Goal: Task Accomplishment & Management: Complete application form

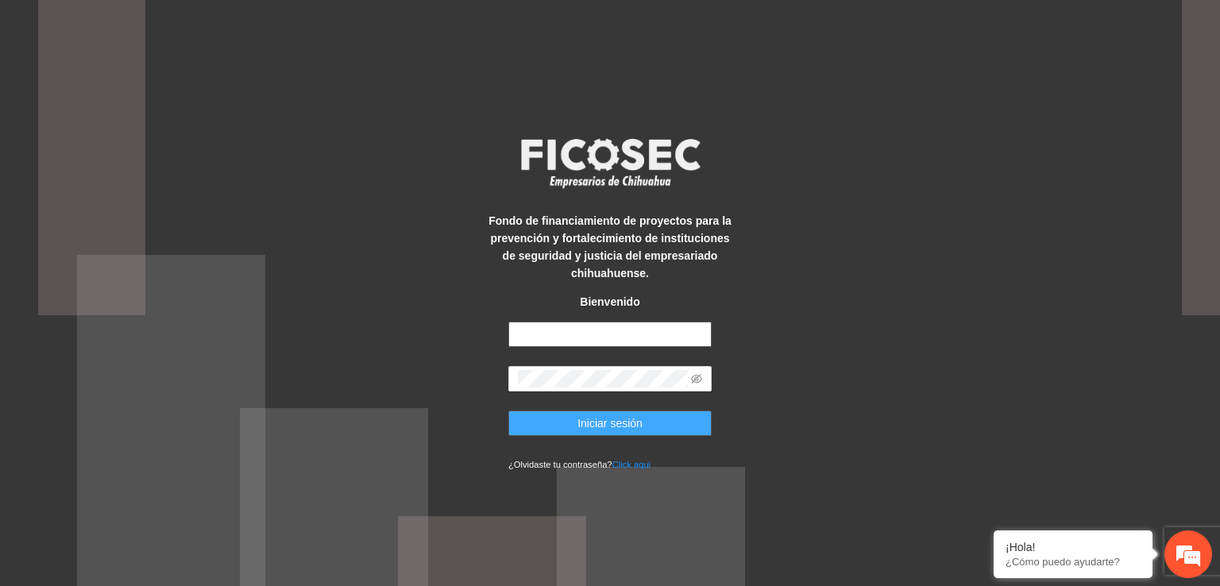
type input "**********"
click at [588, 424] on span "Iniciar sesión" at bounding box center [609, 423] width 65 height 17
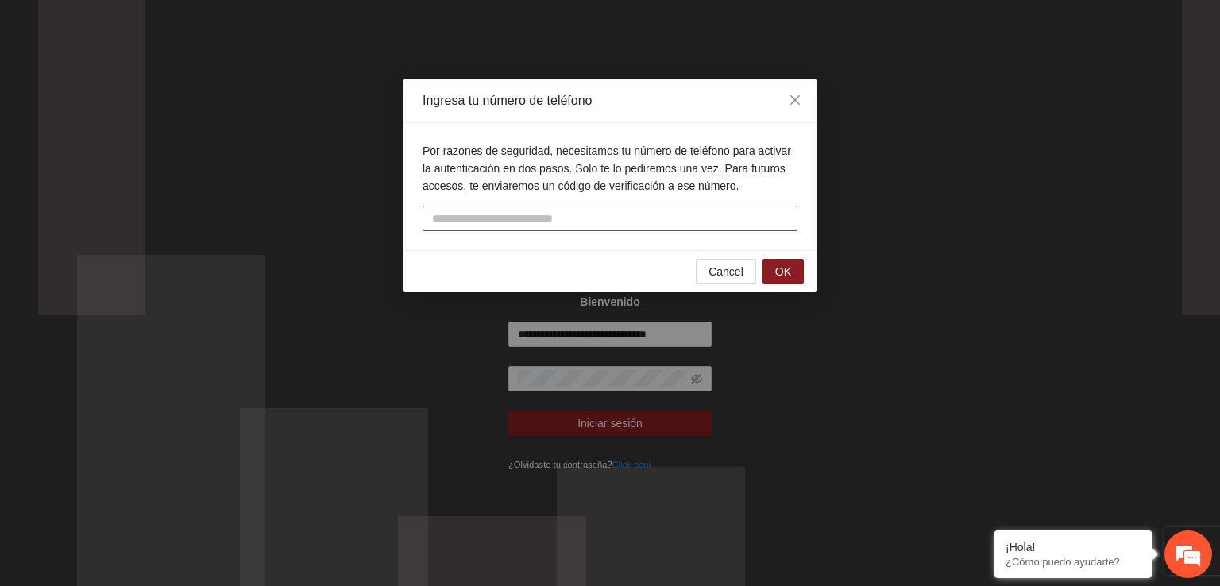
click at [667, 208] on input "tel" at bounding box center [609, 218] width 375 height 25
type input "**********"
click at [794, 271] on button "OK" at bounding box center [782, 271] width 41 height 25
click at [630, 212] on input "text" at bounding box center [609, 218] width 375 height 25
click at [785, 276] on span "OK" at bounding box center [783, 271] width 16 height 17
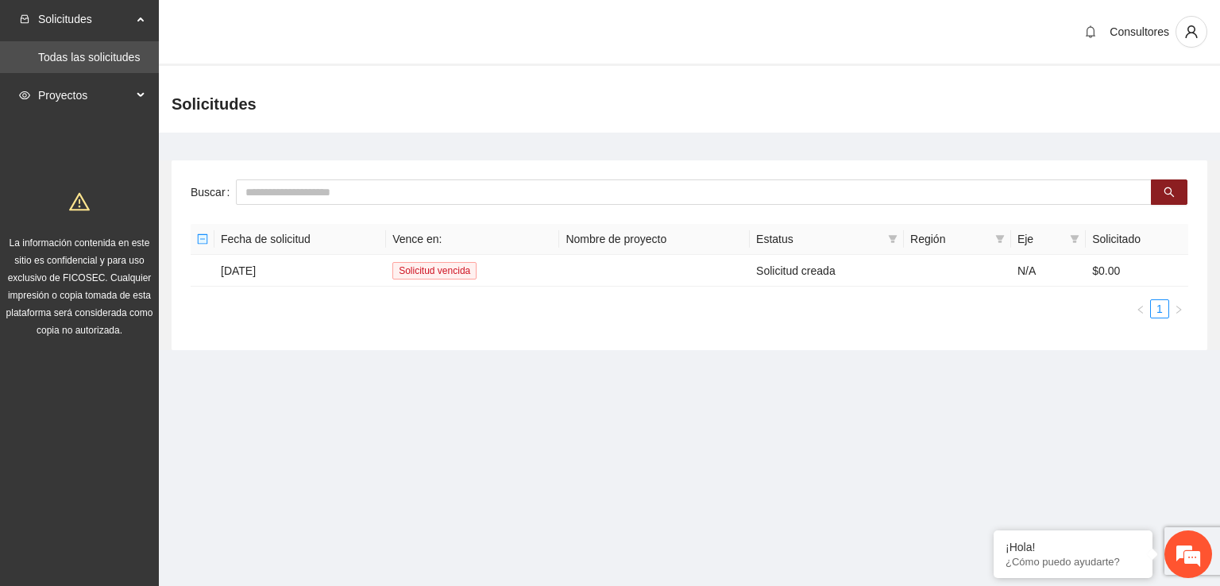
click at [140, 95] on icon at bounding box center [142, 95] width 8 height 0
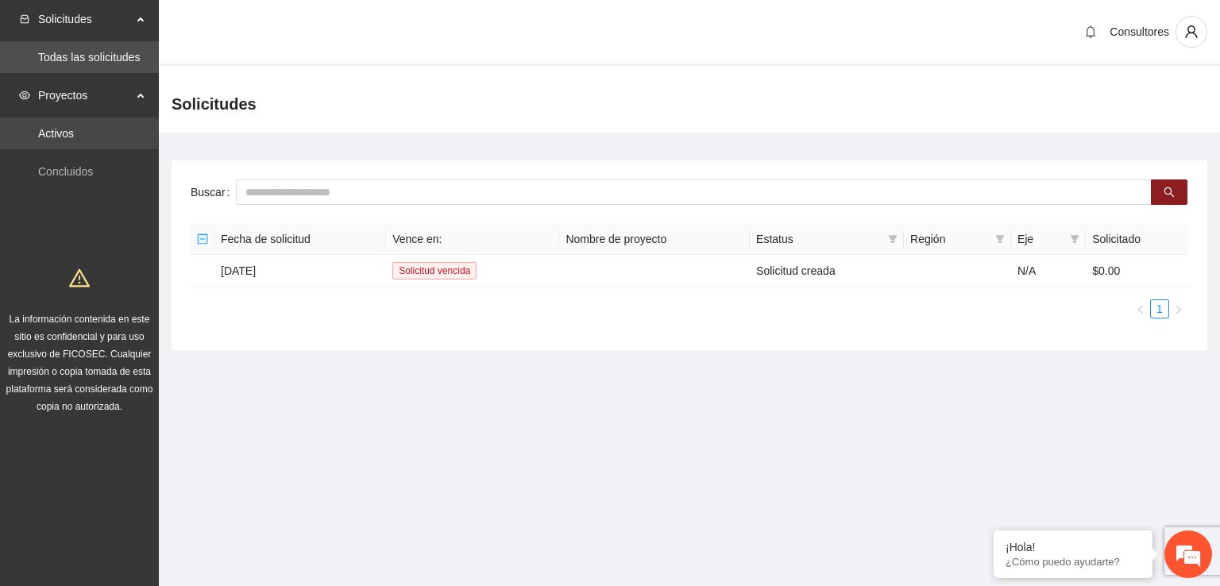
click at [74, 127] on link "Activos" at bounding box center [56, 133] width 36 height 13
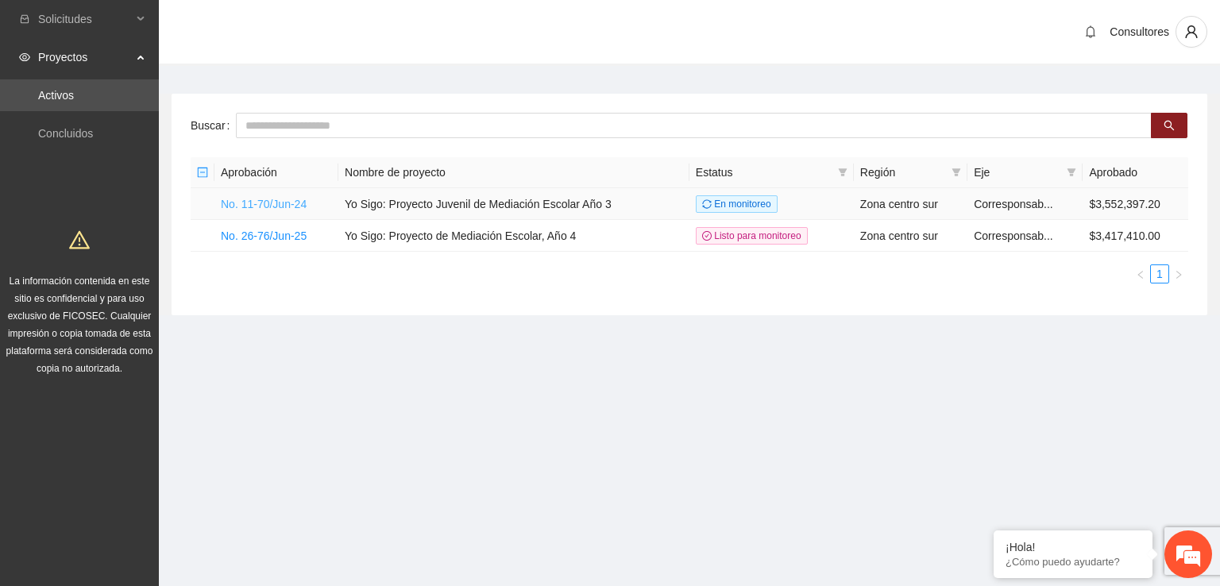
click at [253, 205] on link "No. 11-70/Jun-24" at bounding box center [264, 204] width 86 height 13
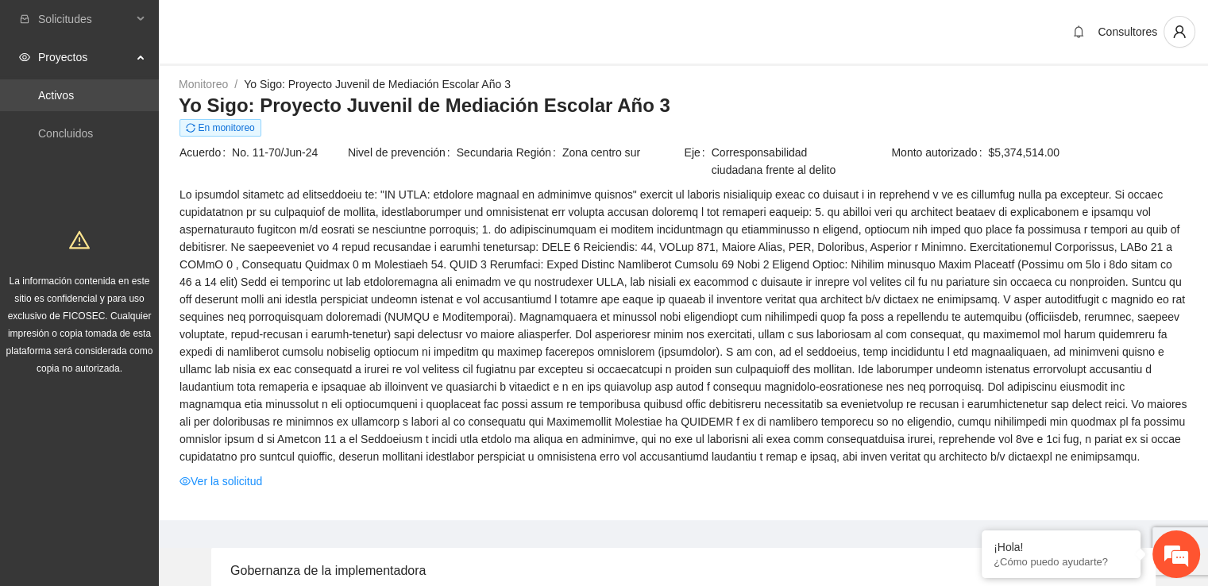
click at [61, 89] on link "Activos" at bounding box center [56, 95] width 36 height 13
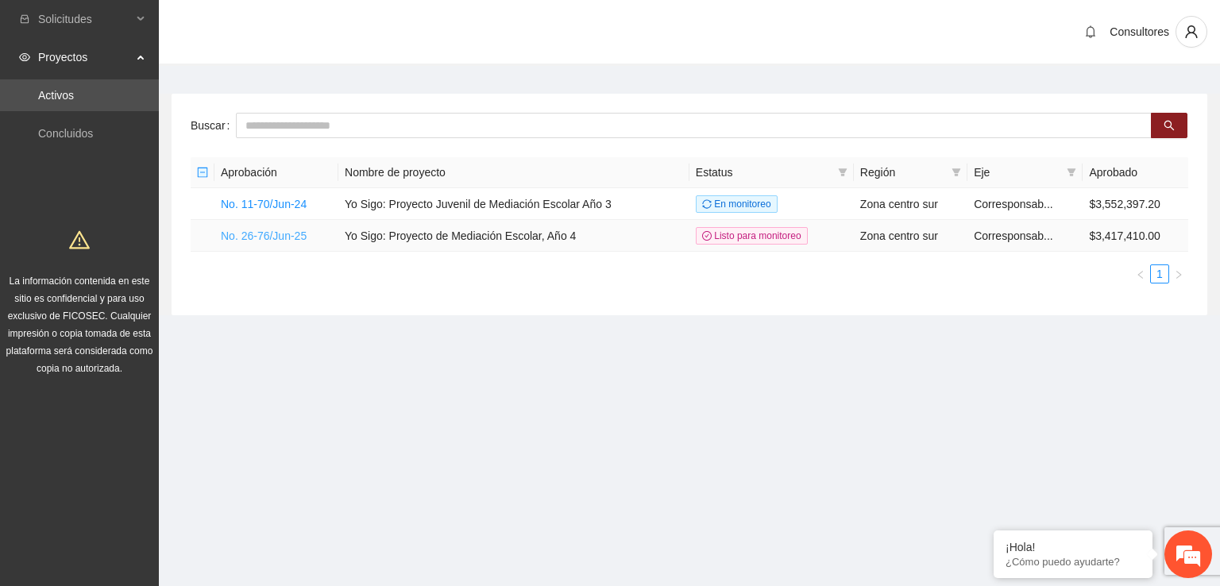
click at [262, 233] on link "No. 26-76/Jun-25" at bounding box center [264, 235] width 86 height 13
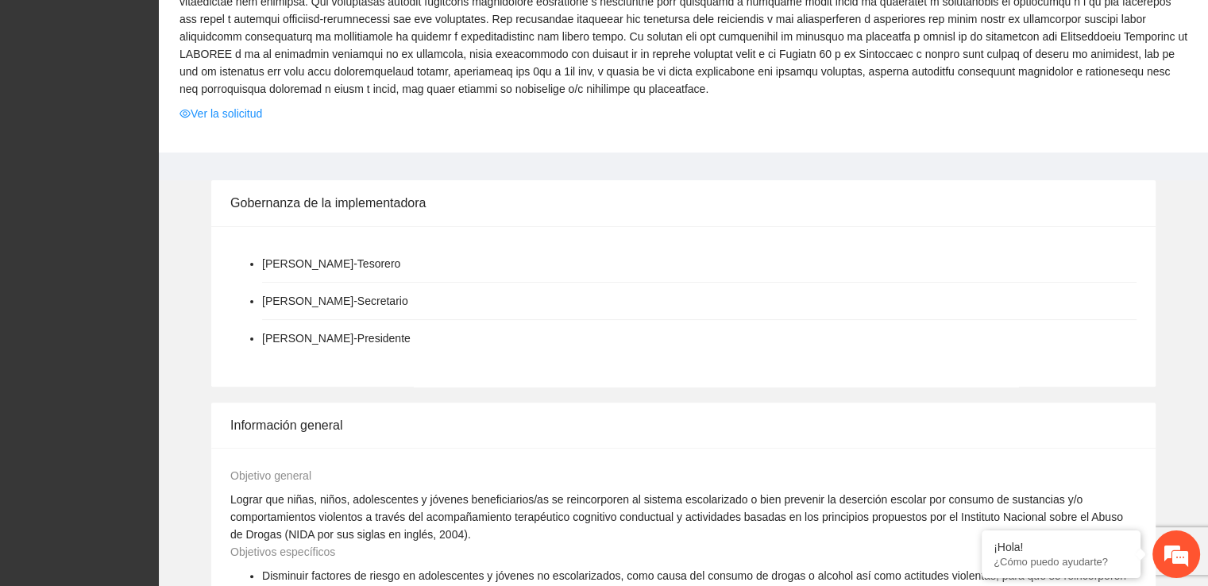
scroll to position [384, 0]
click at [260, 110] on link "Ver la solicitud" at bounding box center [220, 114] width 83 height 17
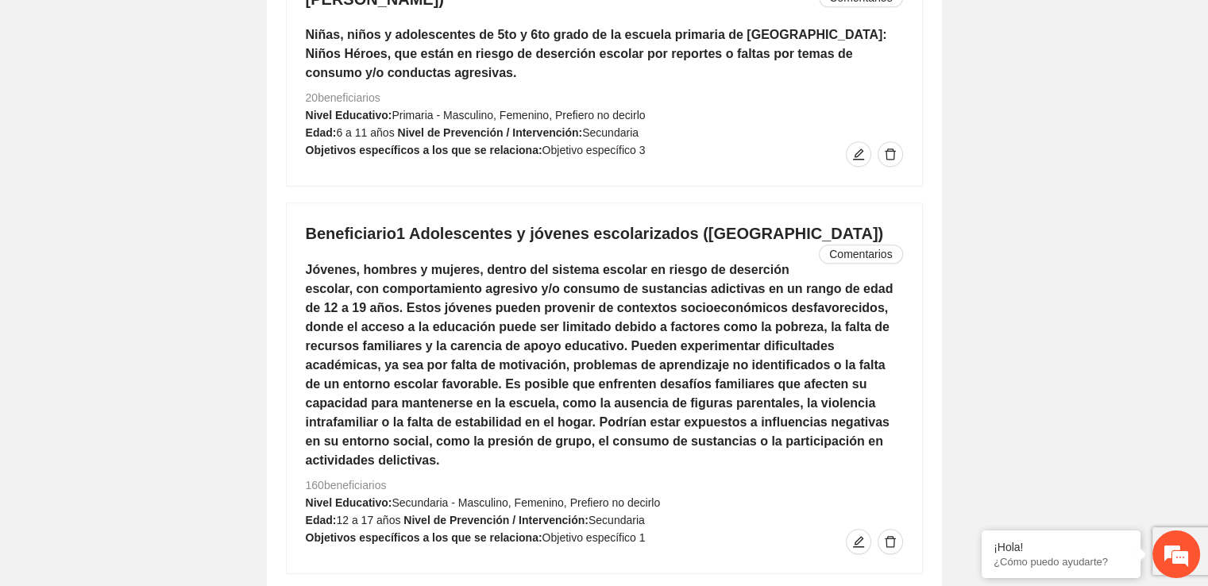
scroll to position [7551, 0]
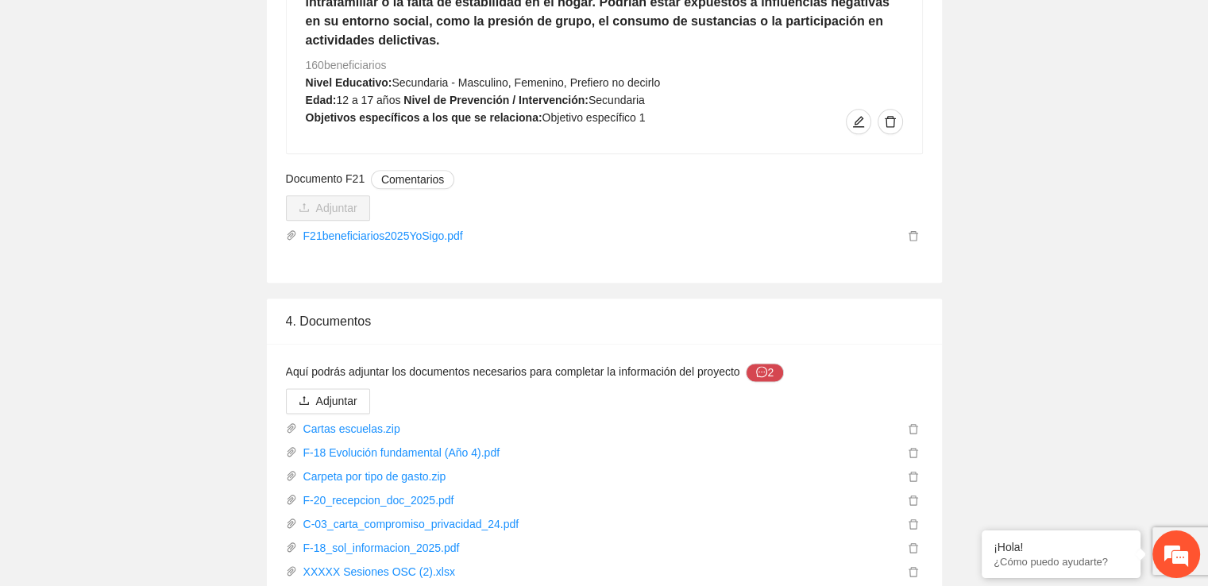
scroll to position [8028, 0]
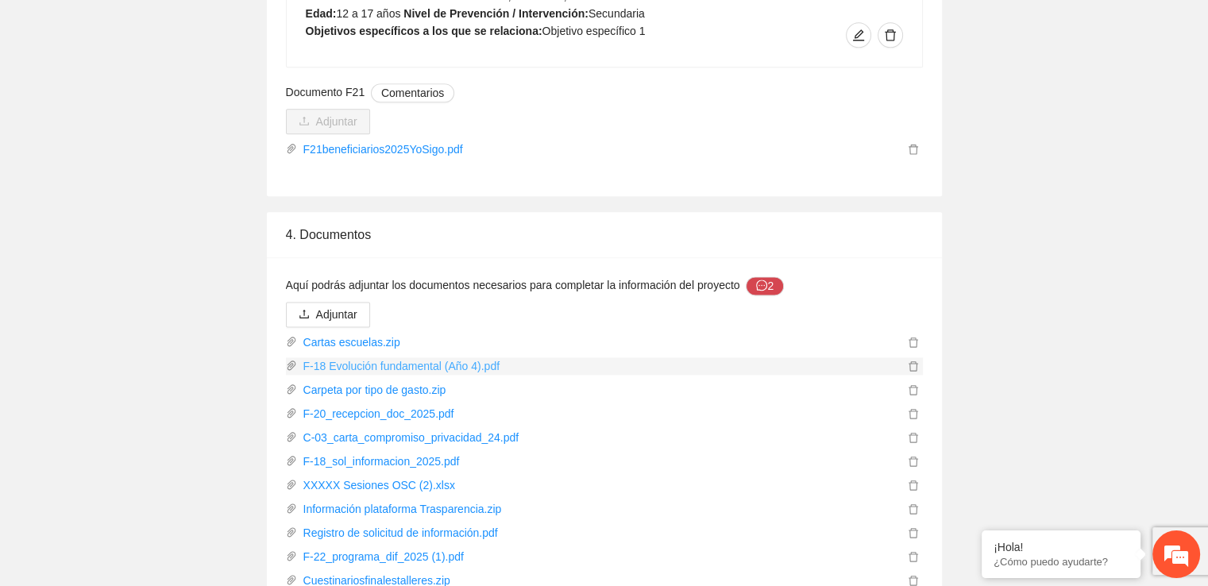
click at [453, 357] on link "F-18 Evolución fundamental (Año 4).pdf" at bounding box center [600, 365] width 607 height 17
click at [390, 476] on link "XXXXX Sesiones OSC (2).xlsx" at bounding box center [600, 484] width 607 height 17
click at [397, 500] on link "Información plataforma Trasparencia.zip" at bounding box center [600, 508] width 607 height 17
click at [400, 524] on link "Registro de solicitud de información.pdf" at bounding box center [600, 532] width 607 height 17
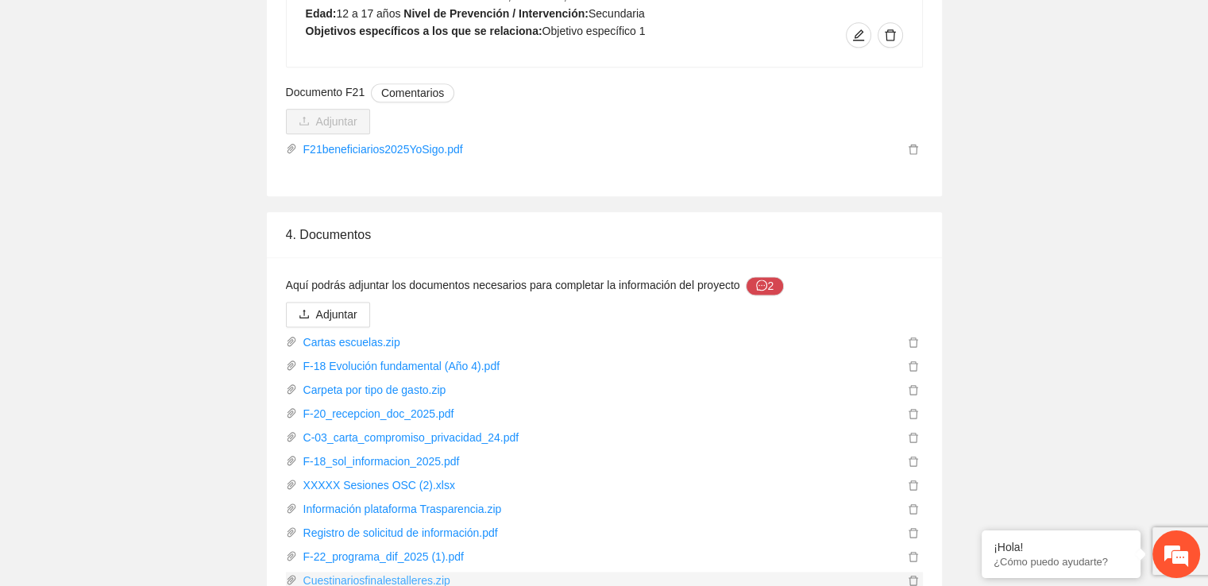
click at [395, 572] on link "Cuestinariosfinalestalleres.zip" at bounding box center [600, 580] width 607 height 17
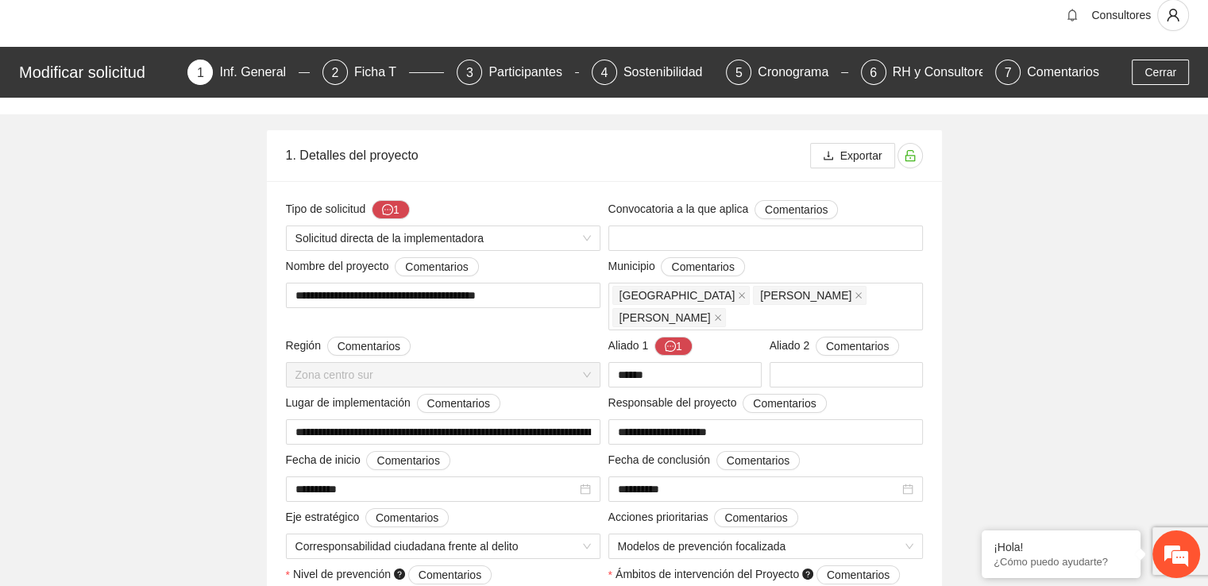
scroll to position [0, 0]
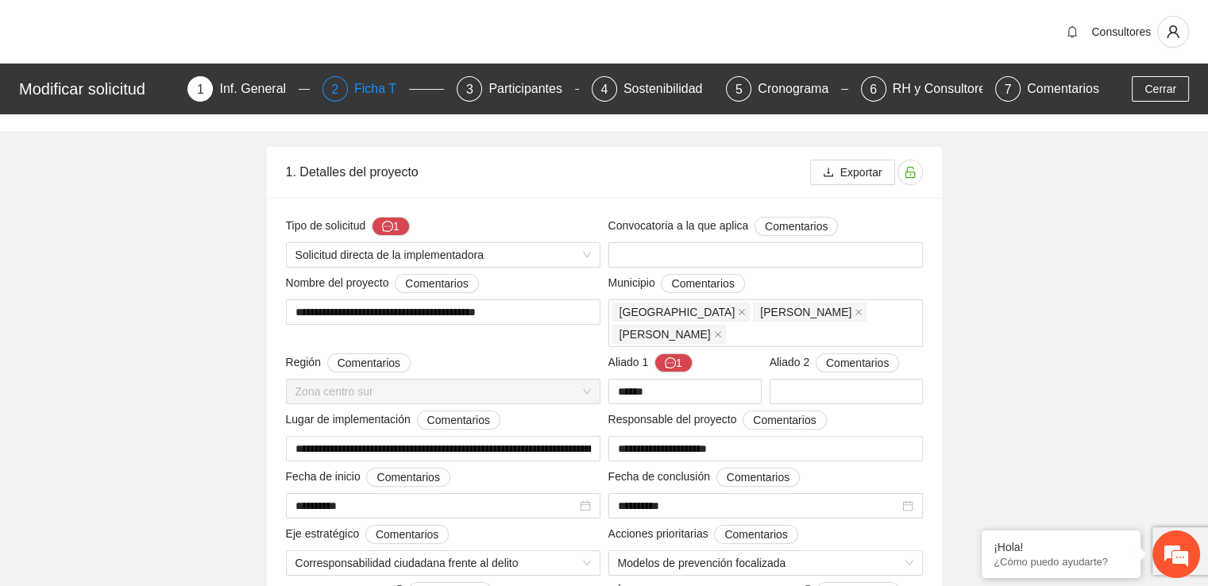
click at [368, 85] on div "Ficha T" at bounding box center [381, 88] width 55 height 25
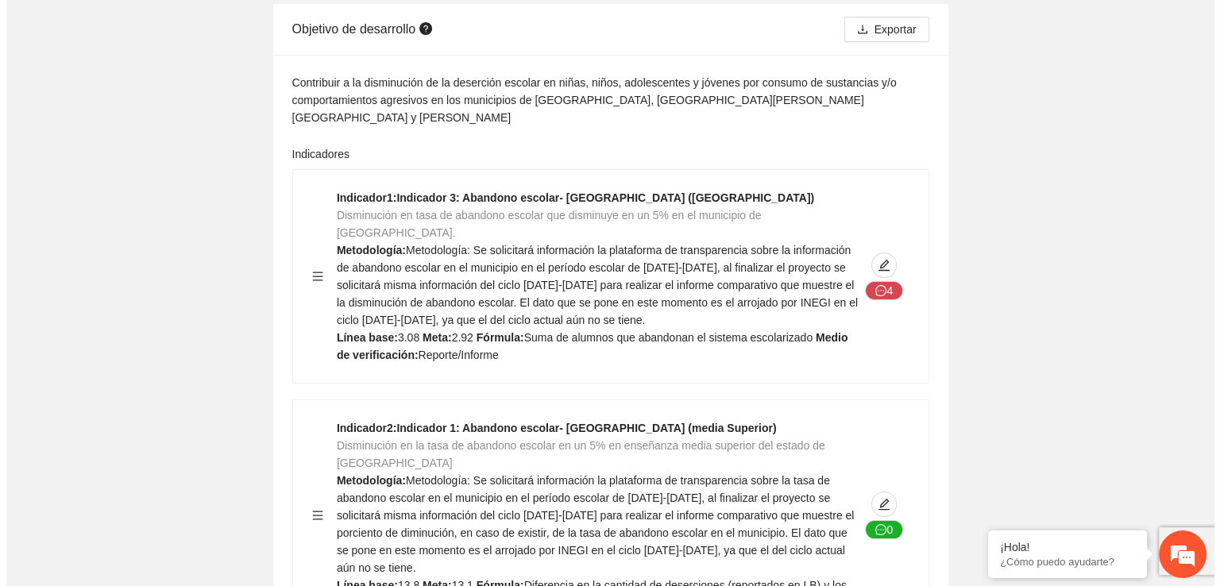
scroll to position [168, 0]
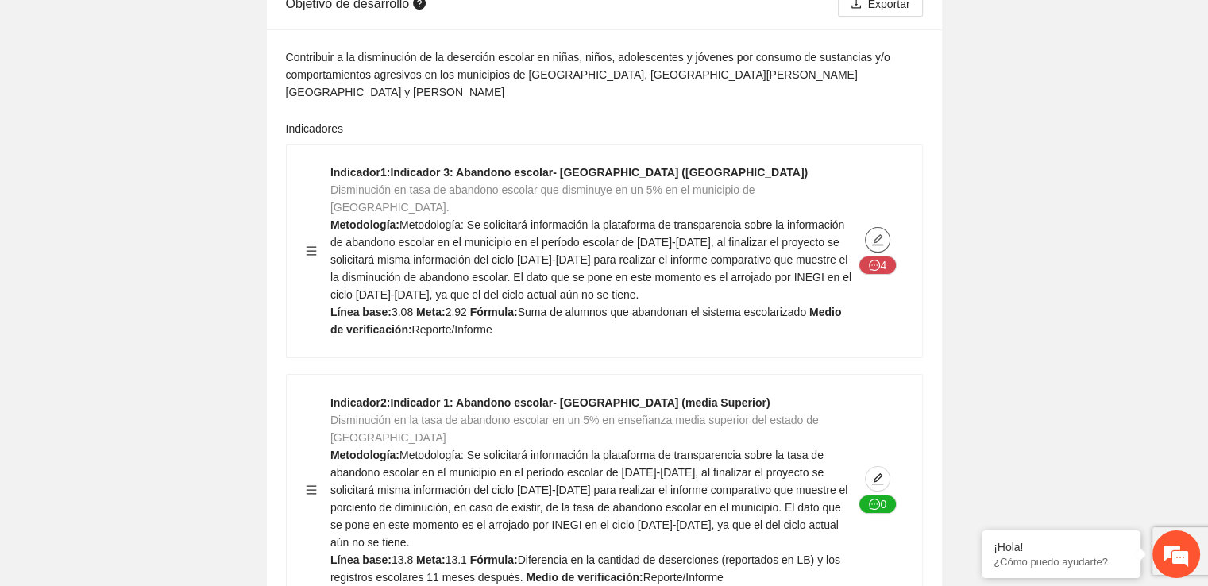
click at [881, 233] on icon "edit" at bounding box center [877, 239] width 13 height 13
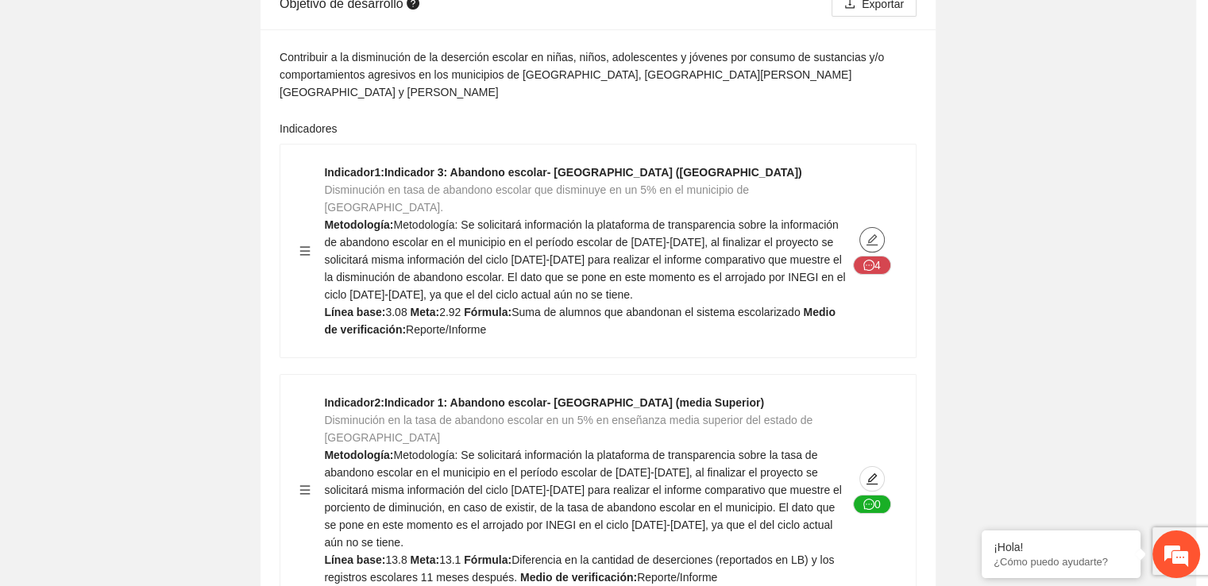
type textarea "****"
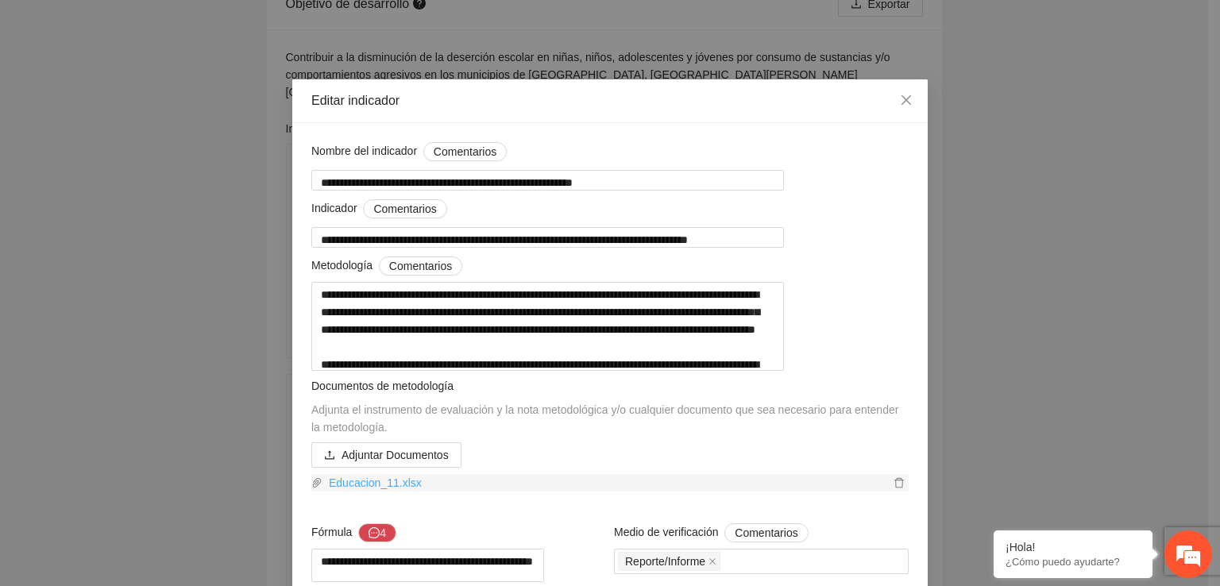
click at [378, 492] on link "Educacion_11.xlsx" at bounding box center [605, 482] width 567 height 17
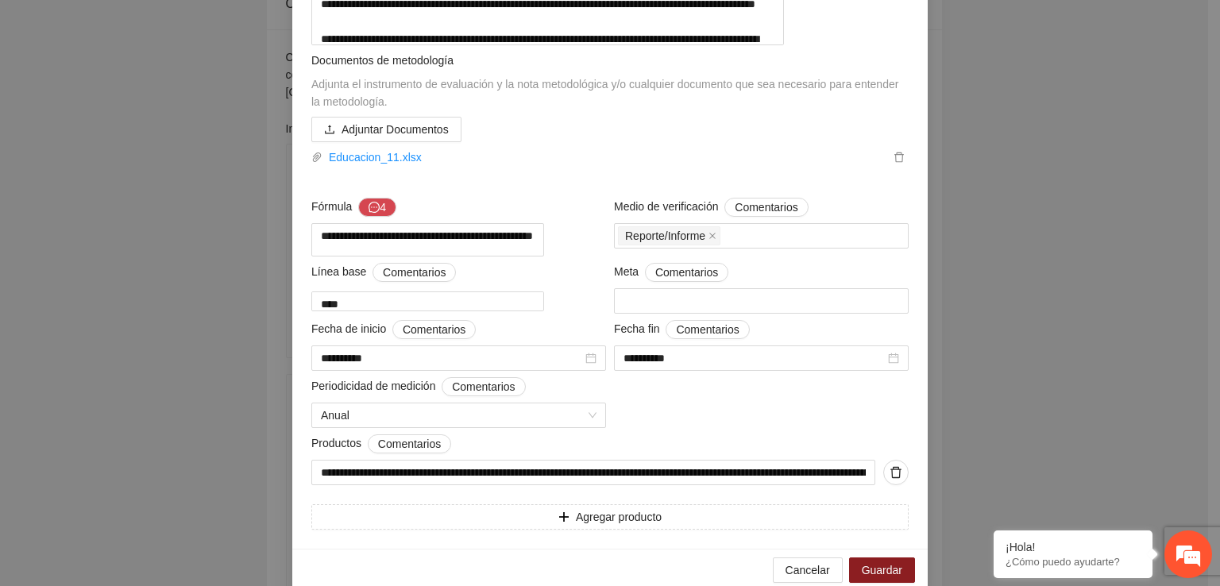
scroll to position [382, 0]
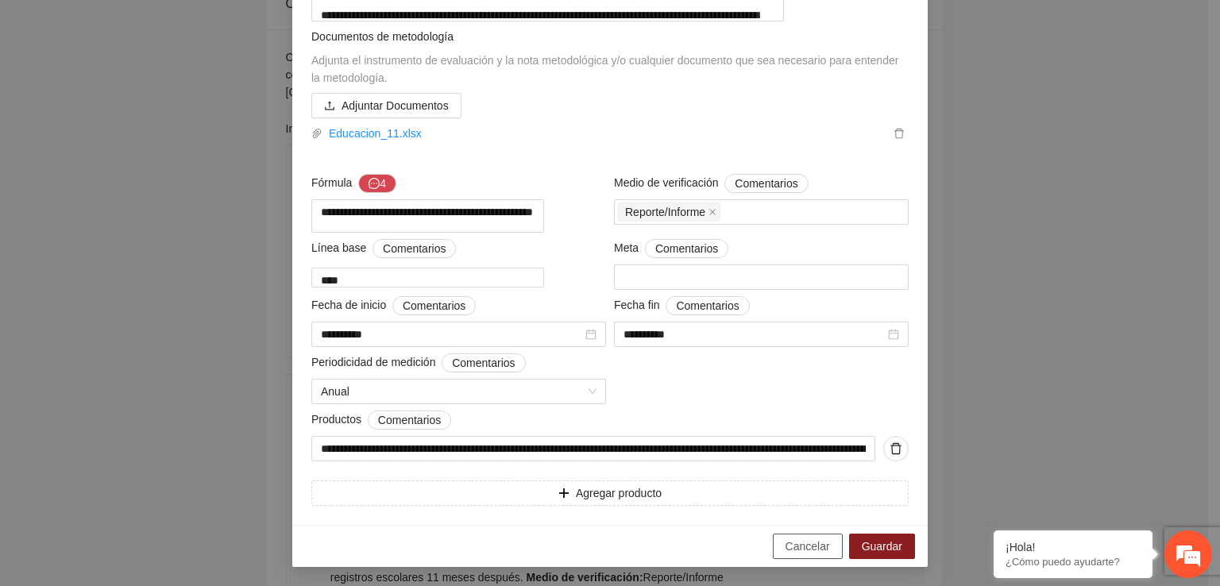
click at [807, 547] on span "Cancelar" at bounding box center [807, 546] width 44 height 17
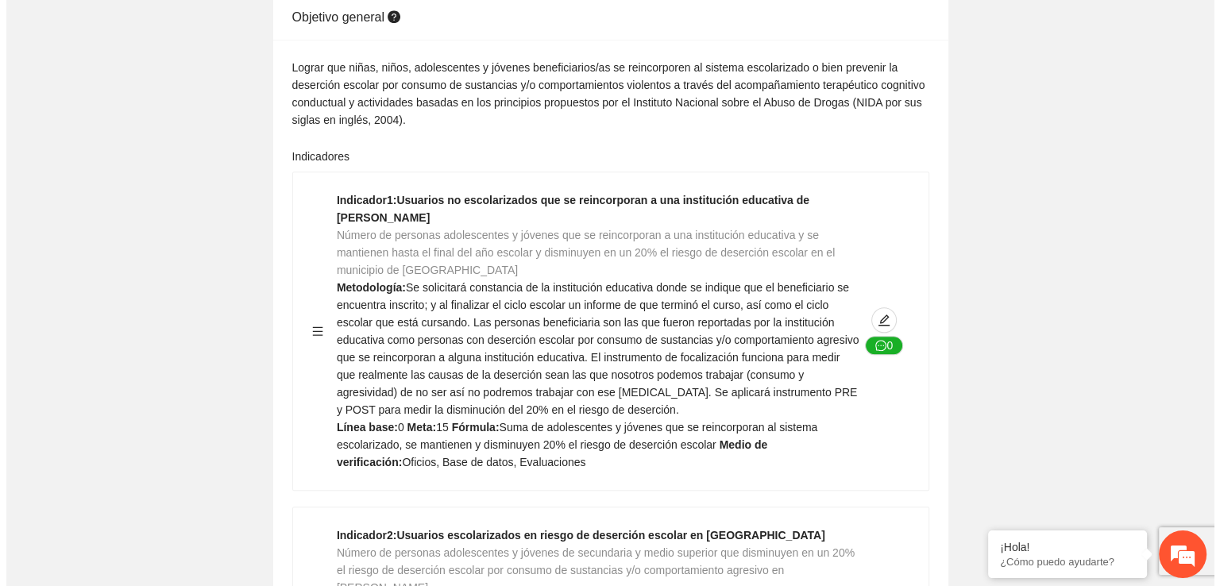
scroll to position [1711, 0]
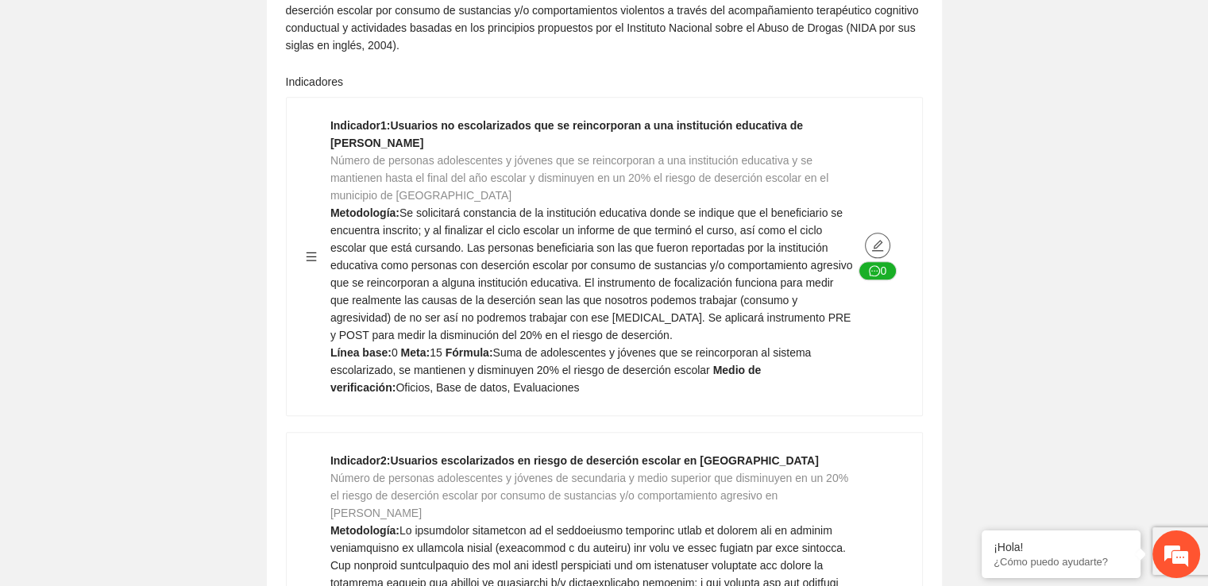
click at [881, 239] on icon "edit" at bounding box center [877, 245] width 13 height 13
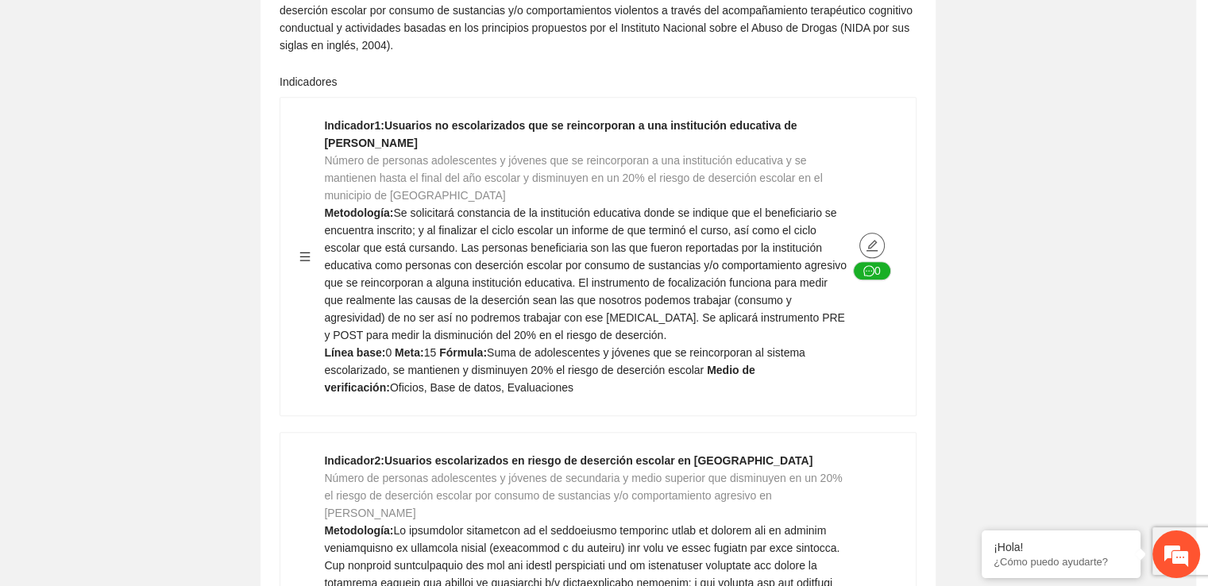
type textarea "*"
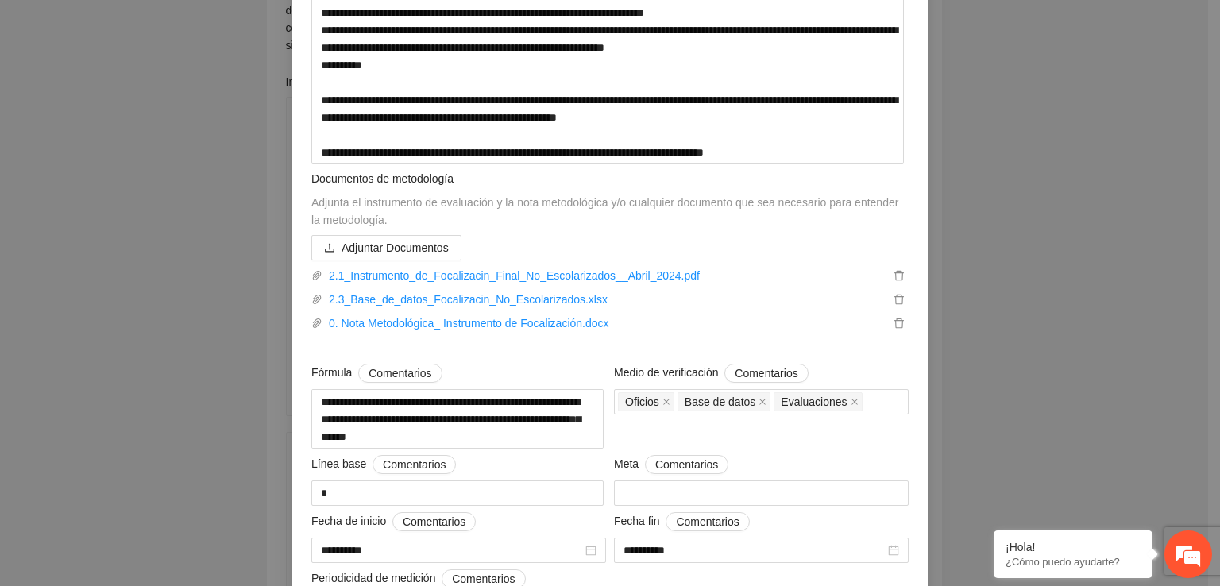
scroll to position [318, 0]
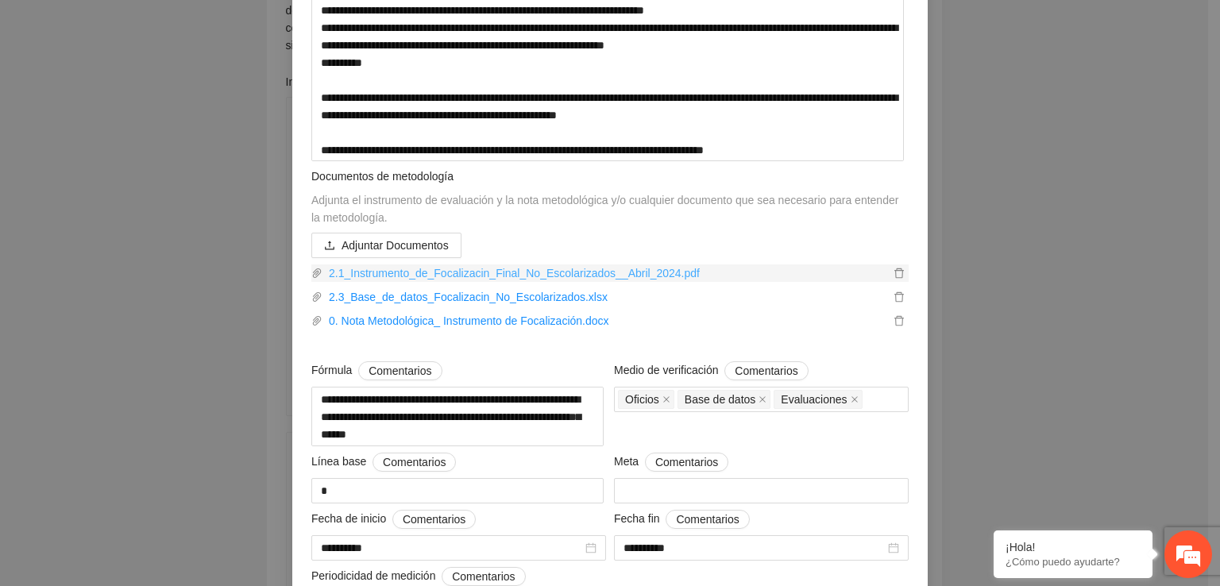
click at [588, 276] on link "2.1_Instrumento_de_Focalizacin_Final_No_Escolarizados__Abril_2024.pdf" at bounding box center [605, 272] width 567 height 17
click at [416, 304] on link "2.3_Base_de_datos_Focalizacin_No_Escolarizados.xlsx" at bounding box center [605, 296] width 567 height 17
click at [428, 323] on link "0. Nota Metodológica_ Instrumento de Focalización.docx" at bounding box center [605, 320] width 567 height 17
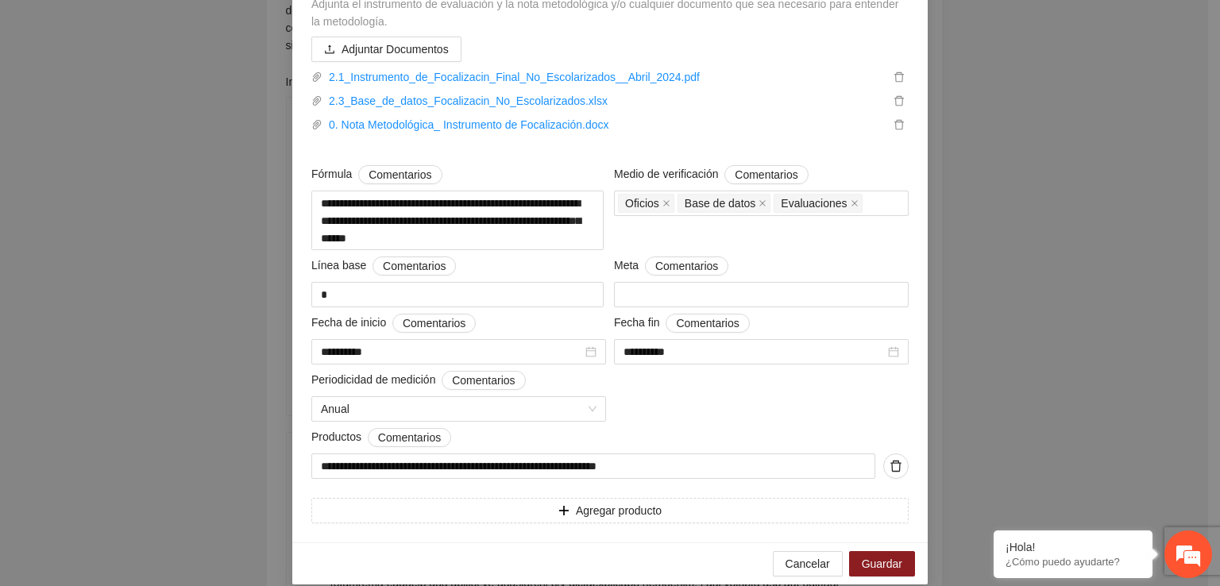
scroll to position [534, 0]
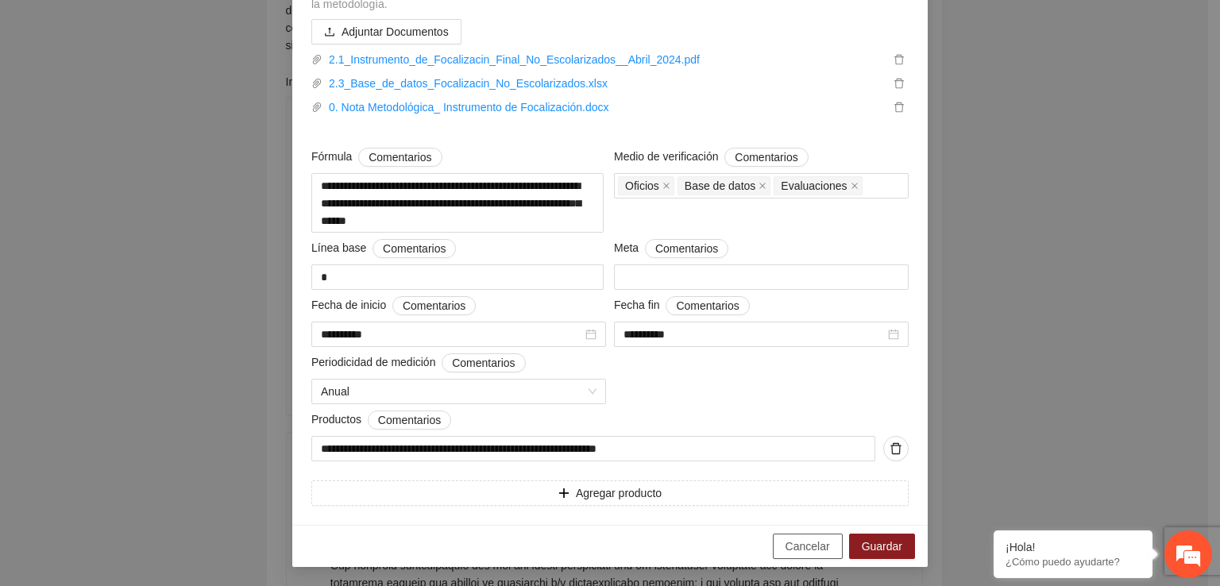
click at [808, 542] on span "Cancelar" at bounding box center [807, 546] width 44 height 17
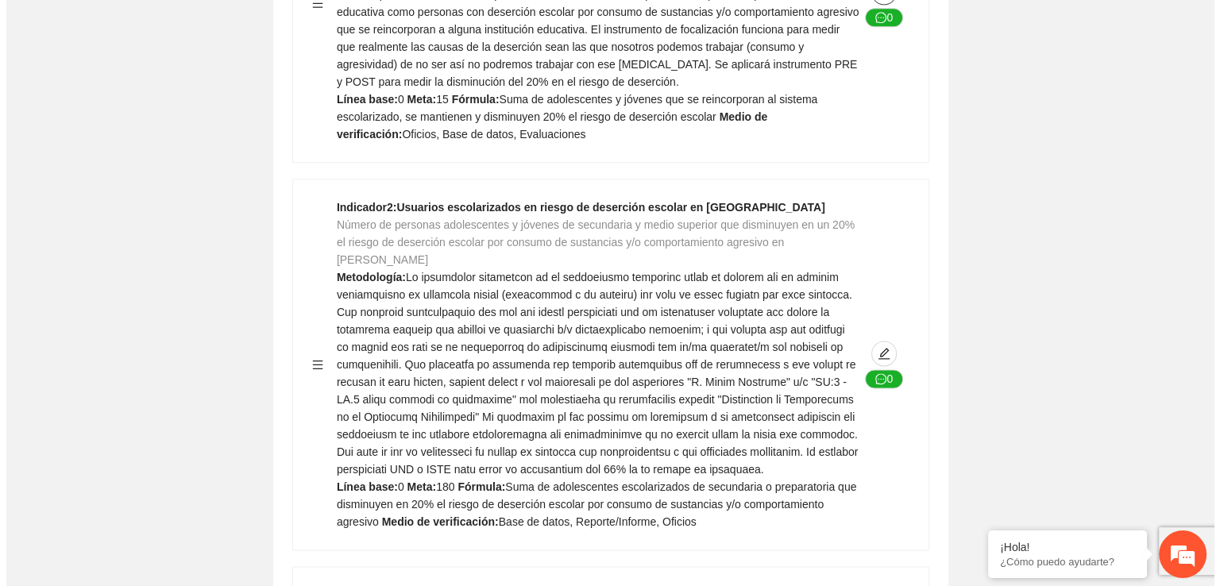
scroll to position [1974, 0]
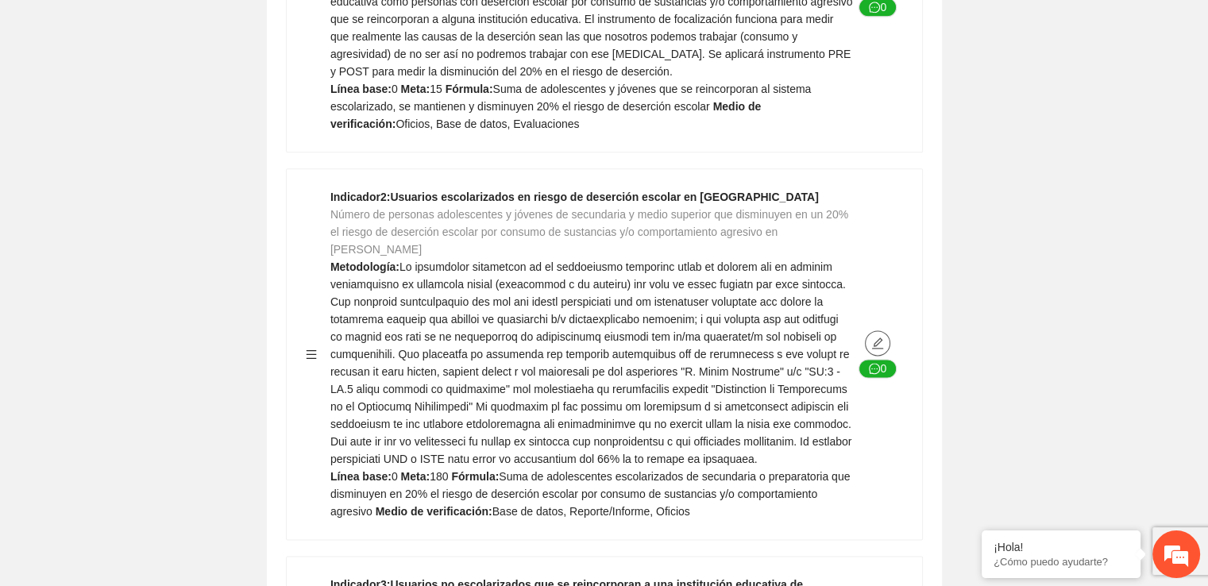
click at [878, 337] on icon "edit" at bounding box center [877, 343] width 13 height 13
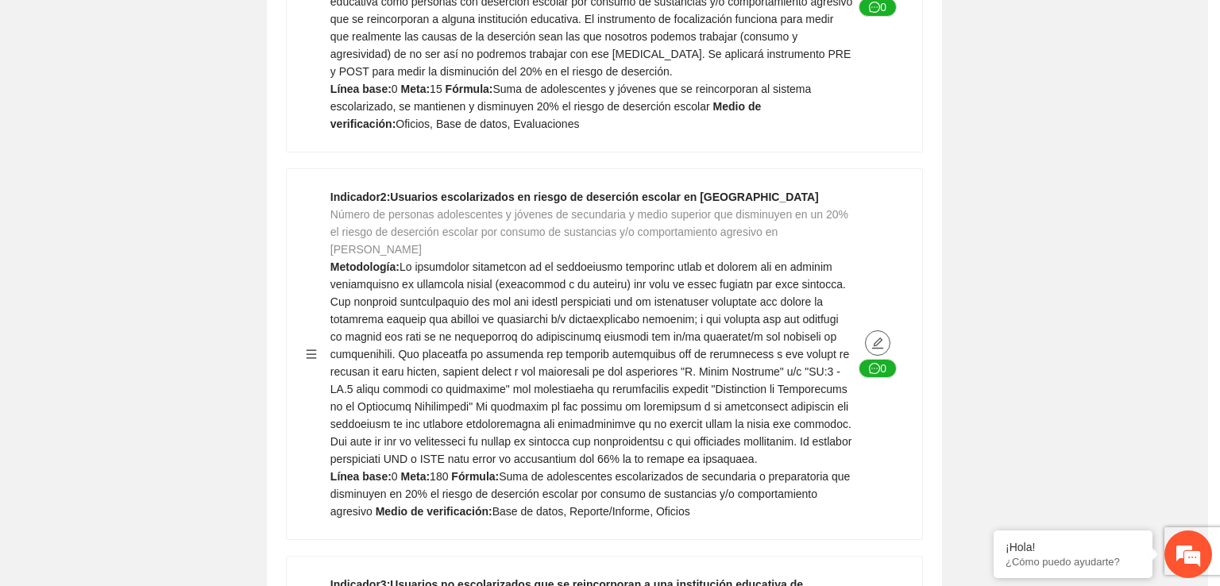
type textarea "*"
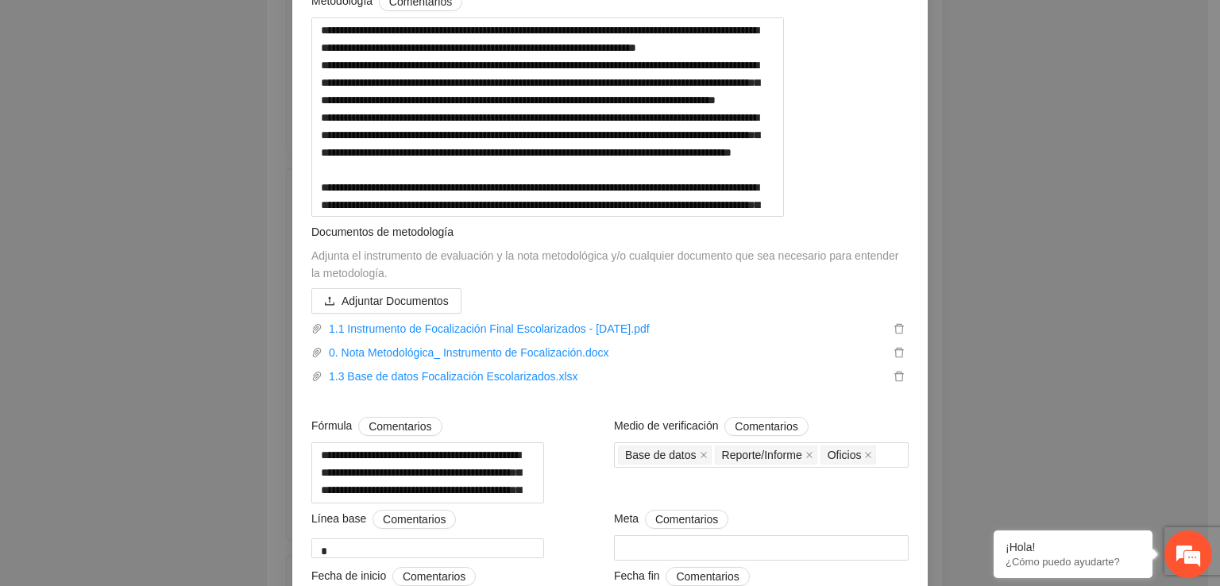
scroll to position [276, 0]
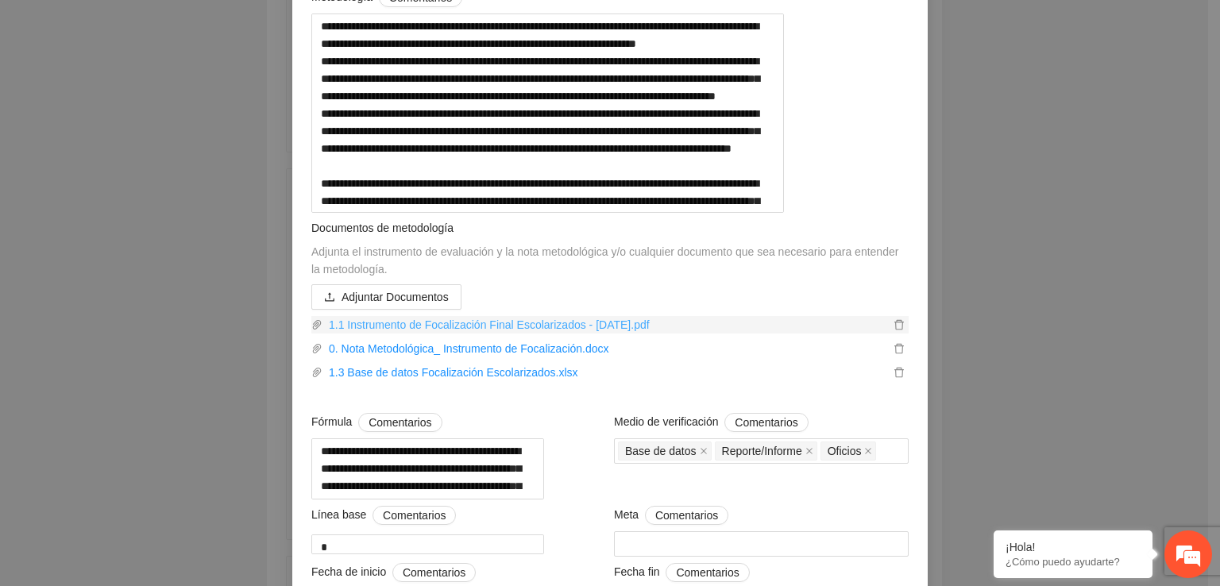
click at [581, 334] on link "1.1 Instrumento de Focalización Final Escolarizados - Abril 2024.pdf" at bounding box center [605, 324] width 567 height 17
click at [508, 357] on link "0. Nota Metodológica_ Instrumento de Focalización.docx" at bounding box center [605, 348] width 567 height 17
click at [515, 381] on link "1.3 Base de datos Focalización Escolarizados.xlsx" at bounding box center [605, 372] width 567 height 17
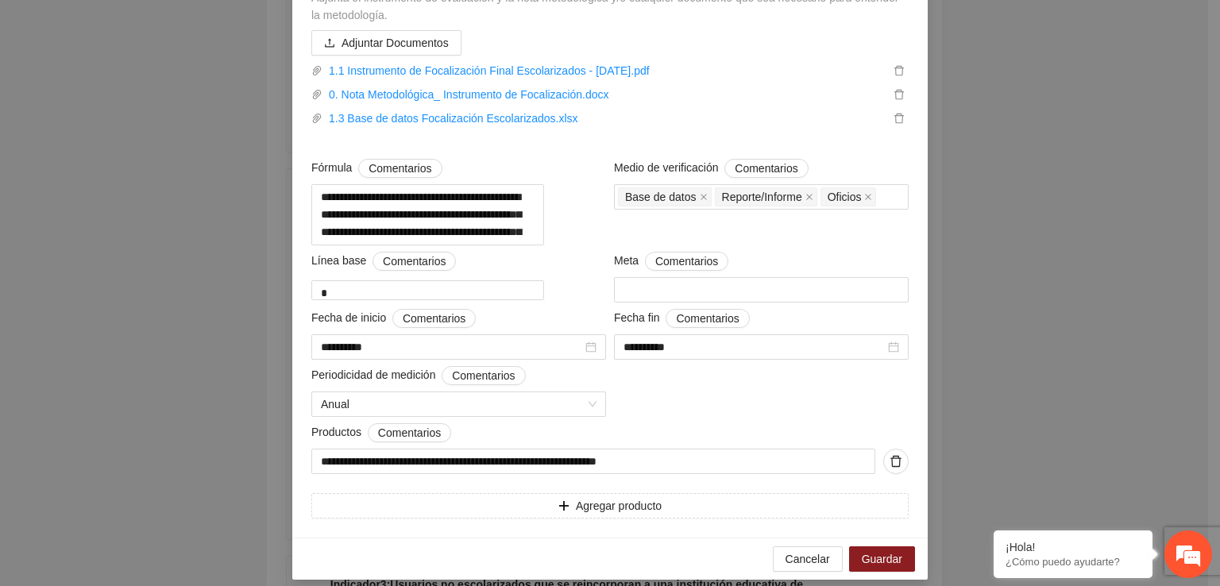
scroll to position [622, 0]
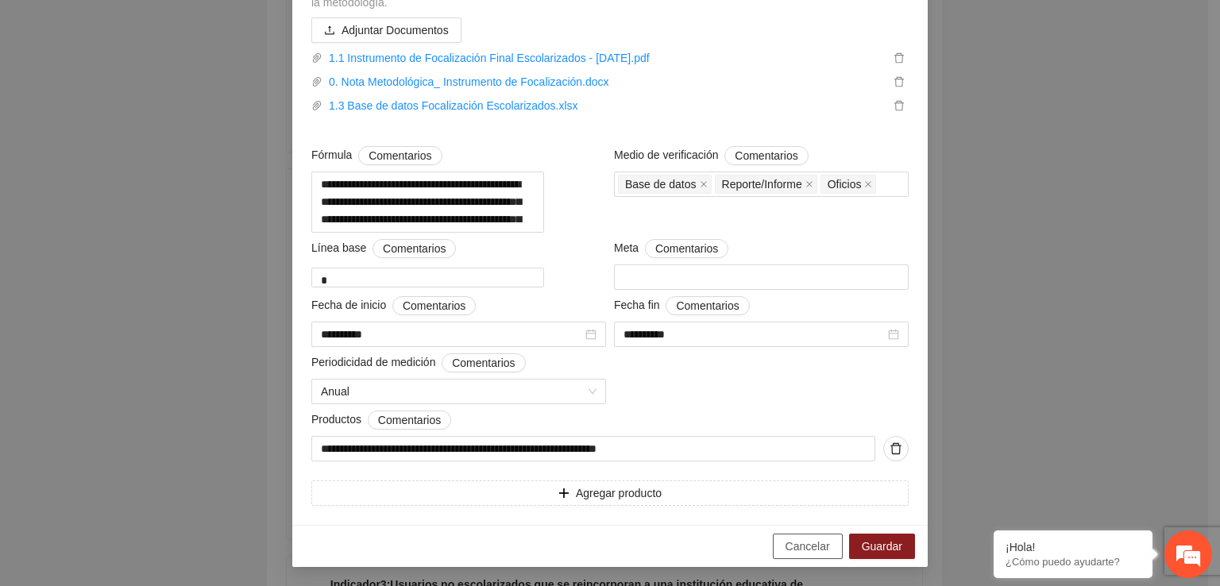
click at [801, 546] on span "Cancelar" at bounding box center [807, 546] width 44 height 17
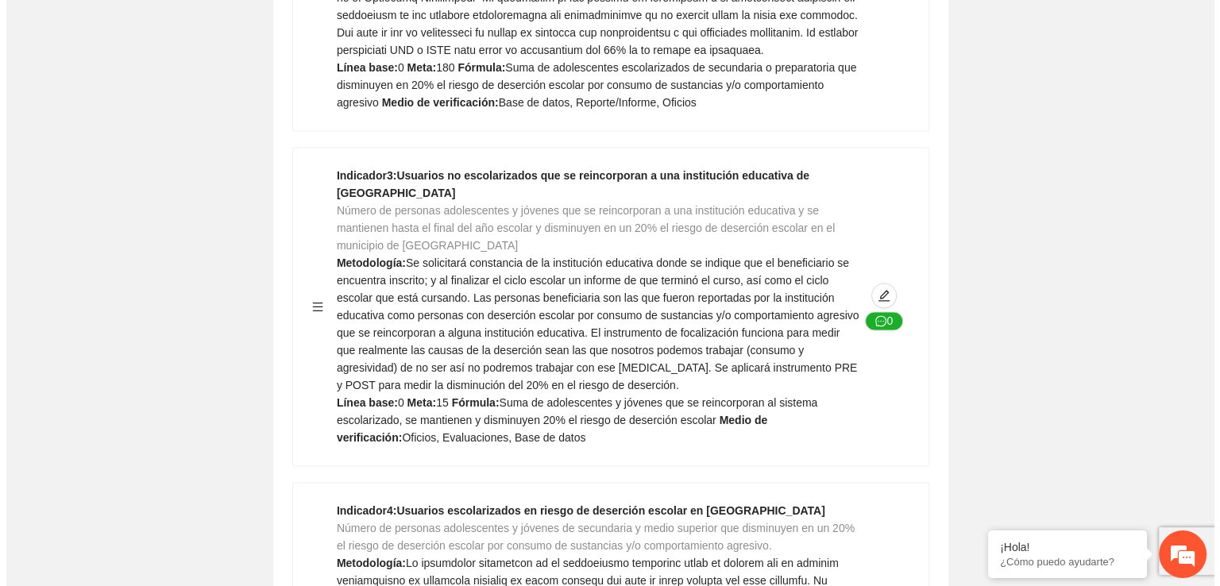
scroll to position [2397, 0]
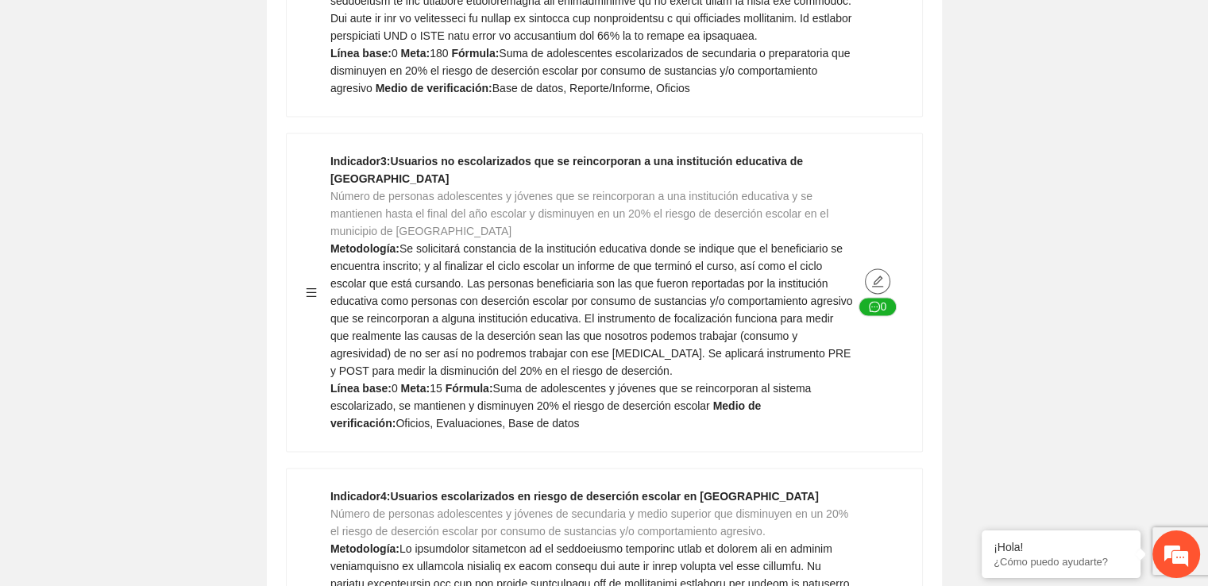
click at [877, 275] on icon "edit" at bounding box center [877, 281] width 13 height 13
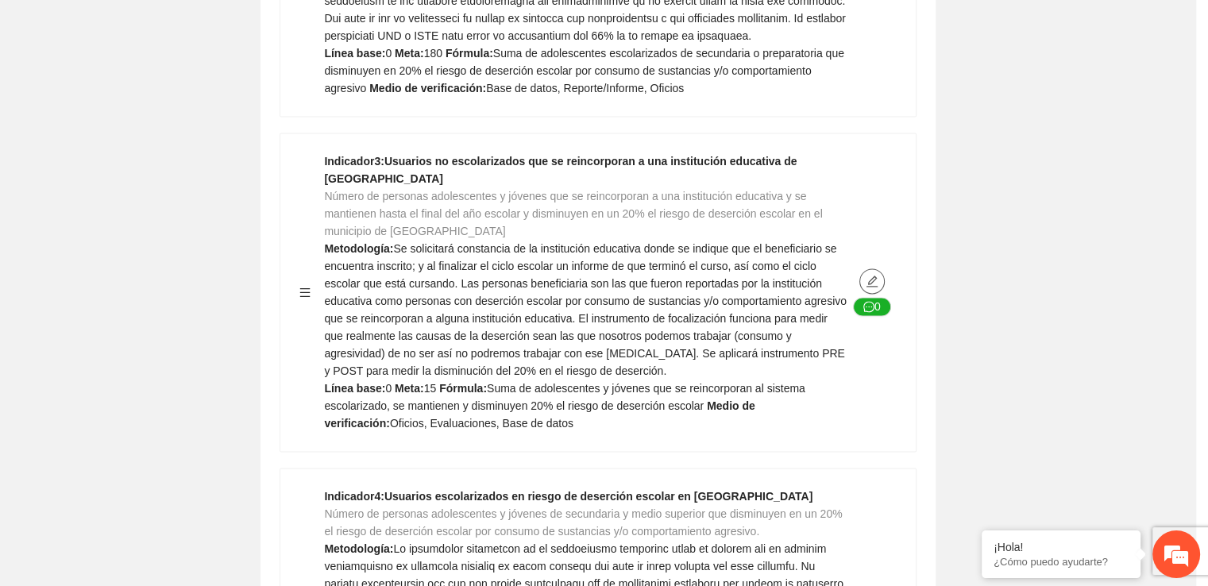
type textarea "*"
type input "**********"
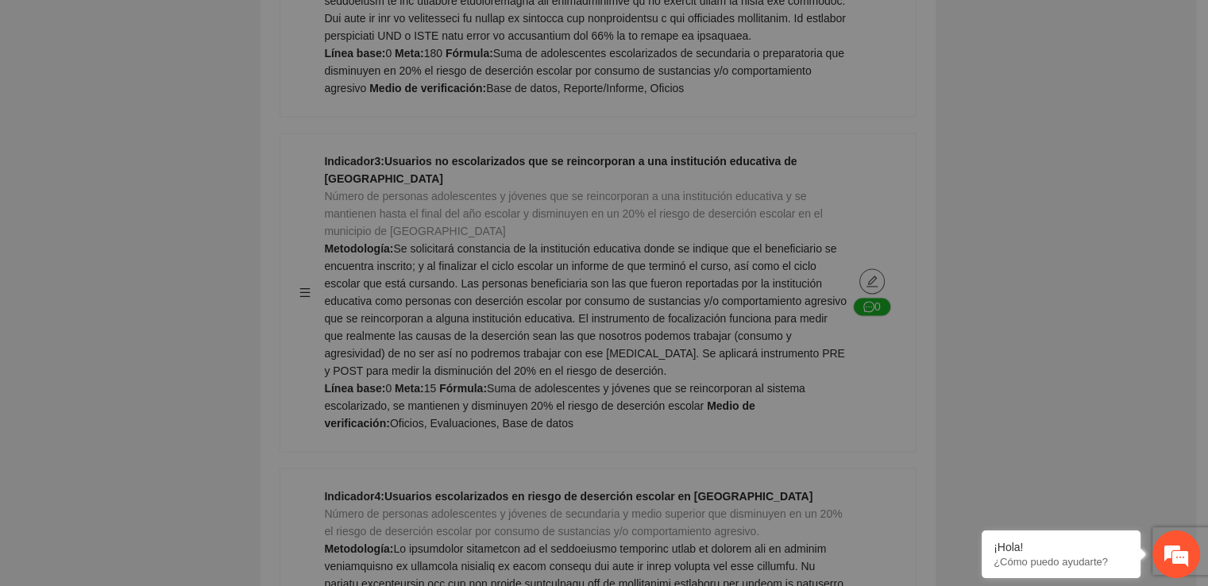
type textarea "*"
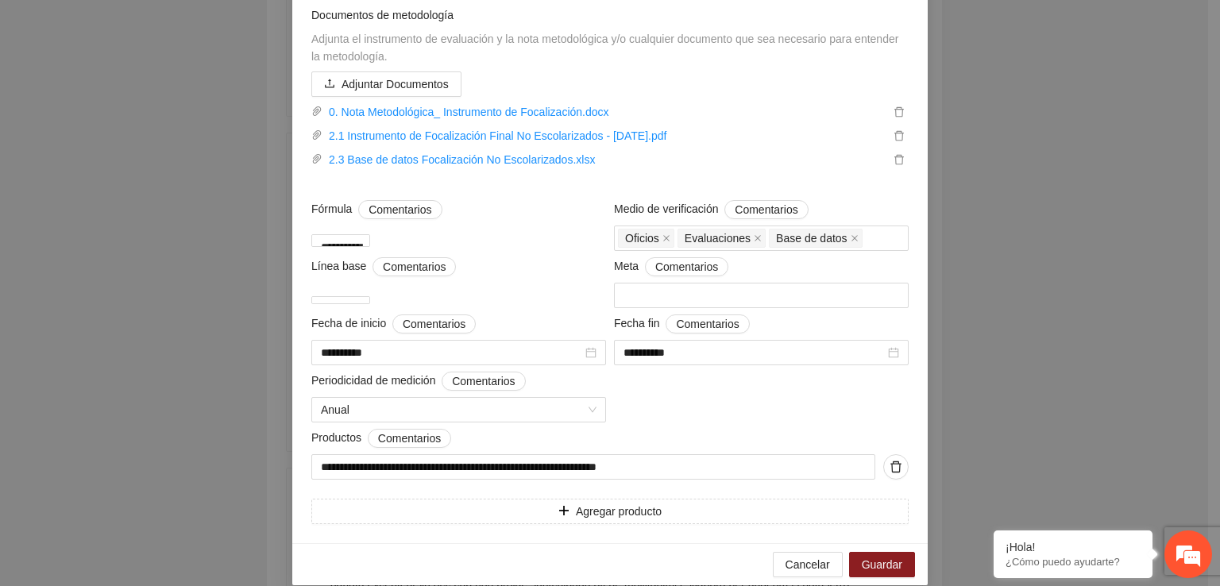
scroll to position [323, 0]
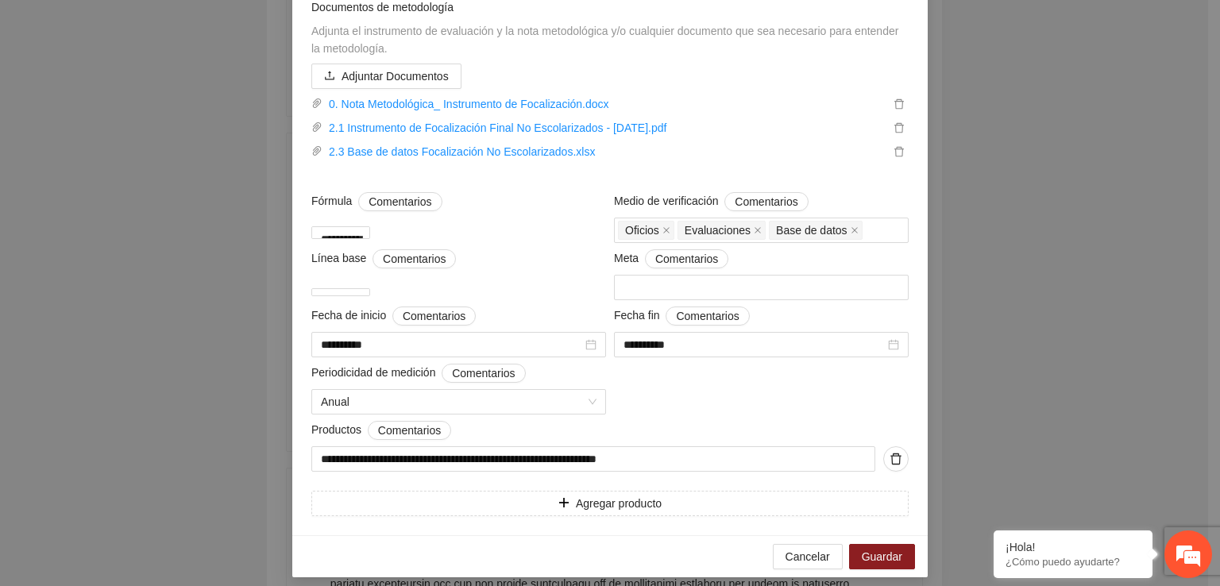
click at [1109, 195] on div "**********" at bounding box center [610, 293] width 1220 height 586
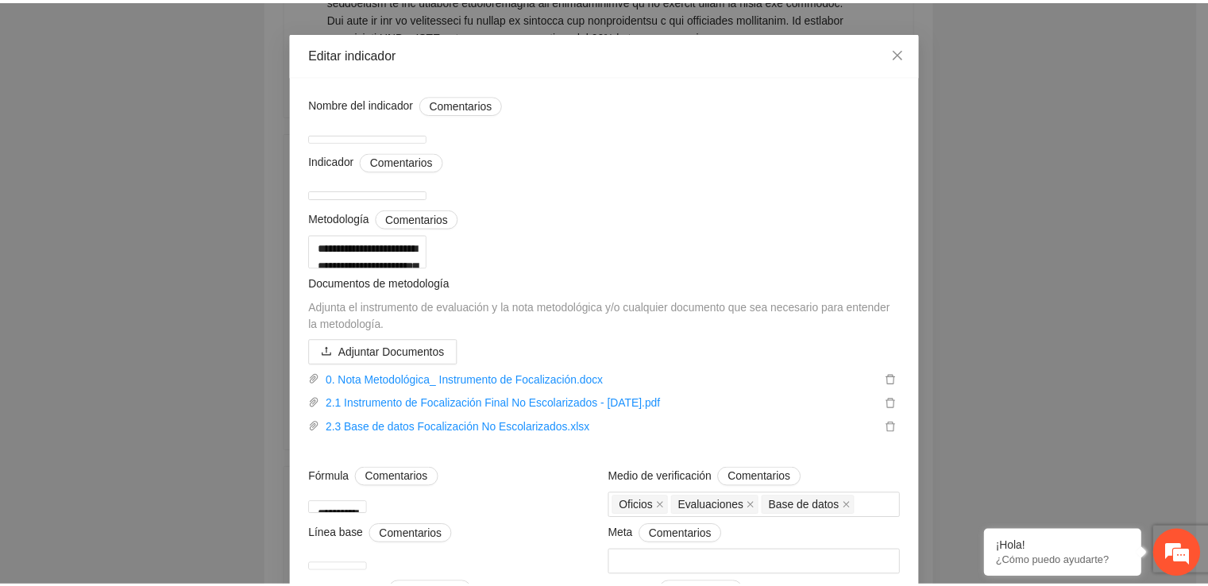
scroll to position [22, 0]
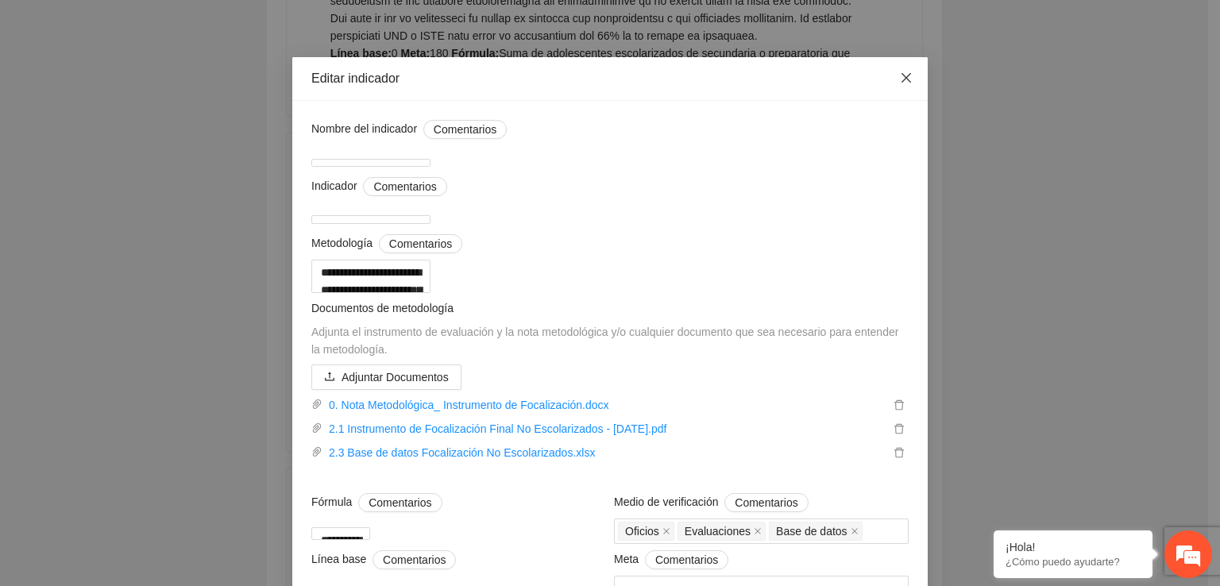
click at [904, 74] on icon "close" at bounding box center [906, 77] width 13 height 13
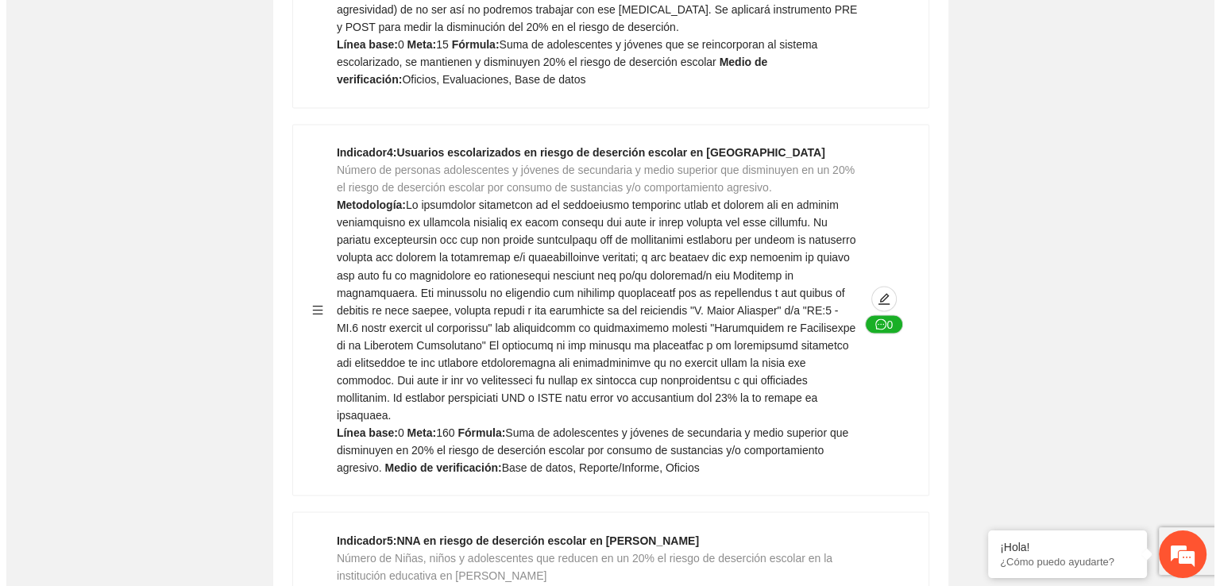
scroll to position [2766, 0]
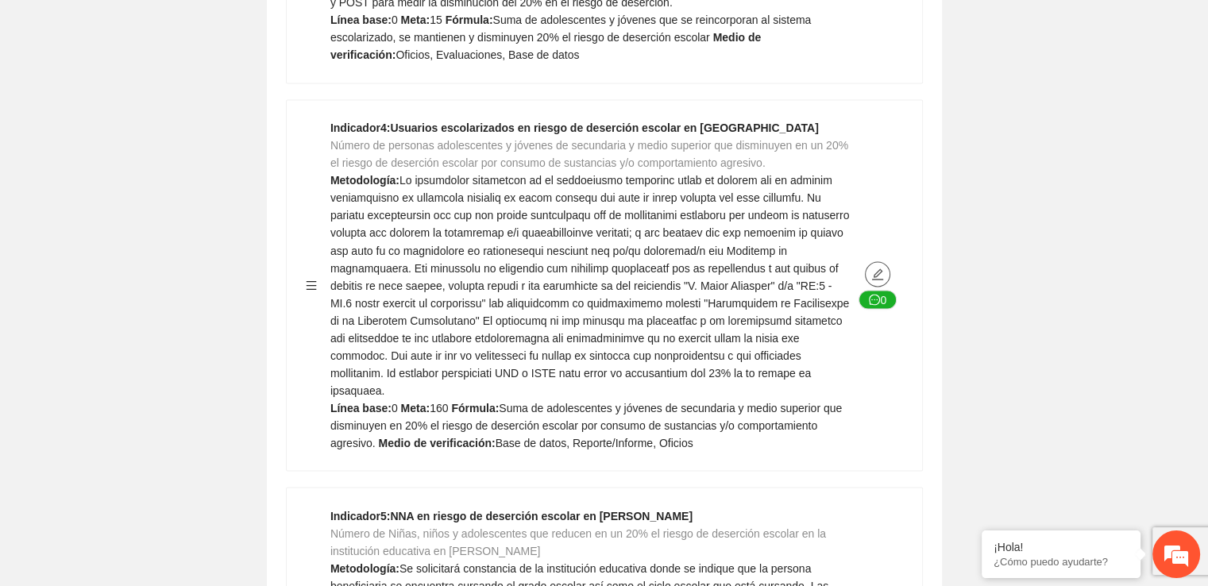
click at [886, 268] on span "edit" at bounding box center [878, 274] width 24 height 13
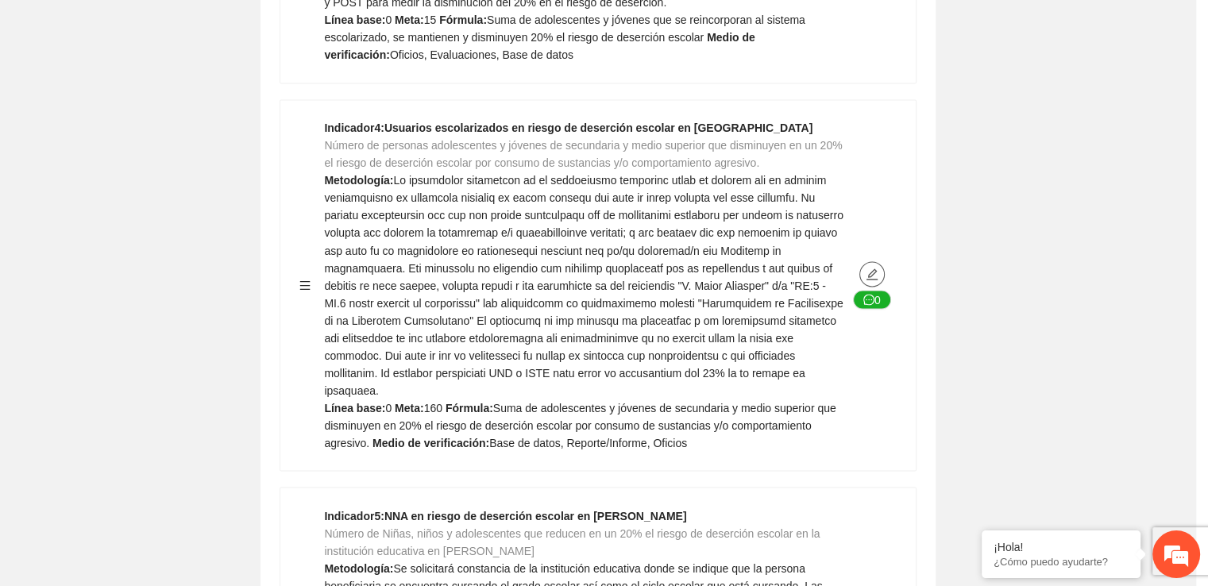
type textarea "*"
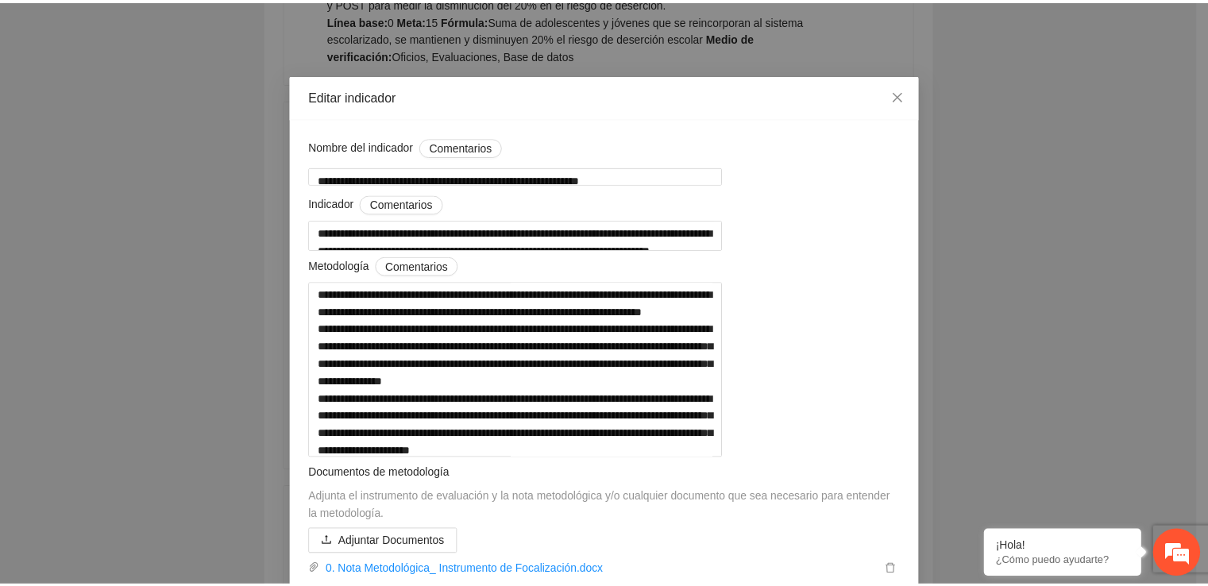
scroll to position [1, 0]
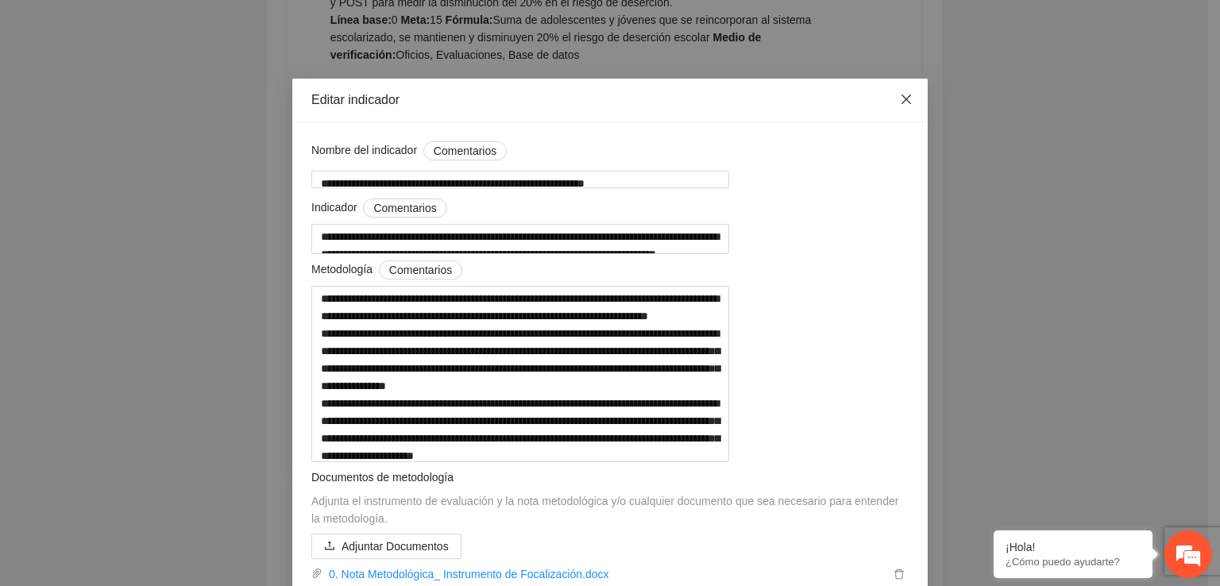
click at [902, 107] on span "Close" at bounding box center [906, 100] width 43 height 43
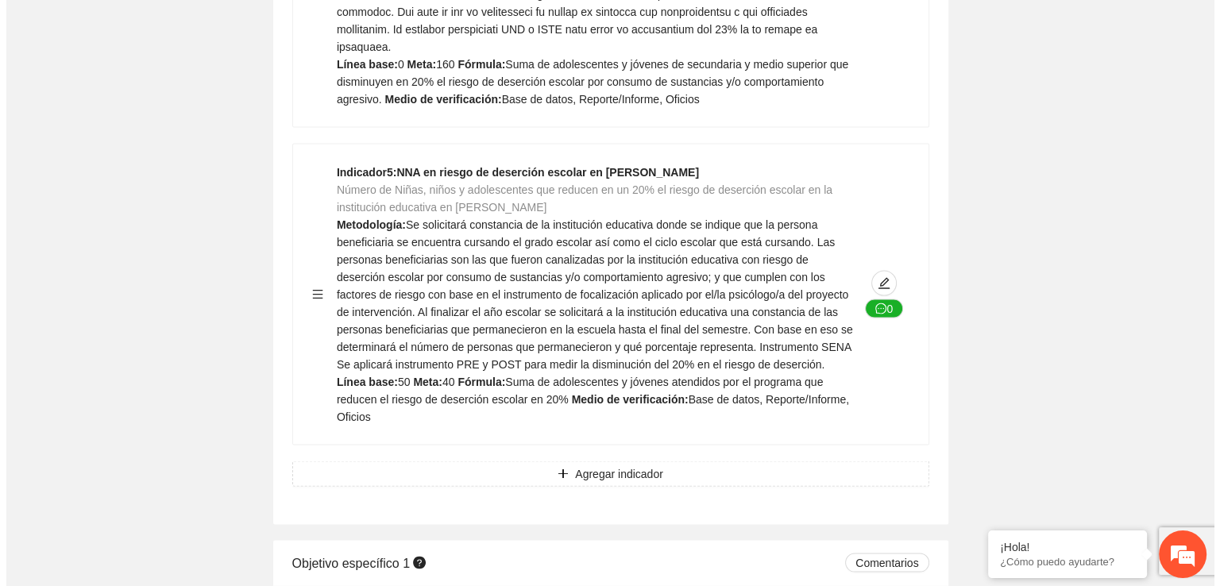
scroll to position [3134, 0]
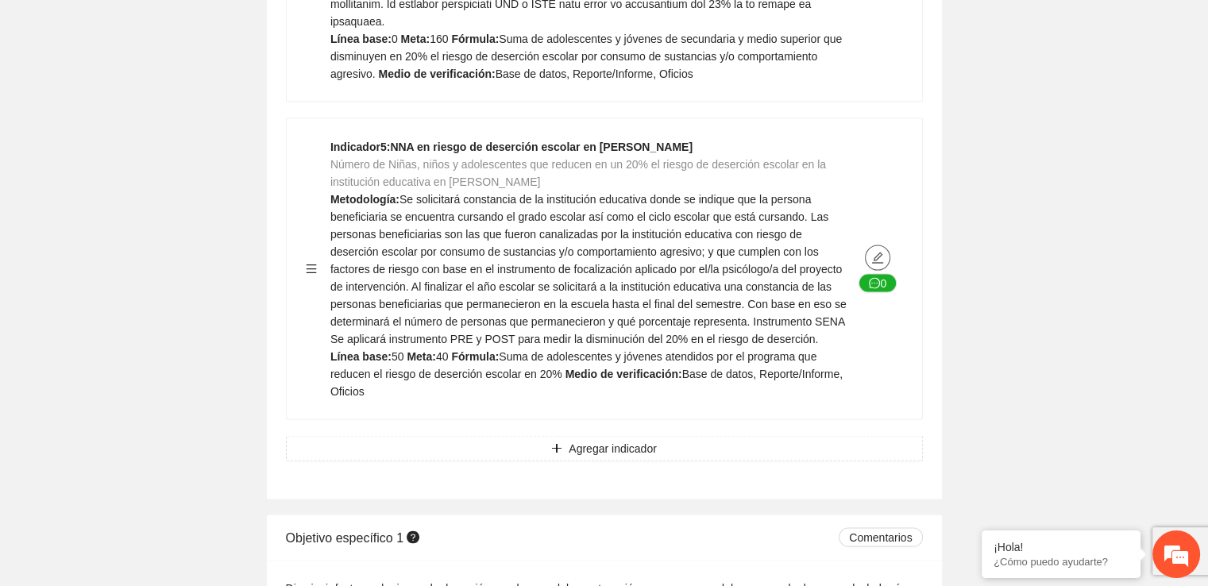
click at [887, 252] on span "edit" at bounding box center [878, 258] width 24 height 13
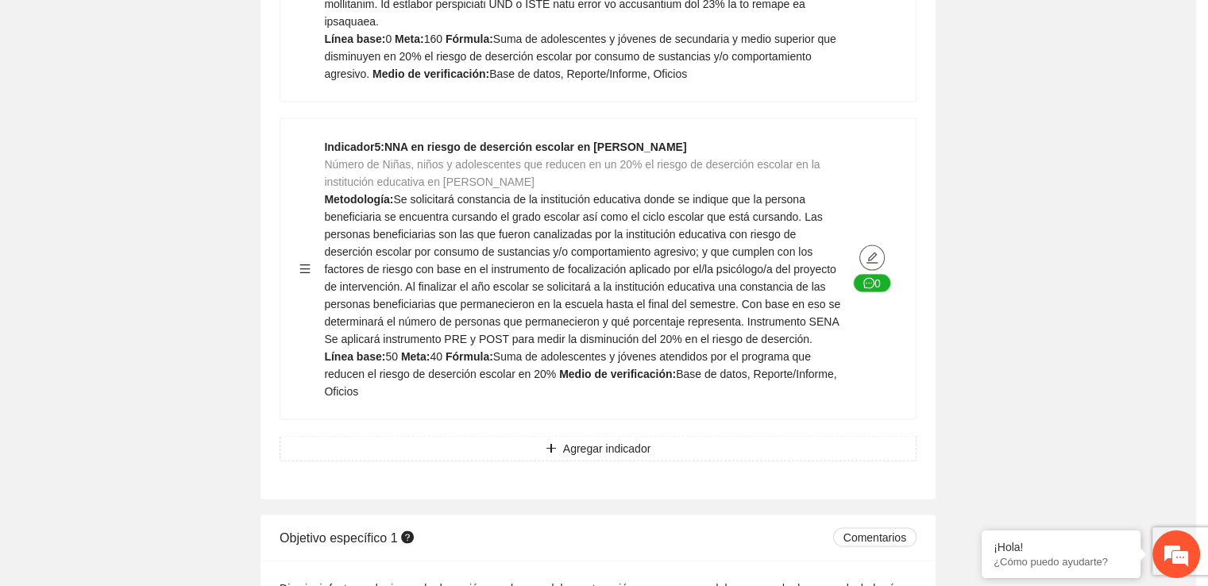
type textarea "**"
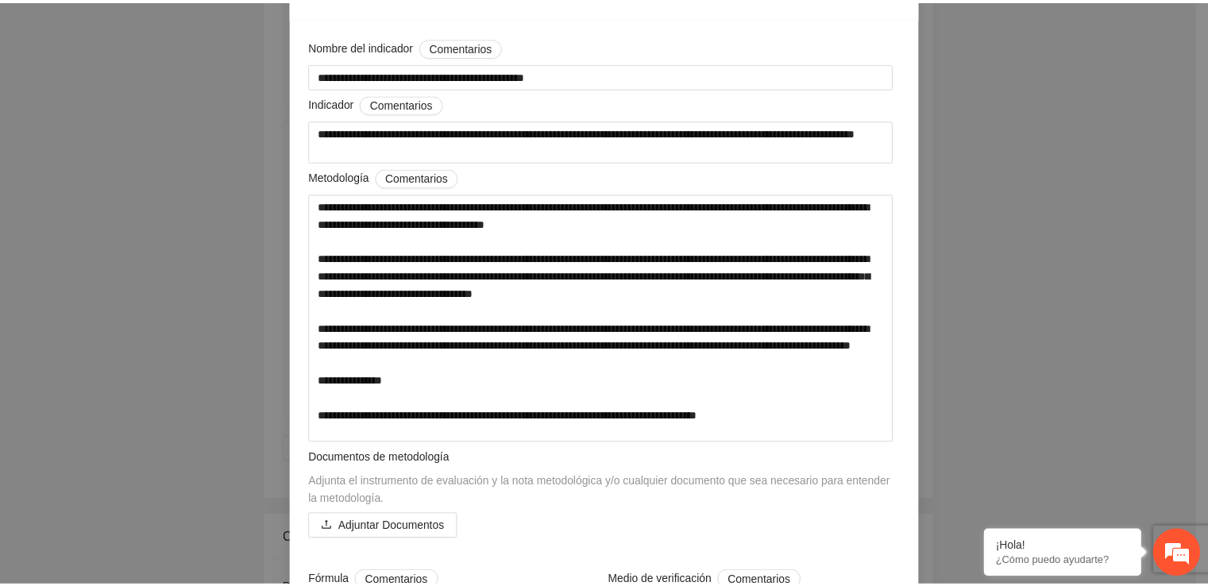
scroll to position [0, 0]
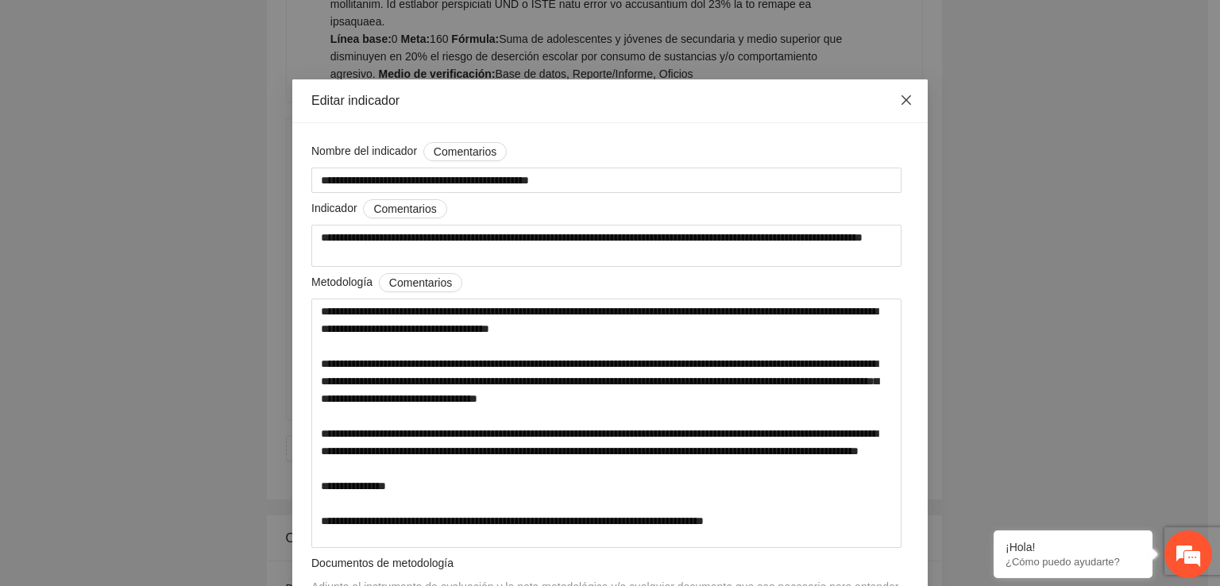
click at [906, 107] on span "Close" at bounding box center [906, 100] width 43 height 43
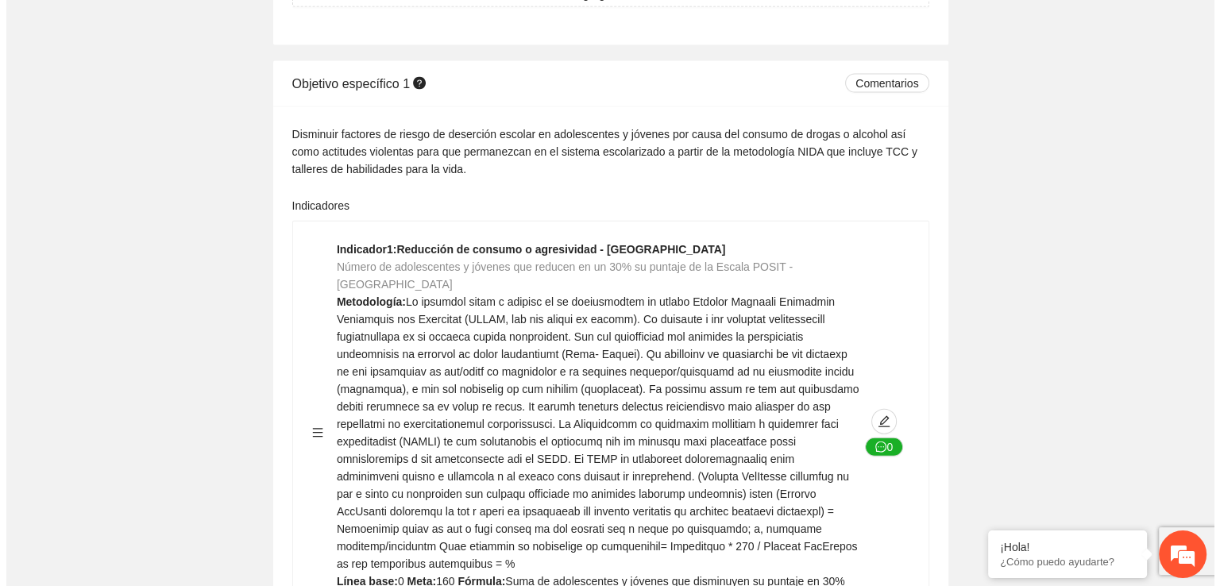
scroll to position [3620, 0]
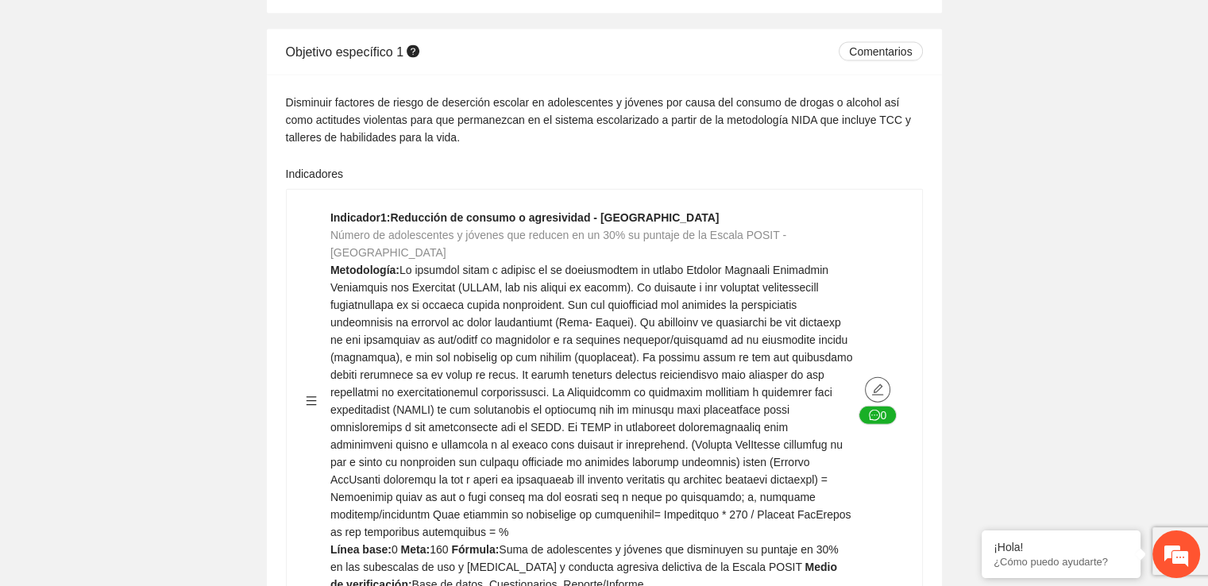
click at [884, 384] on span "edit" at bounding box center [878, 390] width 24 height 13
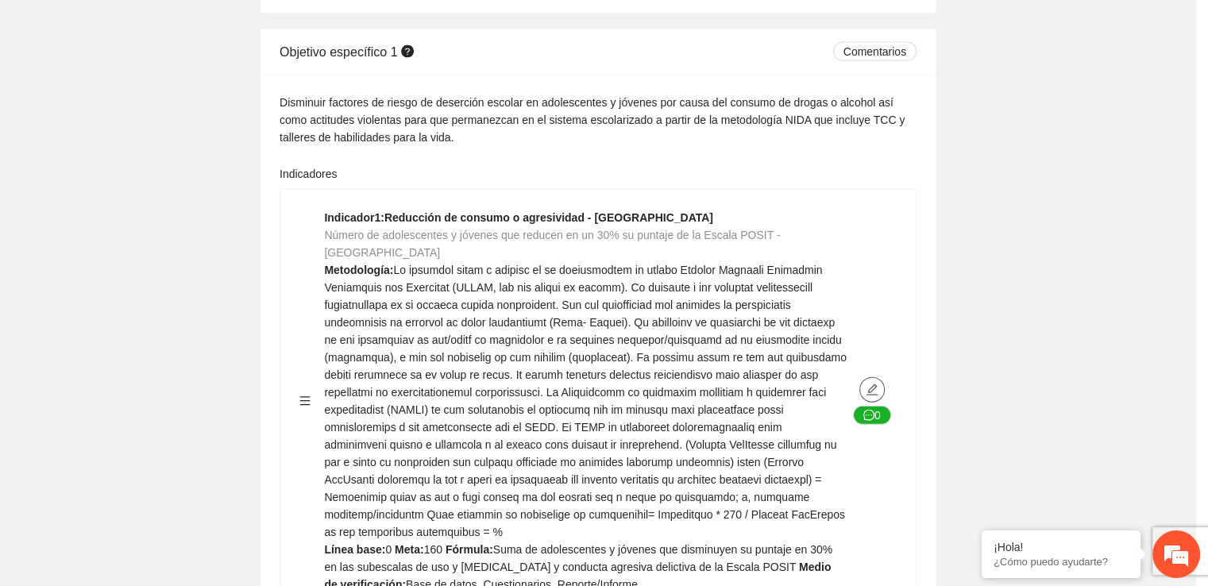
type textarea "*"
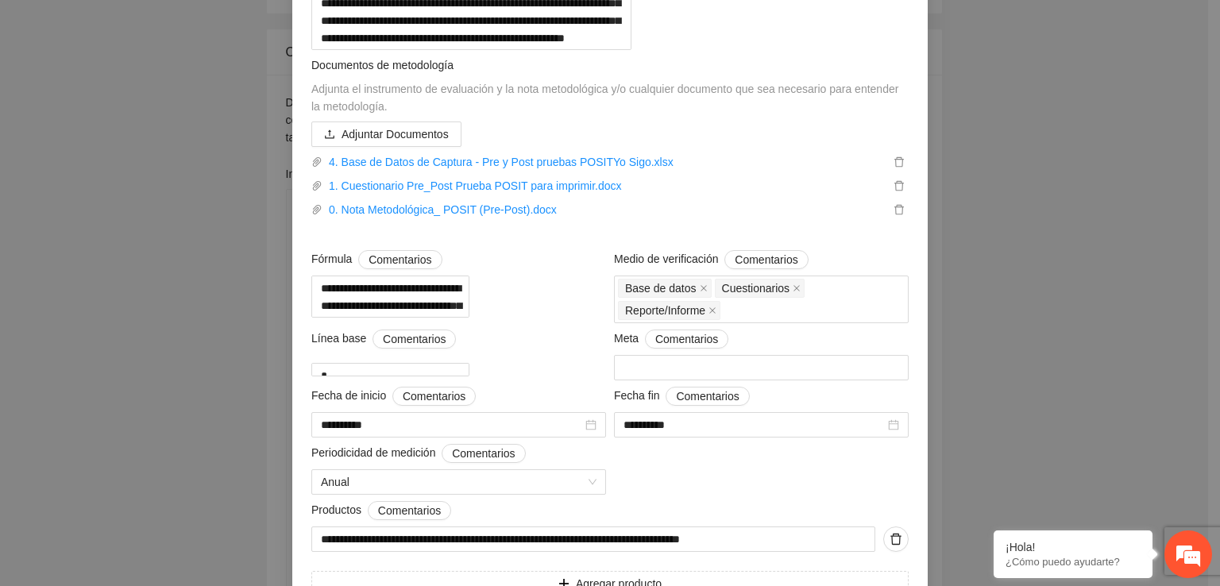
scroll to position [421, 0]
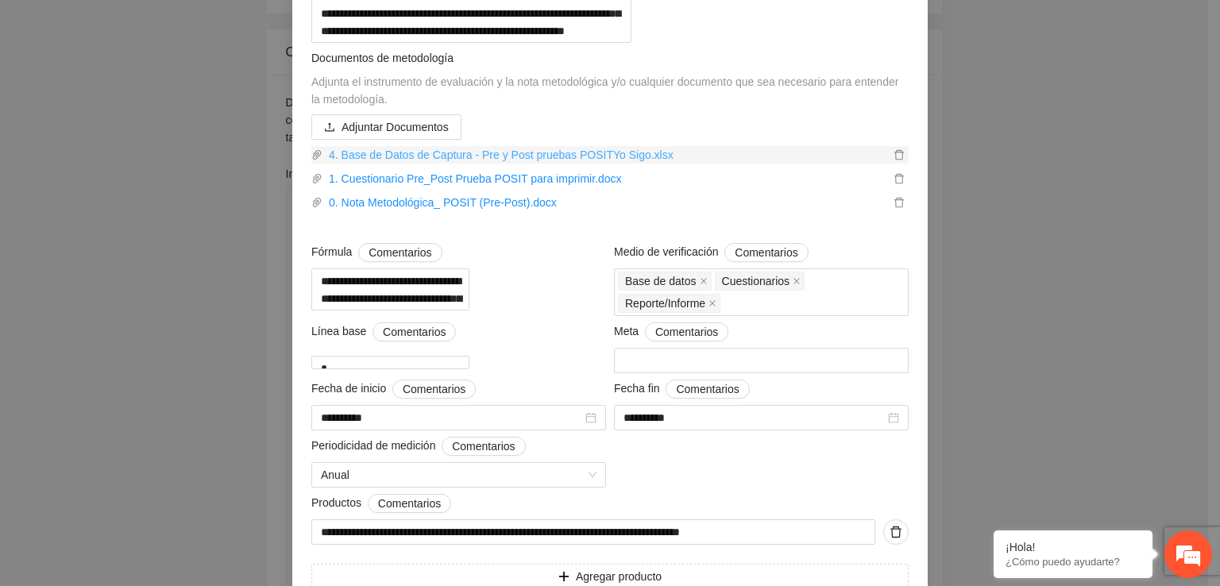
click at [598, 164] on link "4. Base de Datos de Captura - Pre y Post pruebas POSITYo Sigo.xlsx" at bounding box center [605, 154] width 567 height 17
click at [593, 187] on link "1. Cuestionario Pre_Post Prueba POSIT para imprimir.docx" at bounding box center [605, 178] width 567 height 17
click at [538, 211] on link "0. Nota Metodológica_ POSIT (Pre-Post).docx" at bounding box center [605, 202] width 567 height 17
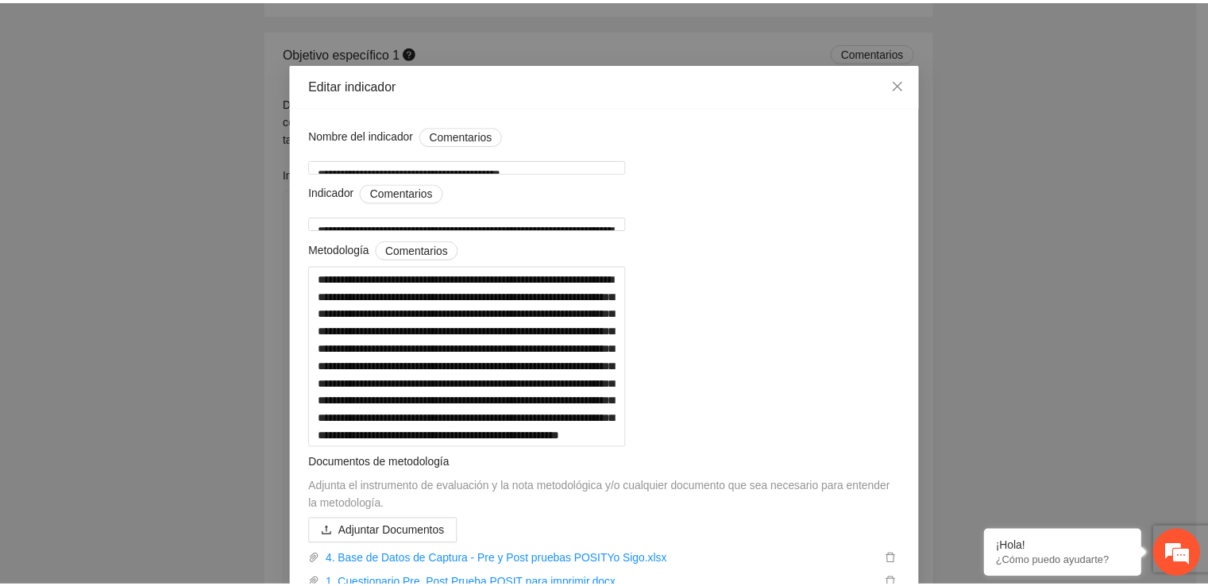
scroll to position [10, 0]
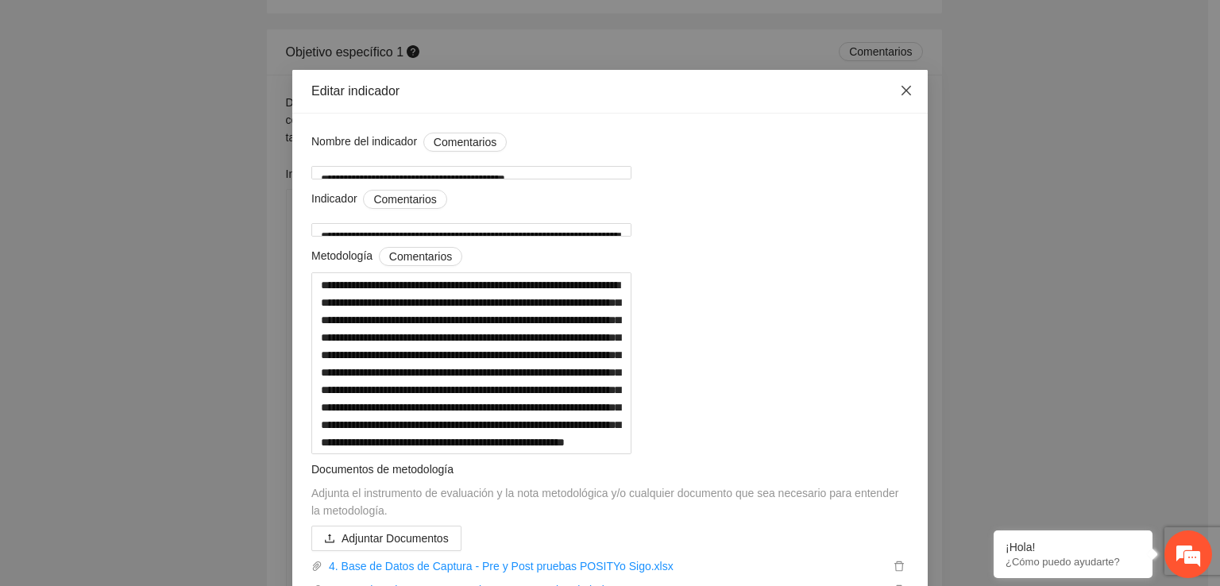
click at [901, 87] on icon "close" at bounding box center [906, 91] width 10 height 10
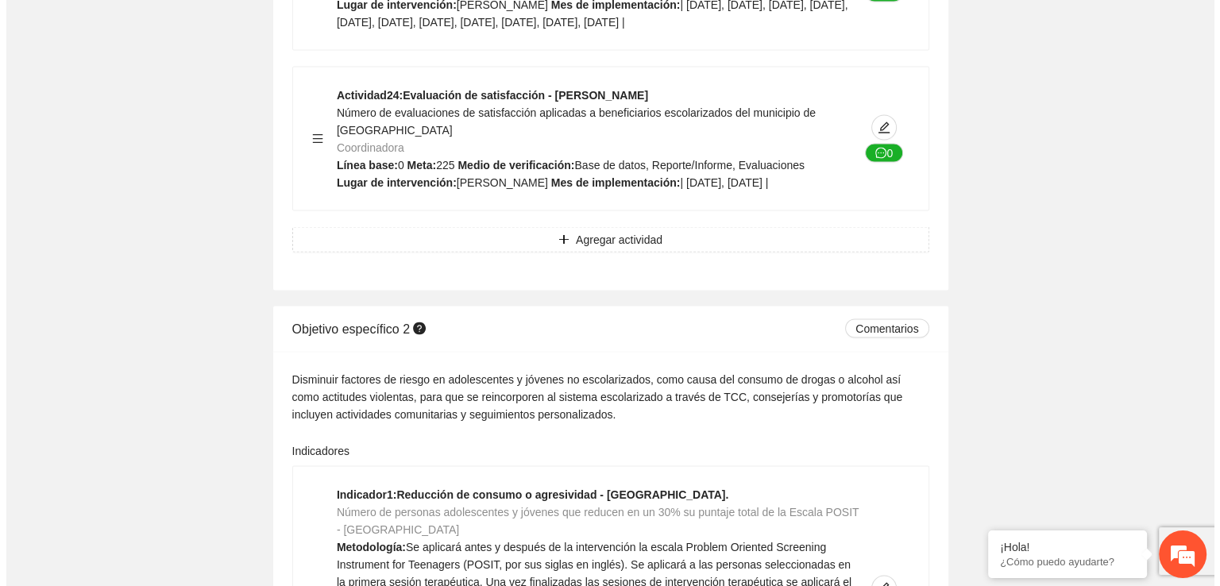
scroll to position [9112, 0]
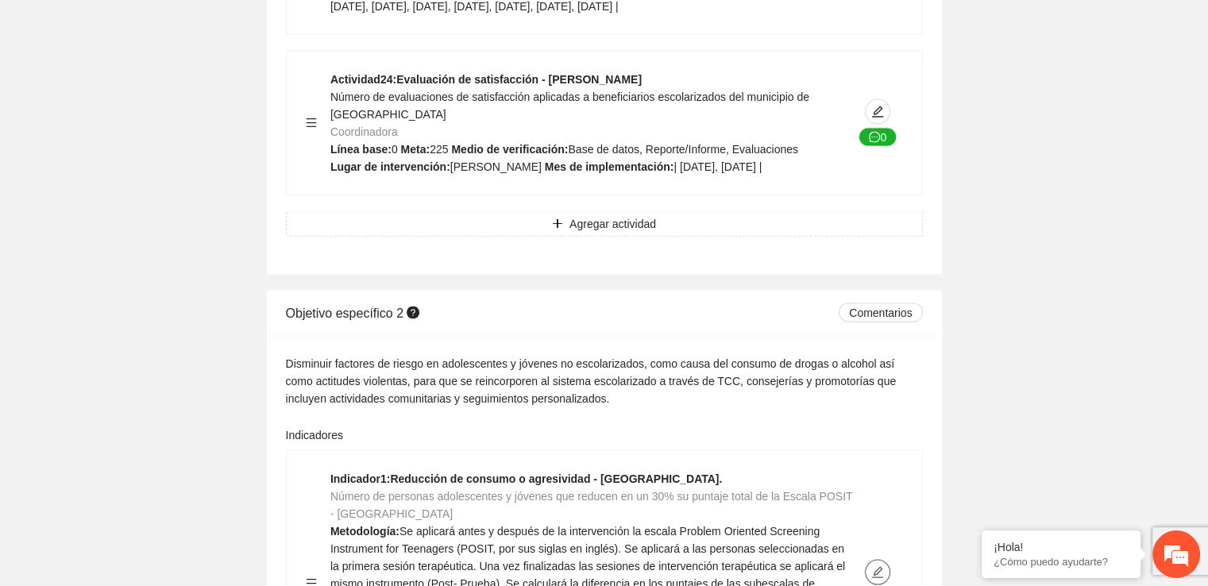
click at [874, 567] on icon "edit" at bounding box center [877, 572] width 11 height 11
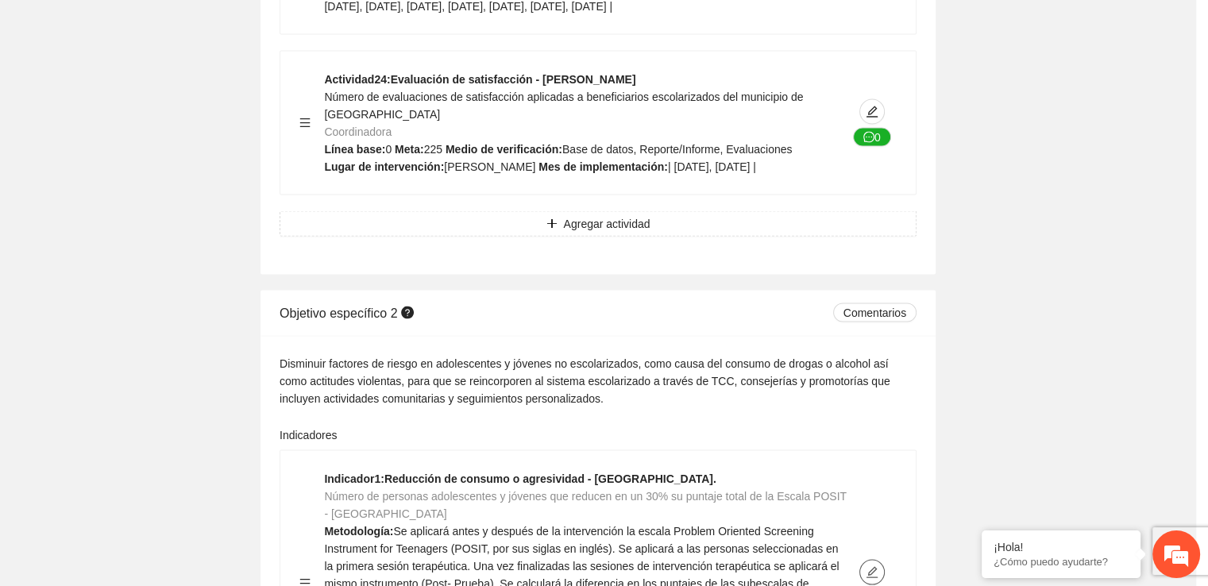
type textarea "*"
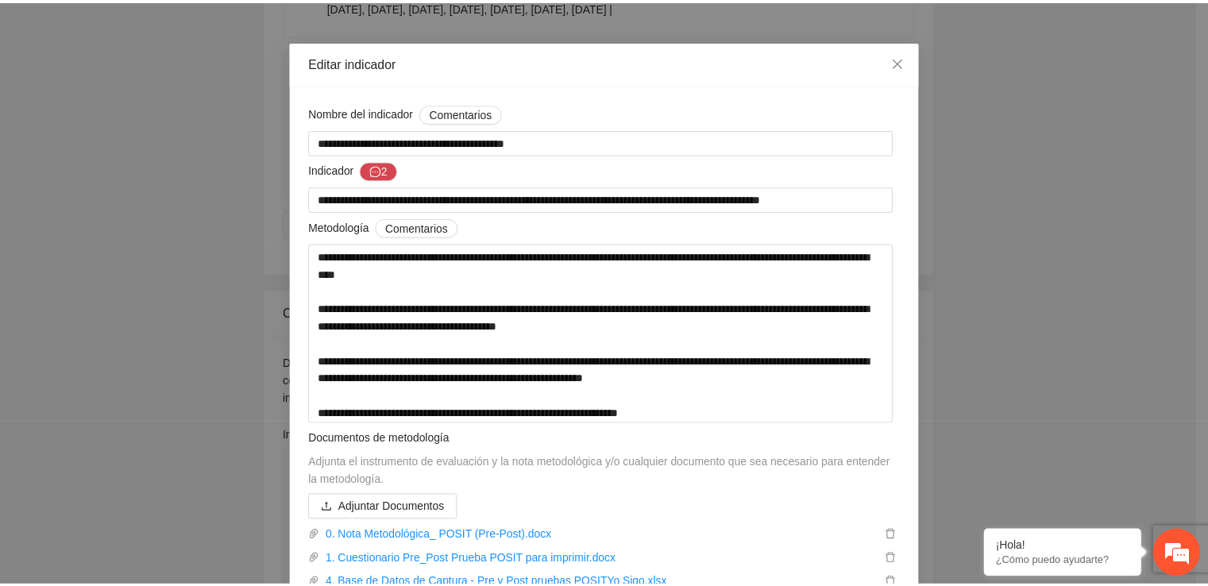
scroll to position [35, 0]
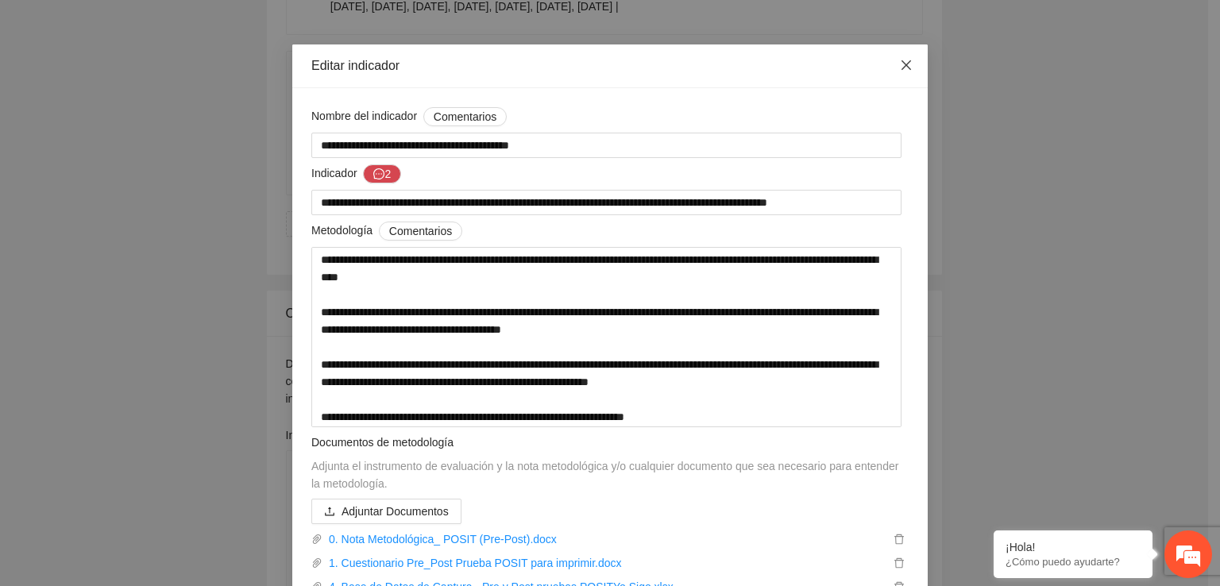
click at [905, 67] on icon "close" at bounding box center [906, 65] width 13 height 13
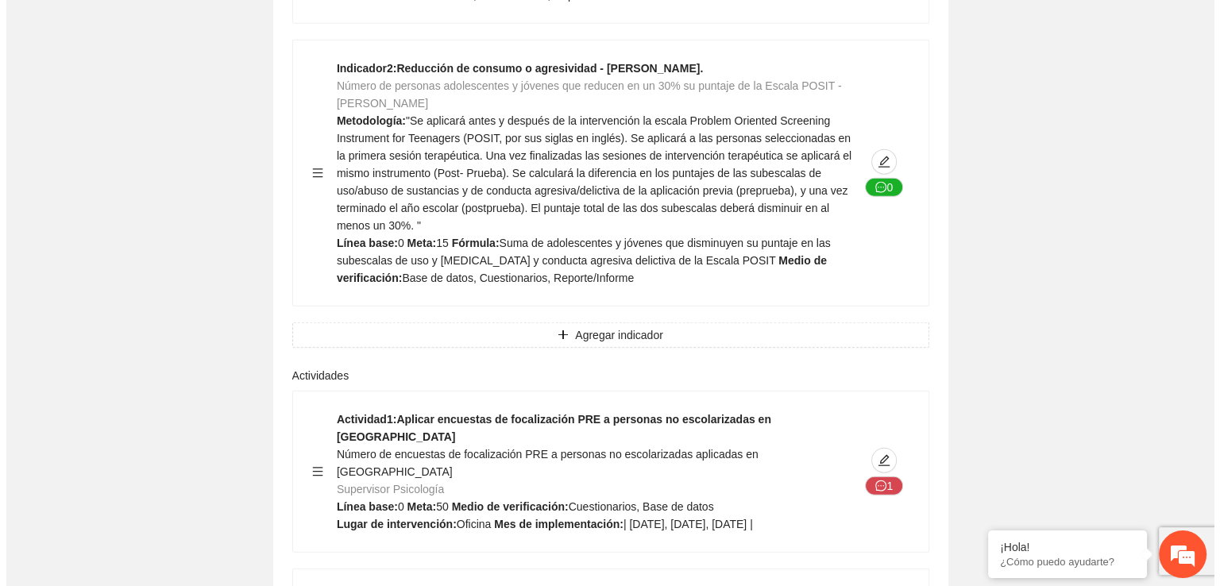
scroll to position [9855, 0]
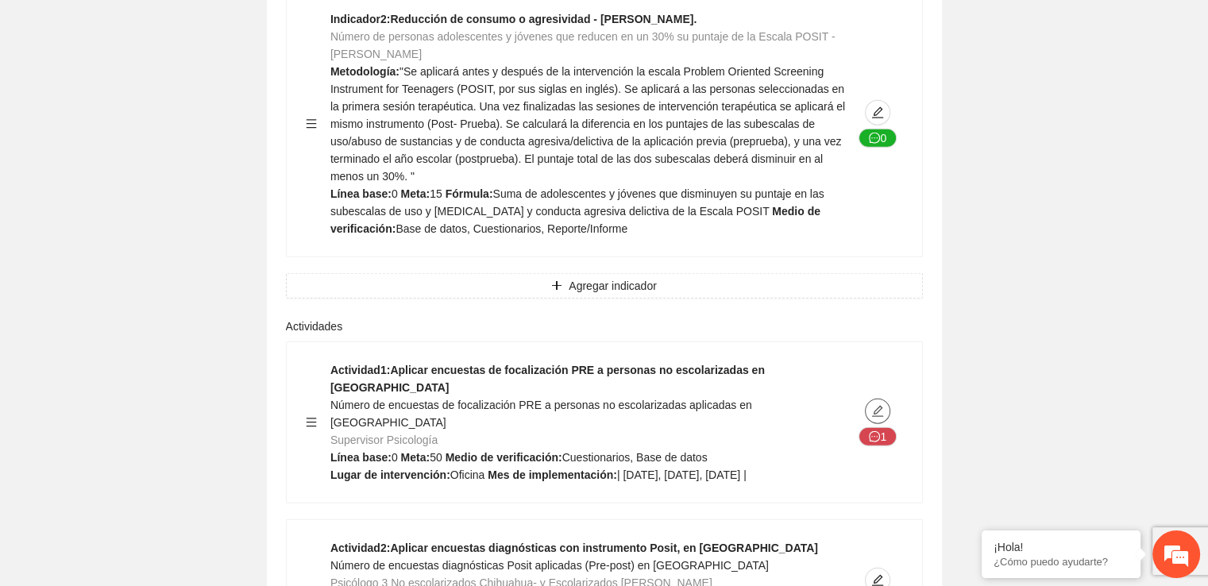
click at [877, 406] on icon "edit" at bounding box center [877, 411] width 11 height 11
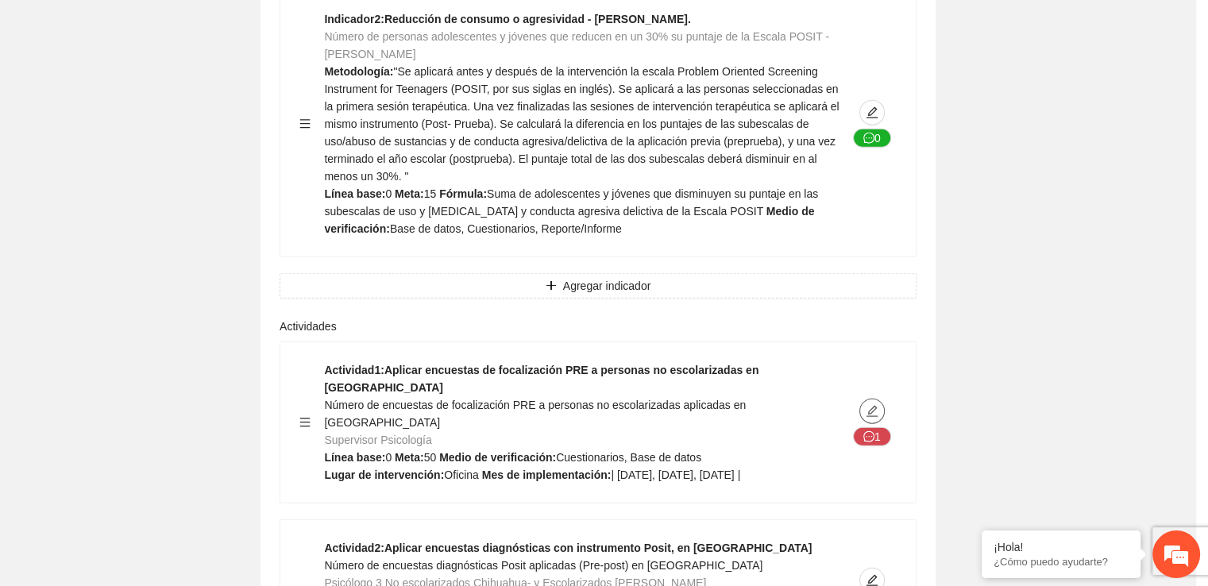
type textarea "*******"
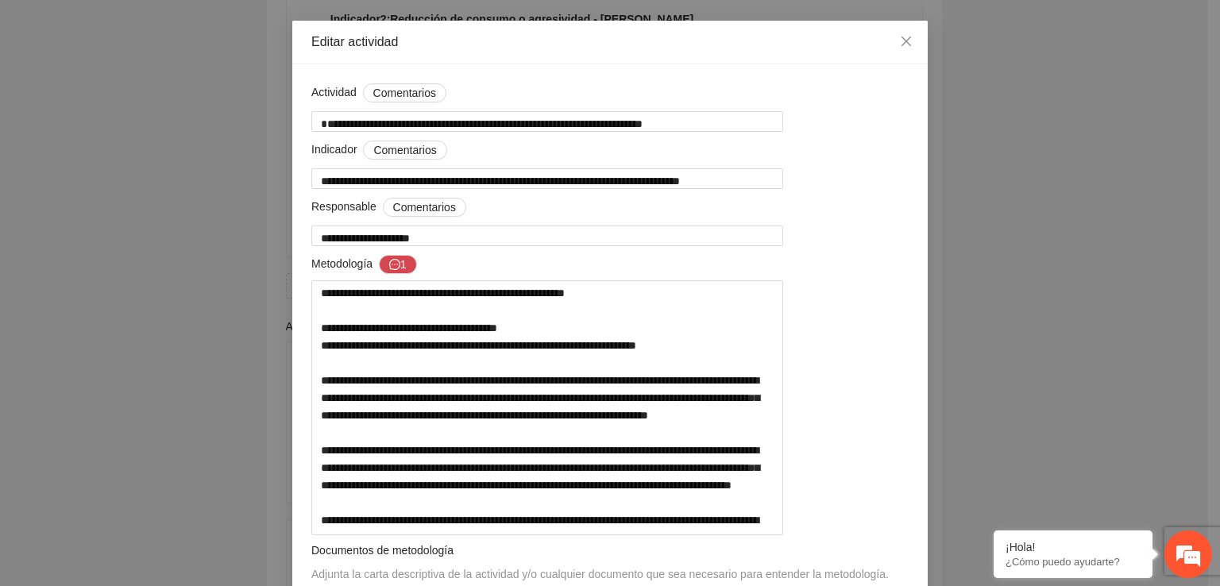
scroll to position [57, 0]
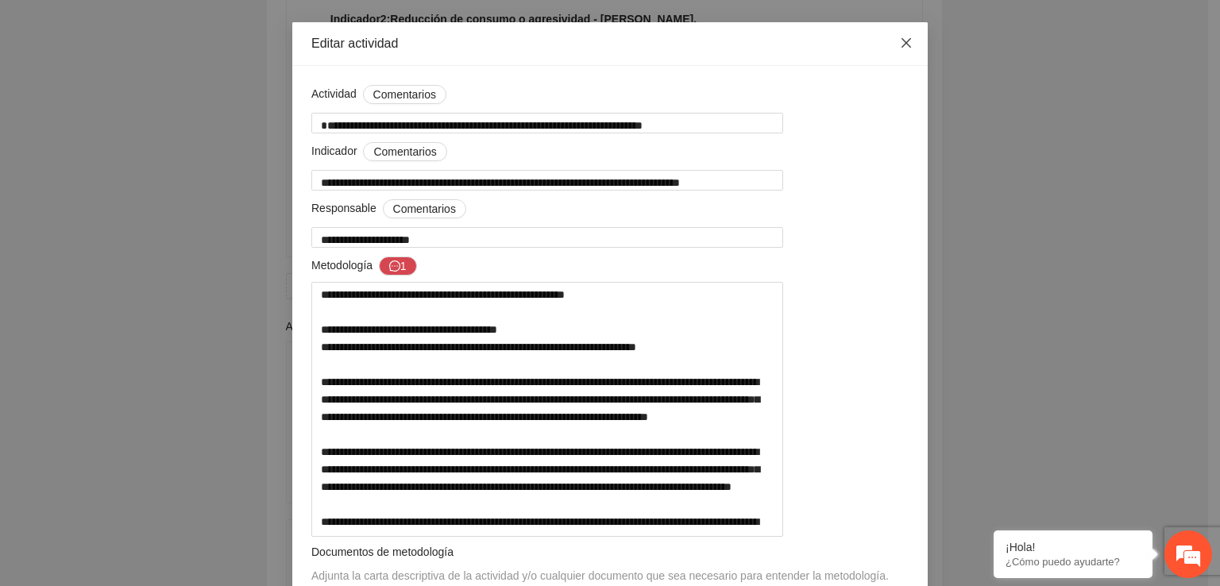
click at [910, 48] on span "Close" at bounding box center [906, 43] width 43 height 43
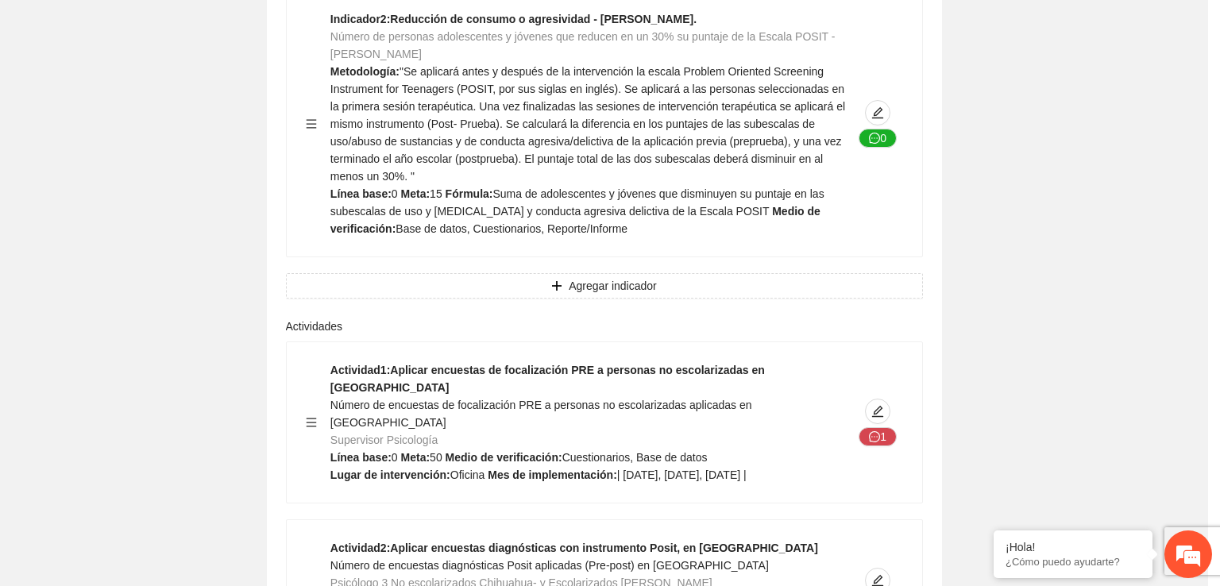
type textarea "**********"
type input "**********"
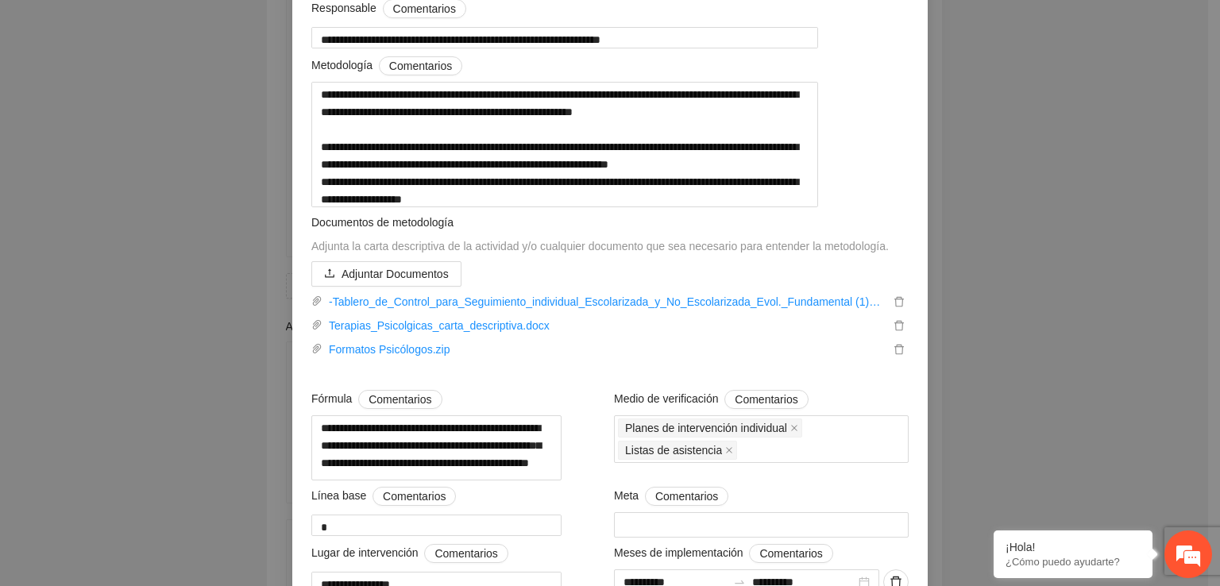
scroll to position [324, 0]
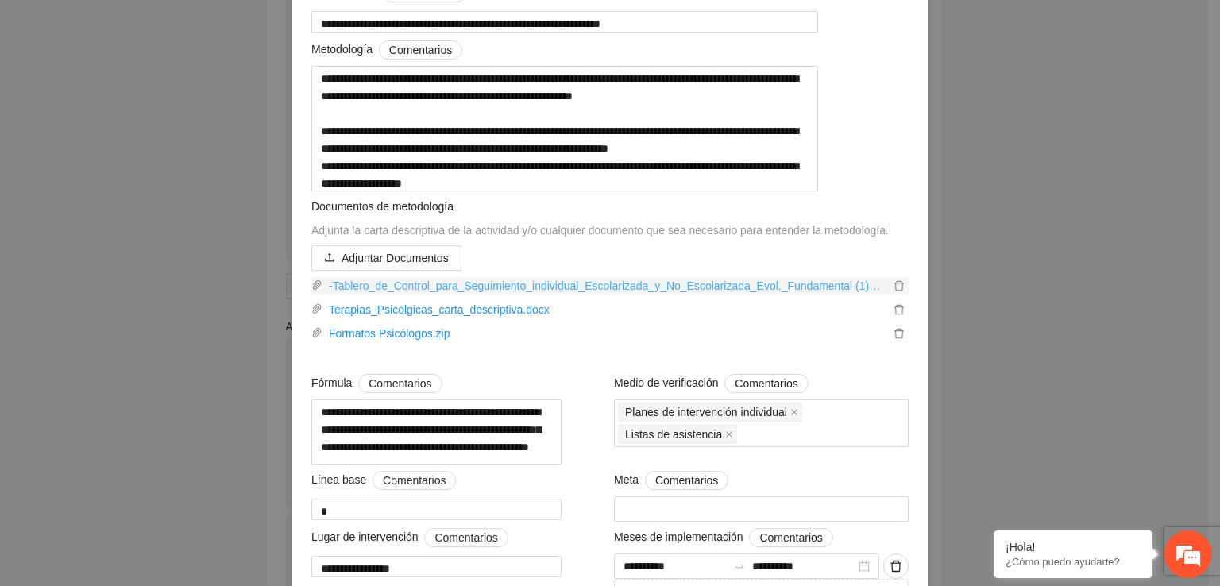
click at [786, 295] on link "-Tablero_de_Control_para_Seguimiento_individual_Escolarizada_y_No_Escolarizada_…" at bounding box center [605, 285] width 567 height 17
click at [486, 318] on link "Terapias_Psicolgicas_carta_descriptiva.docx" at bounding box center [605, 309] width 567 height 17
click at [415, 342] on link "Formatos Psicólogos.zip" at bounding box center [605, 333] width 567 height 17
click at [1073, 265] on div "**********" at bounding box center [610, 293] width 1220 height 586
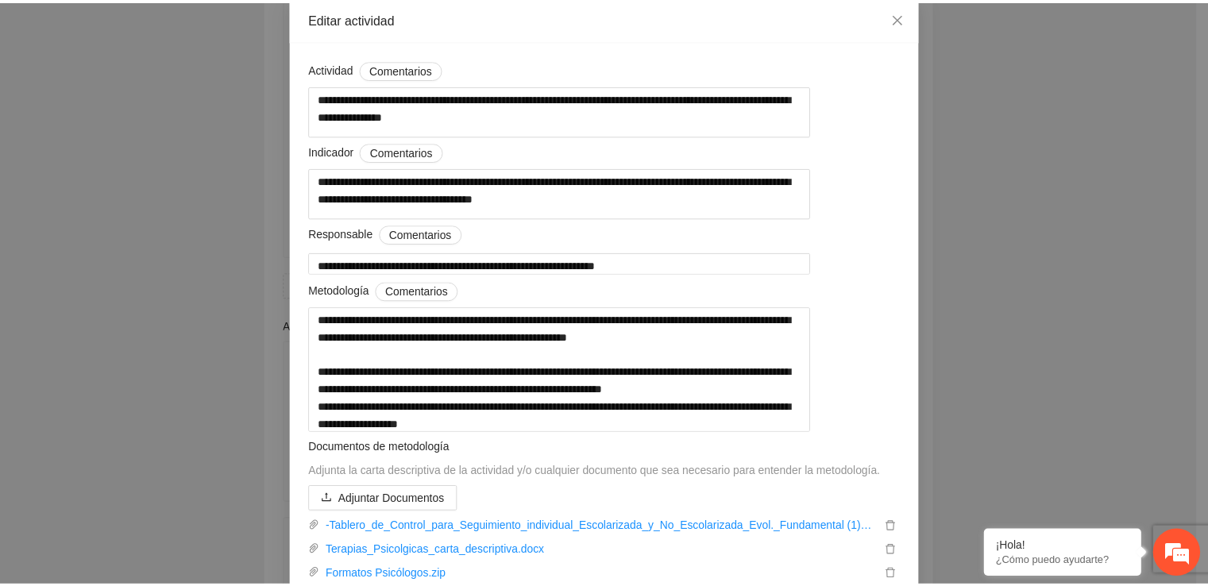
scroll to position [81, 0]
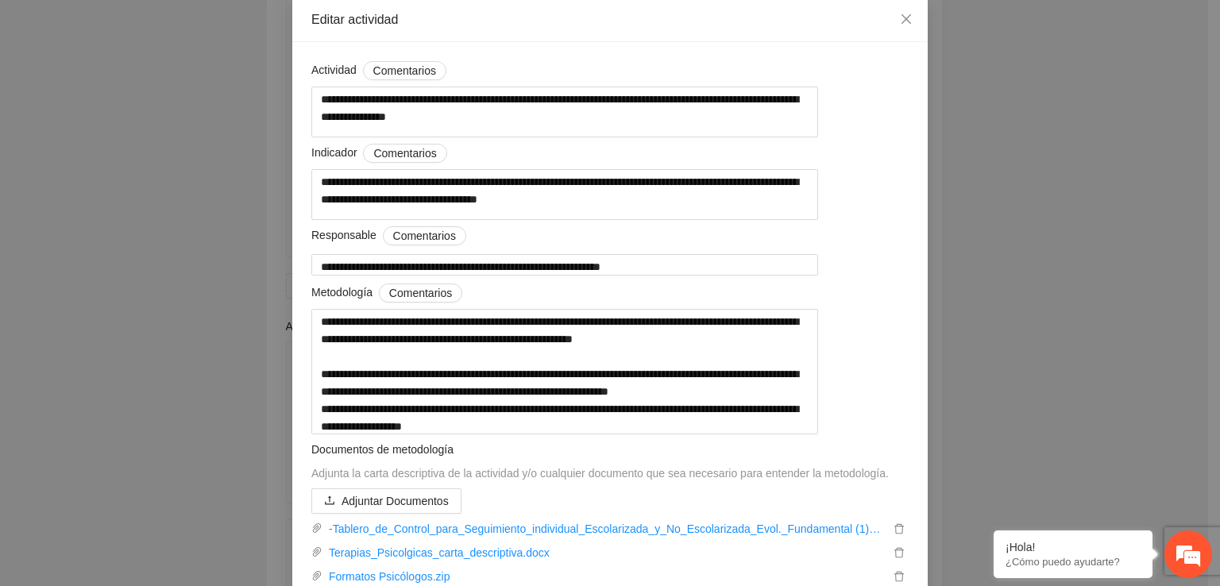
click at [1183, 110] on div "**********" at bounding box center [610, 293] width 1220 height 586
click at [907, 28] on span "Close" at bounding box center [906, 19] width 43 height 43
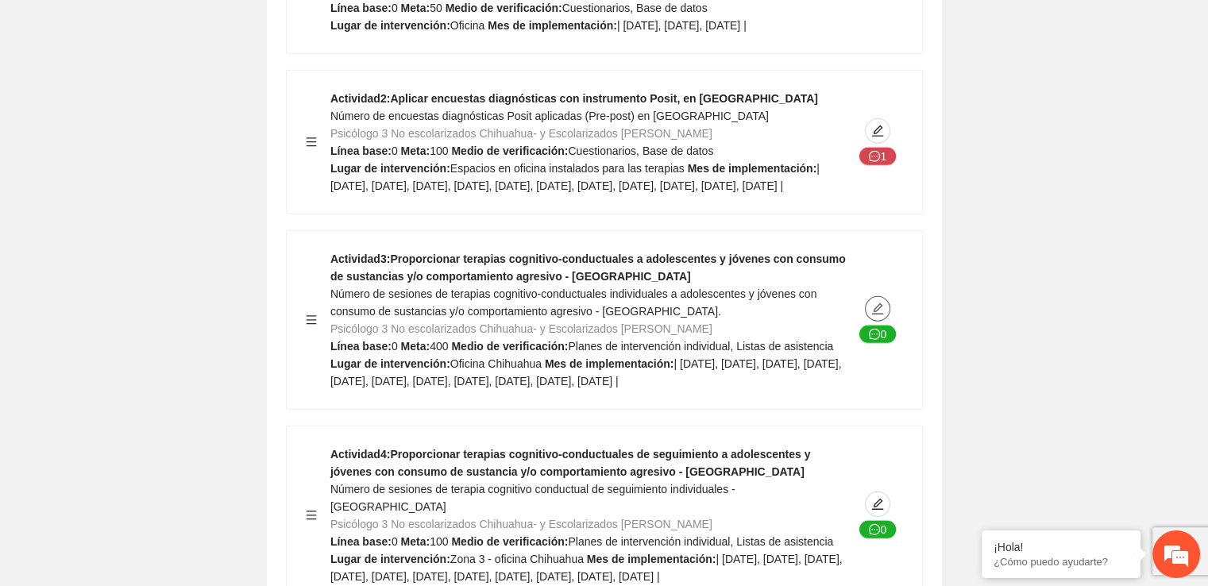
scroll to position [10320, 0]
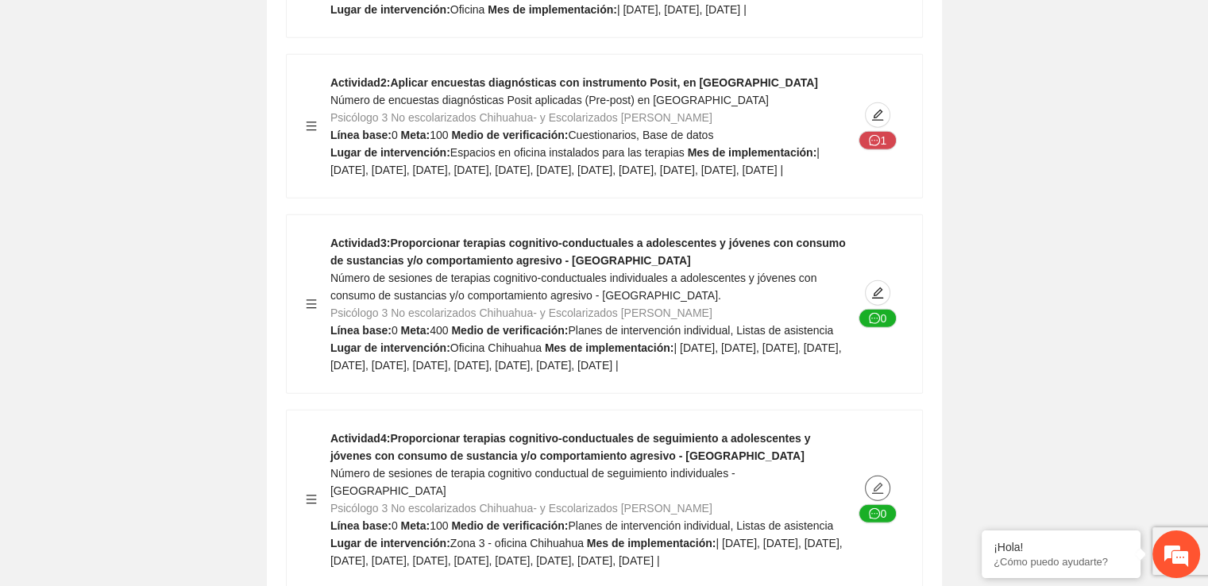
click at [866, 482] on span "edit" at bounding box center [878, 488] width 24 height 13
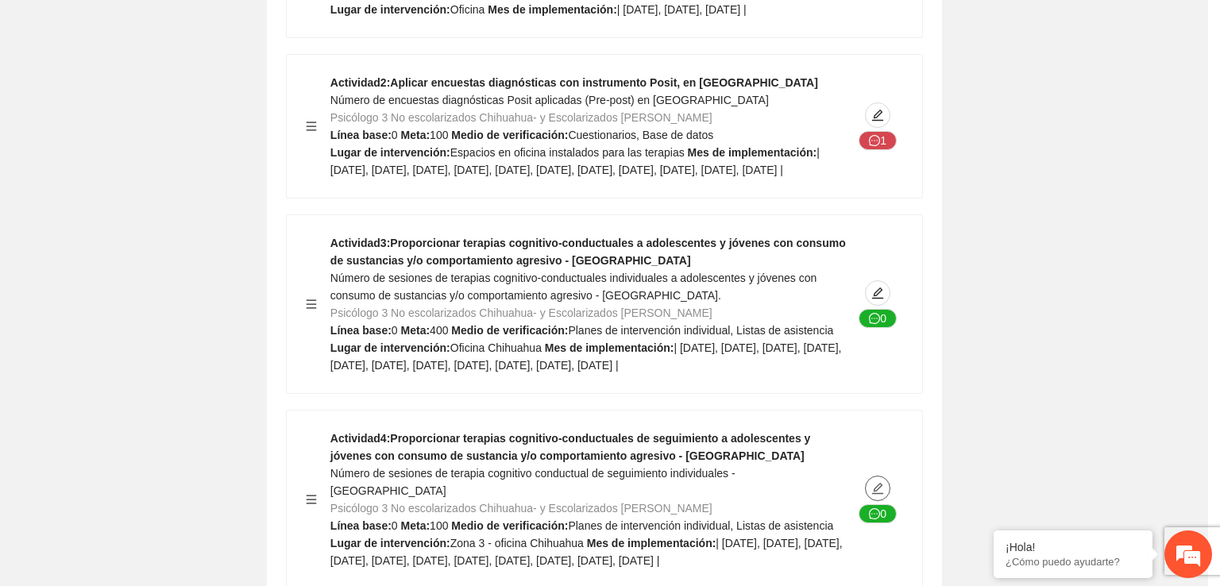
type textarea "**********"
type input "**********"
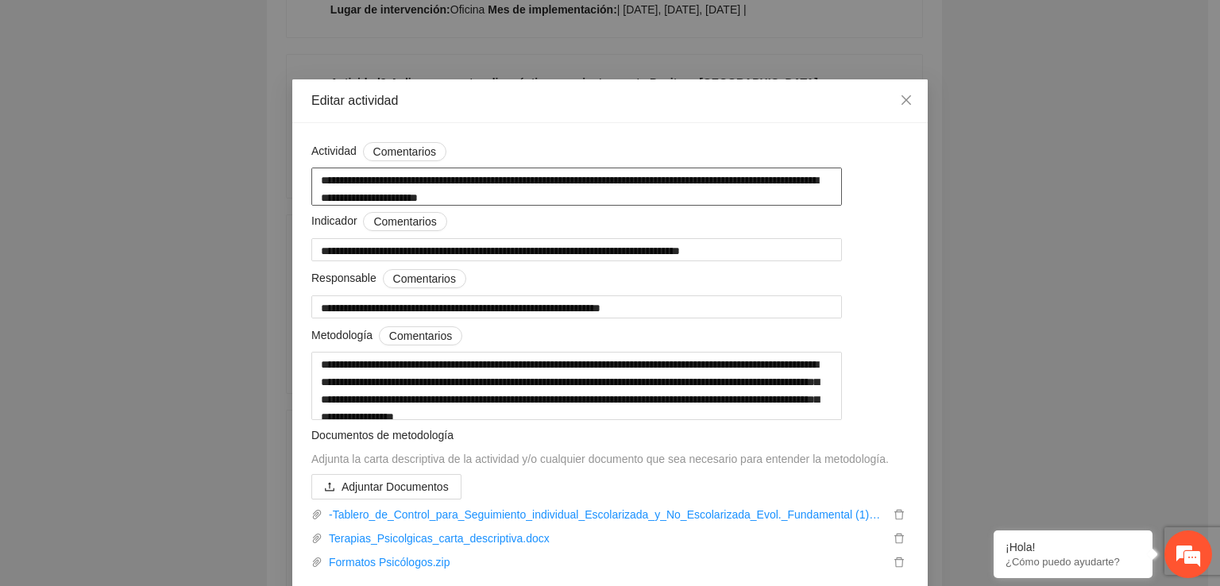
click at [842, 194] on textarea "**********" at bounding box center [576, 187] width 530 height 38
click at [791, 523] on link "-Tablero_de_Control_para_Seguimiento_individual_Escolarizada_y_No_Escolarizada_…" at bounding box center [605, 514] width 567 height 17
click at [503, 547] on link "Terapias_Psicolgicas_carta_descriptiva.docx" at bounding box center [605, 538] width 567 height 17
click at [383, 571] on link "Formatos Psicólogos.zip" at bounding box center [605, 561] width 567 height 17
click at [907, 98] on span "Close" at bounding box center [906, 100] width 43 height 43
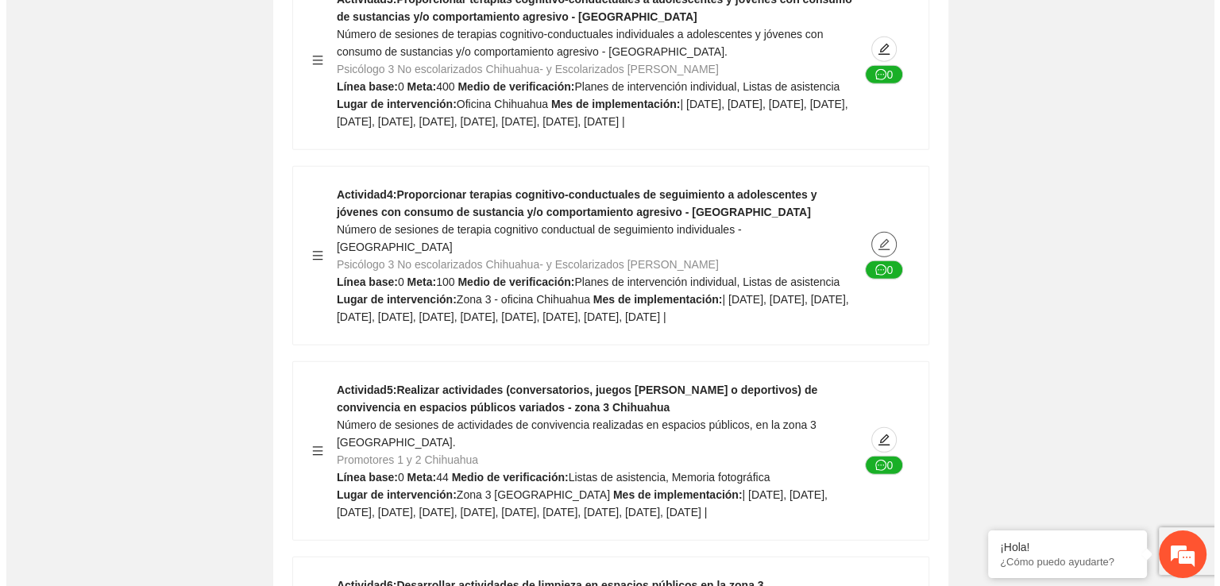
scroll to position [10613, 0]
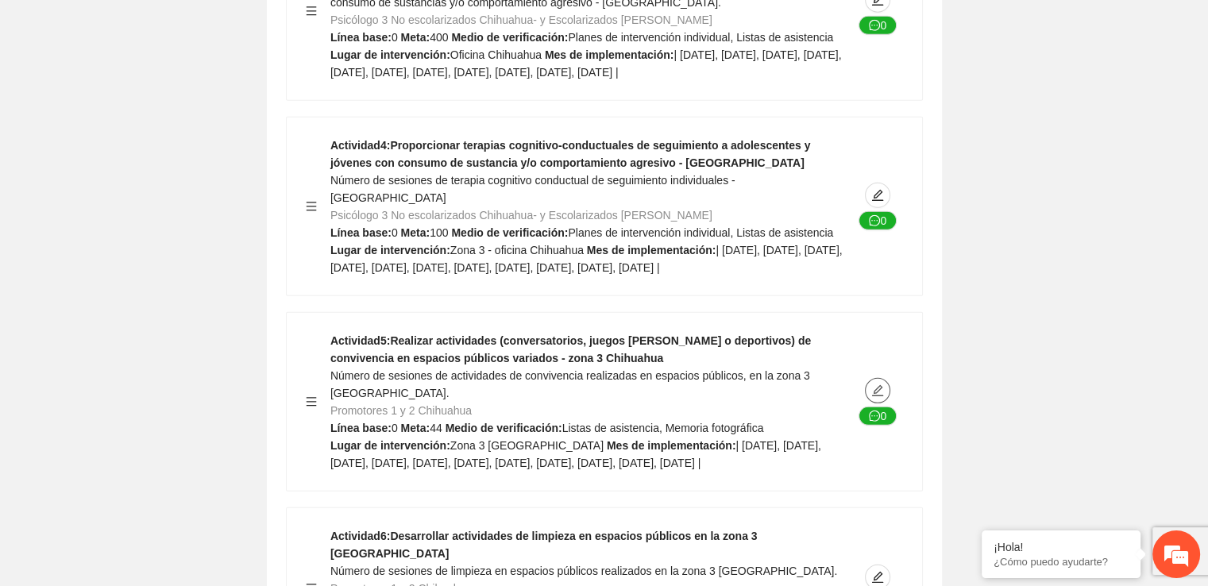
click at [878, 384] on icon "edit" at bounding box center [877, 390] width 13 height 13
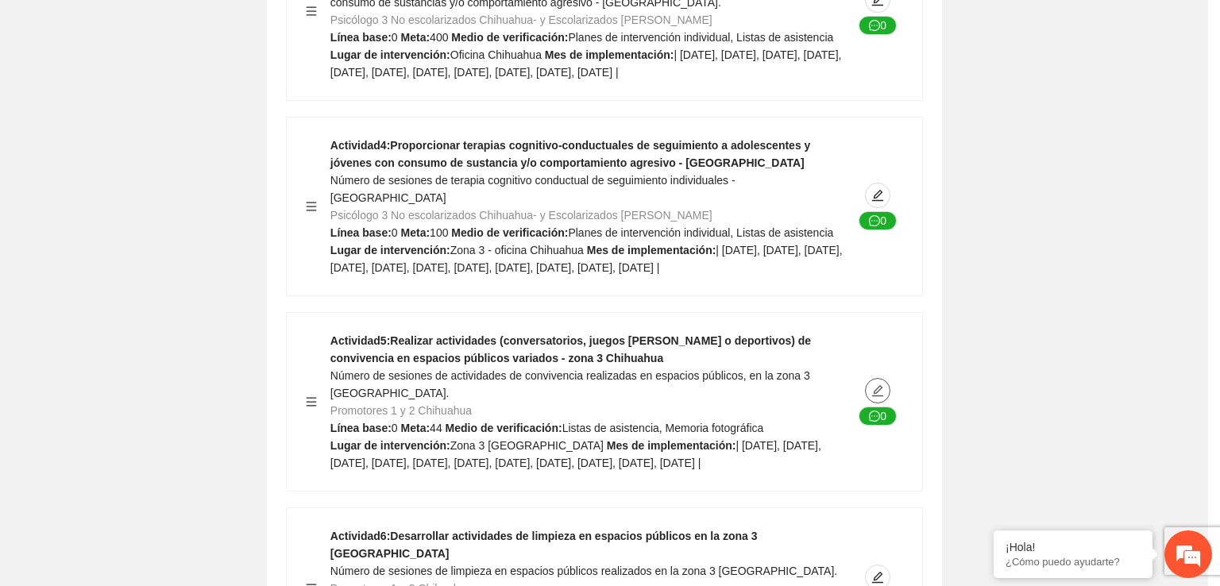
type textarea "**********"
type input "**********"
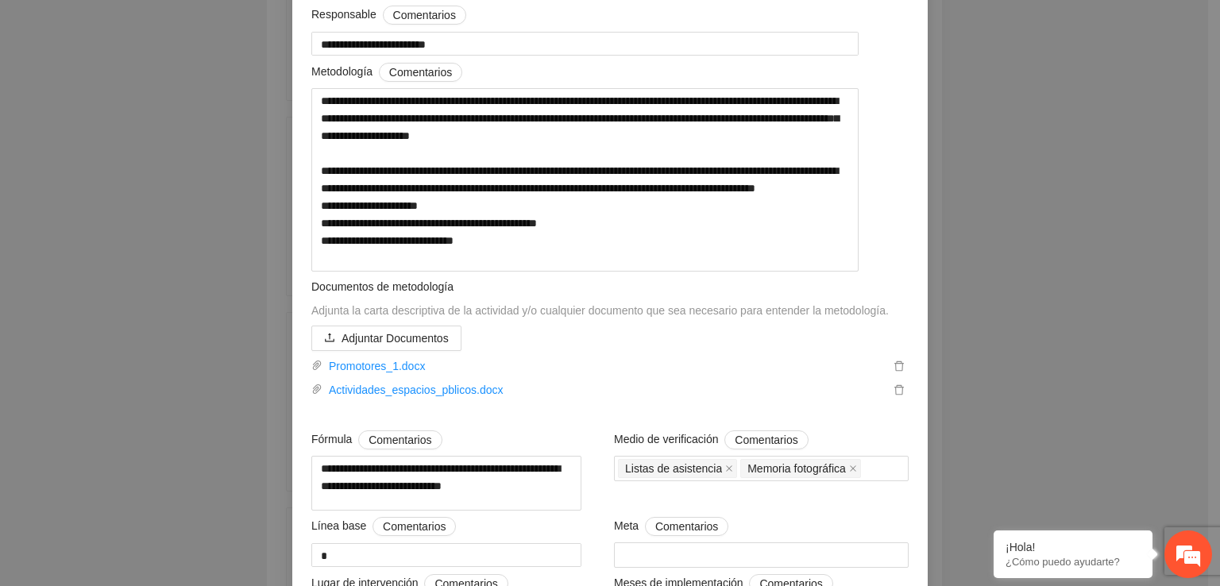
scroll to position [277, 0]
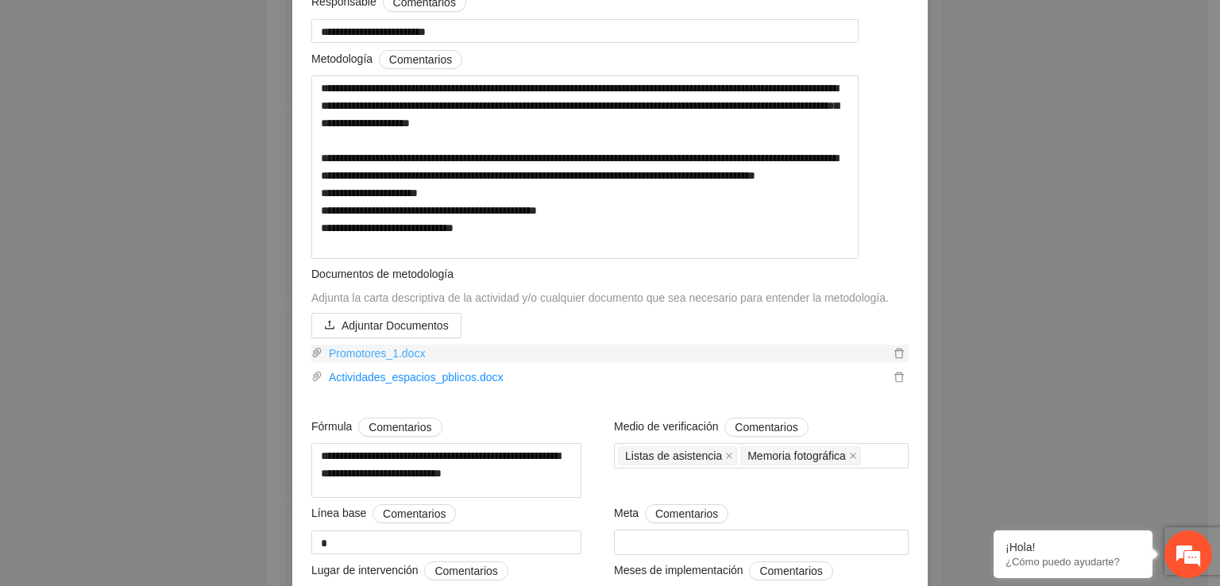
click at [381, 362] on link "Promotores_1.docx" at bounding box center [605, 353] width 567 height 17
click at [391, 386] on link "Actividades_espacios_pblicos.docx" at bounding box center [605, 376] width 567 height 17
click at [1006, 328] on div "**********" at bounding box center [610, 293] width 1220 height 586
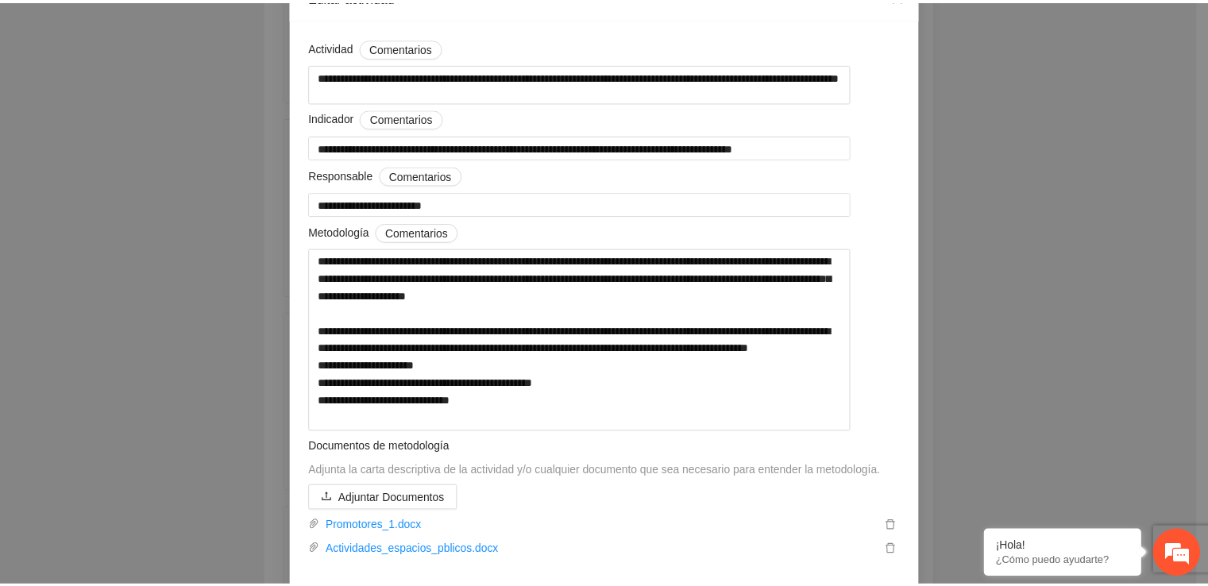
scroll to position [94, 0]
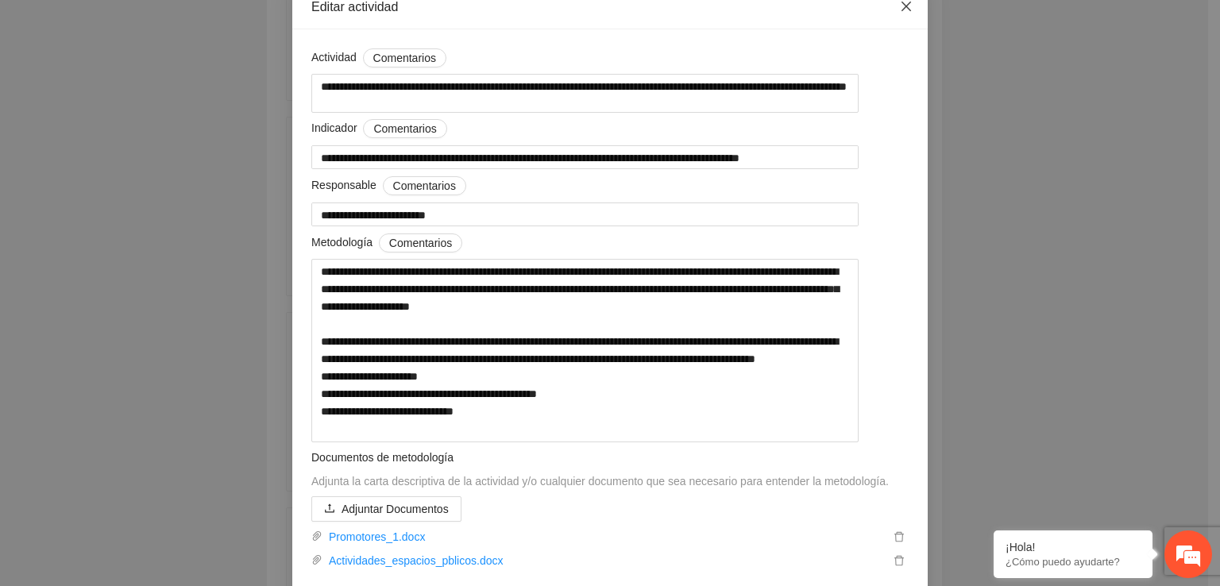
click at [900, 7] on icon "close" at bounding box center [906, 6] width 13 height 13
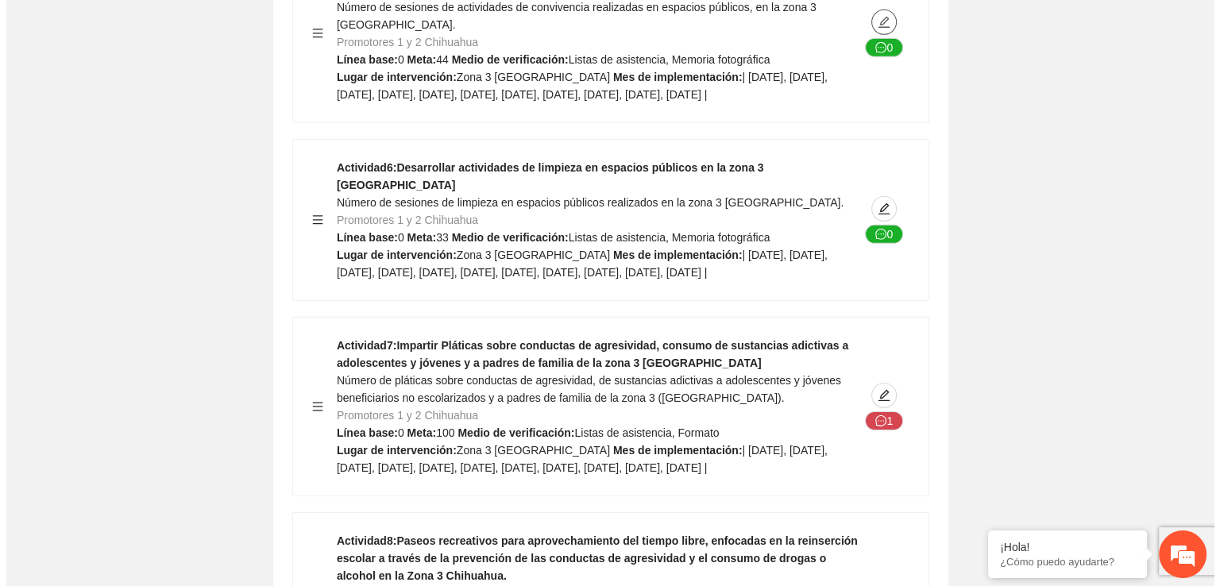
scroll to position [11032, 0]
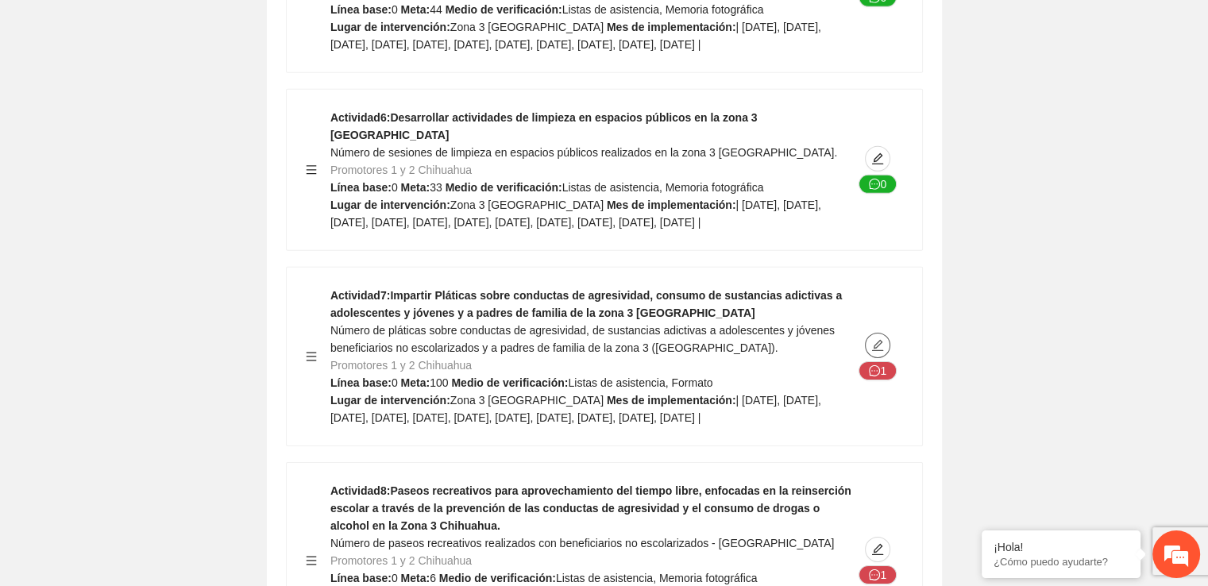
click at [871, 339] on icon "edit" at bounding box center [877, 345] width 13 height 13
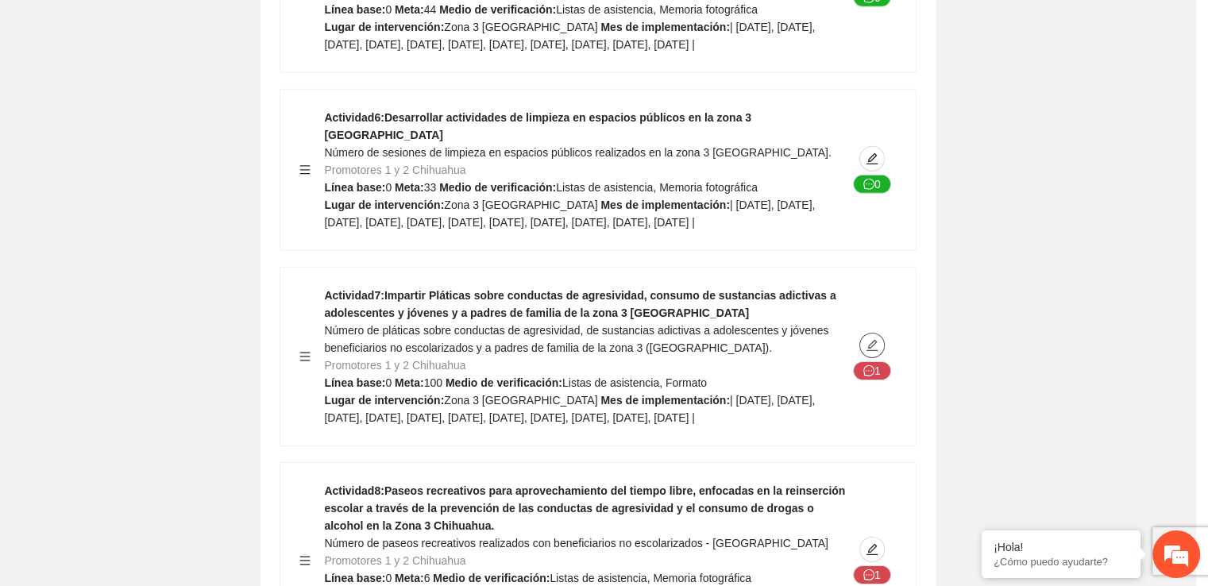
type textarea "**********"
type input "**********"
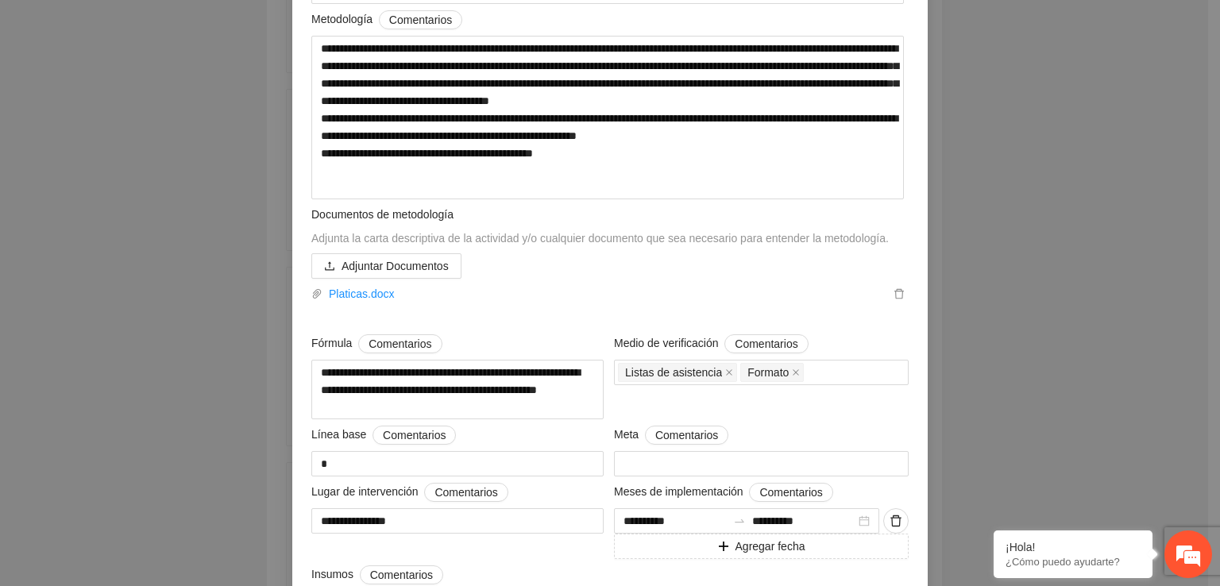
scroll to position [363, 0]
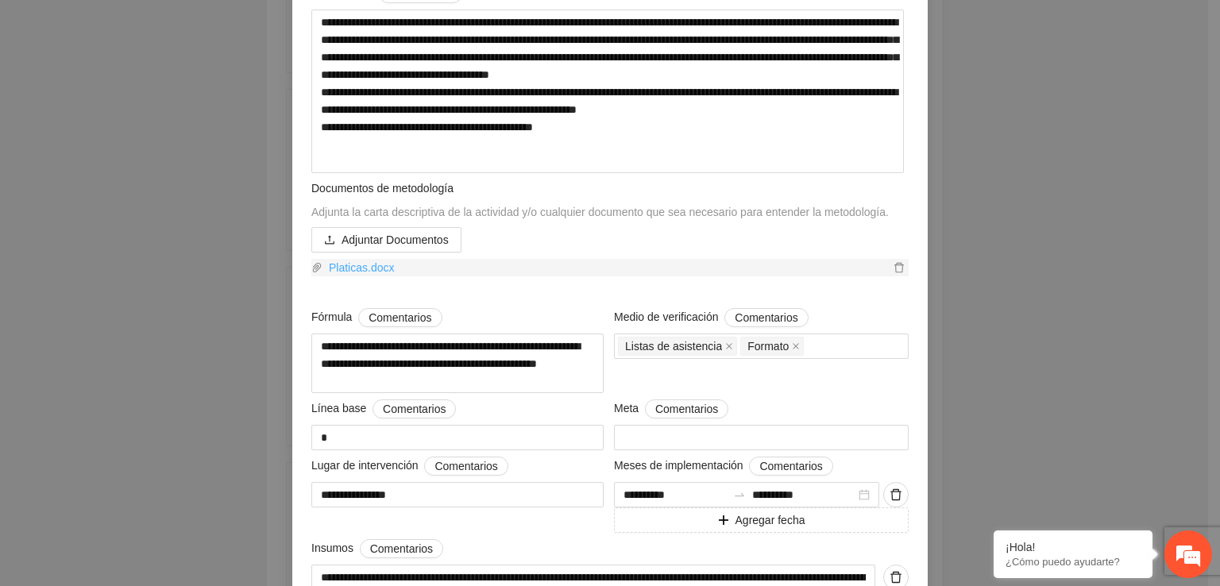
click at [354, 276] on link "Platicas.docx" at bounding box center [605, 267] width 567 height 17
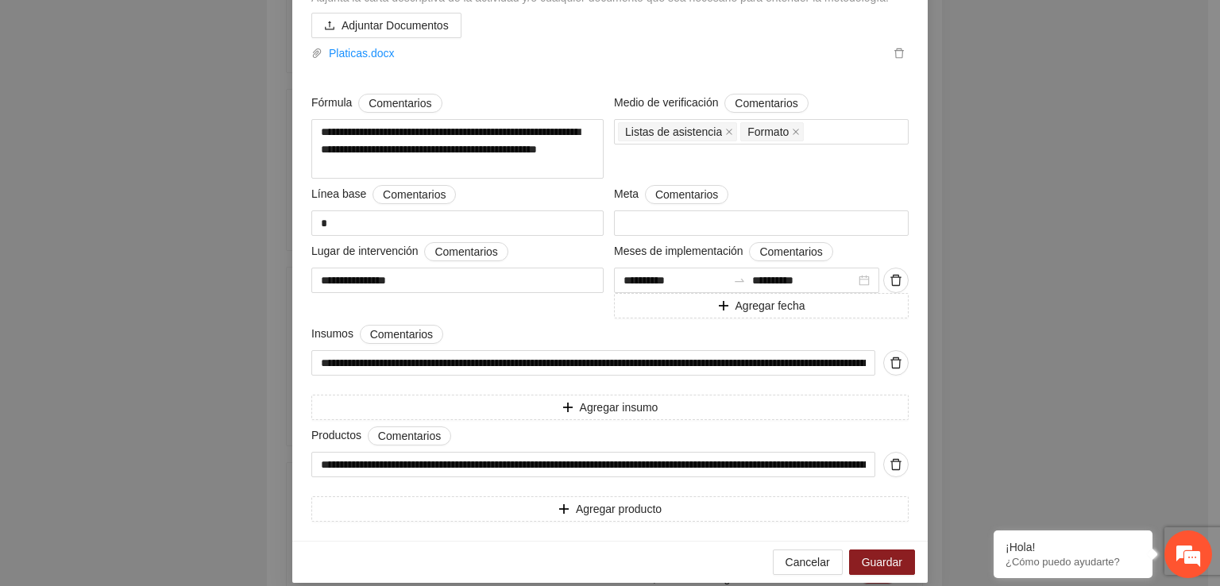
scroll to position [596, 0]
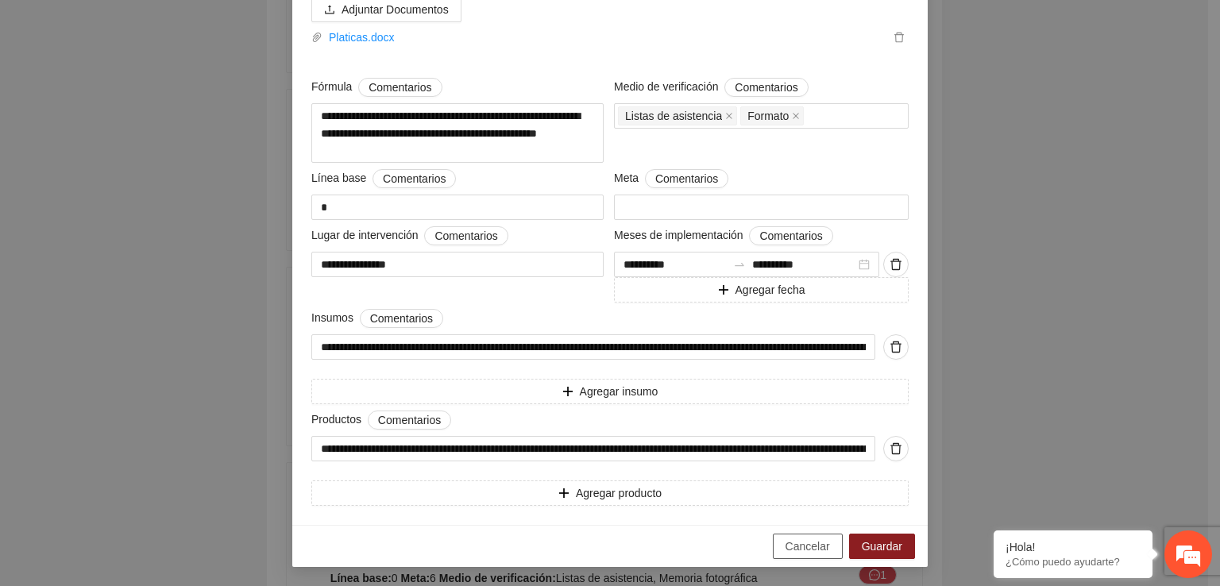
click at [801, 555] on button "Cancelar" at bounding box center [808, 546] width 70 height 25
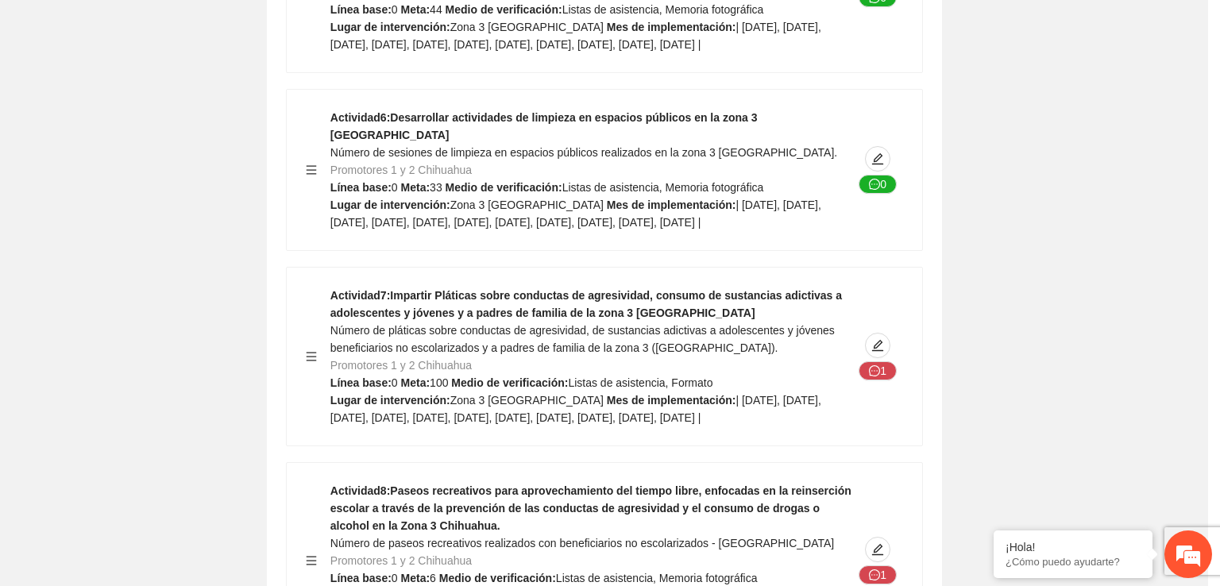
scroll to position [194, 0]
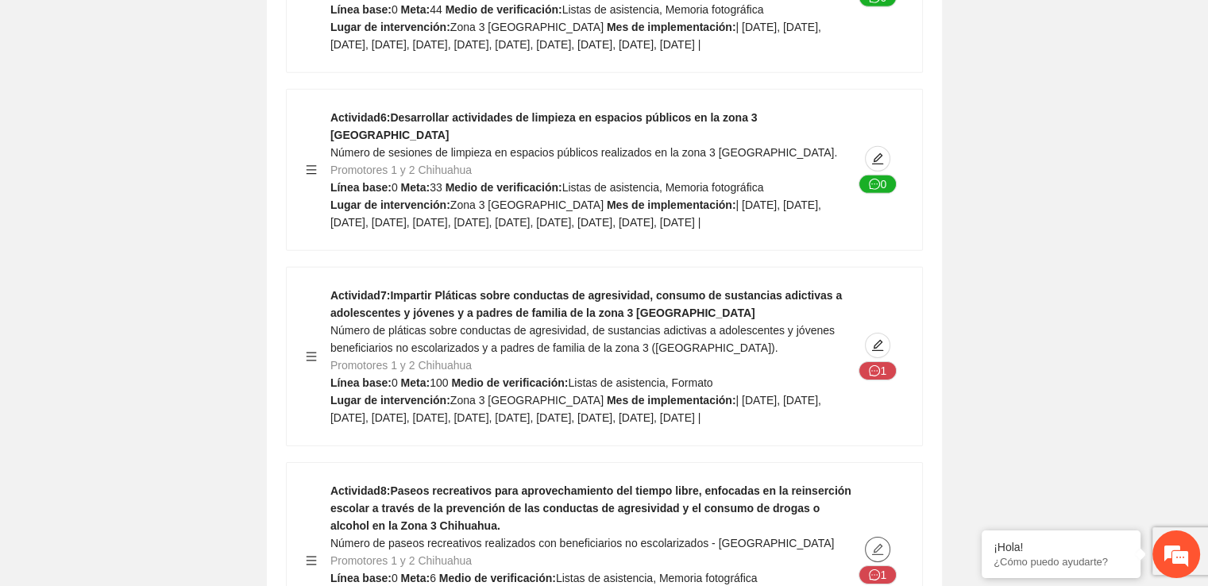
click at [877, 537] on button "button" at bounding box center [877, 549] width 25 height 25
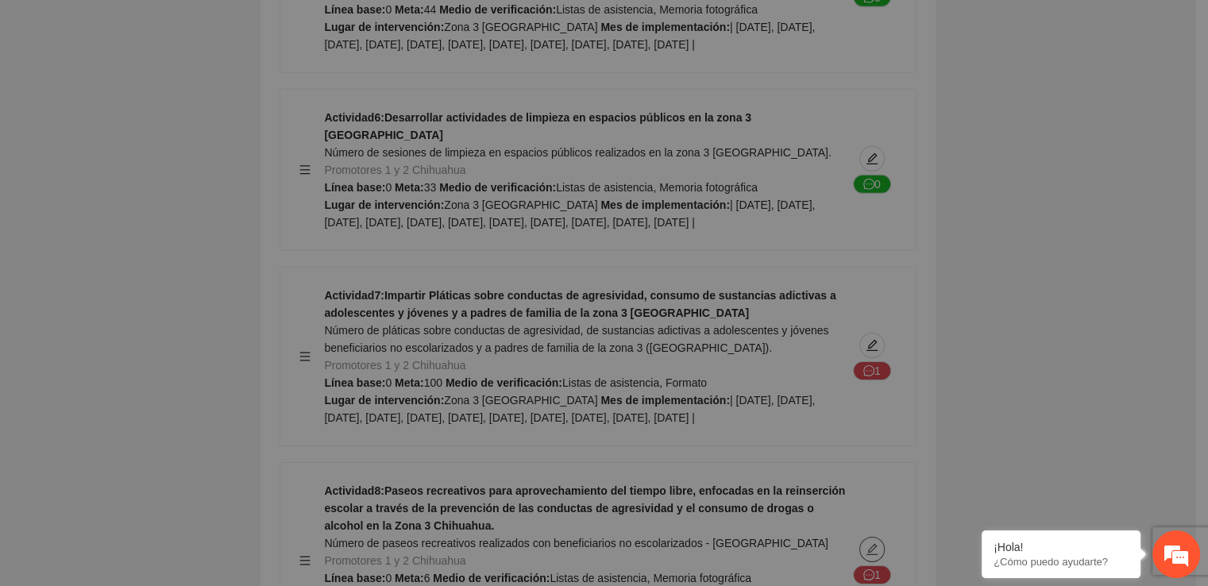
type textarea "**********"
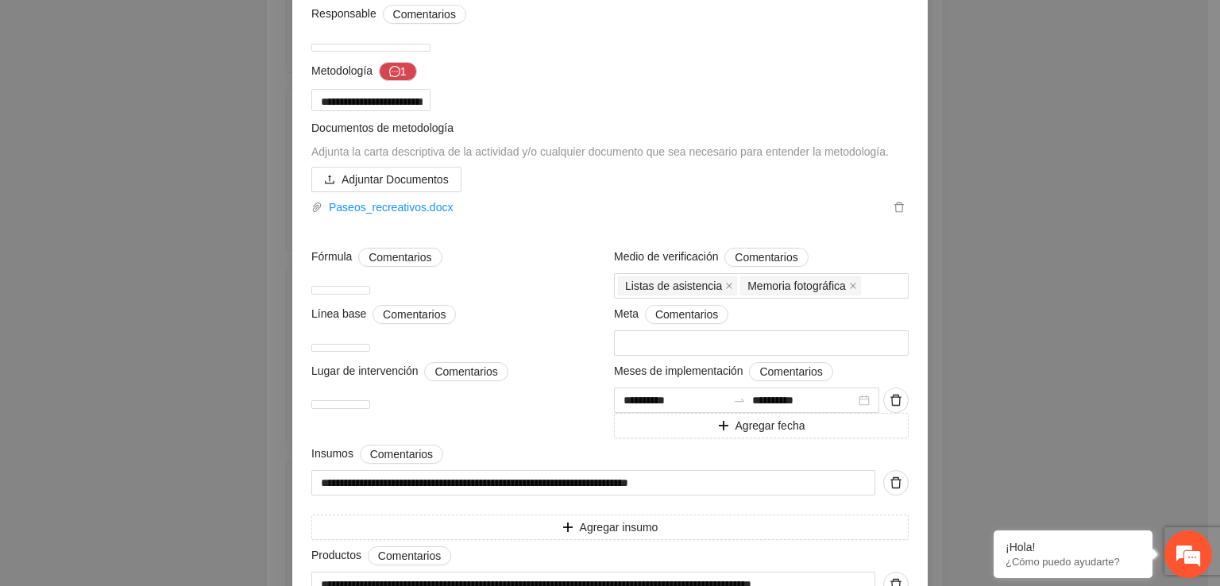
scroll to position [266, 0]
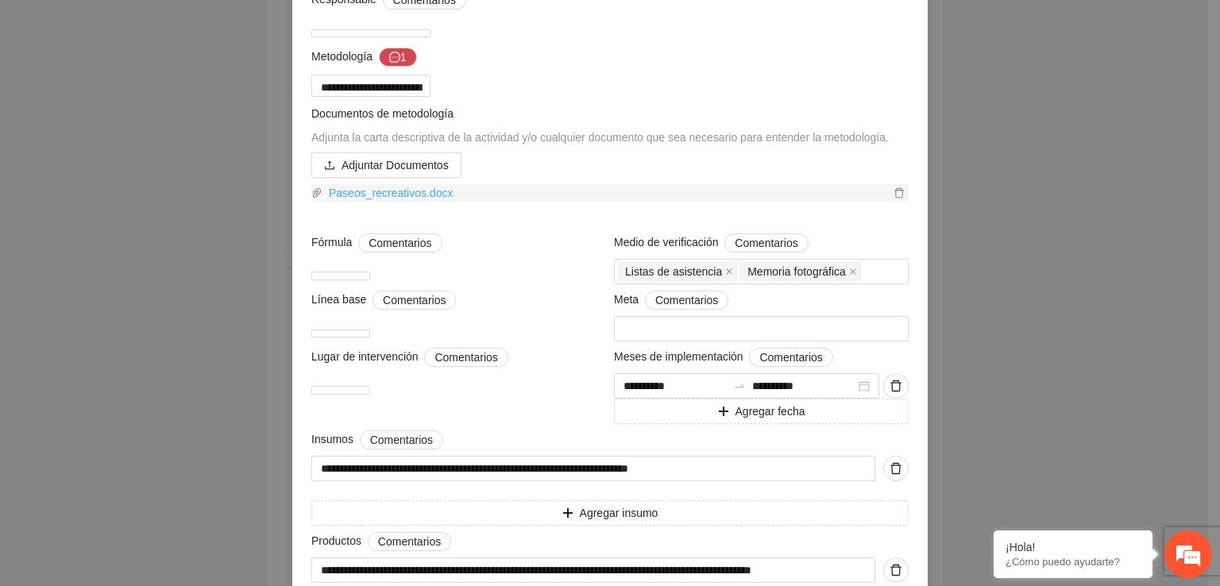
click at [403, 202] on link "Paseos_recreativos.docx" at bounding box center [605, 192] width 567 height 17
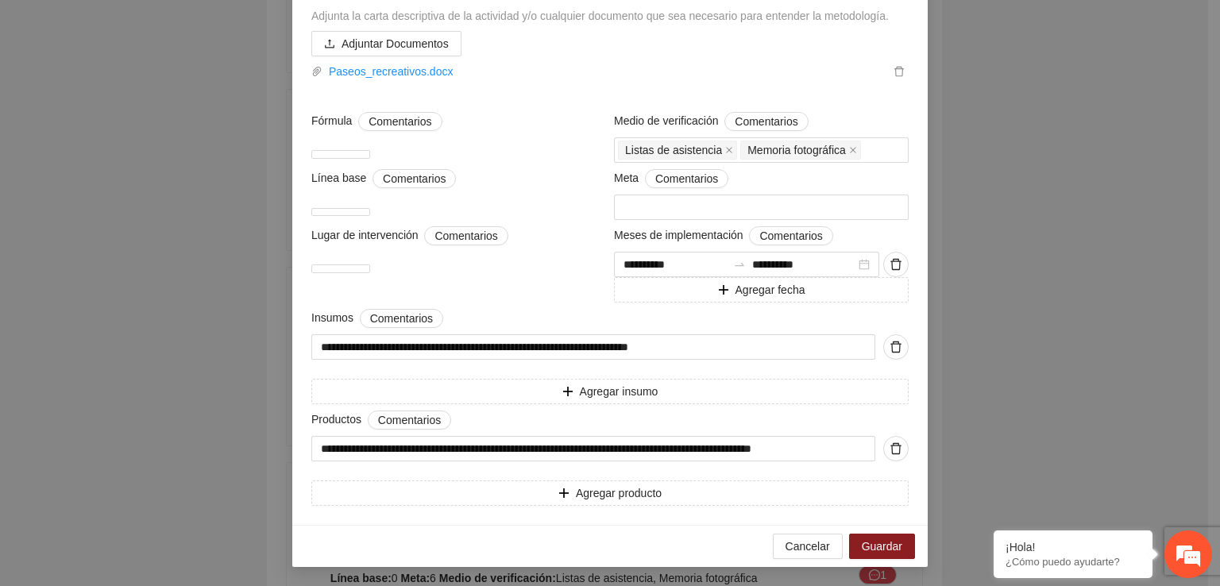
scroll to position [508, 0]
click at [820, 544] on span "Cancelar" at bounding box center [807, 546] width 44 height 17
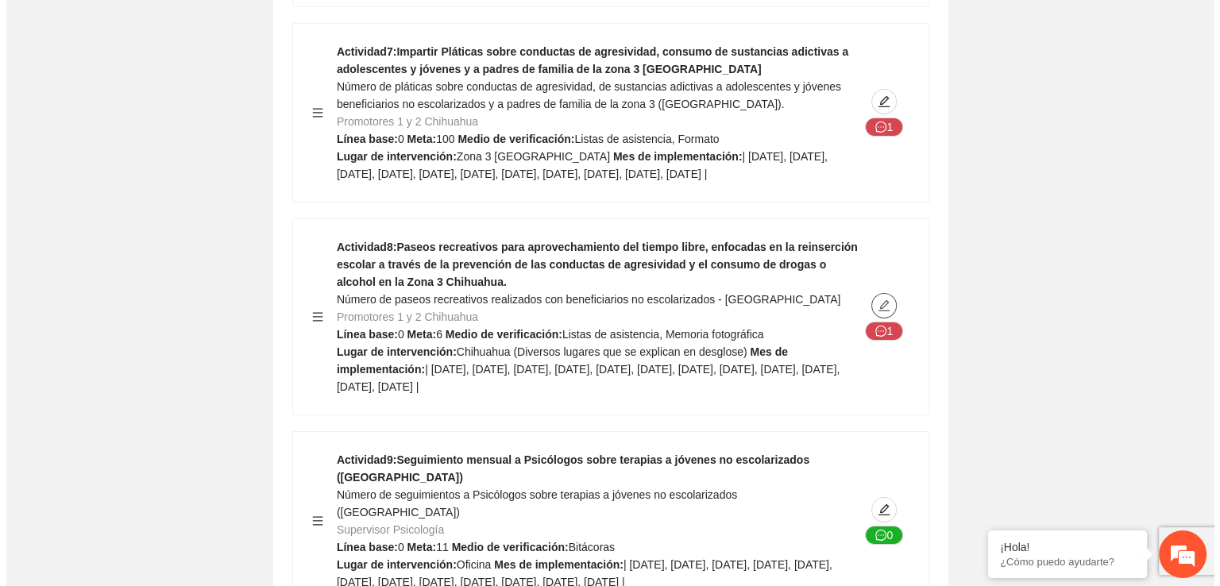
scroll to position [11300, 0]
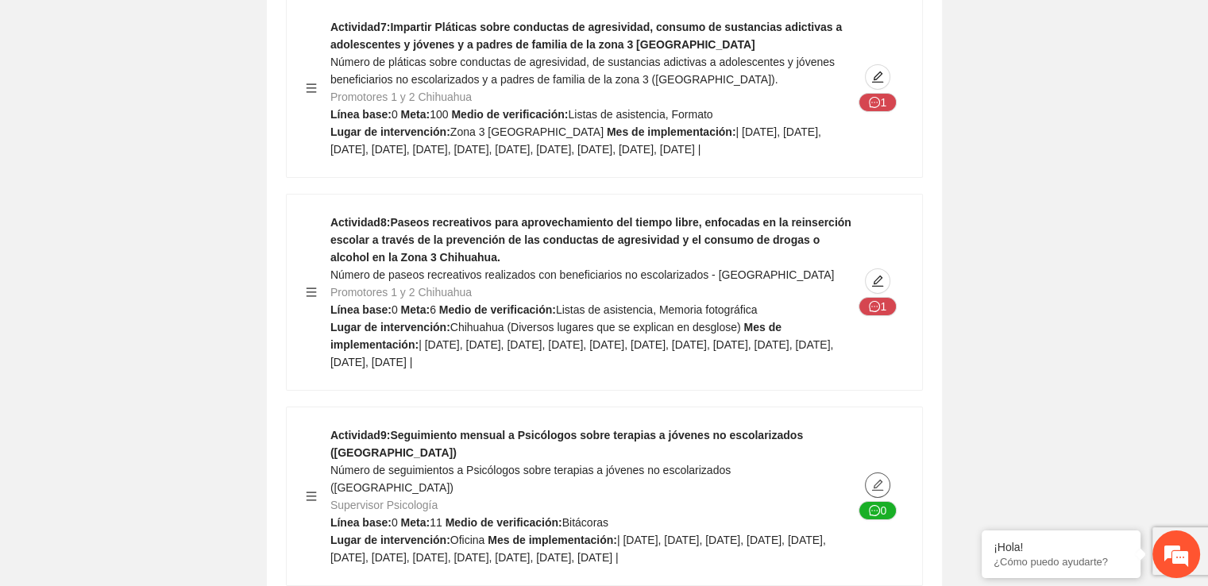
click at [885, 479] on span "edit" at bounding box center [878, 485] width 24 height 13
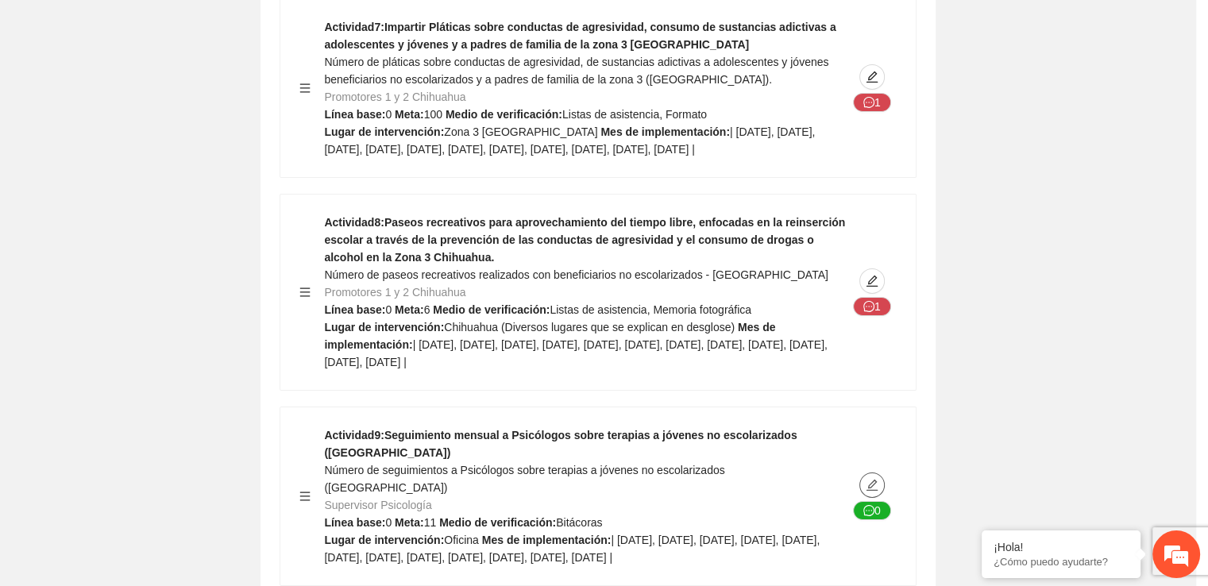
type textarea "*******"
type input "**********"
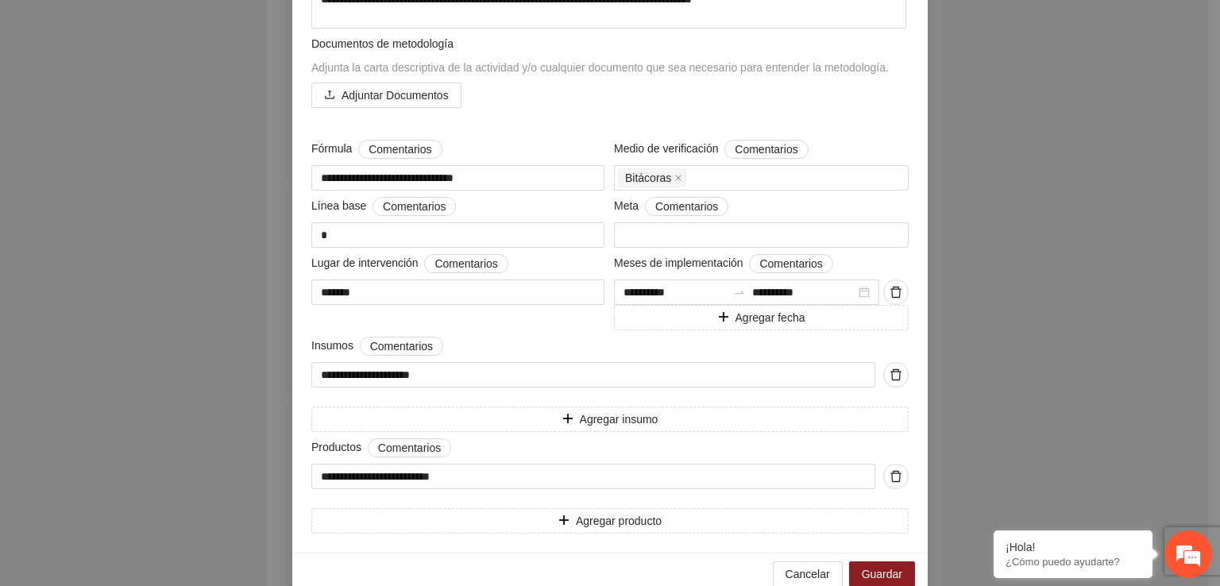
scroll to position [486, 0]
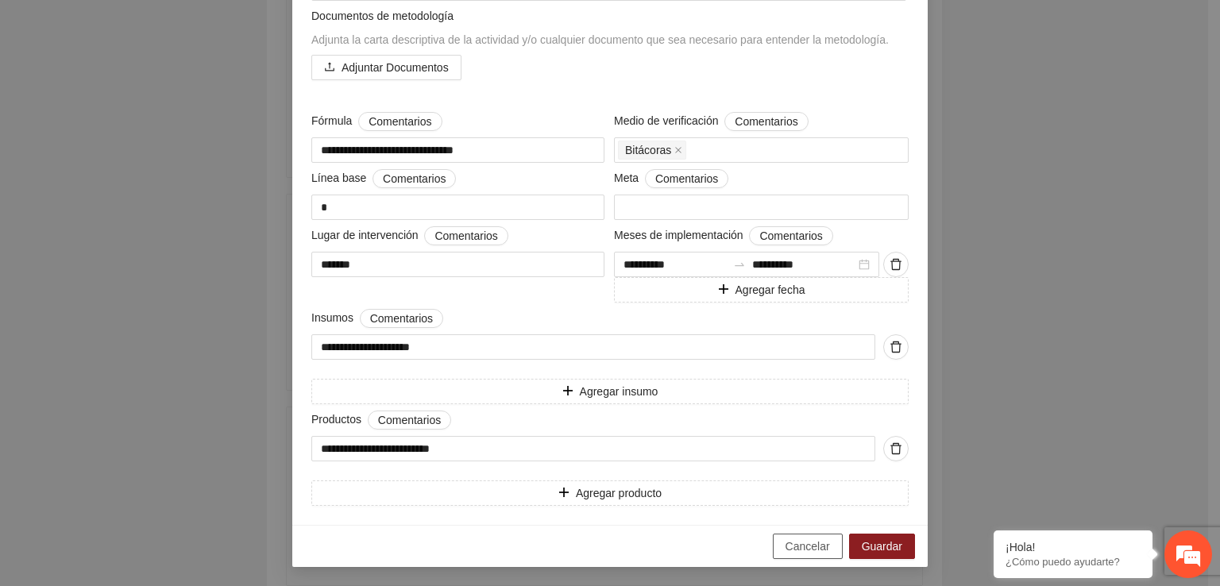
click at [810, 551] on span "Cancelar" at bounding box center [807, 546] width 44 height 17
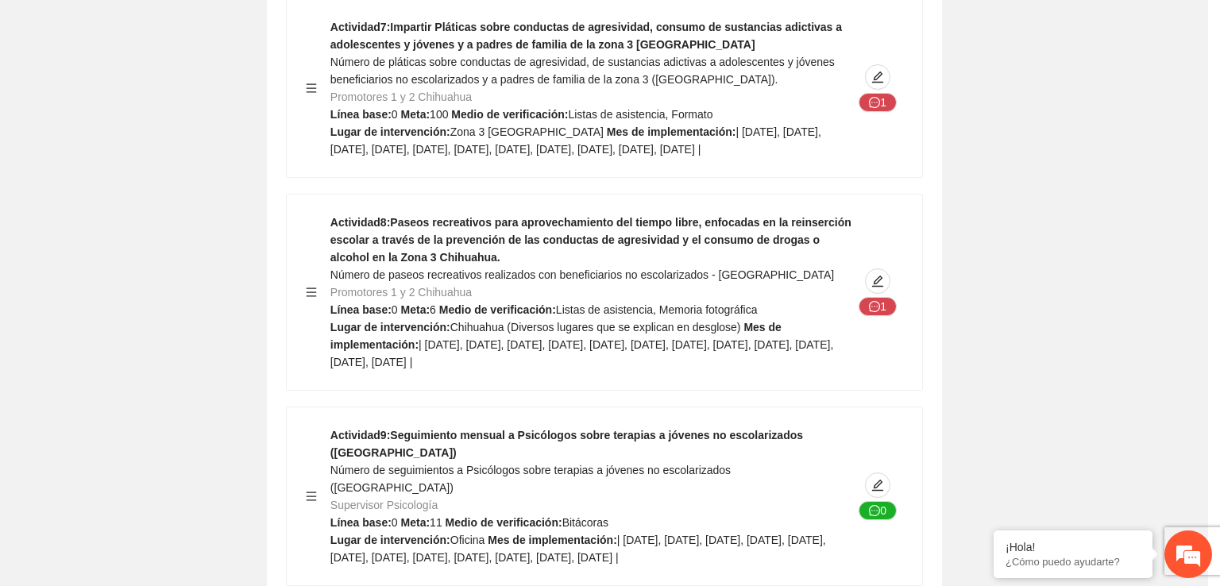
scroll to position [170, 0]
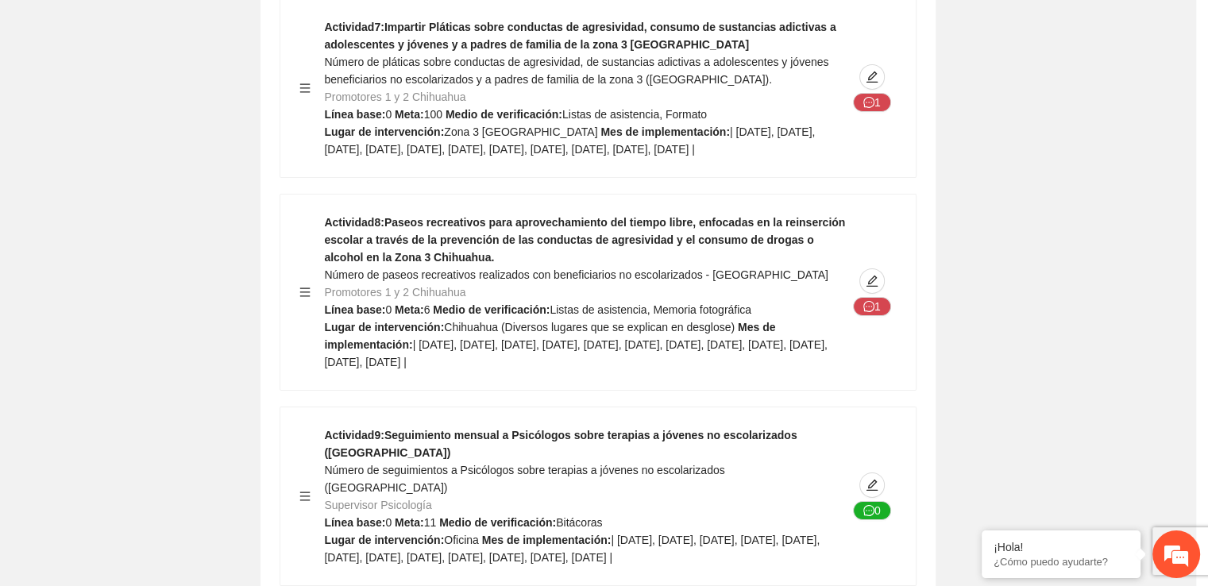
type textarea "**********"
type input "**********"
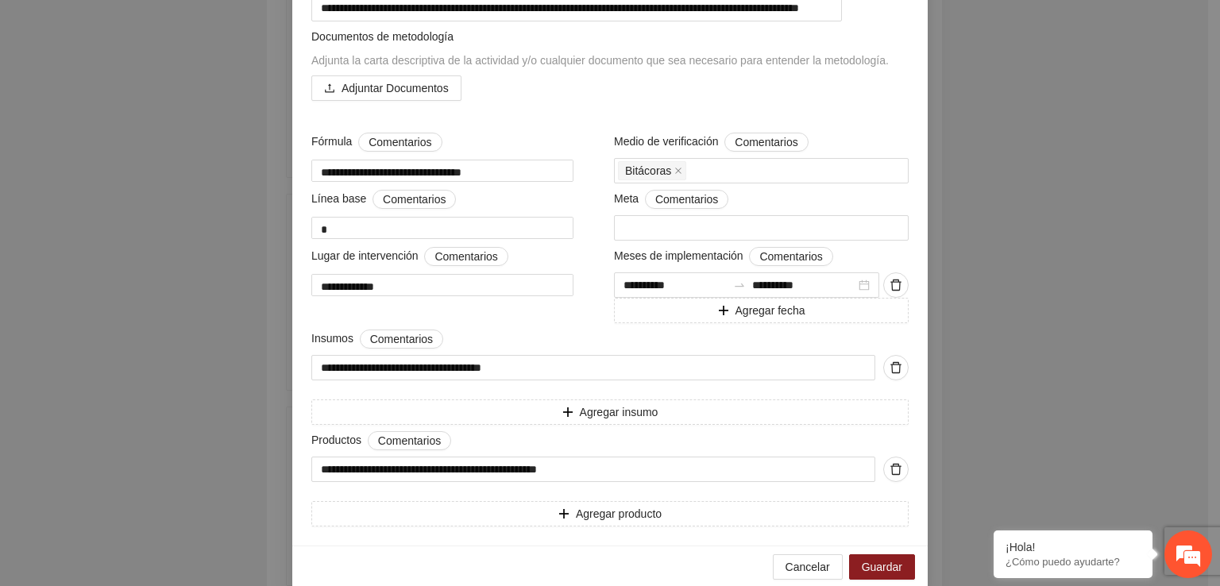
scroll to position [642, 0]
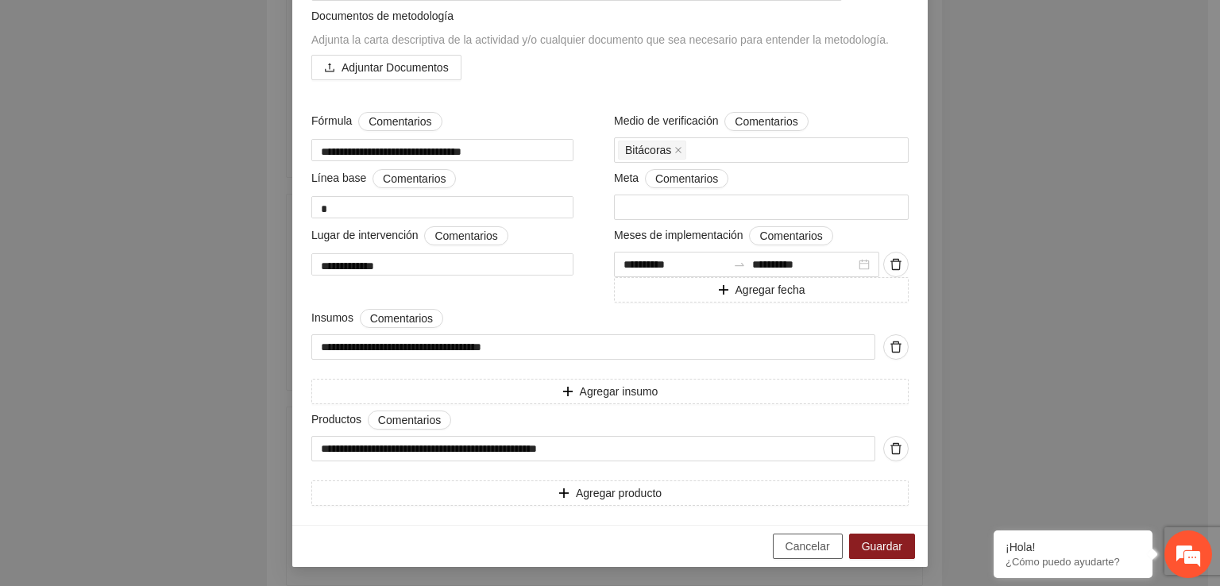
click at [795, 557] on button "Cancelar" at bounding box center [808, 546] width 70 height 25
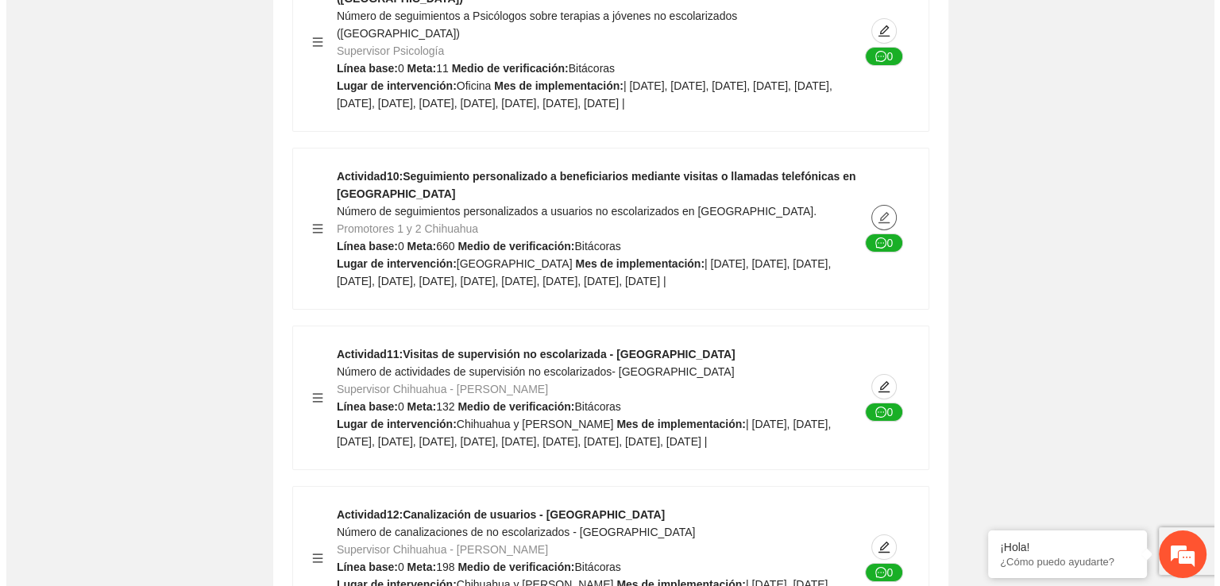
scroll to position [11765, 0]
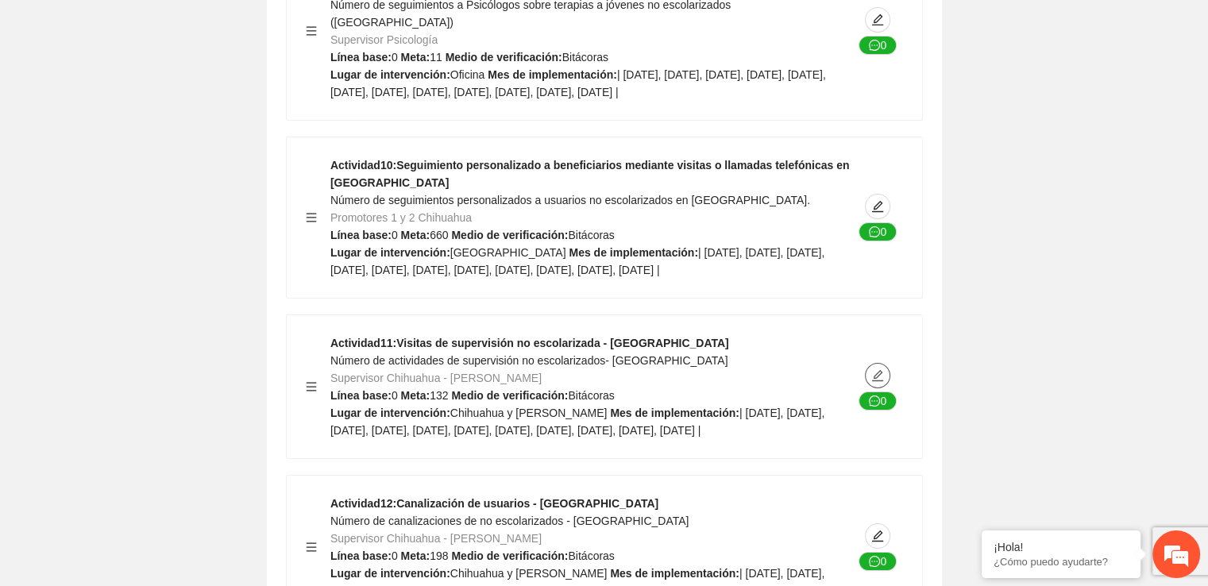
click at [883, 369] on icon "edit" at bounding box center [877, 375] width 13 height 13
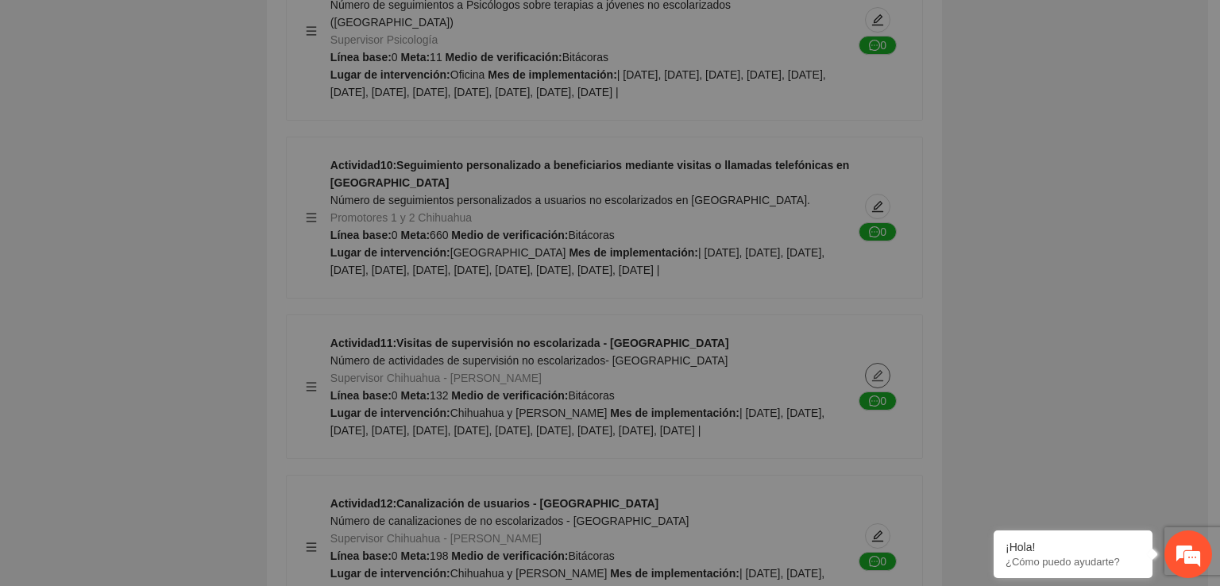
type textarea "**********"
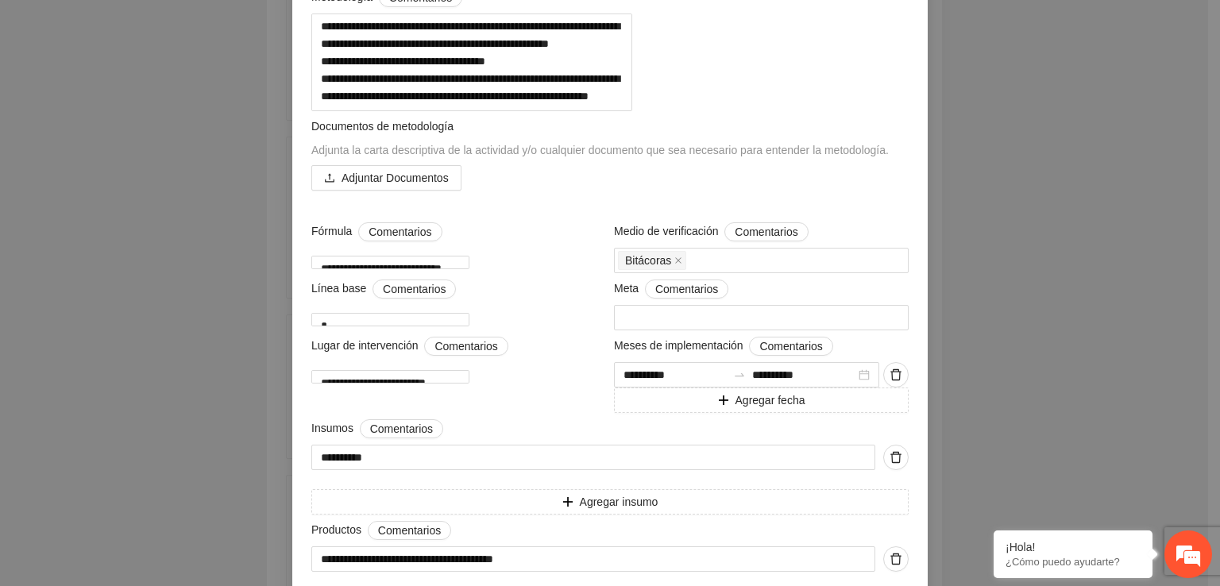
scroll to position [521, 0]
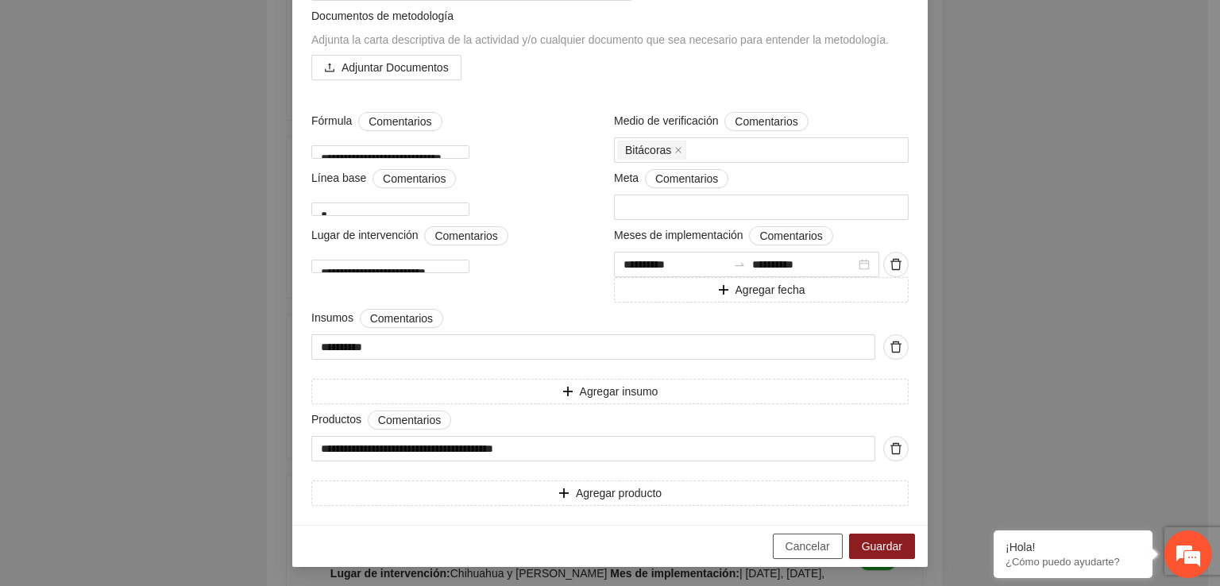
click at [814, 539] on span "Cancelar" at bounding box center [807, 546] width 44 height 17
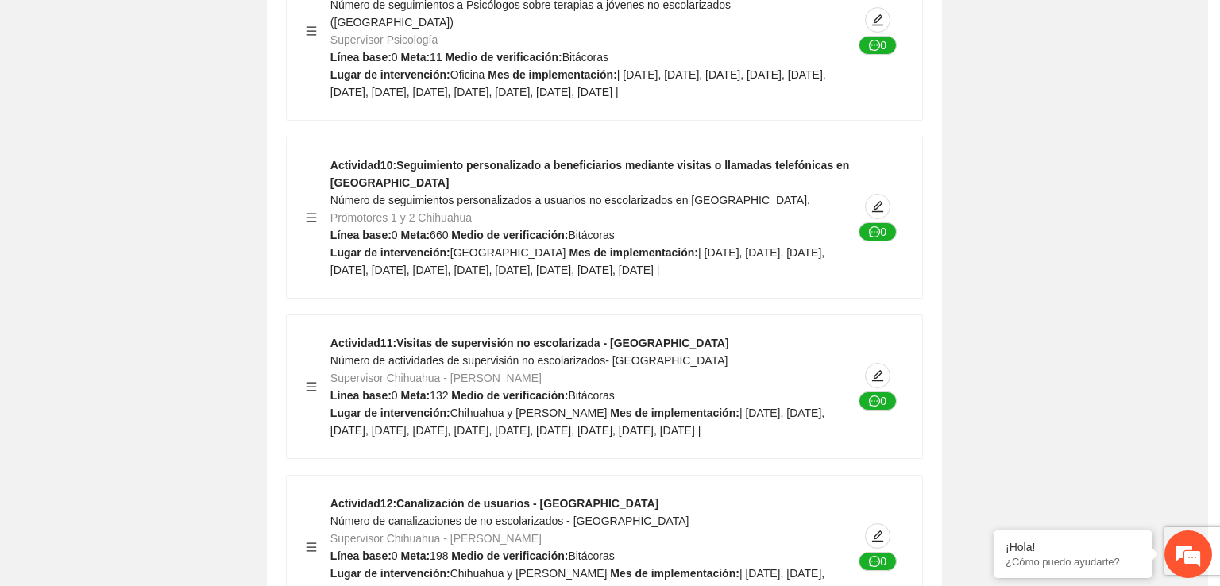
scroll to position [170, 0]
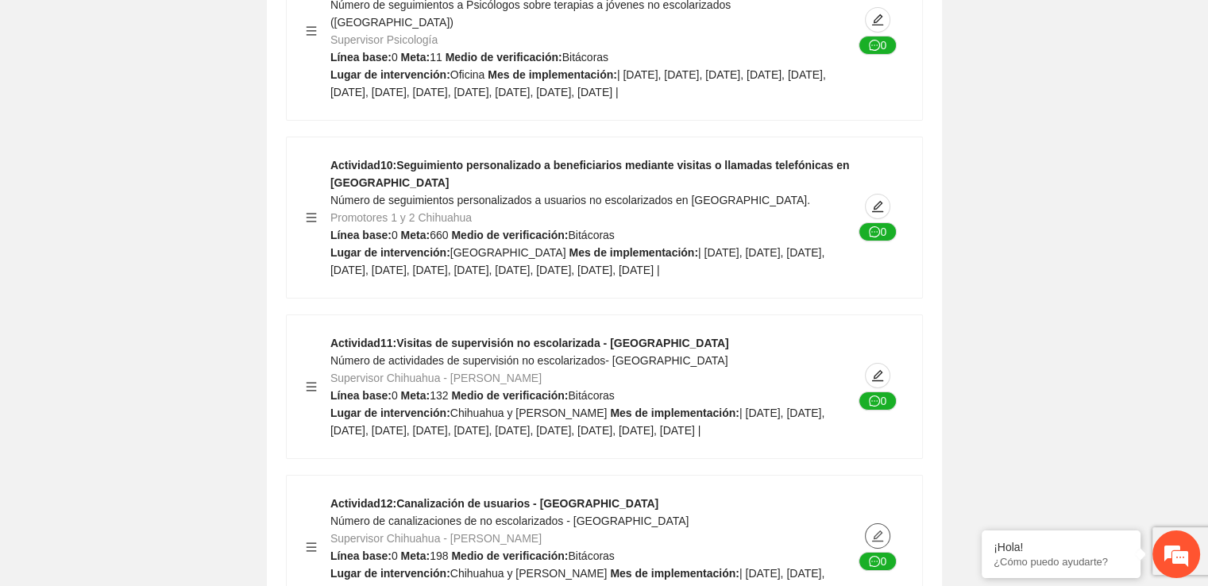
click at [886, 530] on span "edit" at bounding box center [878, 536] width 24 height 13
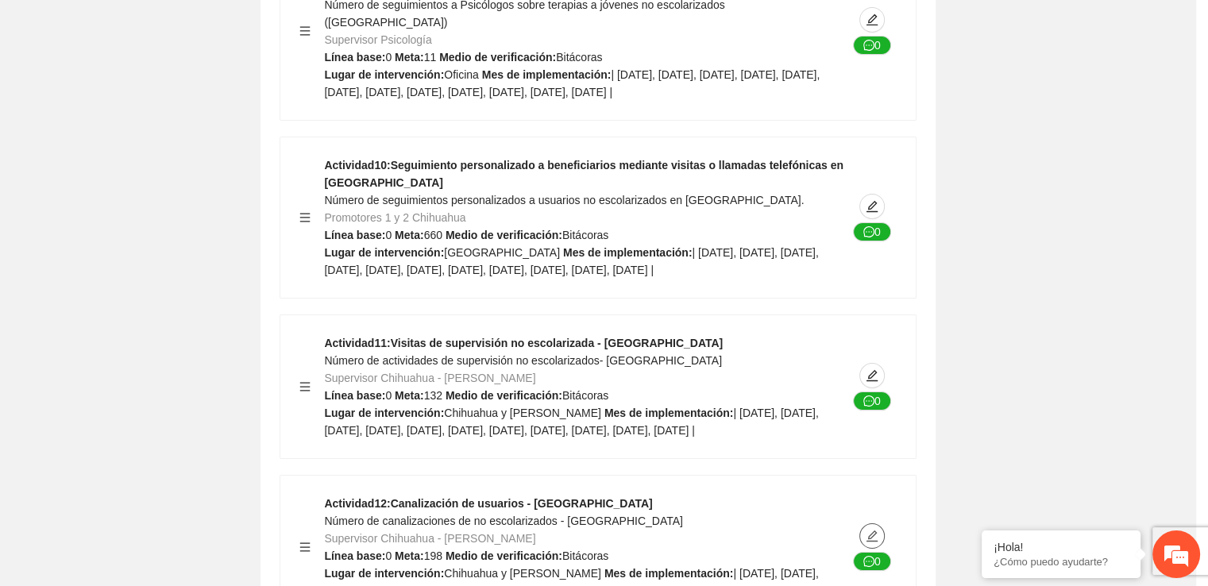
type textarea "**********"
type input "**********"
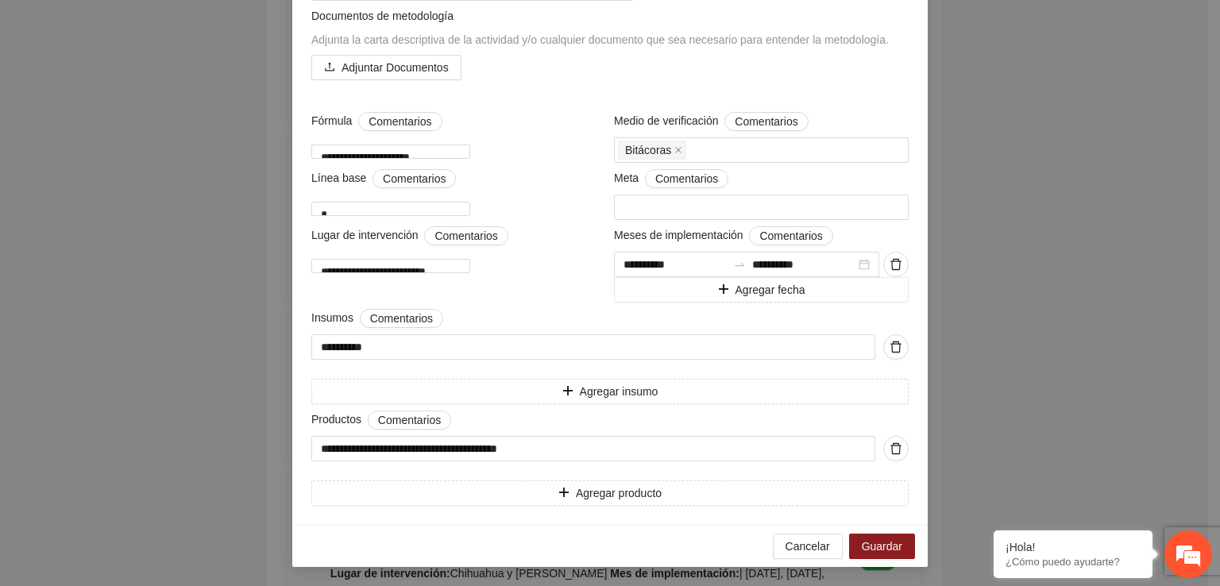
scroll to position [607, 0]
click at [800, 553] on span "Cancelar" at bounding box center [807, 546] width 44 height 17
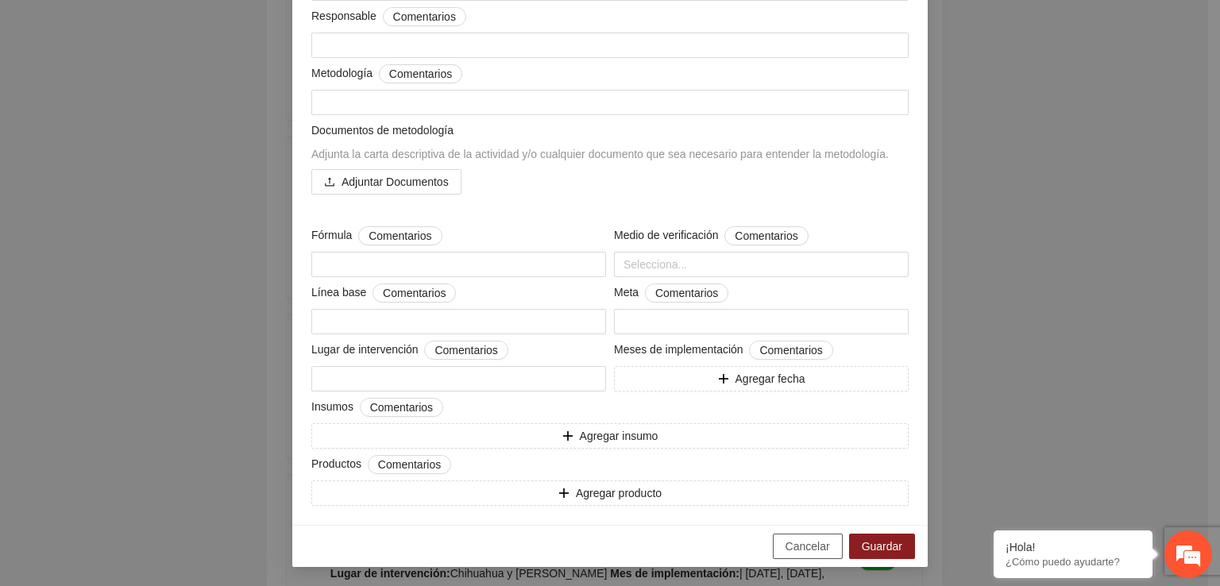
scroll to position [170, 0]
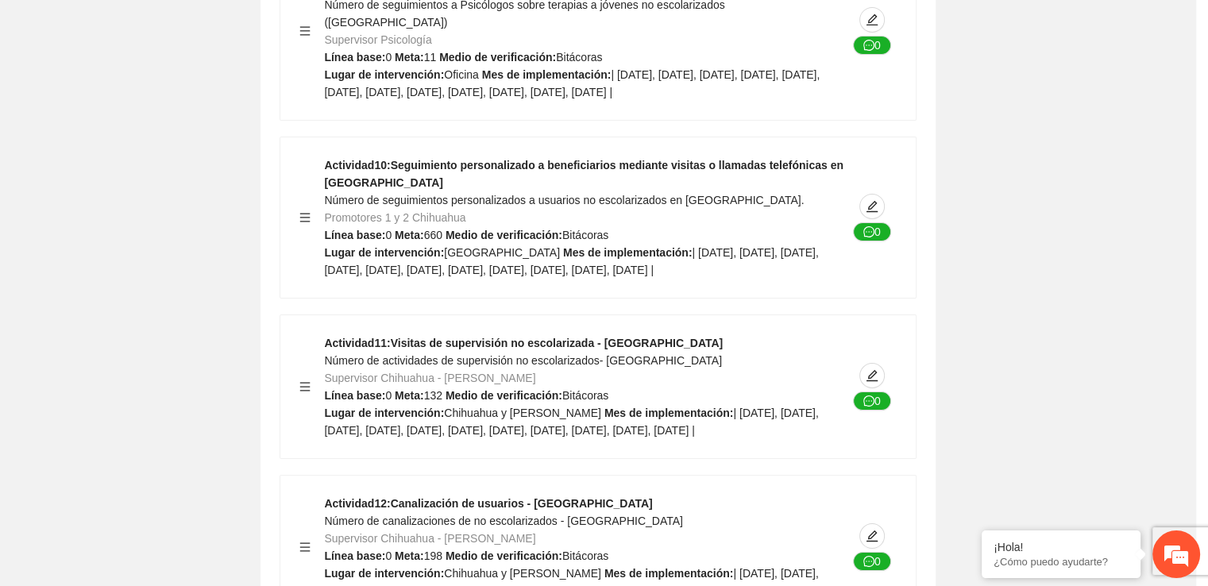
type textarea "*******"
type input "**********"
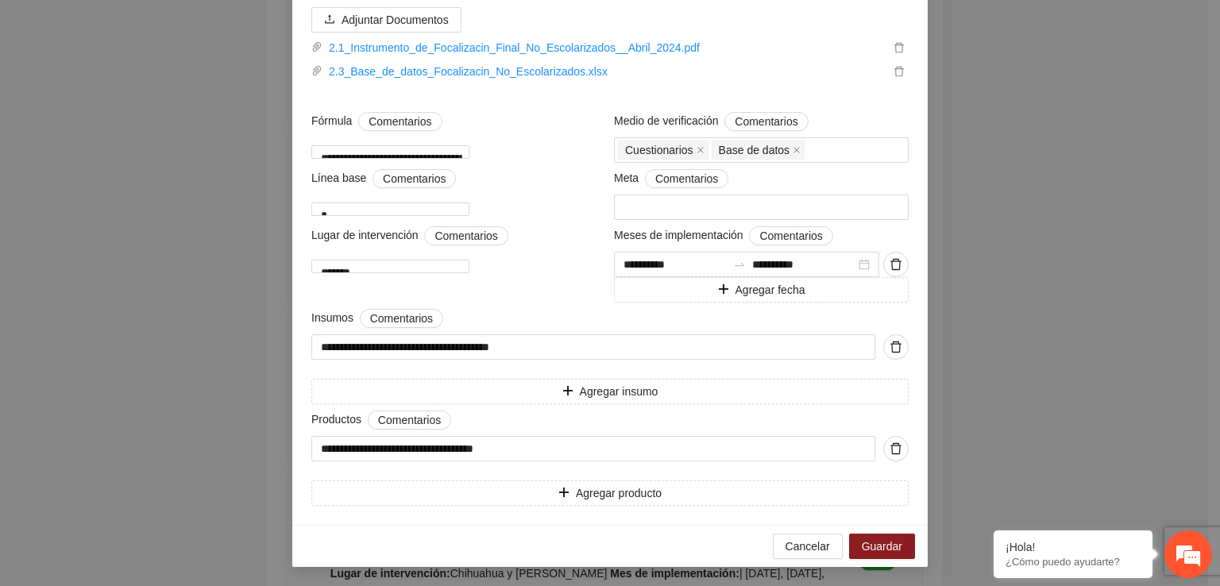
scroll to position [795, 0]
click at [812, 550] on span "Cancelar" at bounding box center [807, 546] width 44 height 17
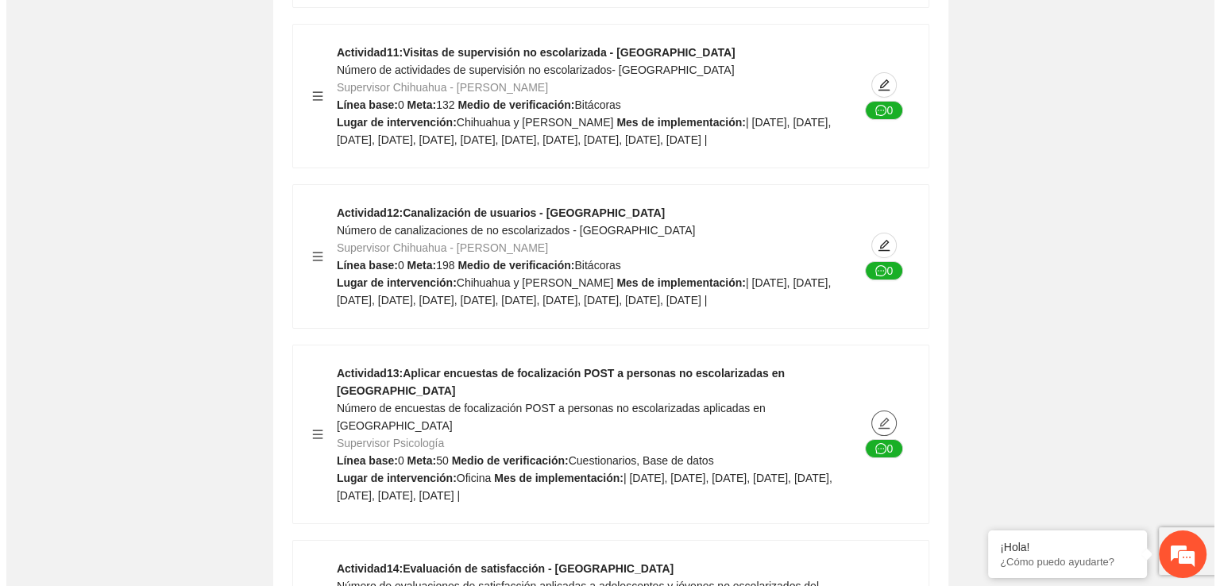
scroll to position [12071, 0]
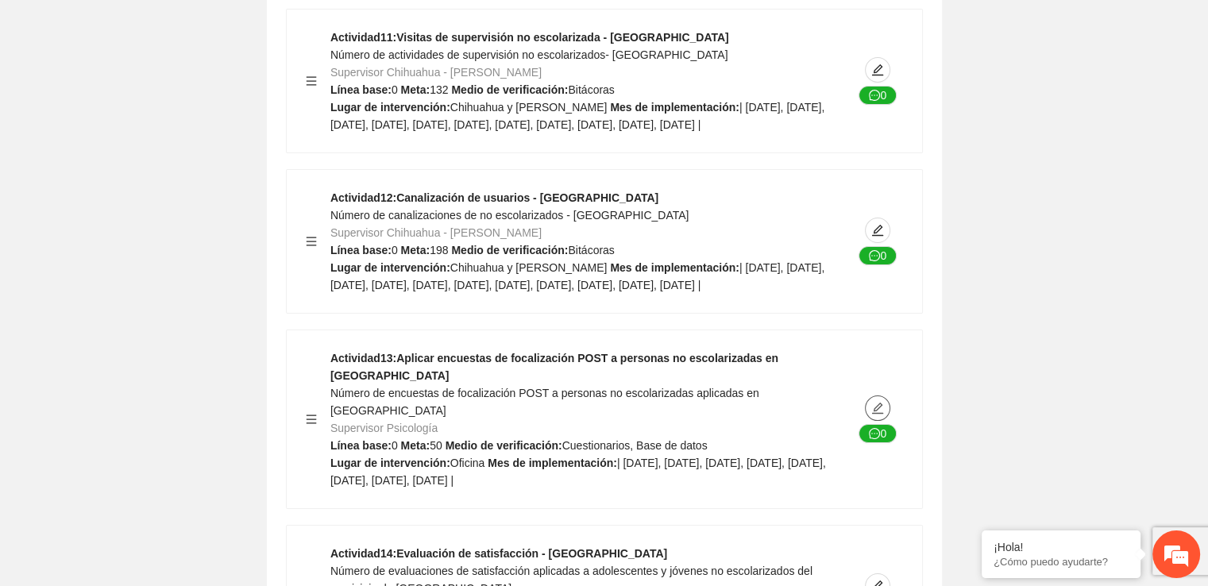
click at [881, 403] on icon "edit" at bounding box center [877, 408] width 11 height 11
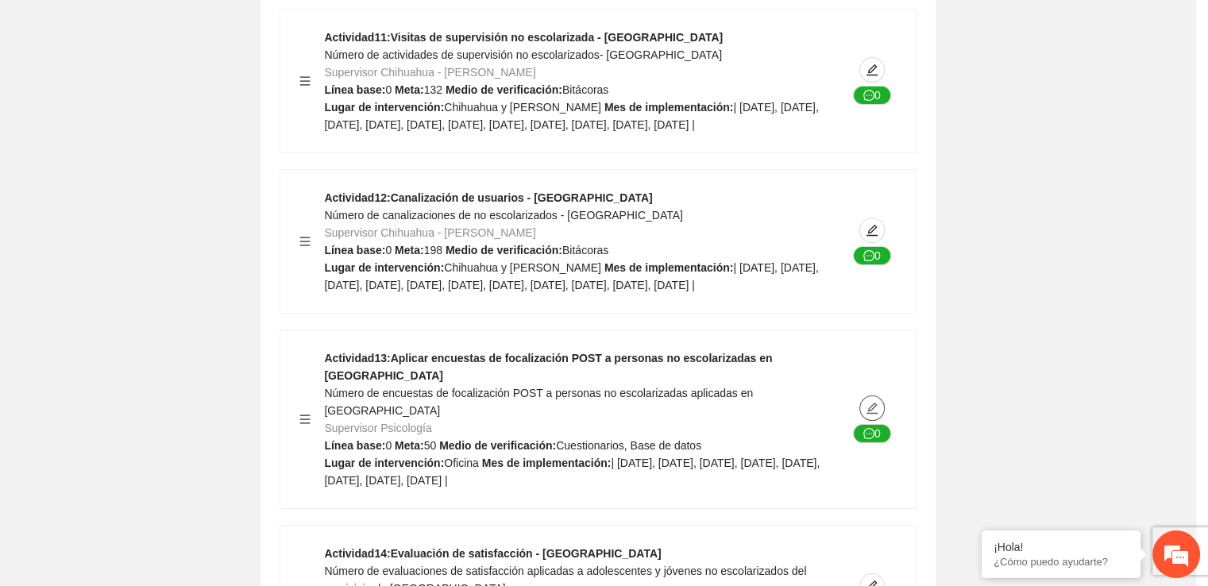
type textarea "*******"
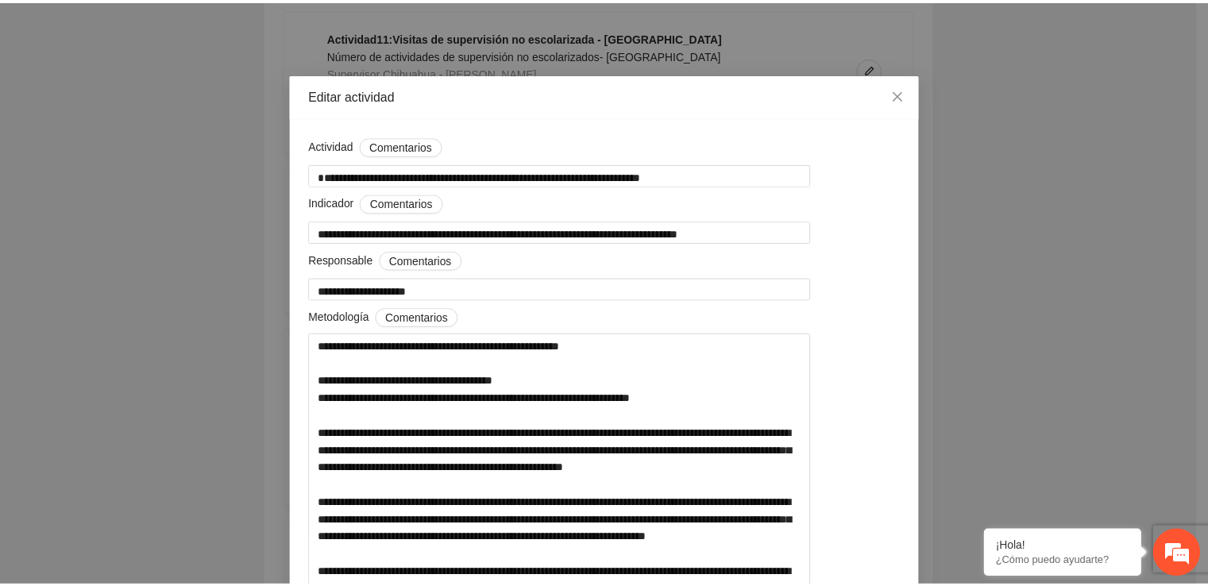
scroll to position [2, 0]
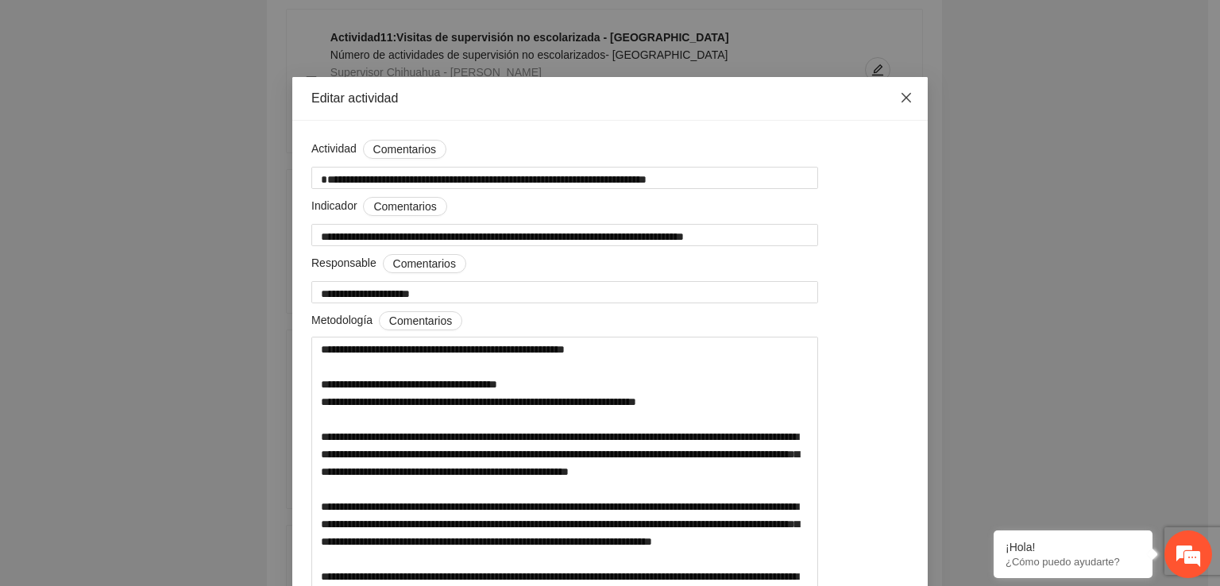
click at [901, 100] on icon "close" at bounding box center [906, 97] width 13 height 13
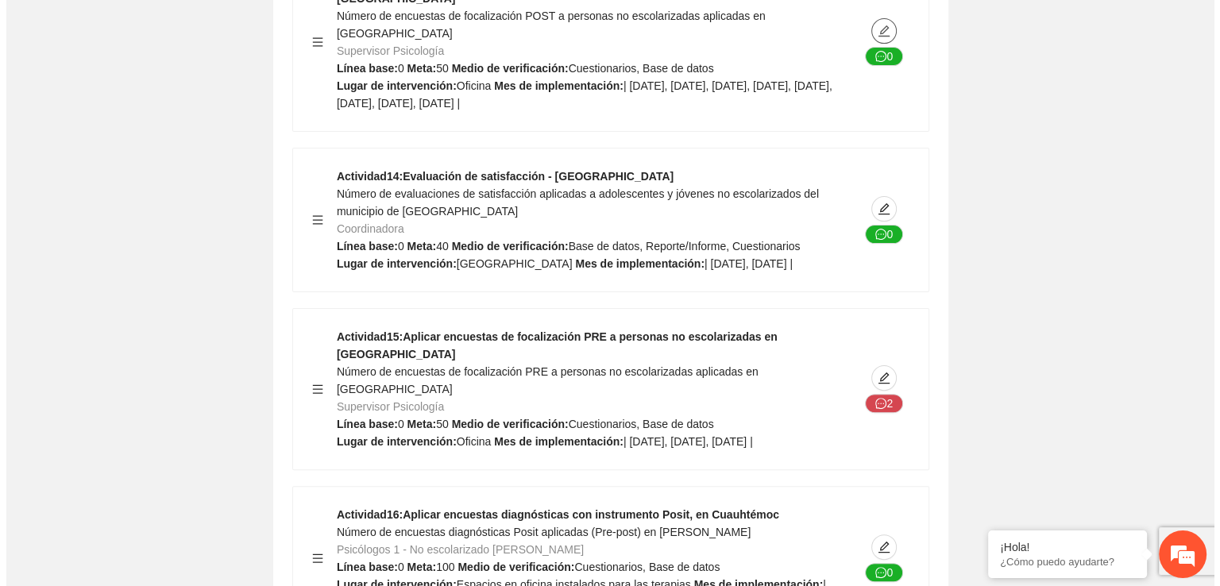
scroll to position [12463, 0]
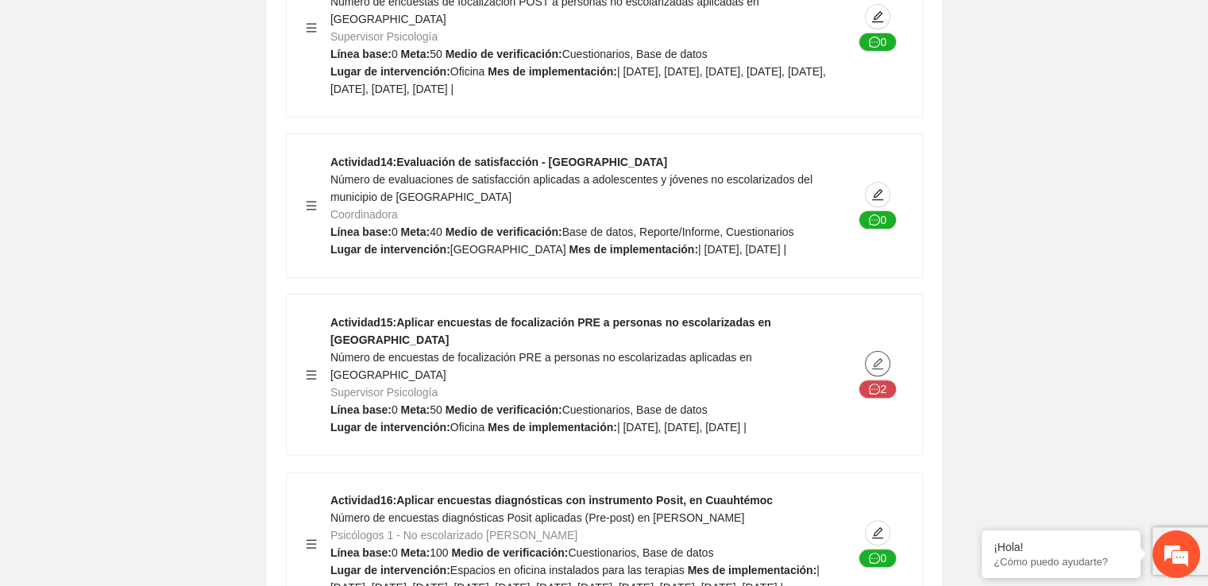
click at [874, 357] on icon "edit" at bounding box center [877, 363] width 13 height 13
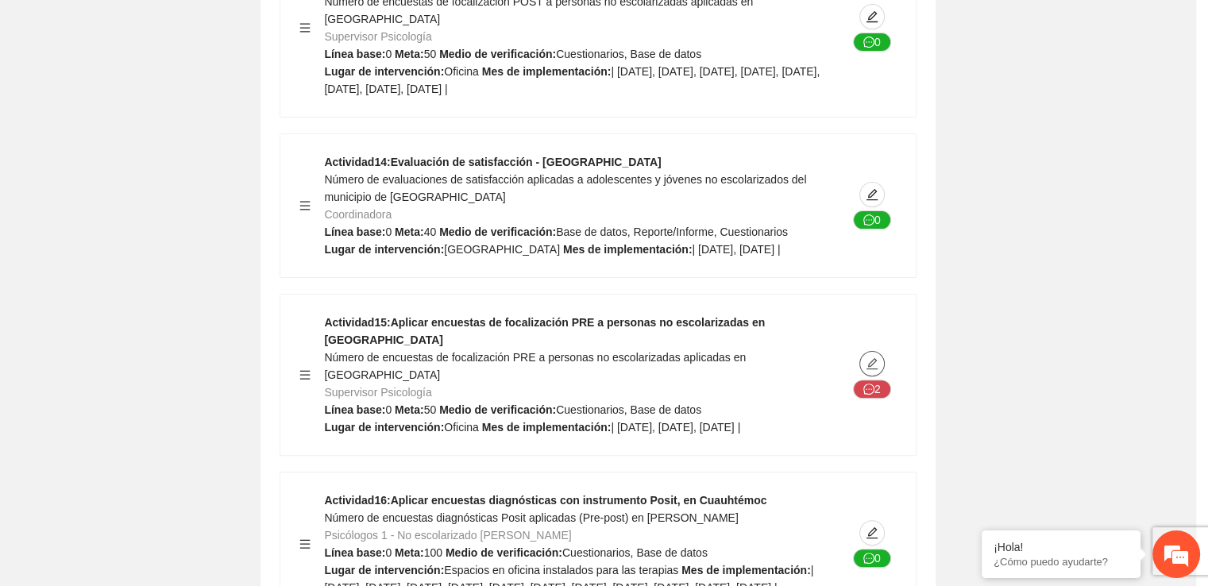
type textarea "*******"
type input "**********"
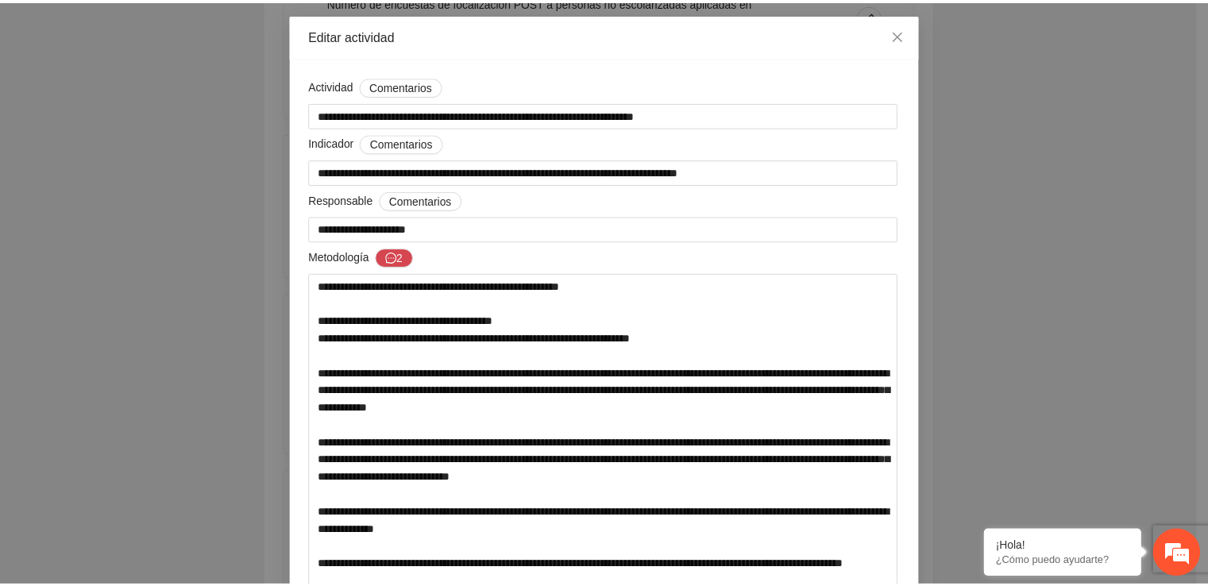
scroll to position [0, 0]
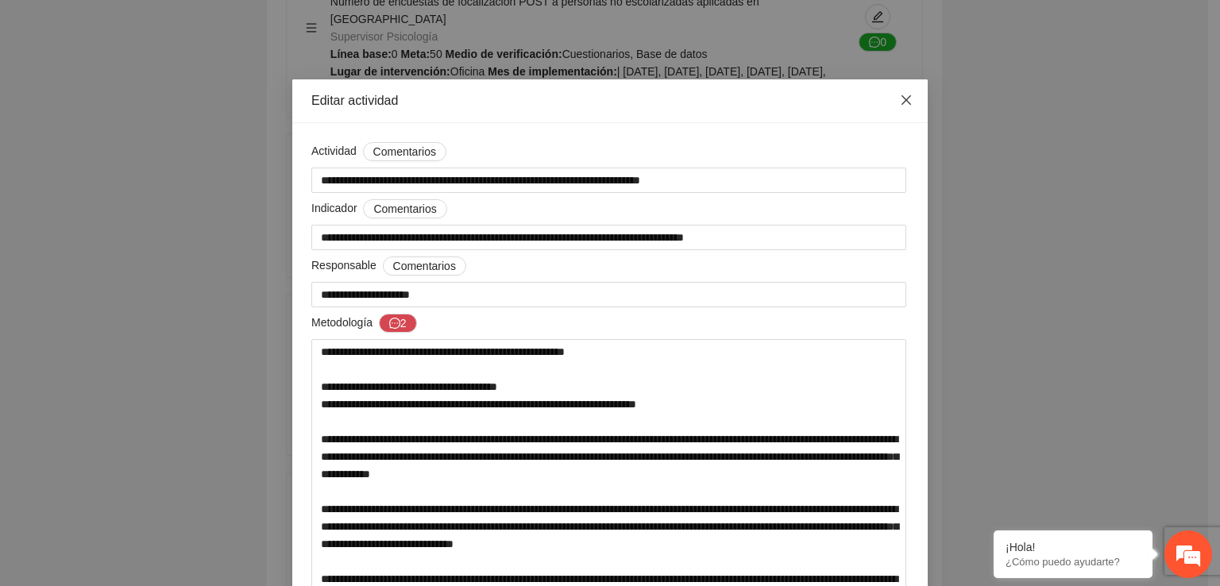
click at [902, 99] on icon "close" at bounding box center [906, 100] width 10 height 10
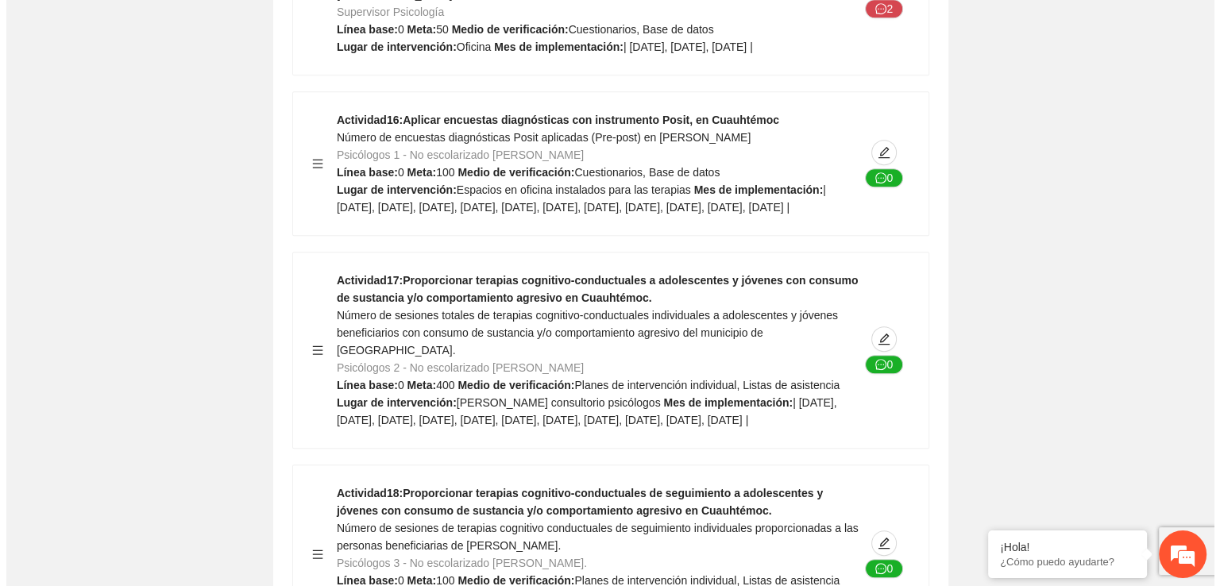
scroll to position [12885, 0]
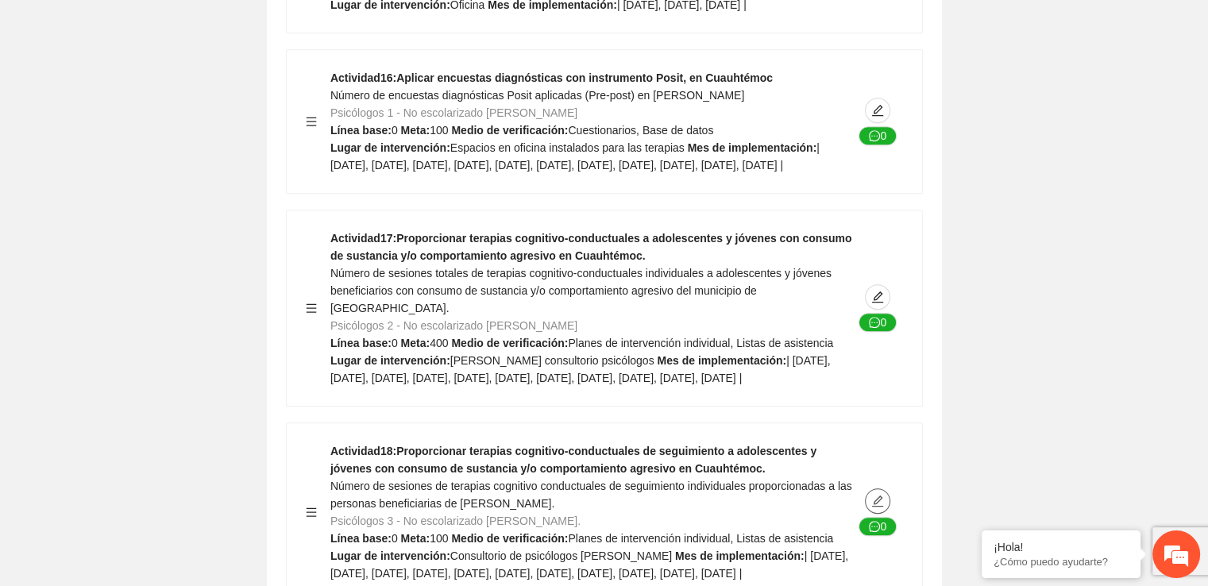
click at [874, 495] on icon "edit" at bounding box center [877, 501] width 13 height 13
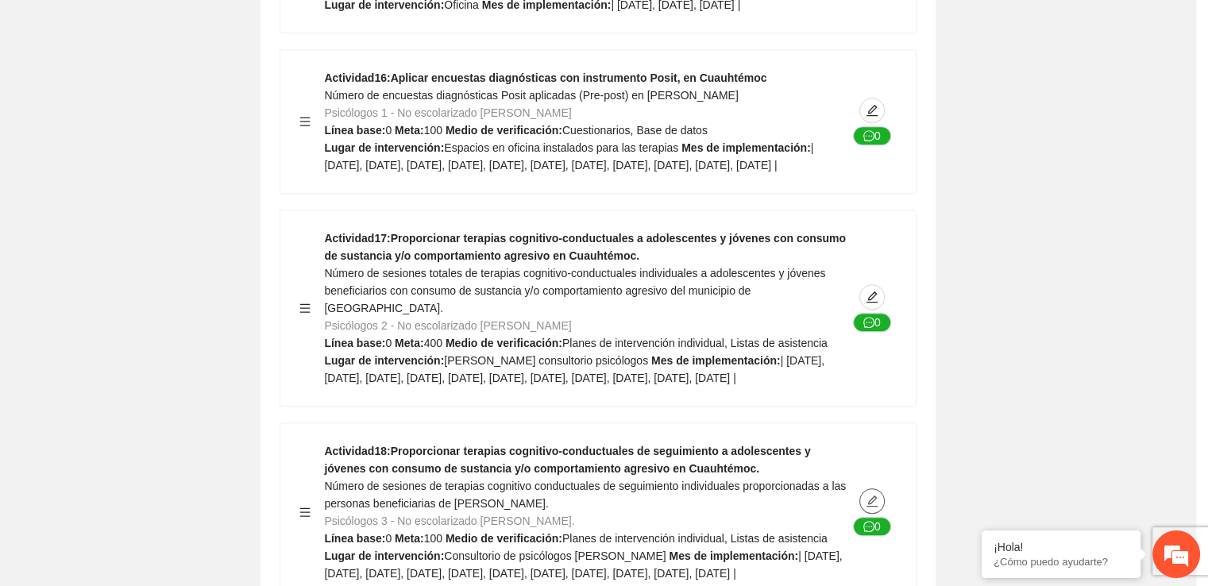
type textarea "**********"
type input "**********"
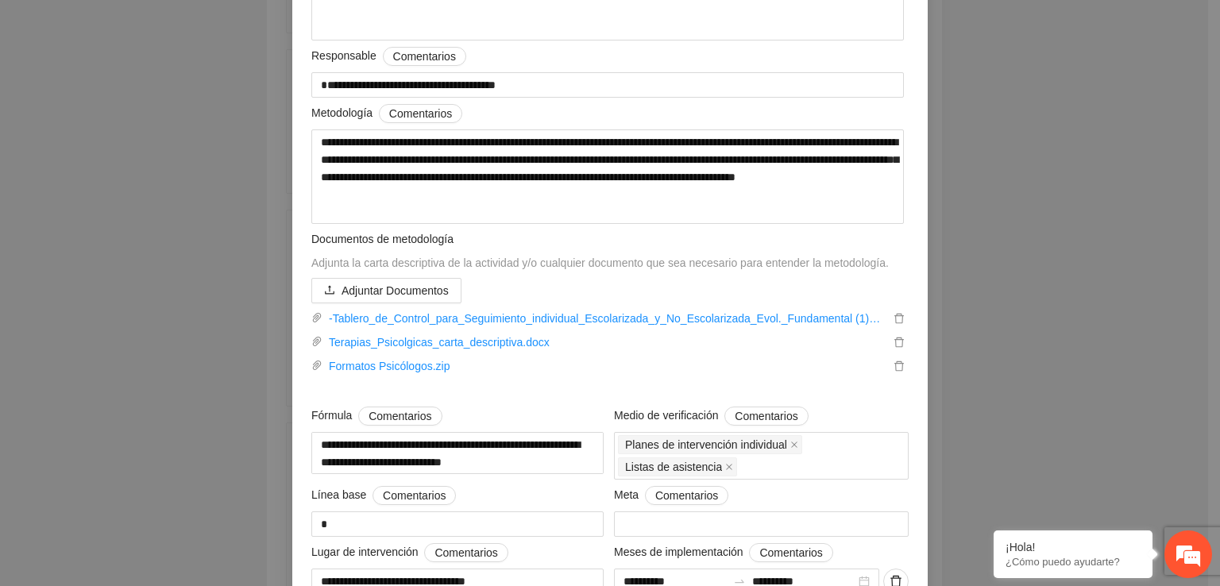
scroll to position [272, 0]
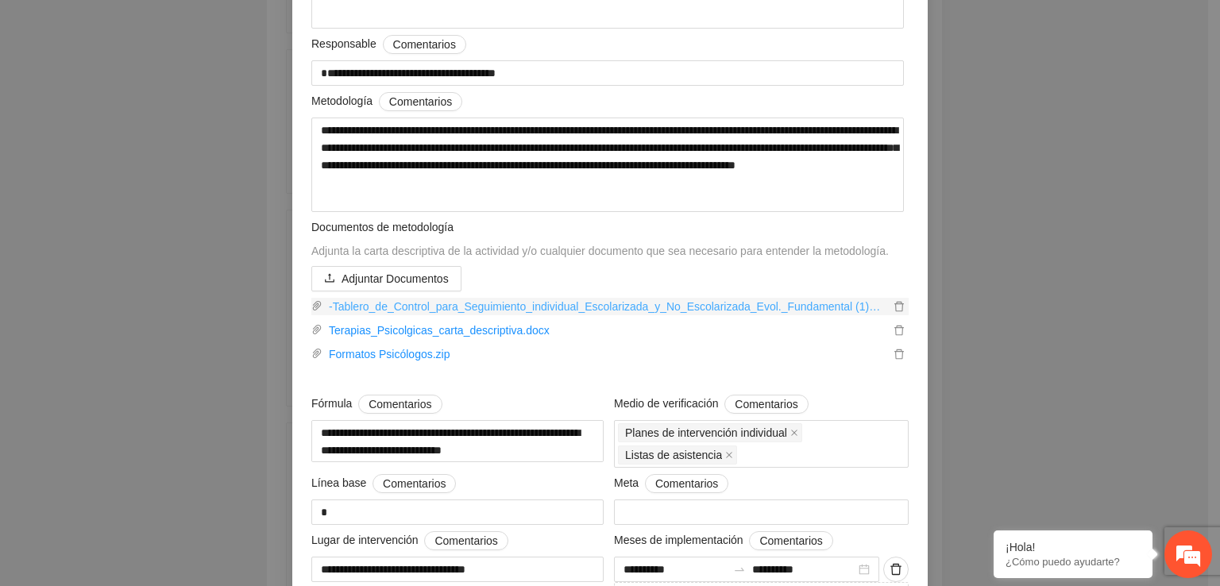
click at [666, 314] on link "-Tablero_de_Control_para_Seguimiento_individual_Escolarizada_y_No_Escolarizada_…" at bounding box center [605, 306] width 567 height 17
click at [1067, 421] on div "**********" at bounding box center [610, 293] width 1220 height 586
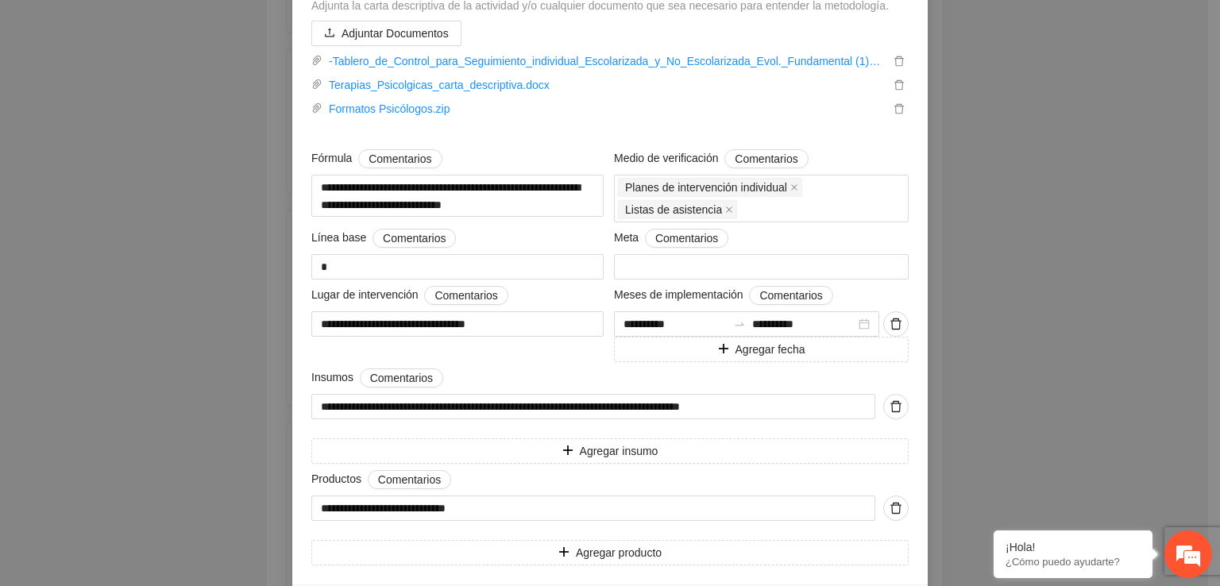
scroll to position [578, 0]
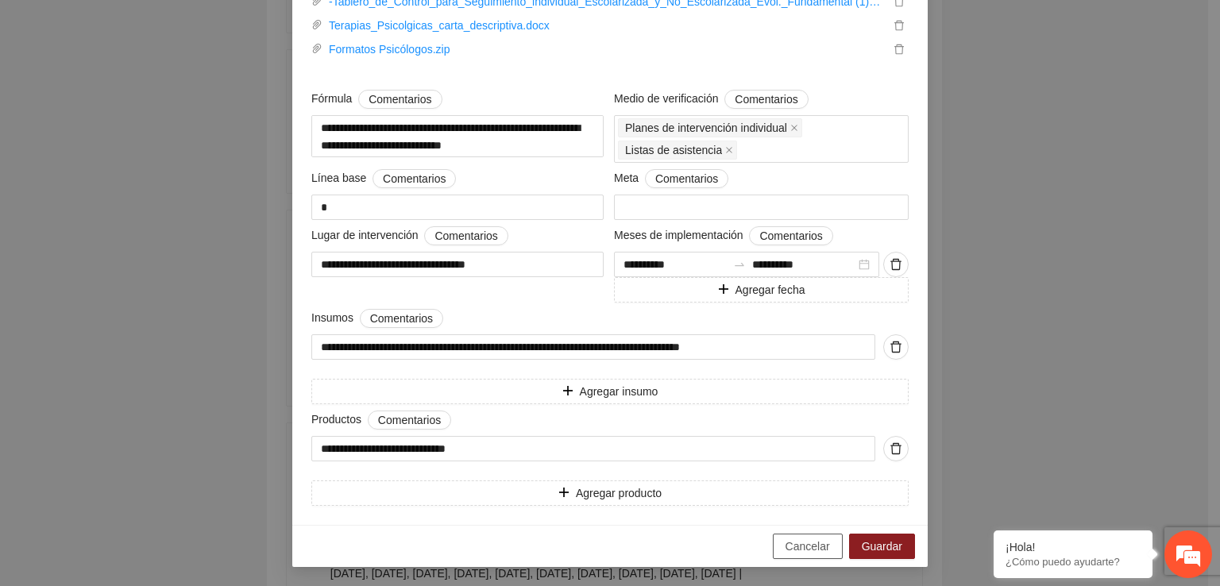
click at [804, 555] on button "Cancelar" at bounding box center [808, 546] width 70 height 25
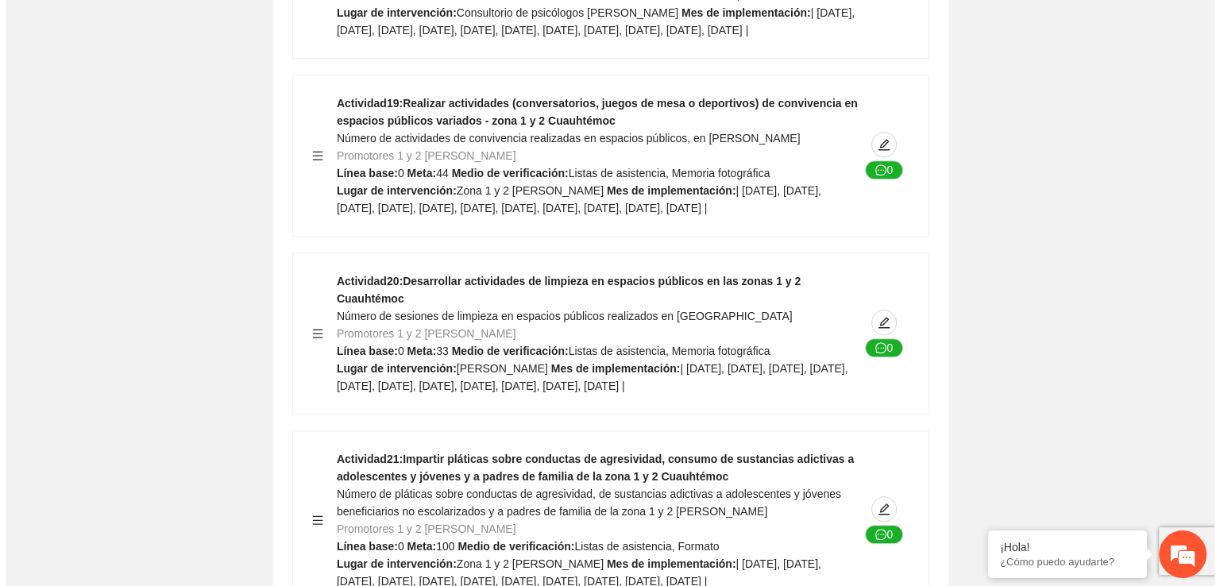
scroll to position [13478, 0]
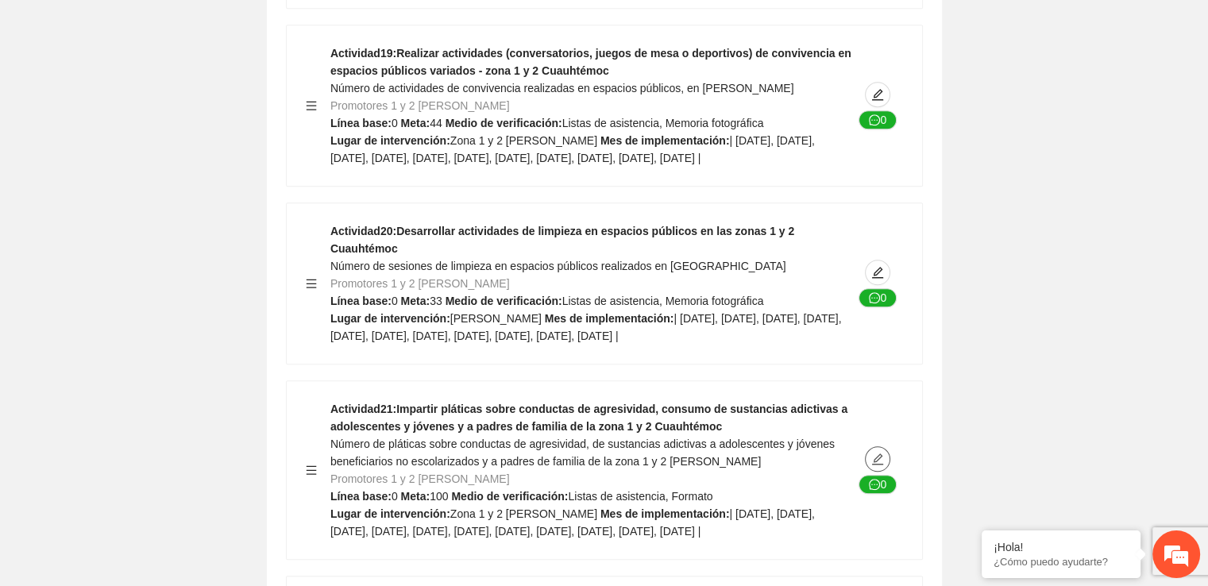
click at [877, 453] on icon "edit" at bounding box center [877, 459] width 13 height 13
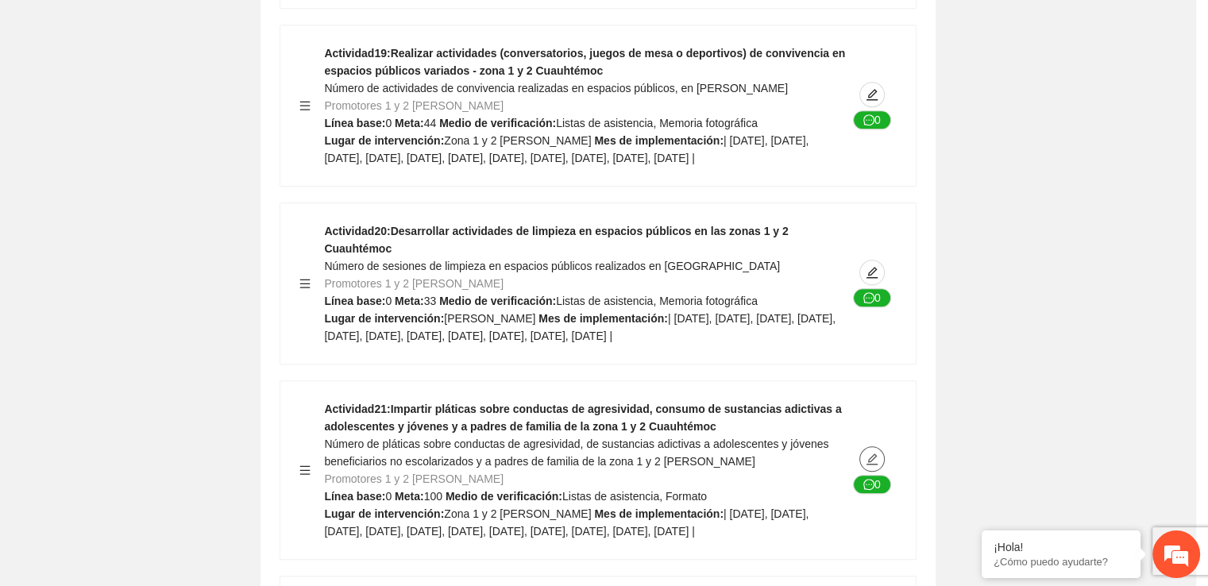
type textarea "**********"
type input "**********"
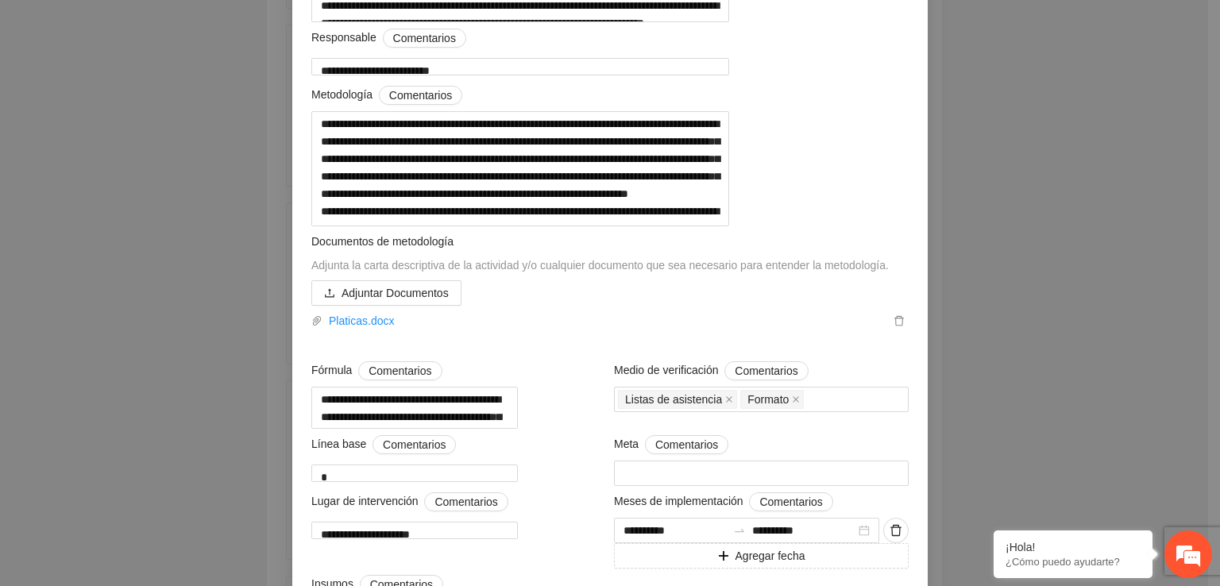
scroll to position [250, 0]
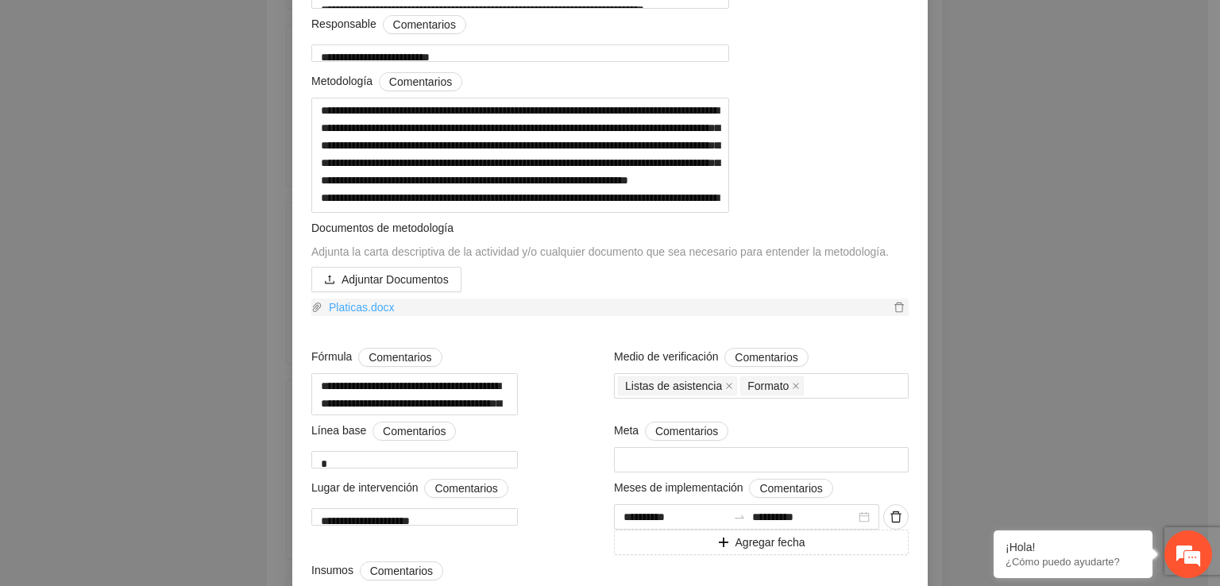
click at [359, 316] on link "Platicas.docx" at bounding box center [605, 307] width 567 height 17
click at [1016, 402] on div "**********" at bounding box center [610, 293] width 1220 height 586
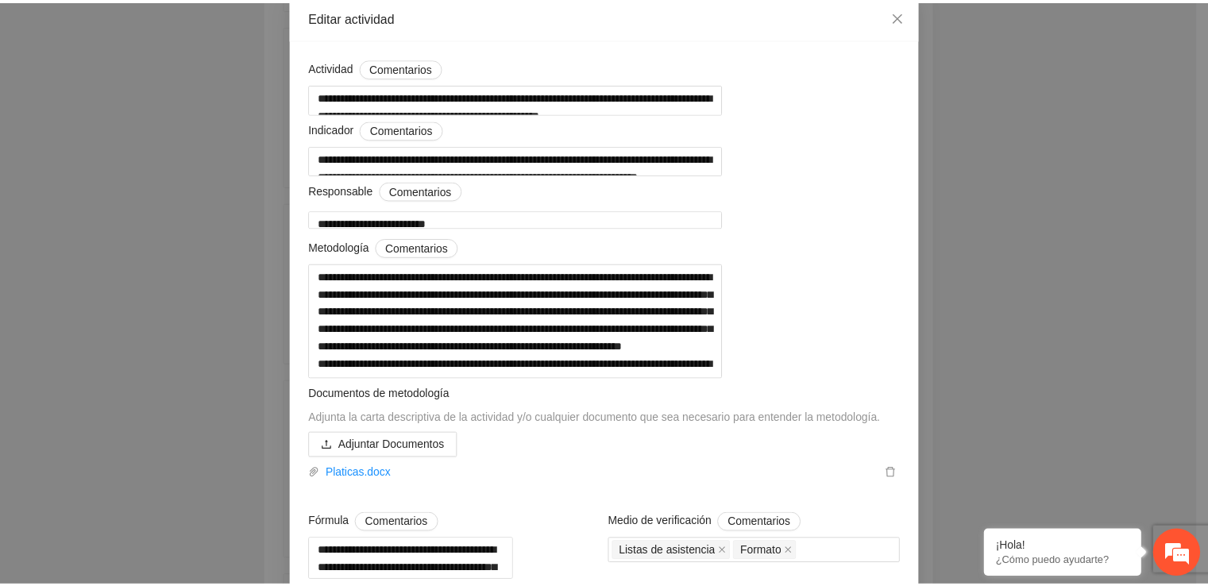
scroll to position [63, 0]
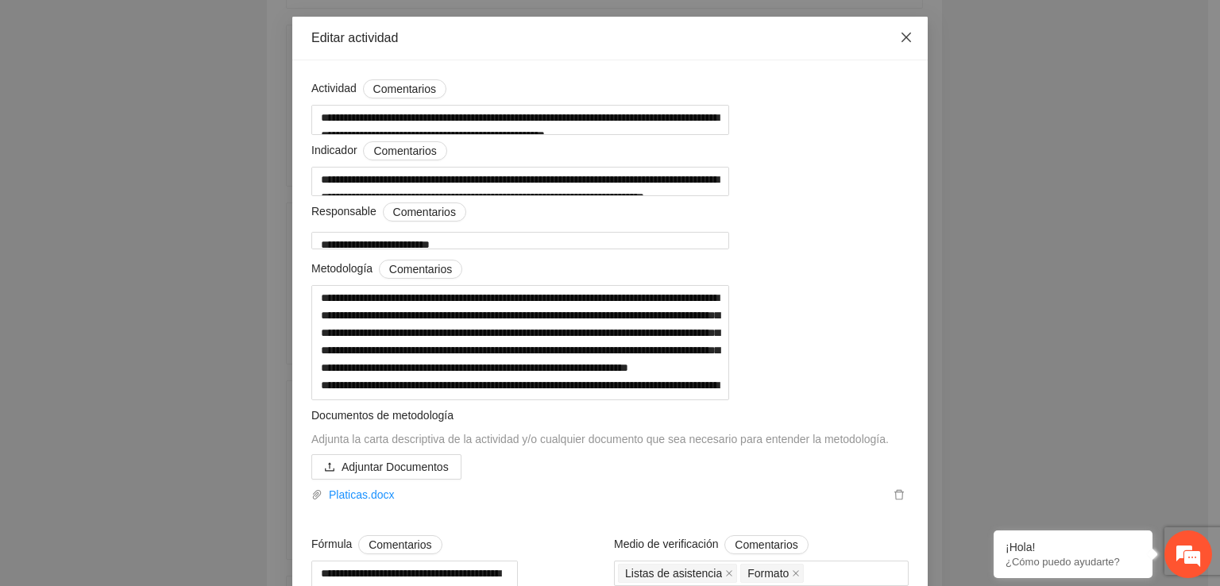
click at [909, 39] on span "Close" at bounding box center [906, 38] width 43 height 43
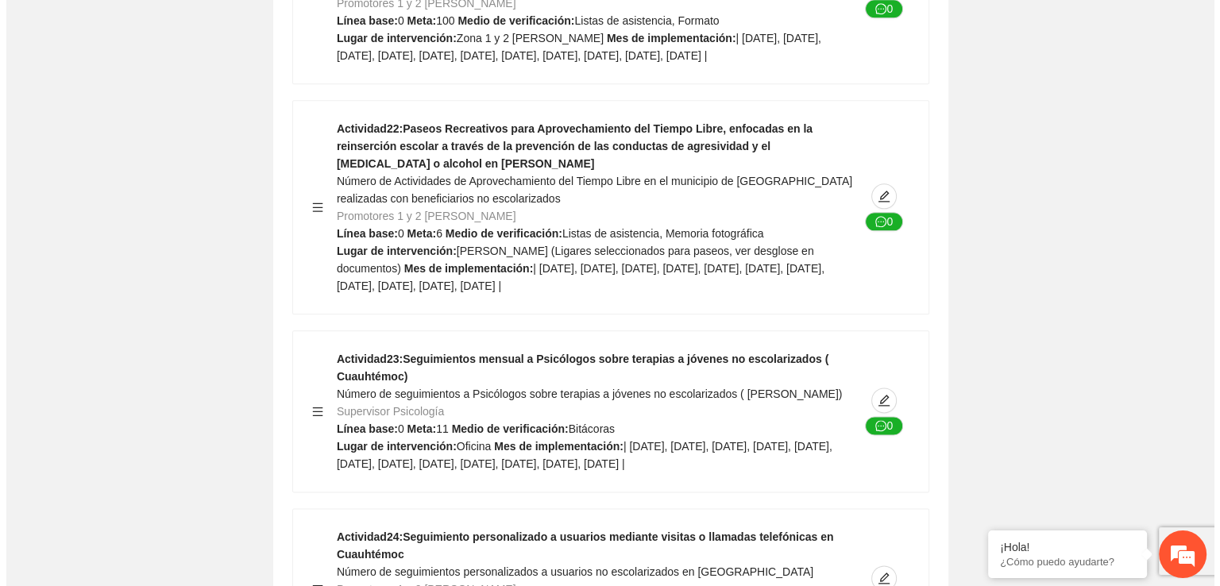
scroll to position [14018, 0]
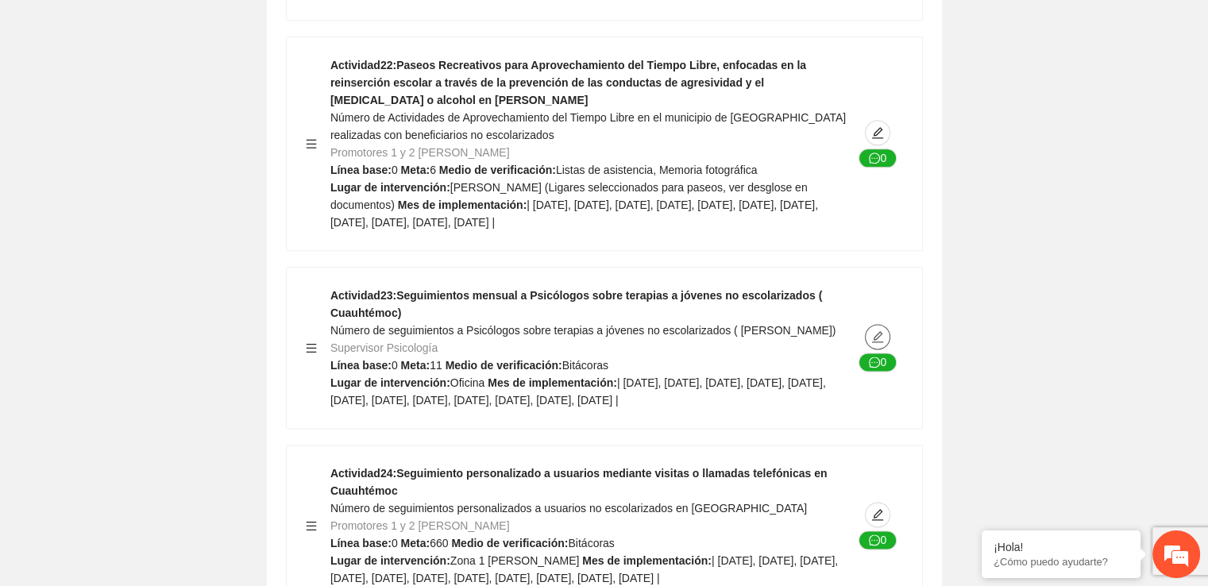
click at [877, 330] on icon "edit" at bounding box center [877, 336] width 13 height 13
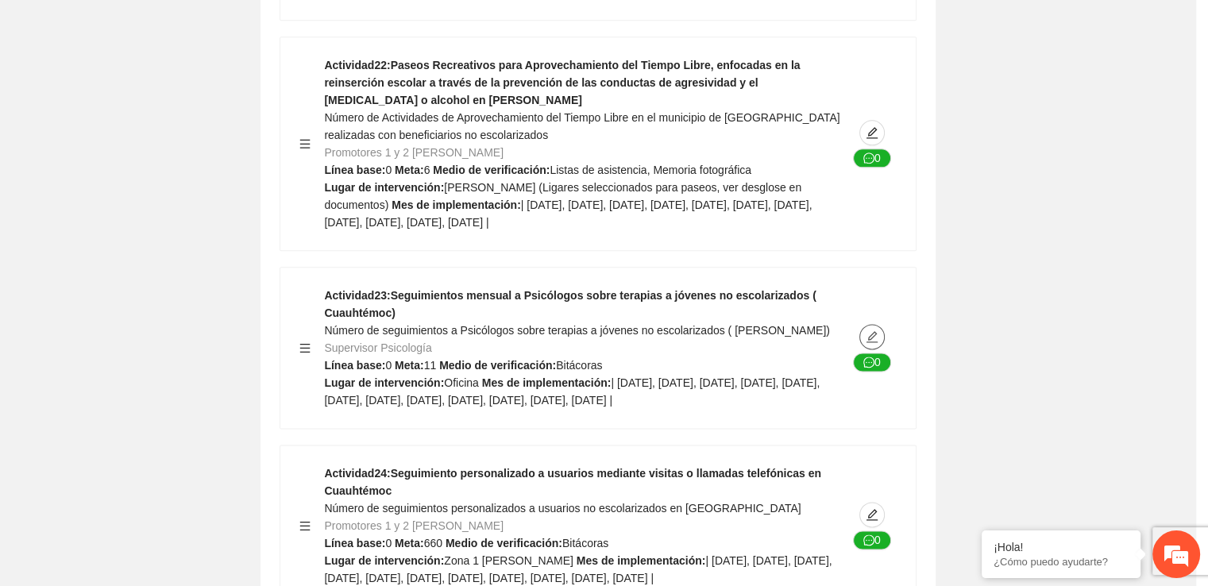
type textarea "*******"
type input "**********"
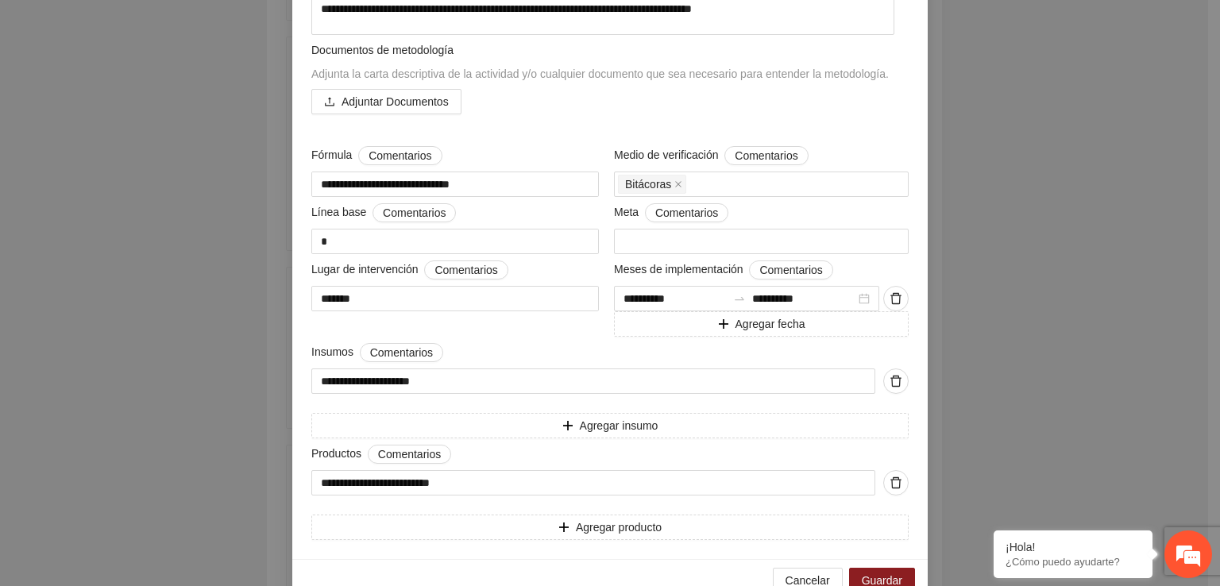
scroll to position [486, 0]
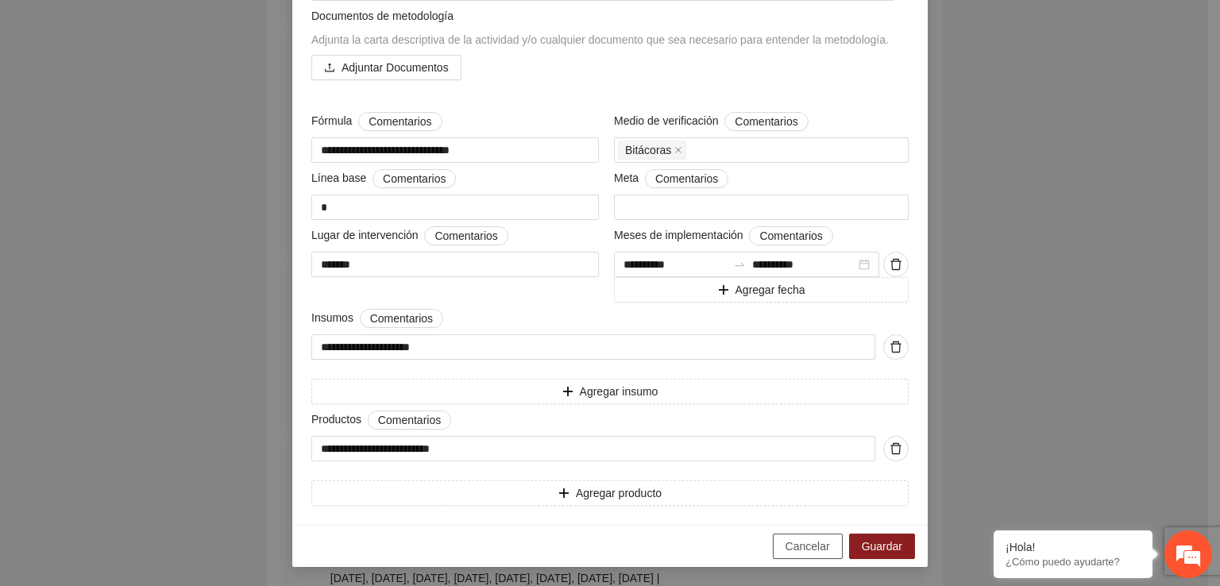
click at [785, 543] on span "Cancelar" at bounding box center [807, 546] width 44 height 17
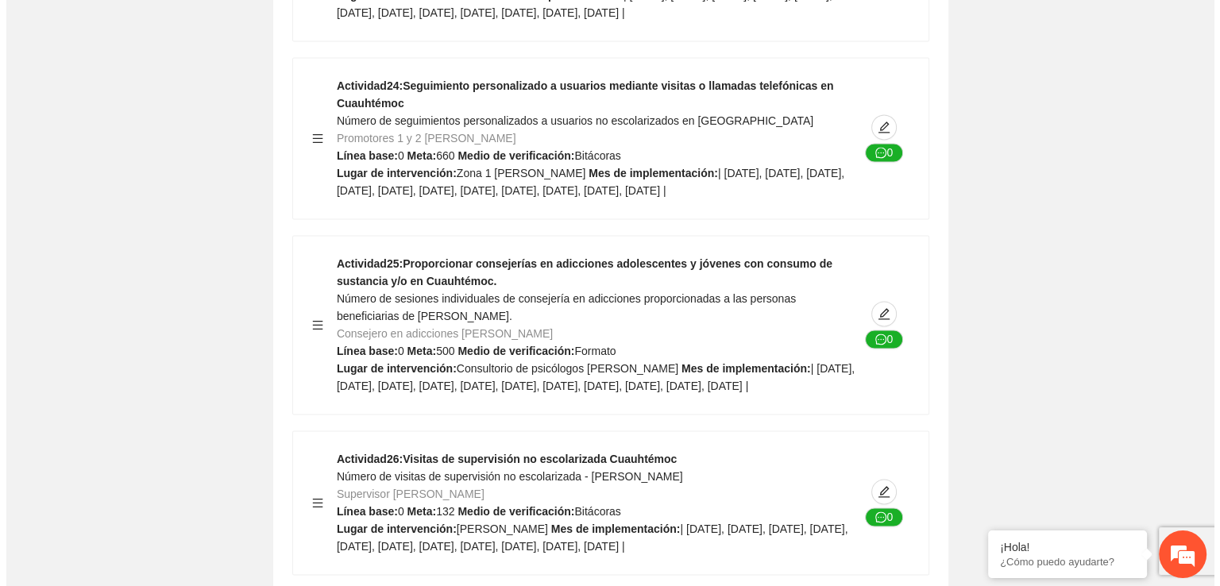
scroll to position [14419, 0]
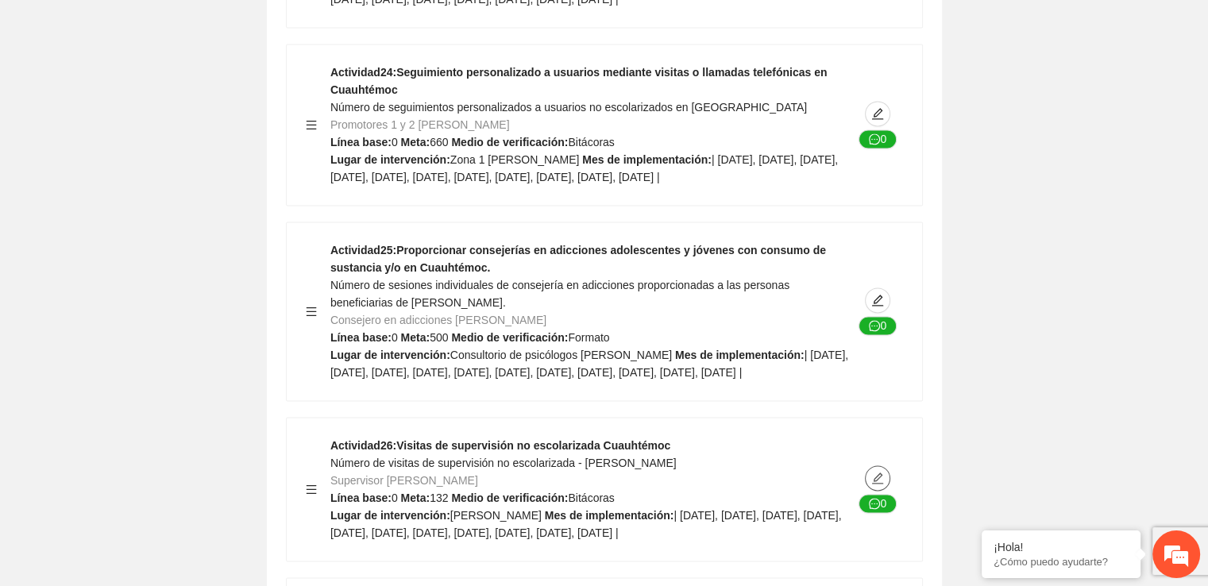
click at [881, 472] on icon "edit" at bounding box center [877, 478] width 13 height 13
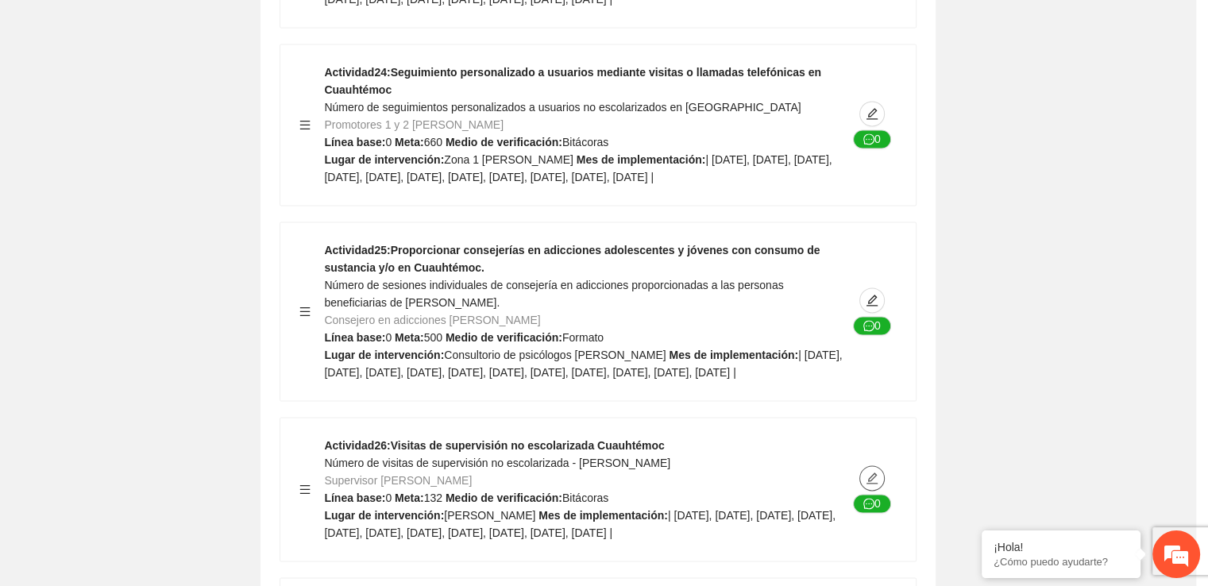
type textarea "**********"
type input "**********"
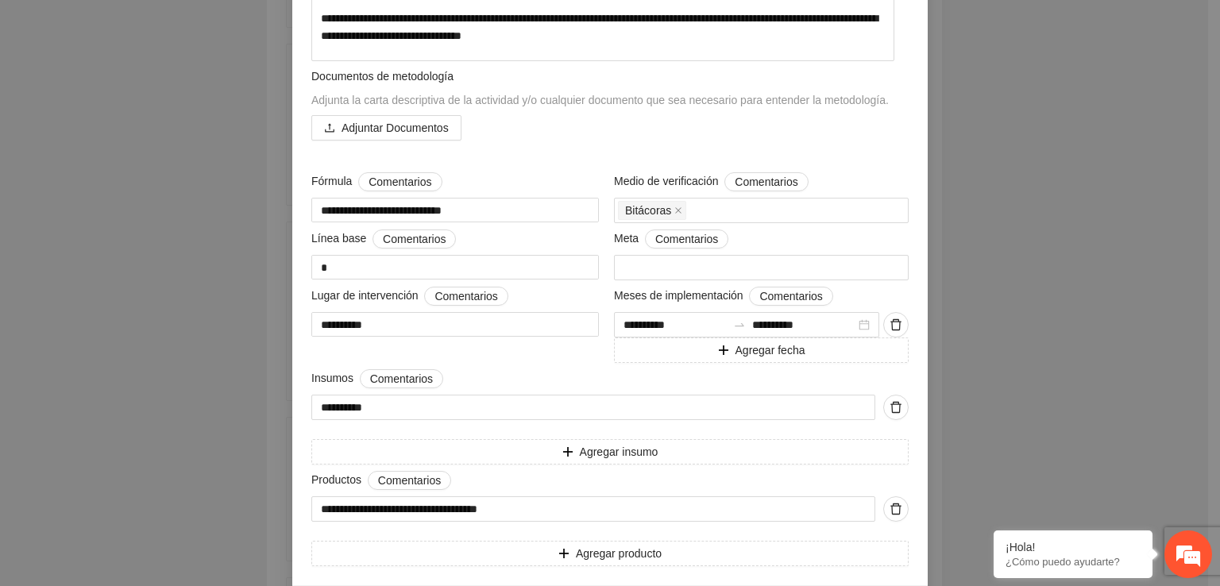
scroll to position [521, 0]
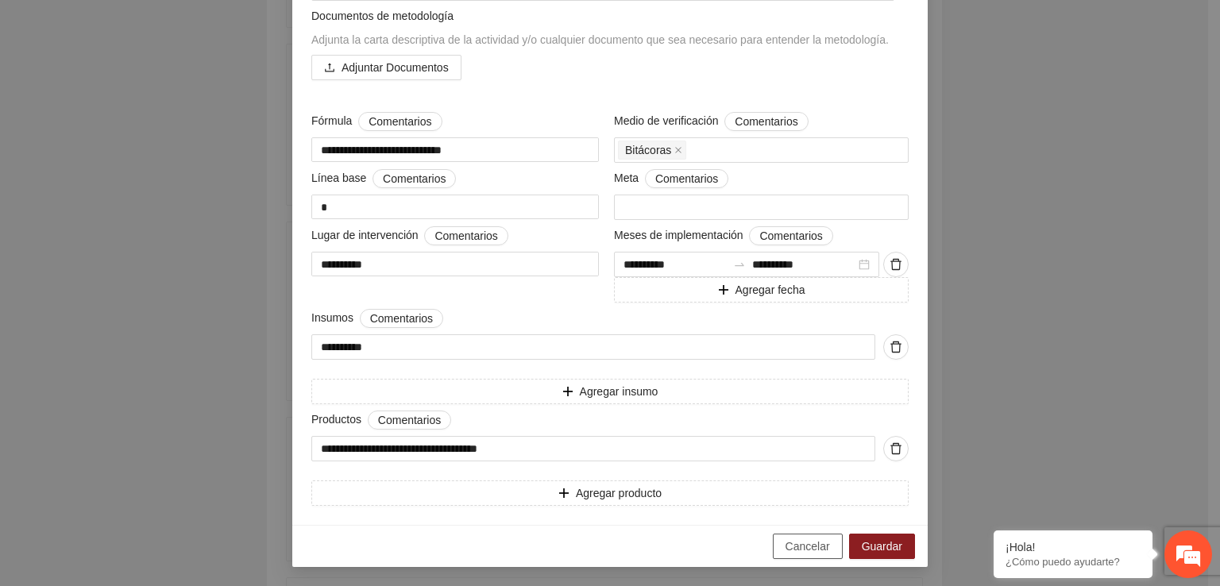
click at [810, 546] on span "Cancelar" at bounding box center [807, 546] width 44 height 17
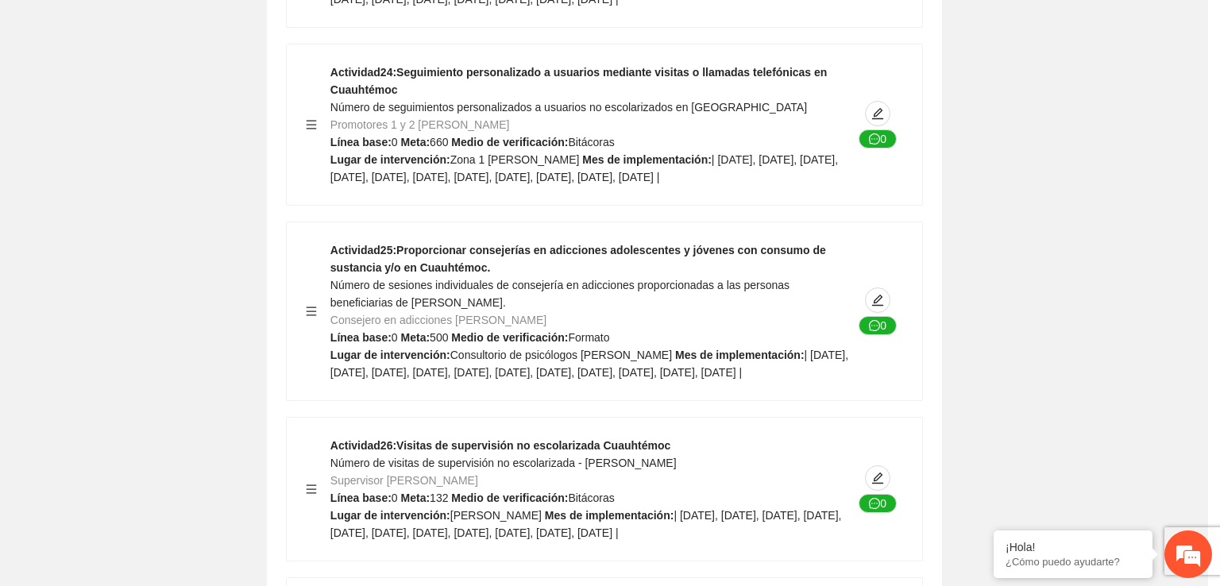
scroll to position [170, 0]
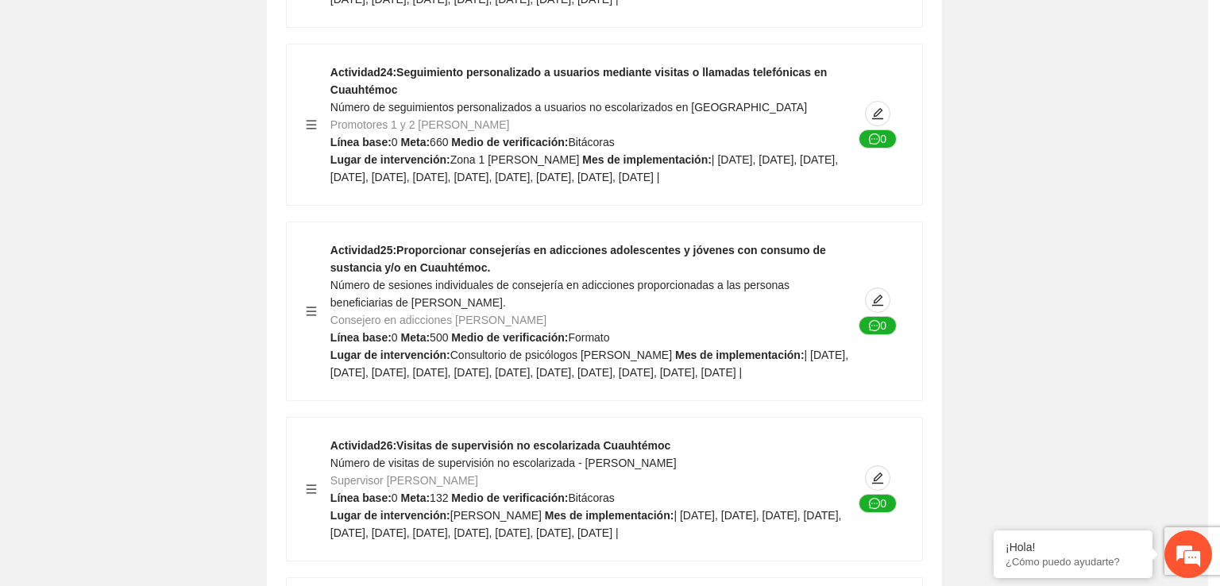
type textarea "**********"
type input "**********"
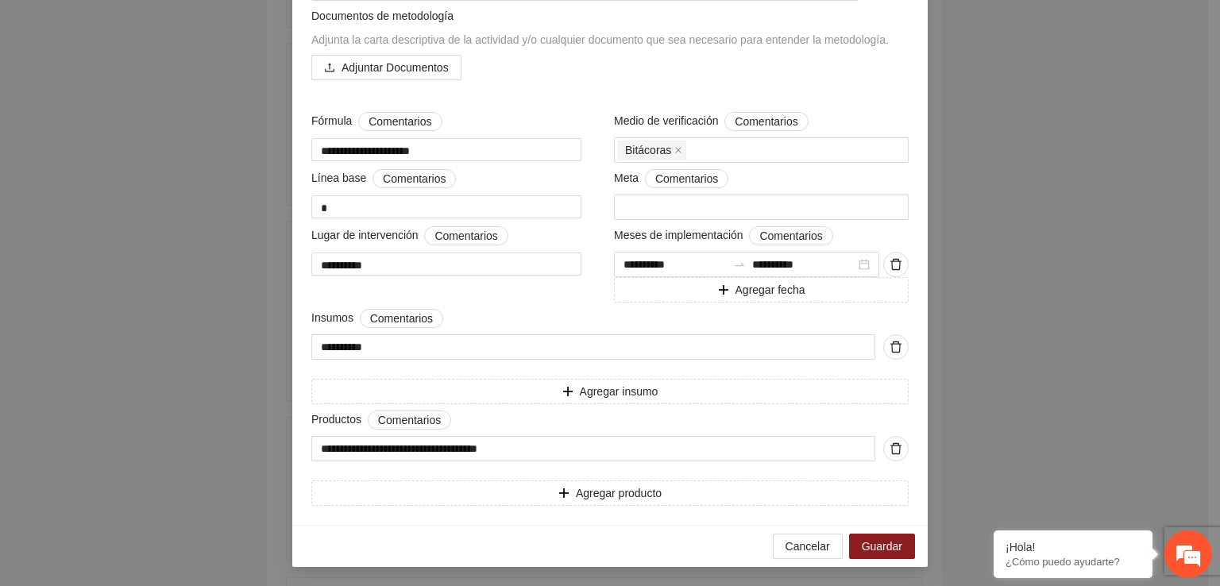
scroll to position [556, 0]
click at [802, 542] on span "Cancelar" at bounding box center [807, 546] width 44 height 17
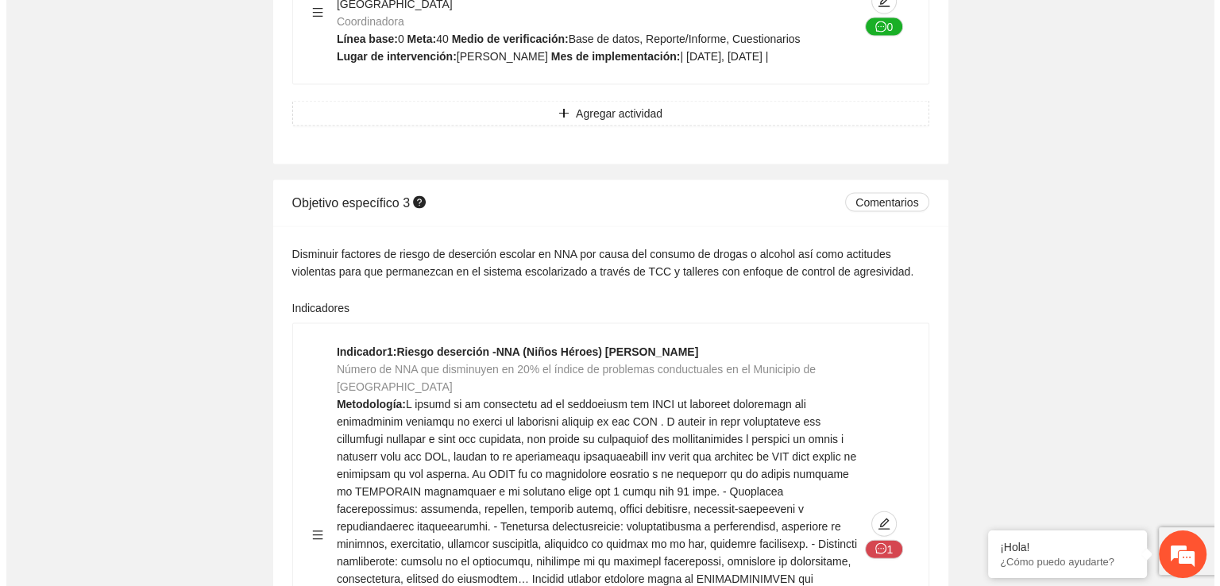
scroll to position [15437, 0]
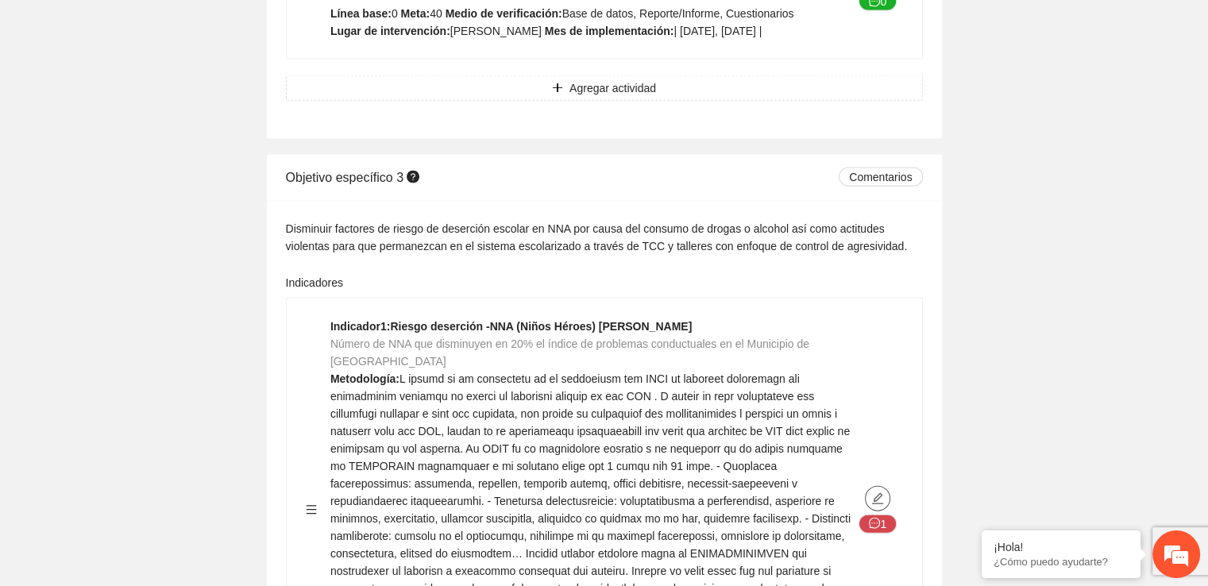
click at [874, 492] on icon "edit" at bounding box center [877, 497] width 11 height 11
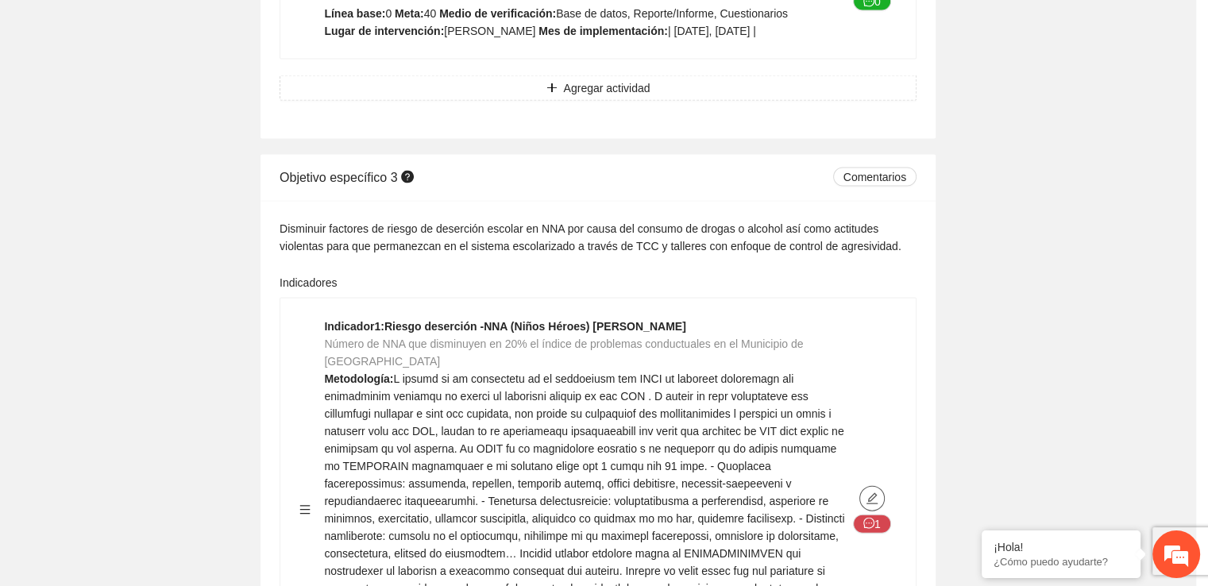
type textarea "**"
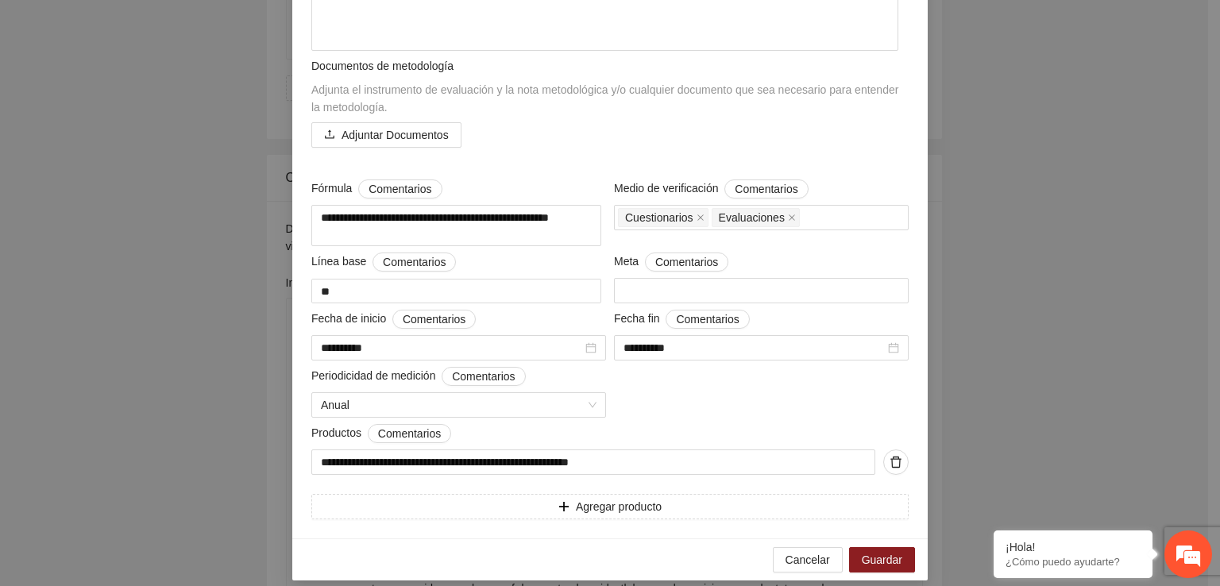
scroll to position [655, 0]
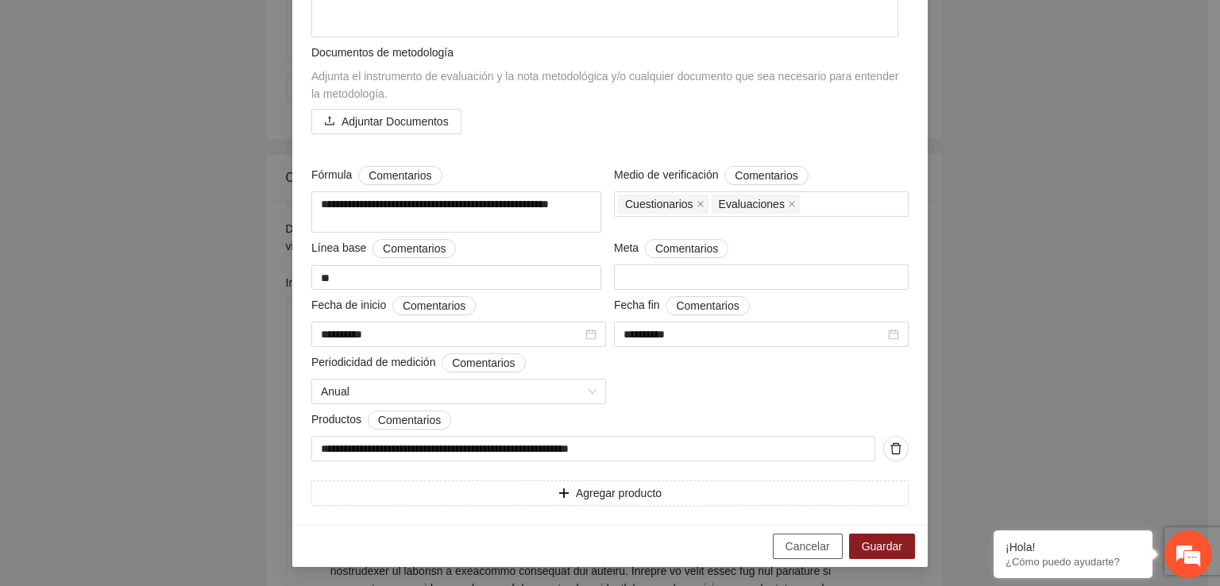
click at [818, 545] on span "Cancelar" at bounding box center [807, 546] width 44 height 17
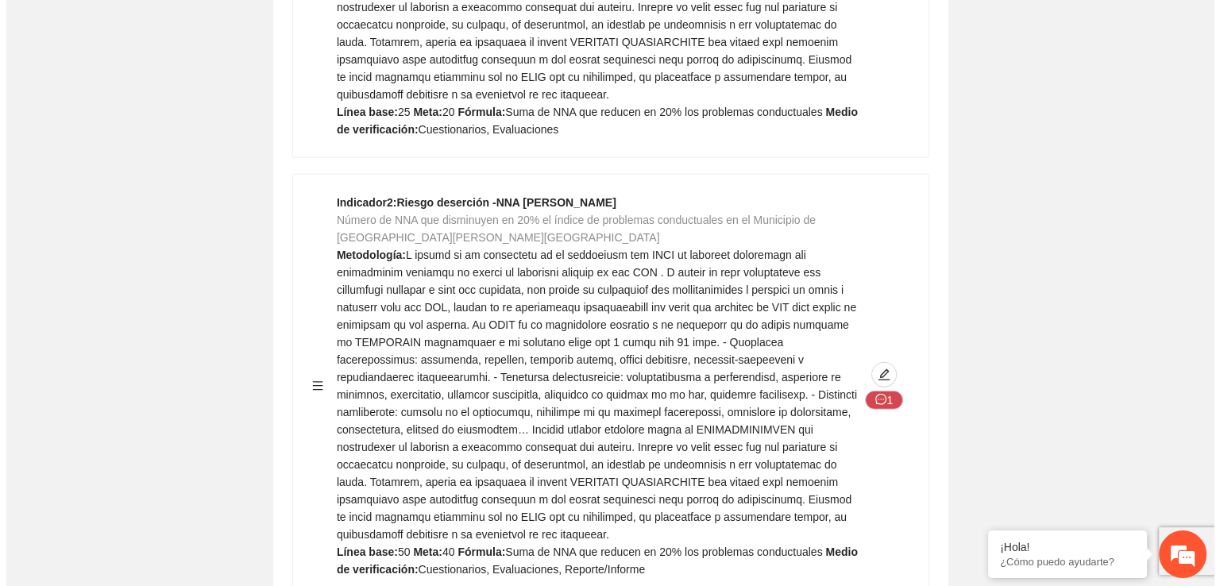
scroll to position [16007, 0]
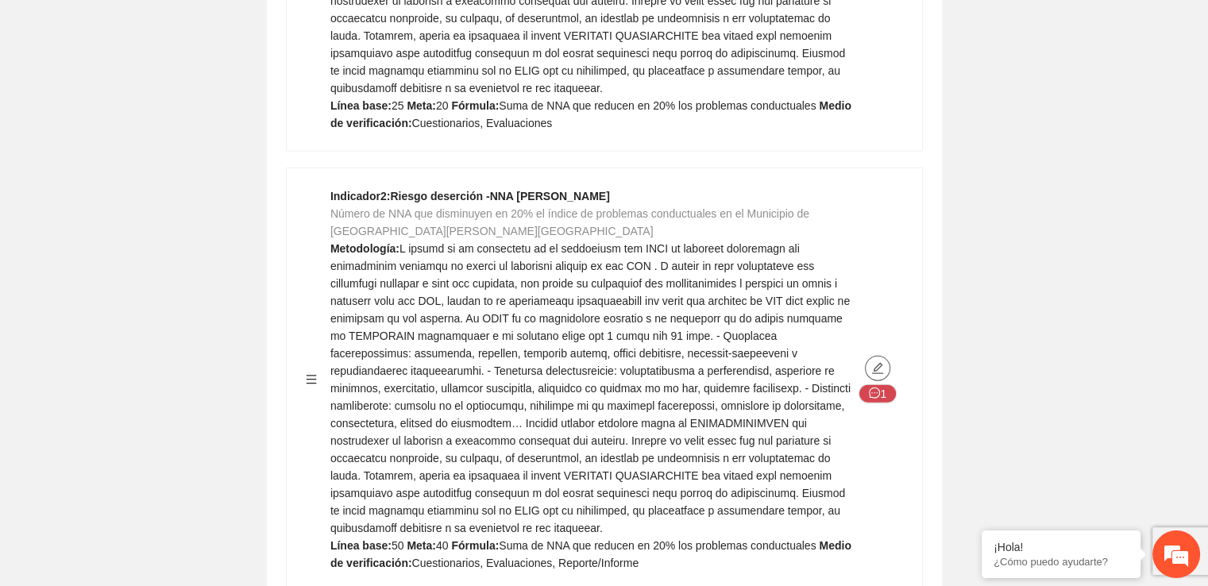
click at [874, 362] on icon "edit" at bounding box center [877, 367] width 11 height 11
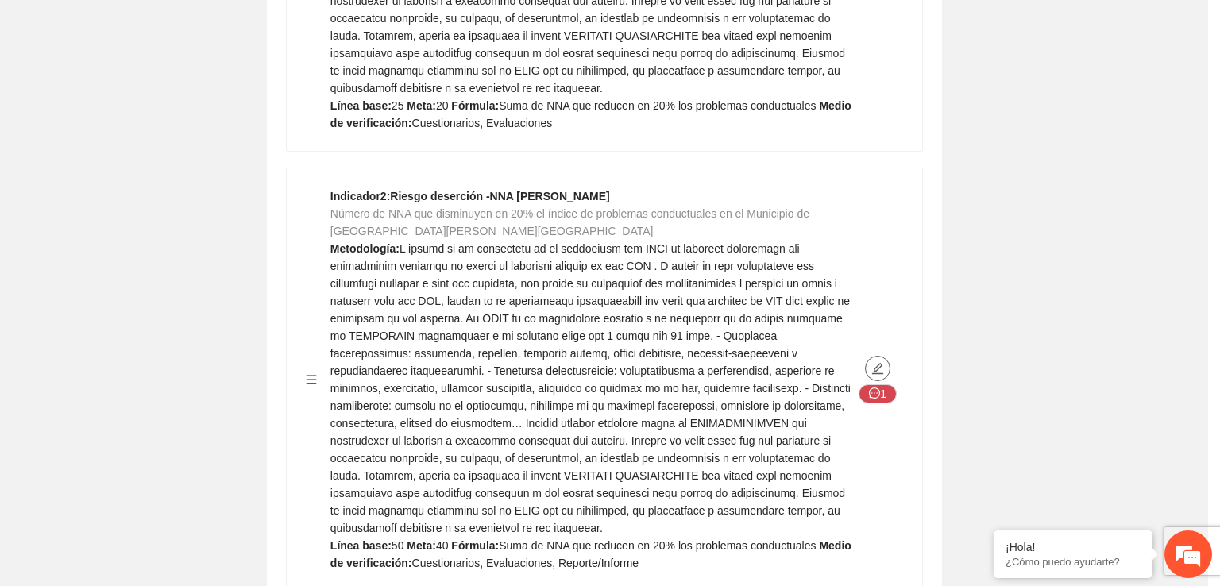
type textarea "**"
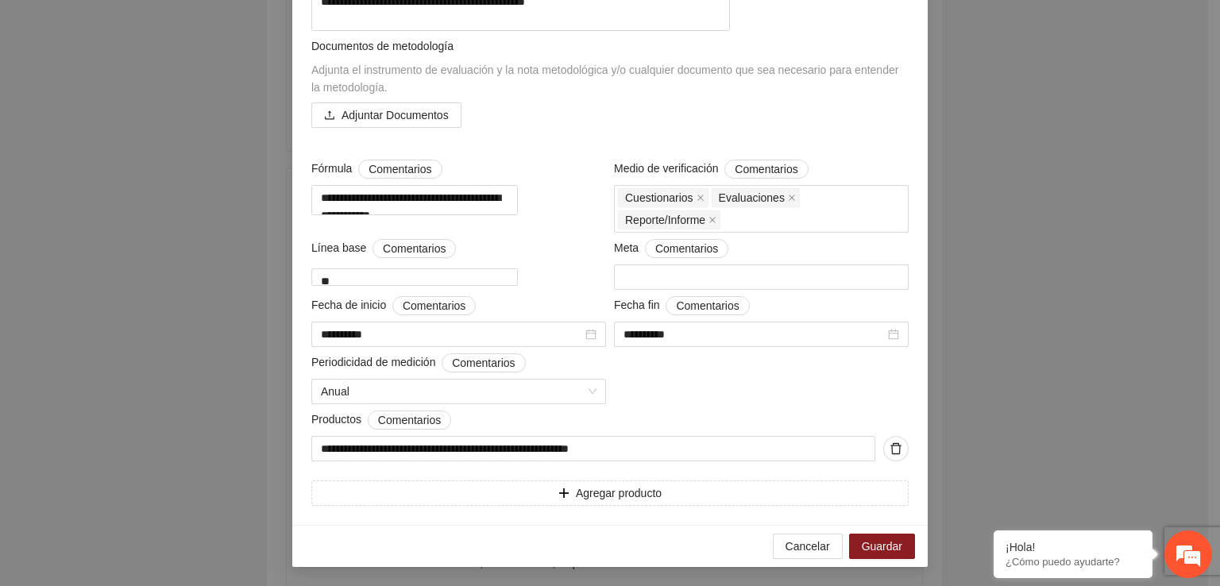
scroll to position [655, 0]
click at [796, 550] on span "Cancelar" at bounding box center [807, 546] width 44 height 17
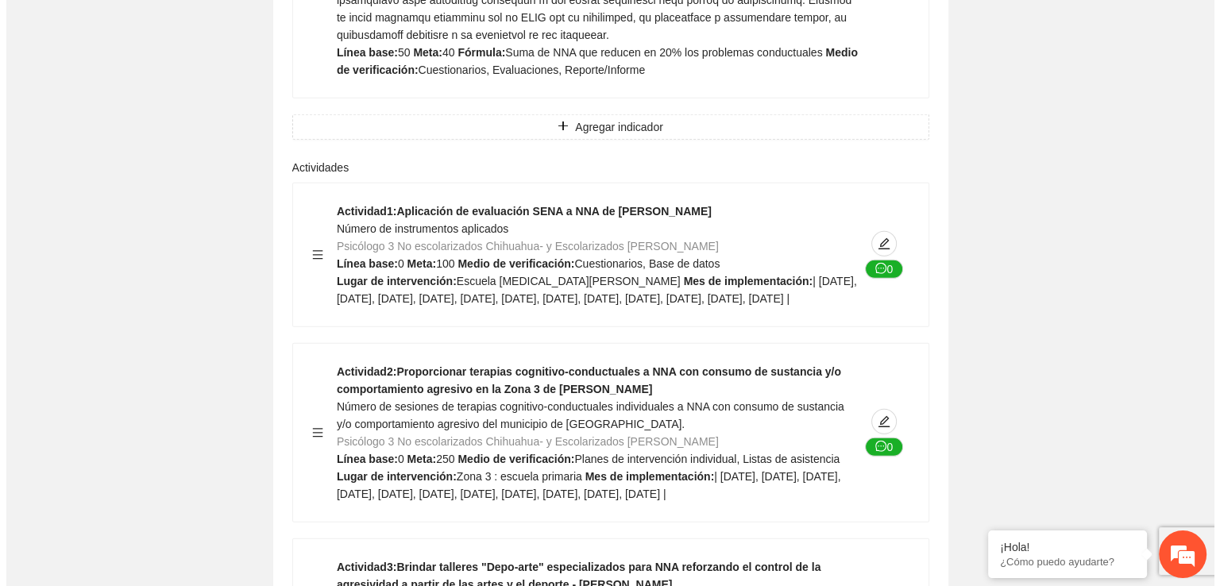
scroll to position [16450, 0]
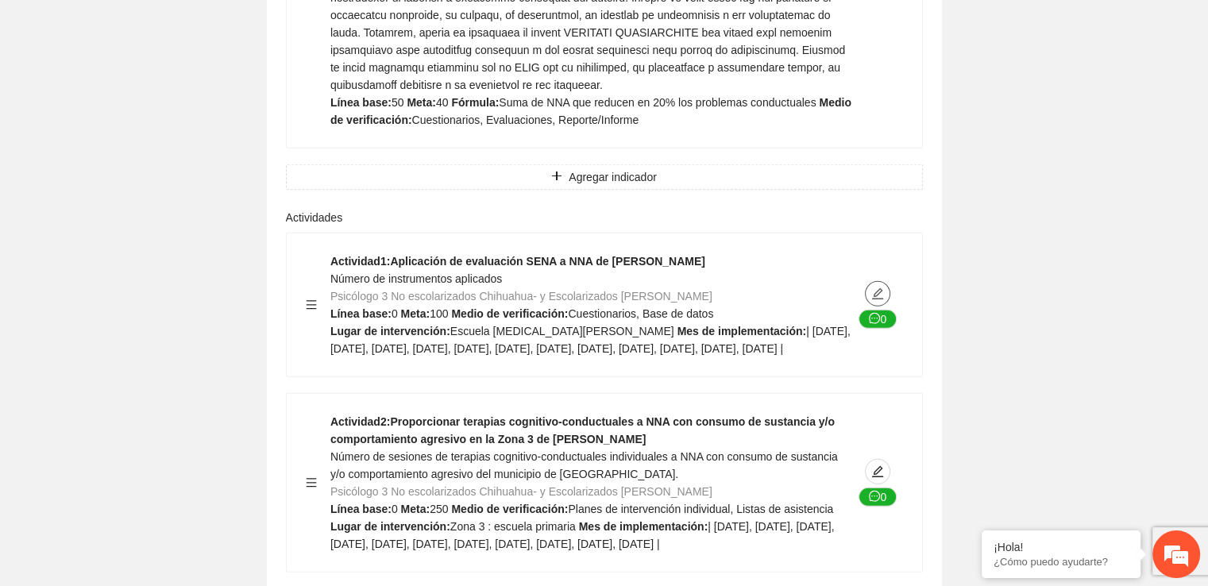
click at [879, 281] on button "button" at bounding box center [877, 293] width 25 height 25
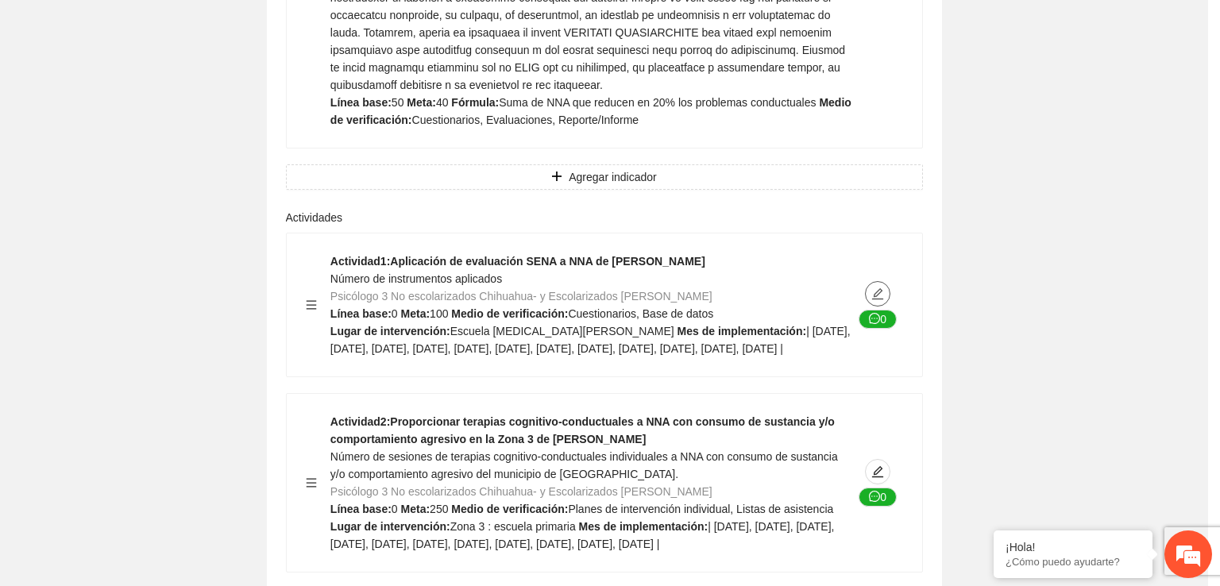
type textarea "**********"
type input "**********"
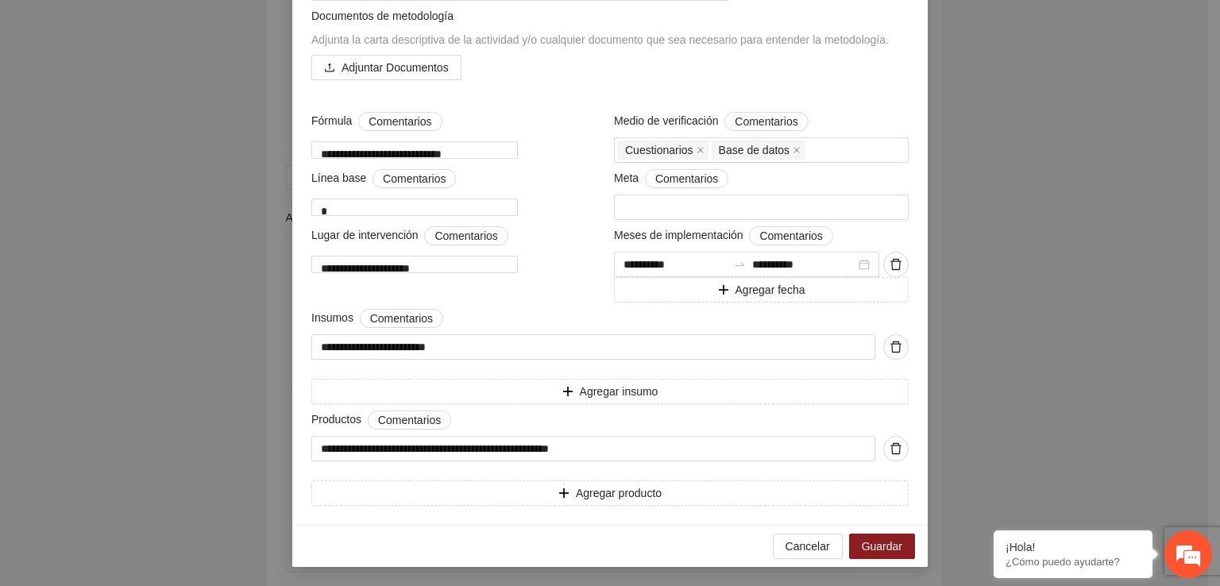
scroll to position [800, 0]
click at [816, 553] on span "Cancelar" at bounding box center [807, 546] width 44 height 17
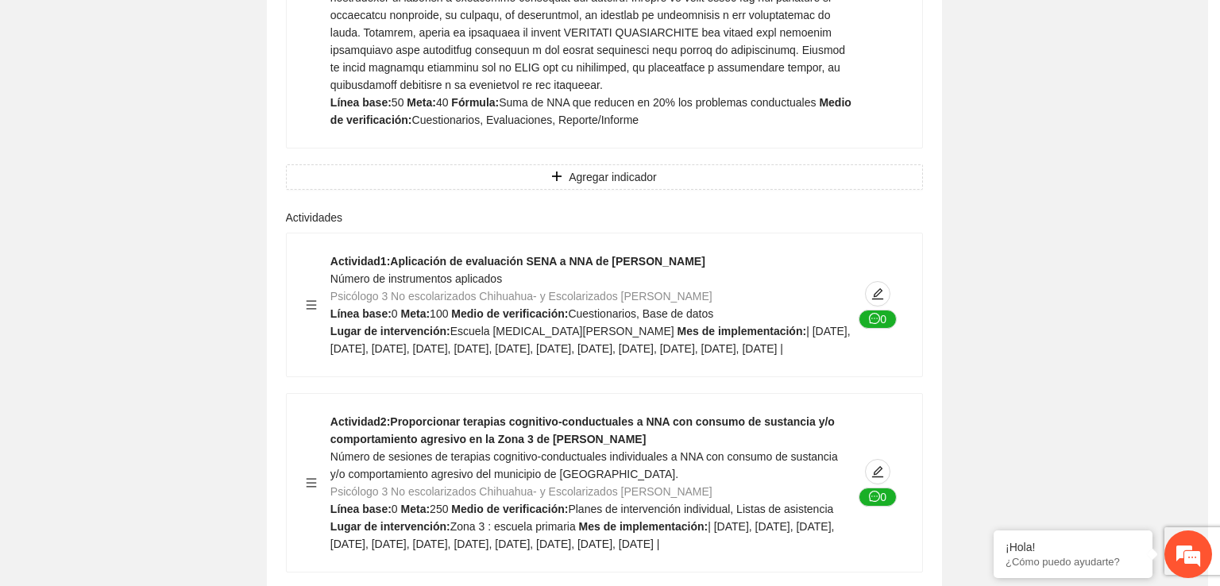
scroll to position [170, 0]
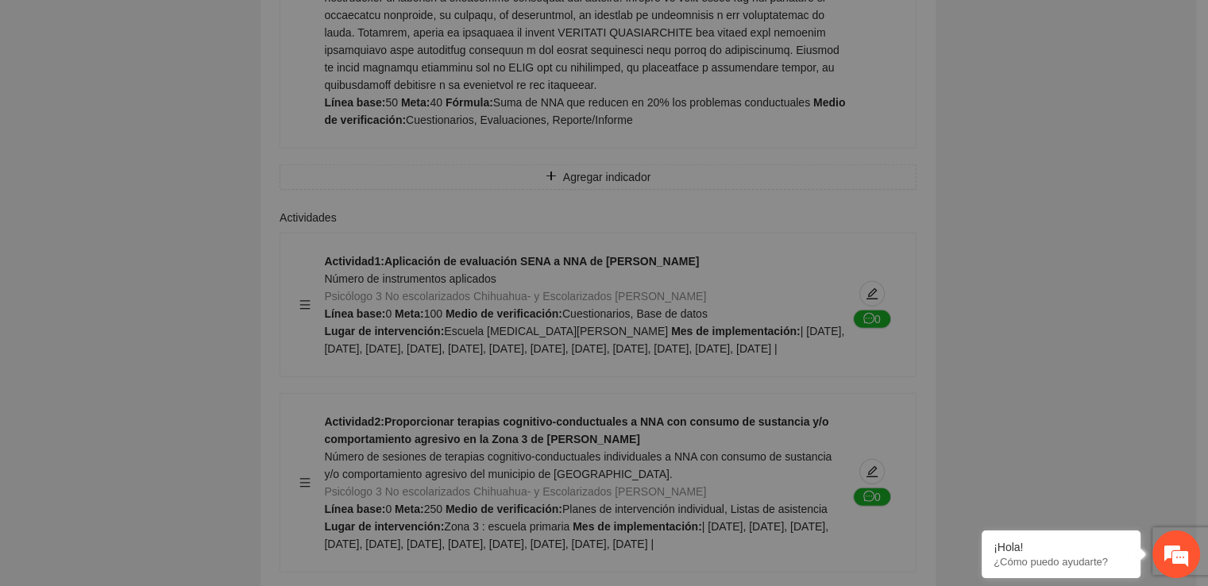
type textarea "**********"
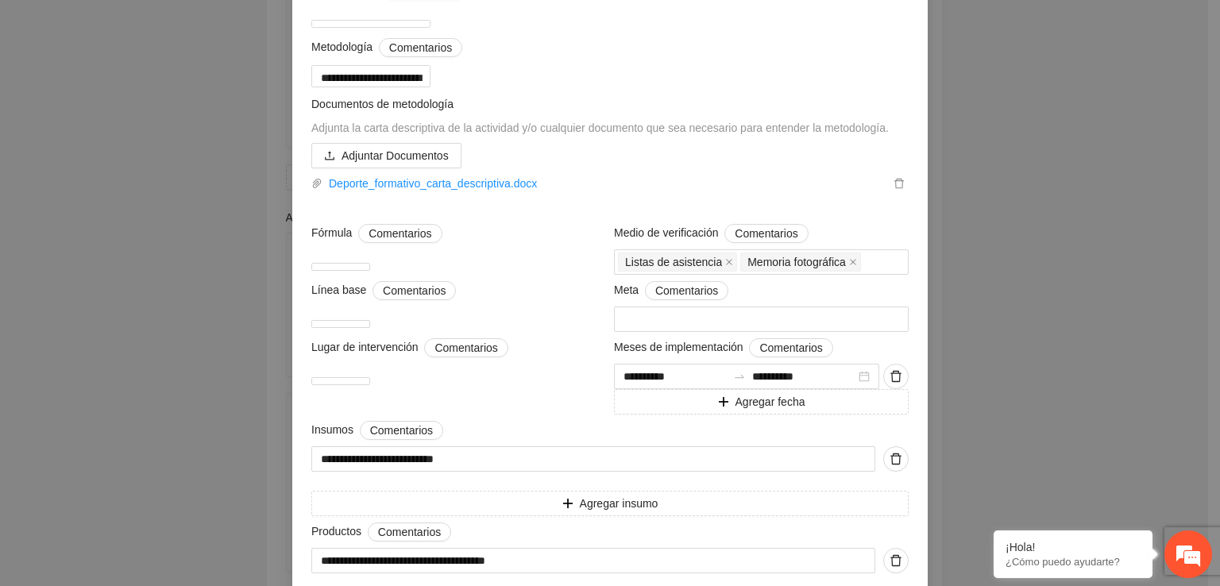
scroll to position [284, 0]
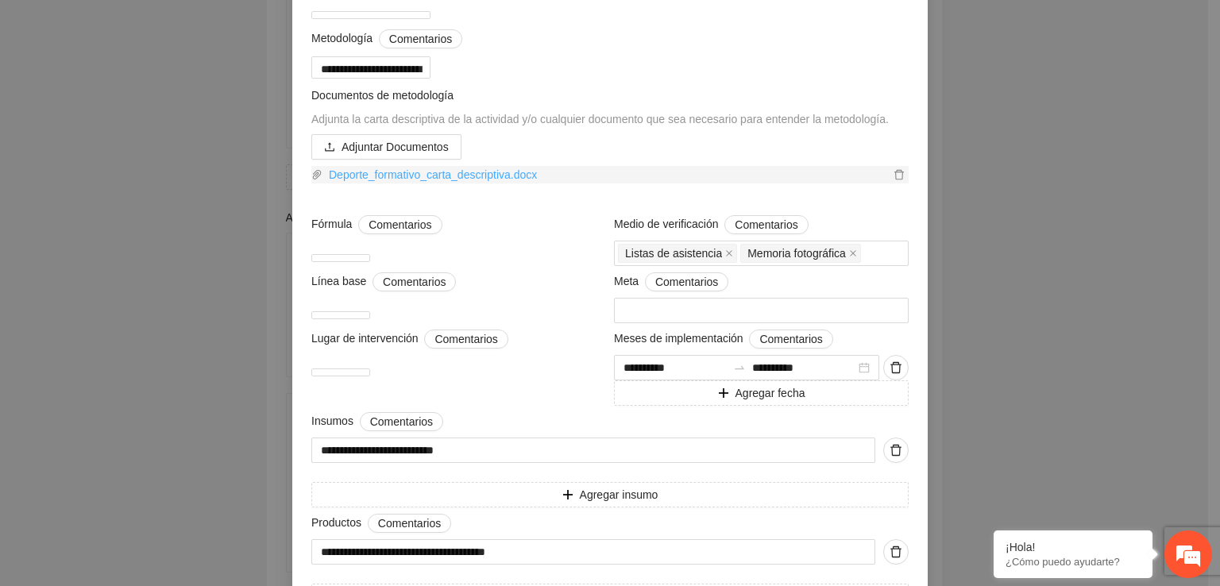
click at [505, 183] on link "Deporte_formativo_carta_descriptiva.docx" at bounding box center [605, 174] width 567 height 17
click at [1193, 112] on div "**********" at bounding box center [610, 293] width 1220 height 586
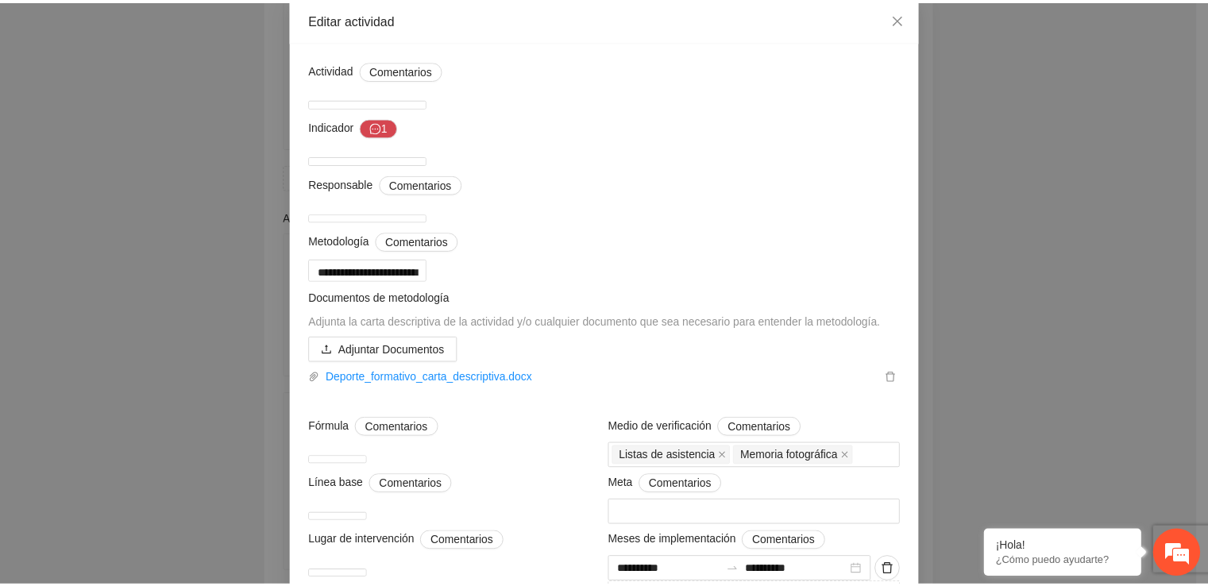
scroll to position [78, 0]
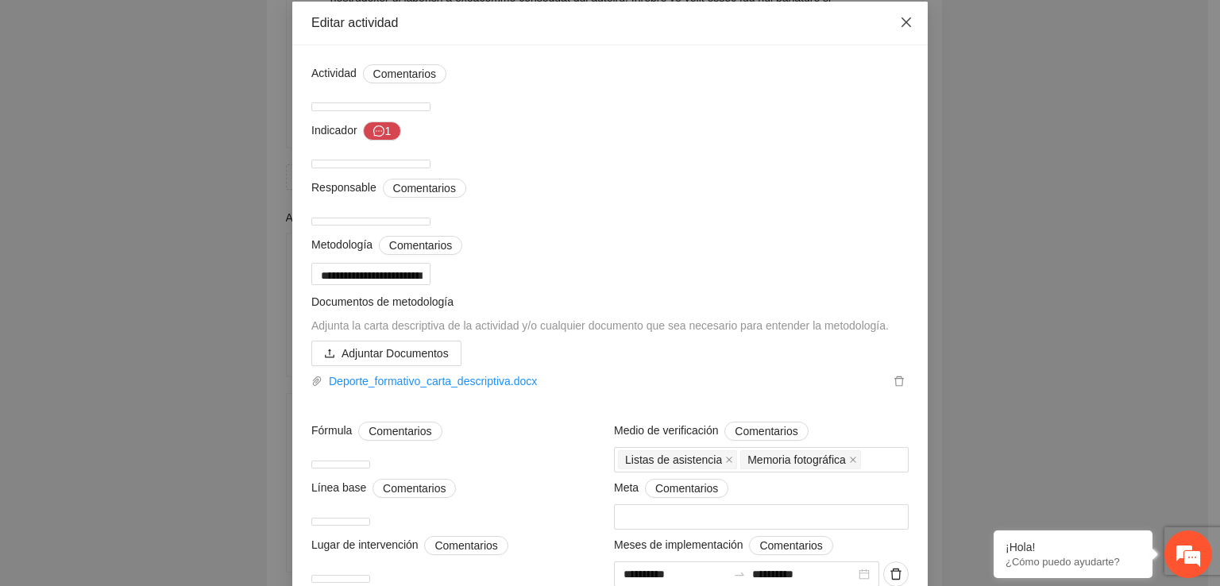
click at [900, 29] on icon "close" at bounding box center [906, 22] width 13 height 13
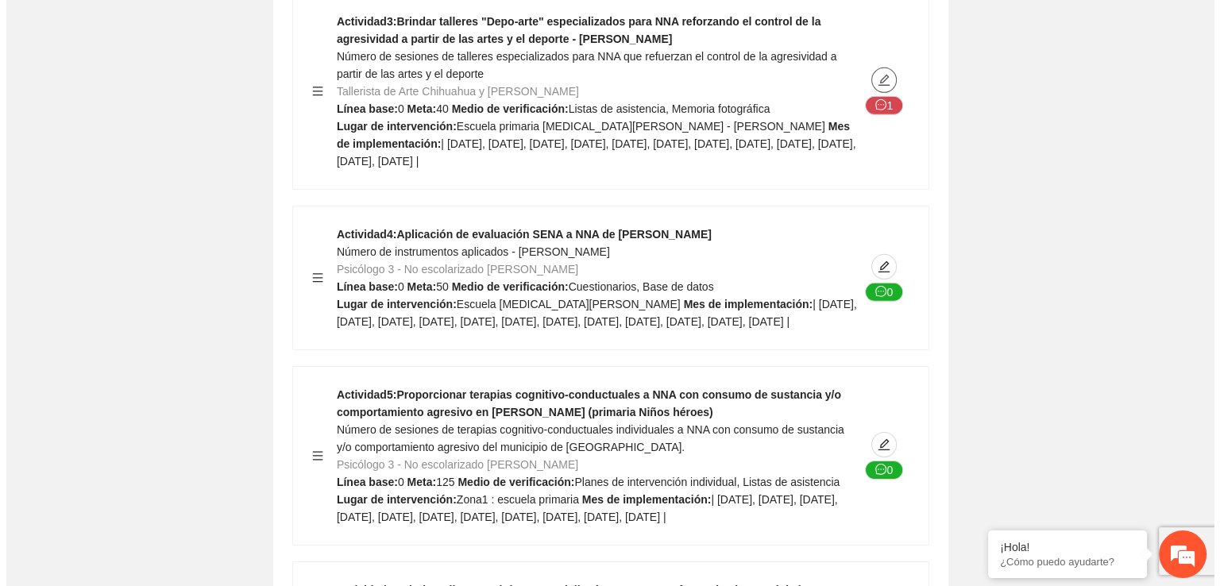
scroll to position [17053, 0]
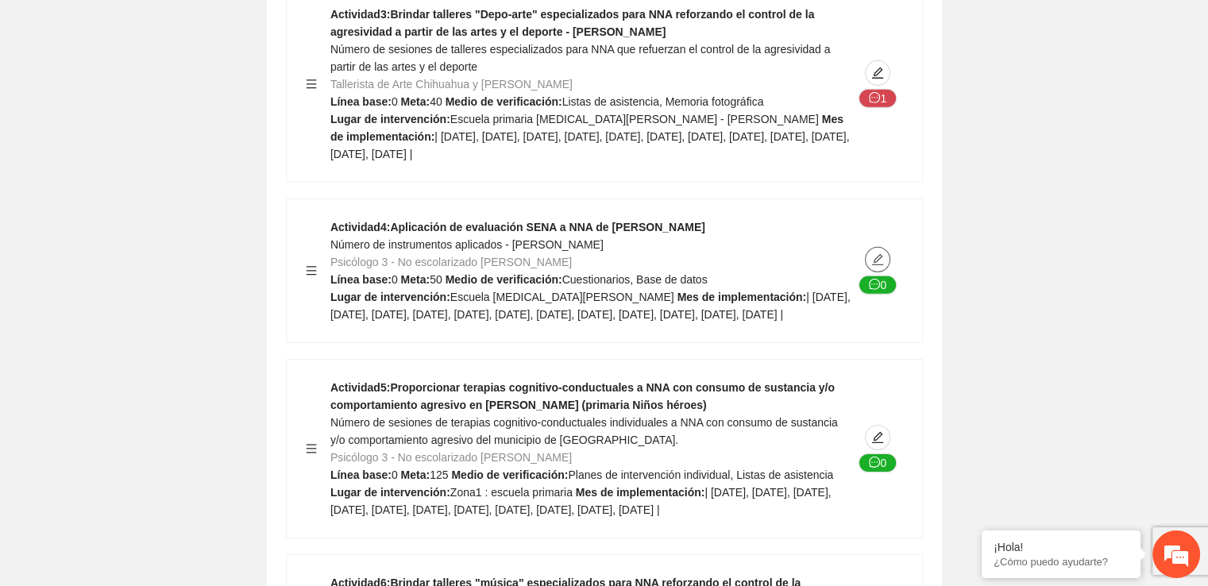
click at [877, 253] on icon "edit" at bounding box center [877, 259] width 13 height 13
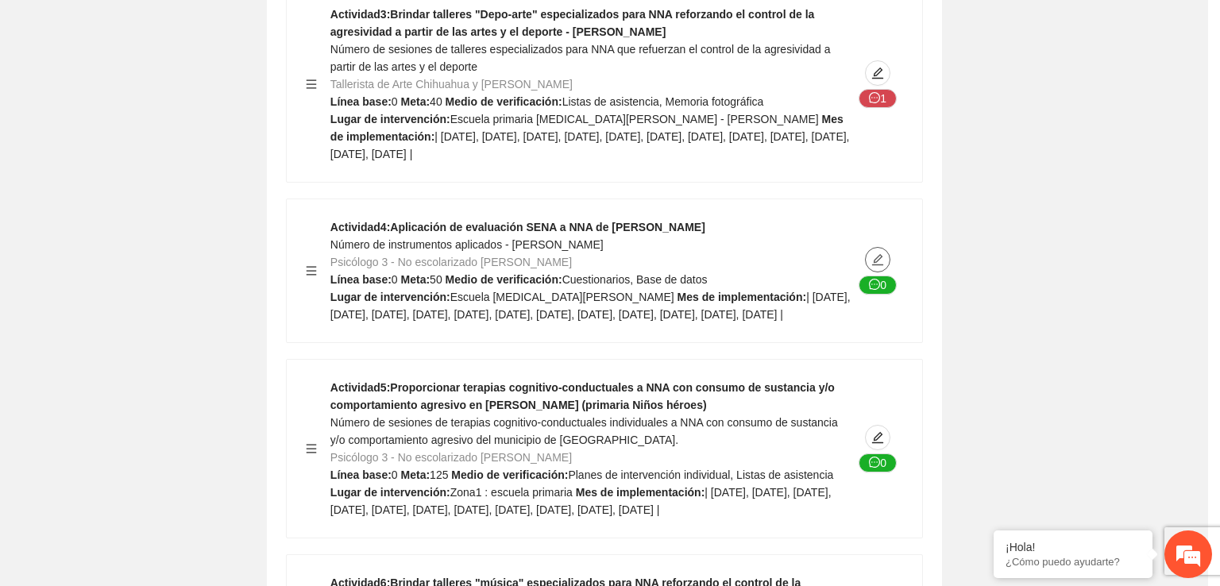
type textarea "**********"
type input "**********"
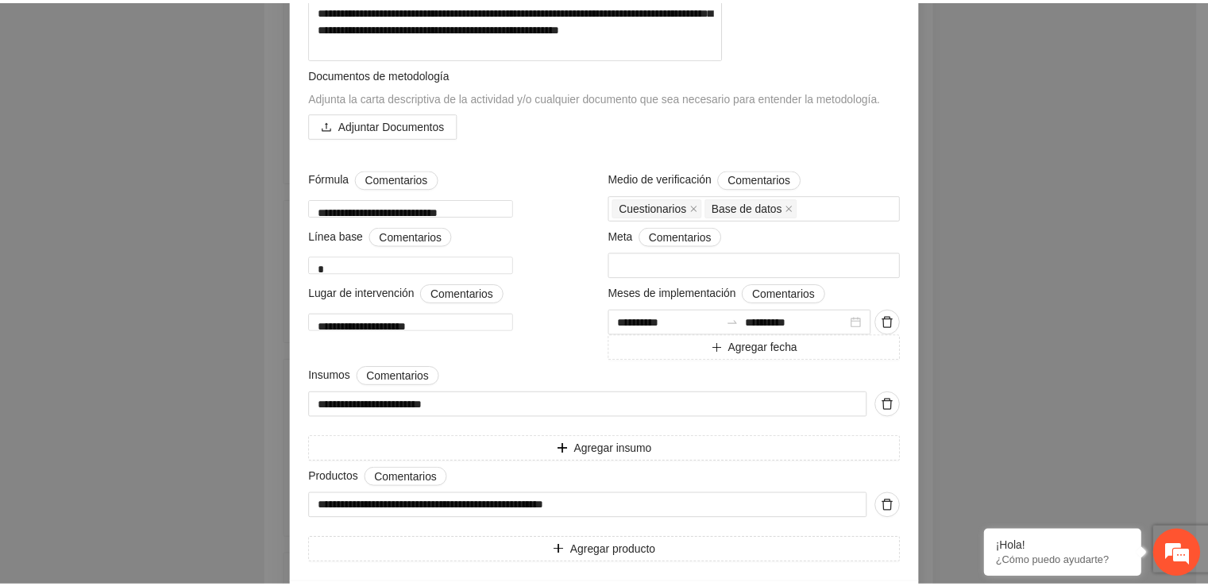
scroll to position [0, 0]
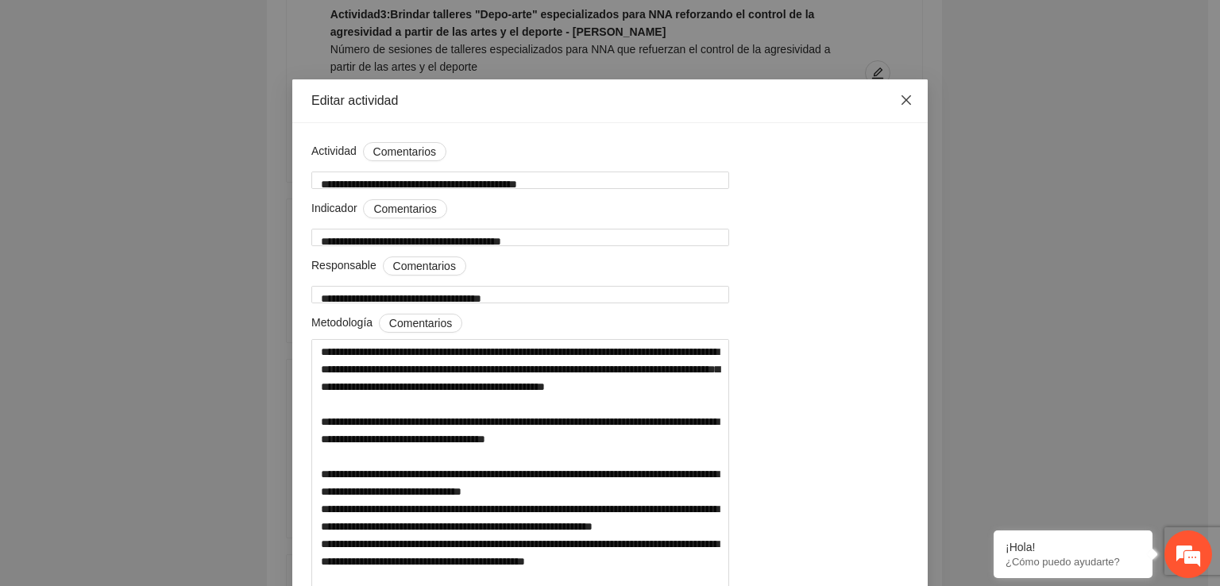
click at [892, 103] on span "Close" at bounding box center [906, 100] width 43 height 43
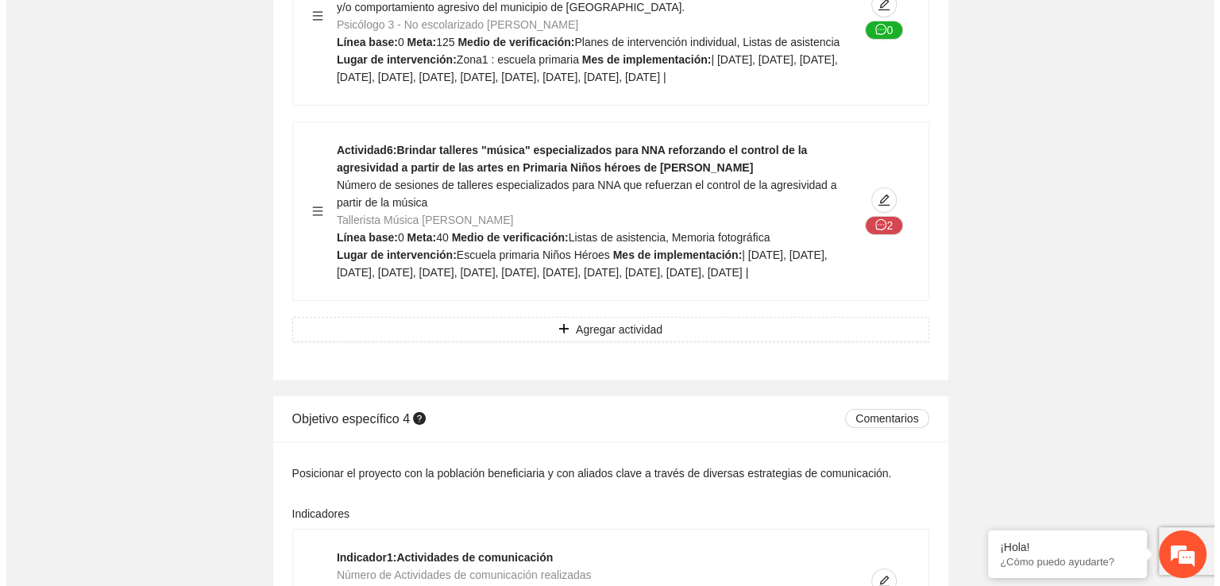
scroll to position [17507, 0]
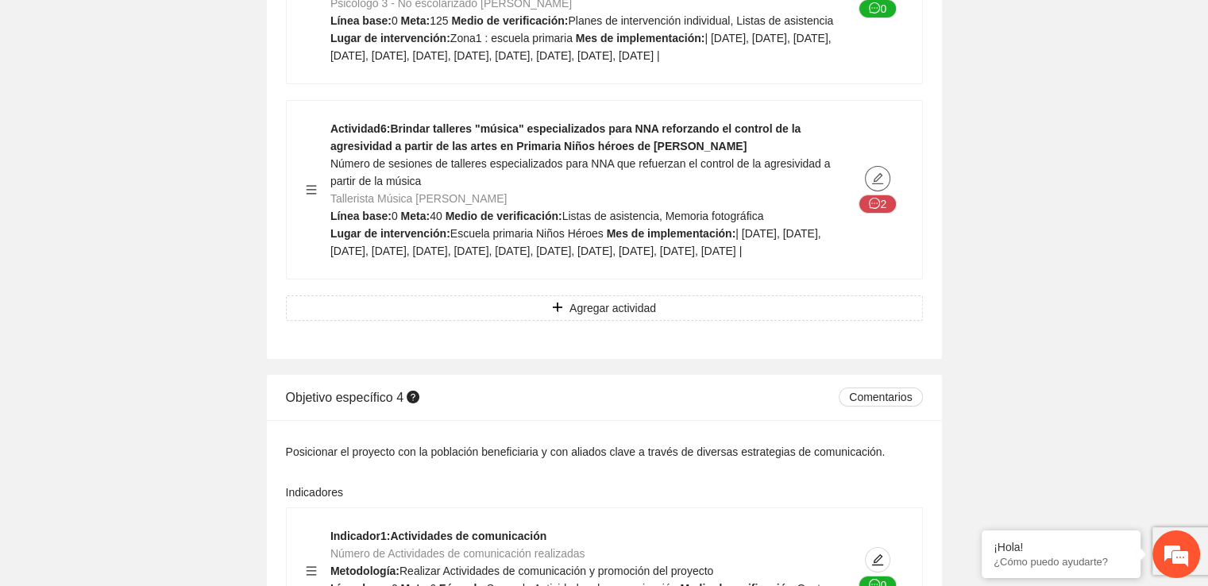
click at [881, 172] on icon "edit" at bounding box center [877, 178] width 13 height 13
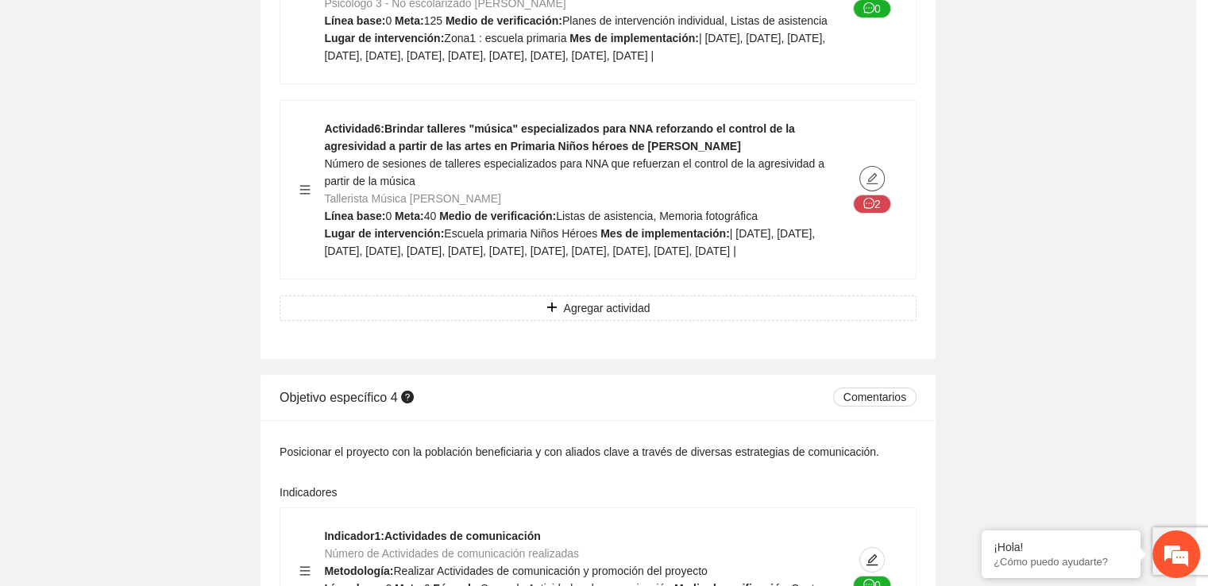
type textarea "**********"
type input "**********"
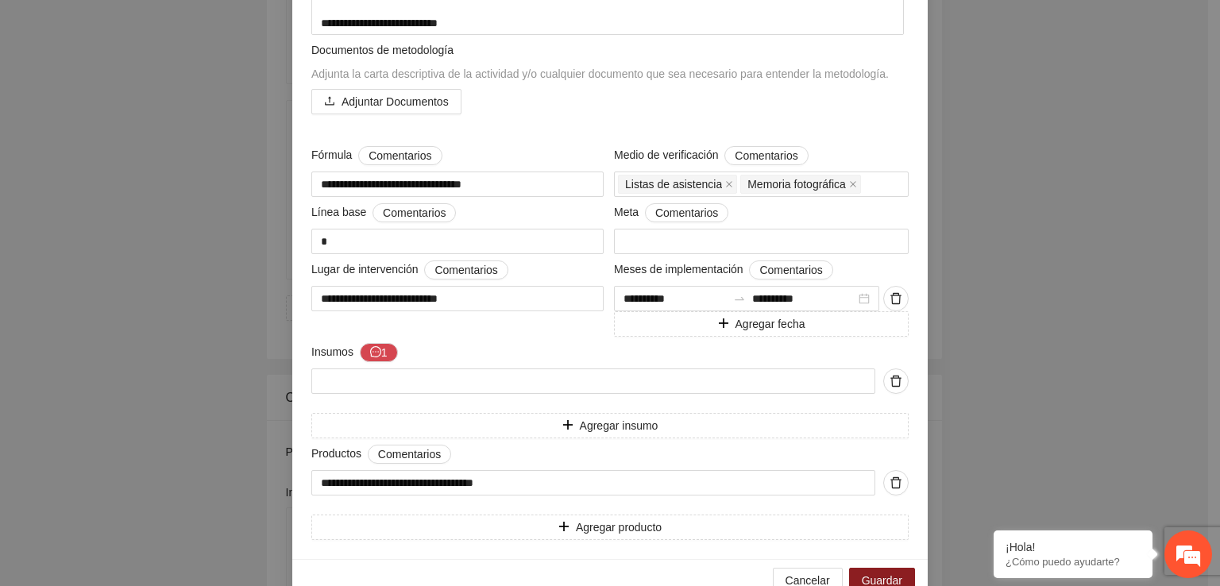
scroll to position [485, 0]
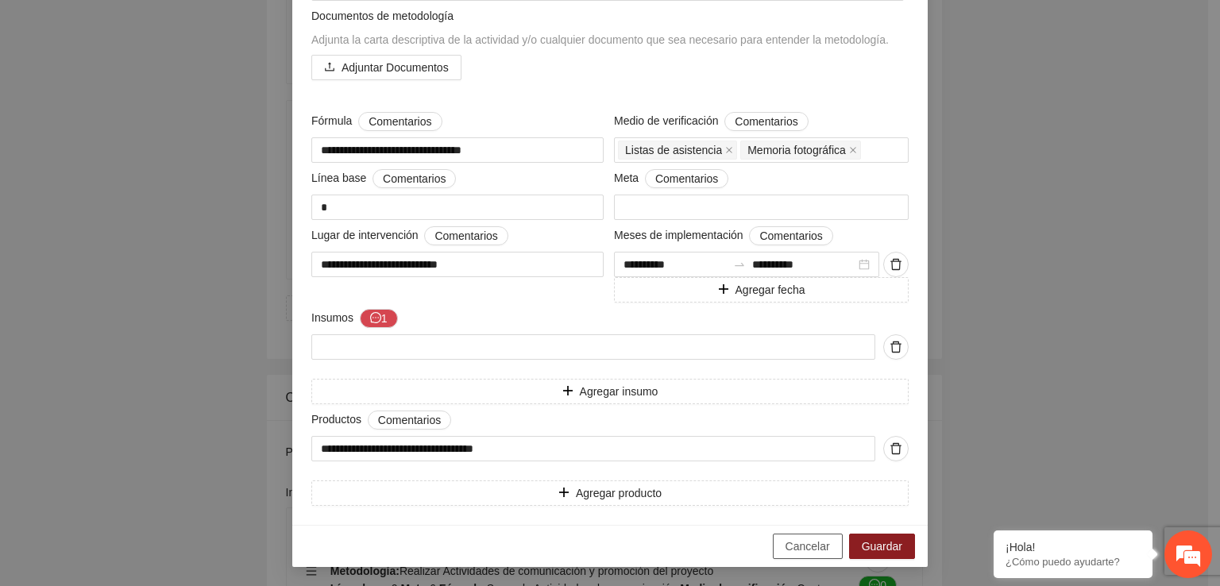
click at [789, 553] on span "Cancelar" at bounding box center [807, 546] width 44 height 17
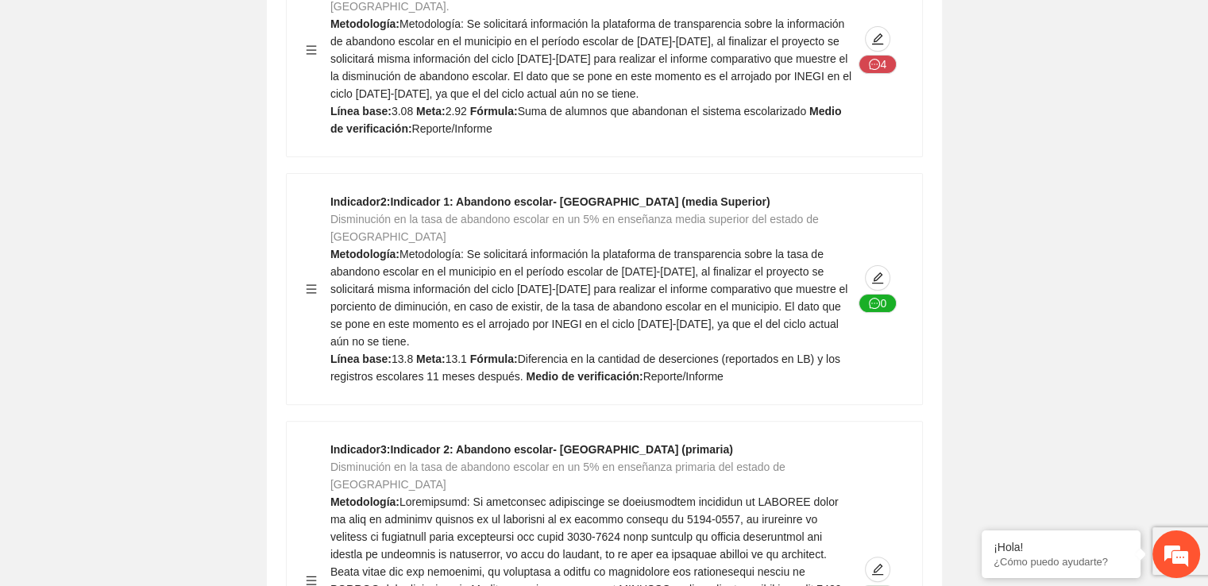
scroll to position [0, 0]
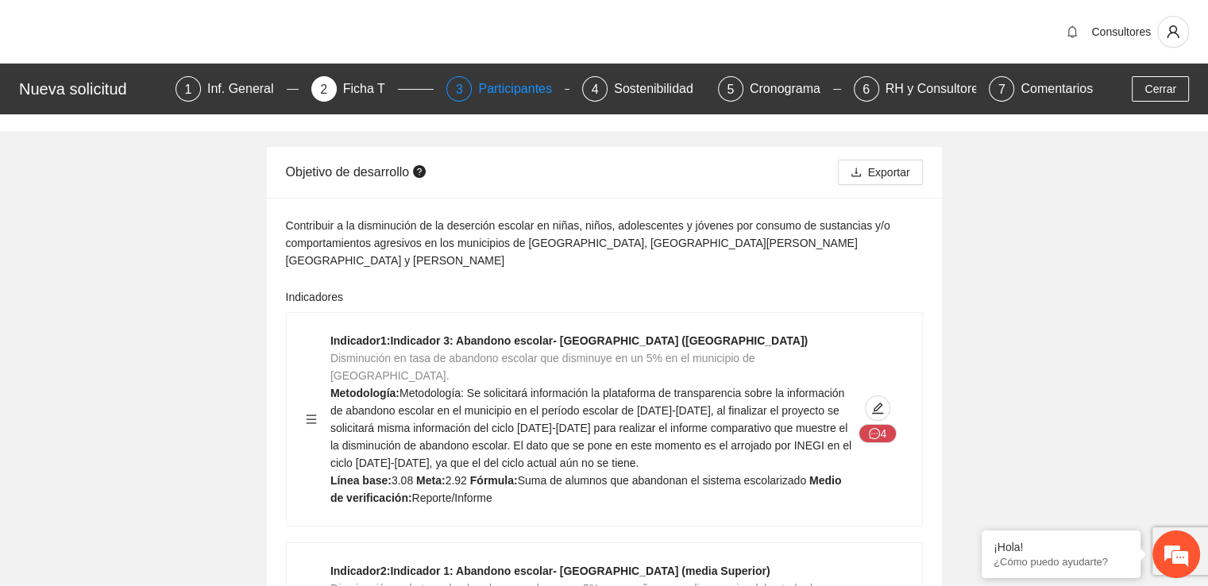
click at [489, 94] on div "Participantes" at bounding box center [521, 88] width 87 height 25
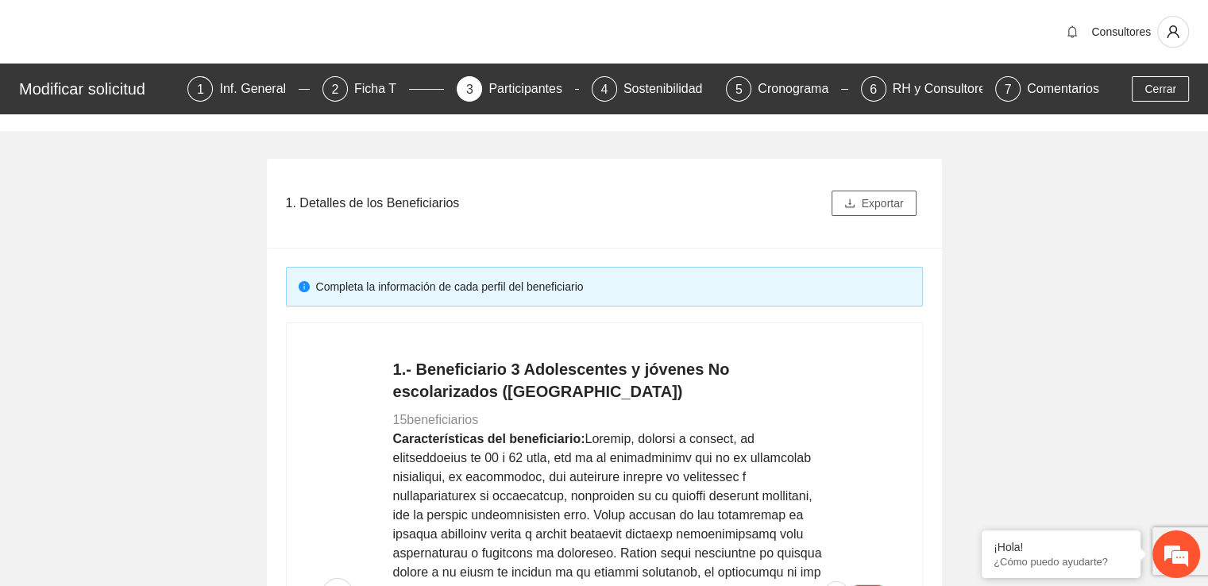
click at [902, 204] on span "Exportar" at bounding box center [883, 203] width 42 height 17
click at [642, 96] on div "Sostenibilidad" at bounding box center [669, 88] width 92 height 25
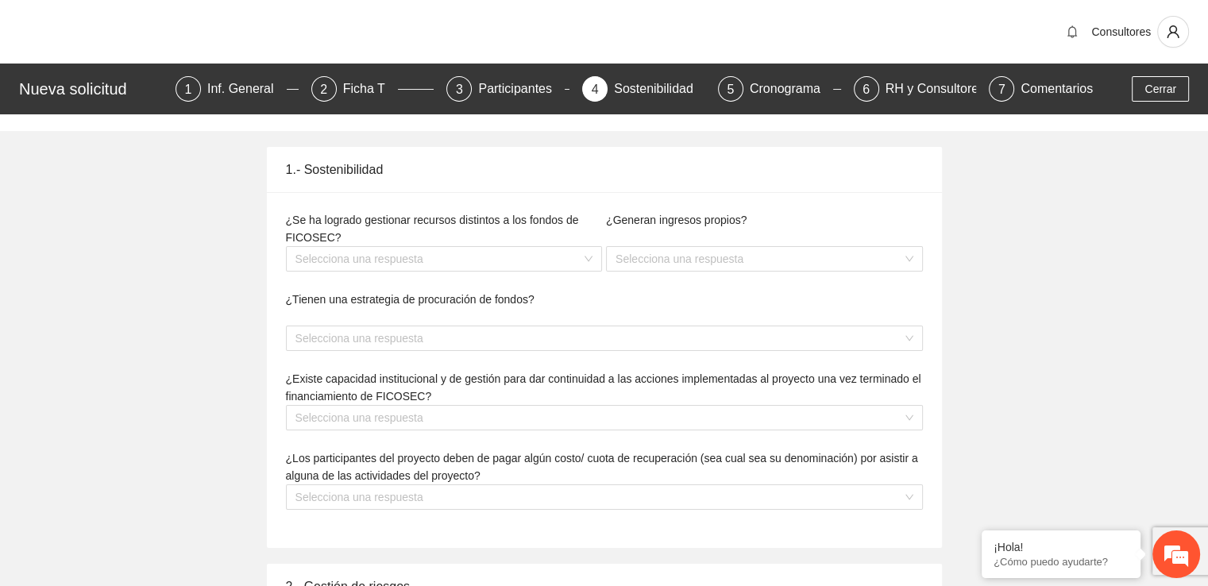
type textarea "**********"
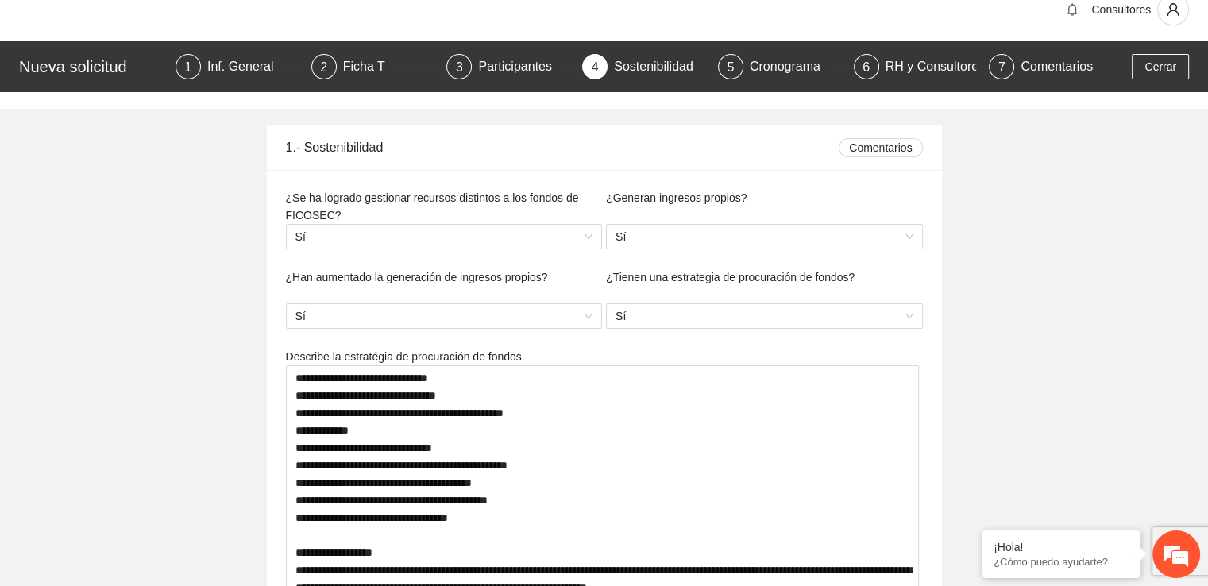
scroll to position [17, 0]
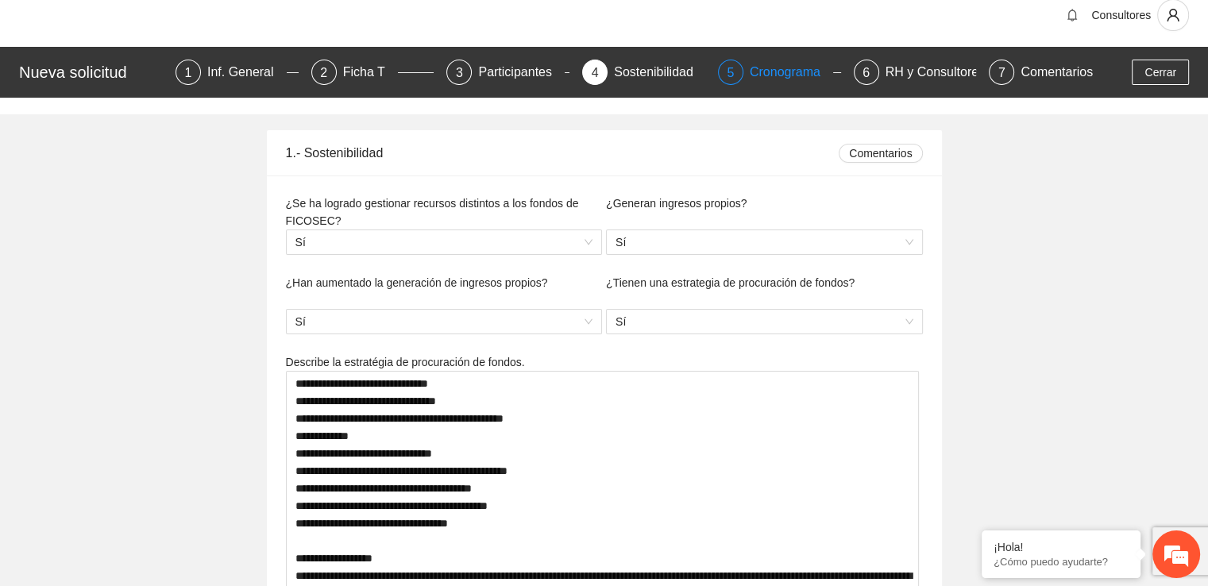
click at [778, 73] on div "Cronograma" at bounding box center [791, 72] width 83 height 25
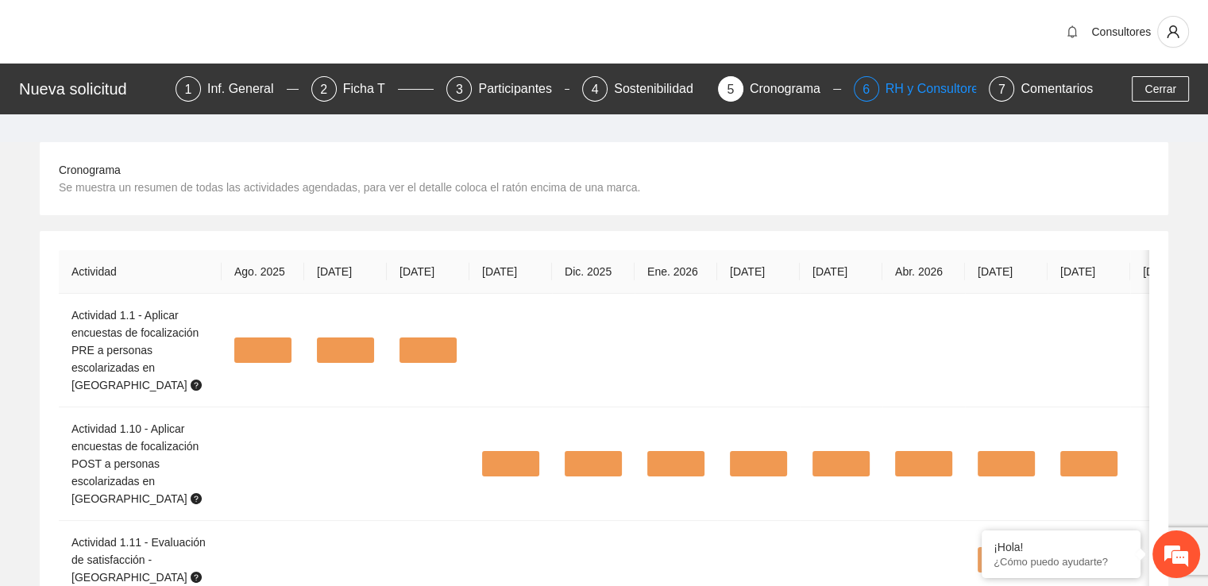
click at [885, 90] on div "RH y Consultores" at bounding box center [941, 88] width 112 height 25
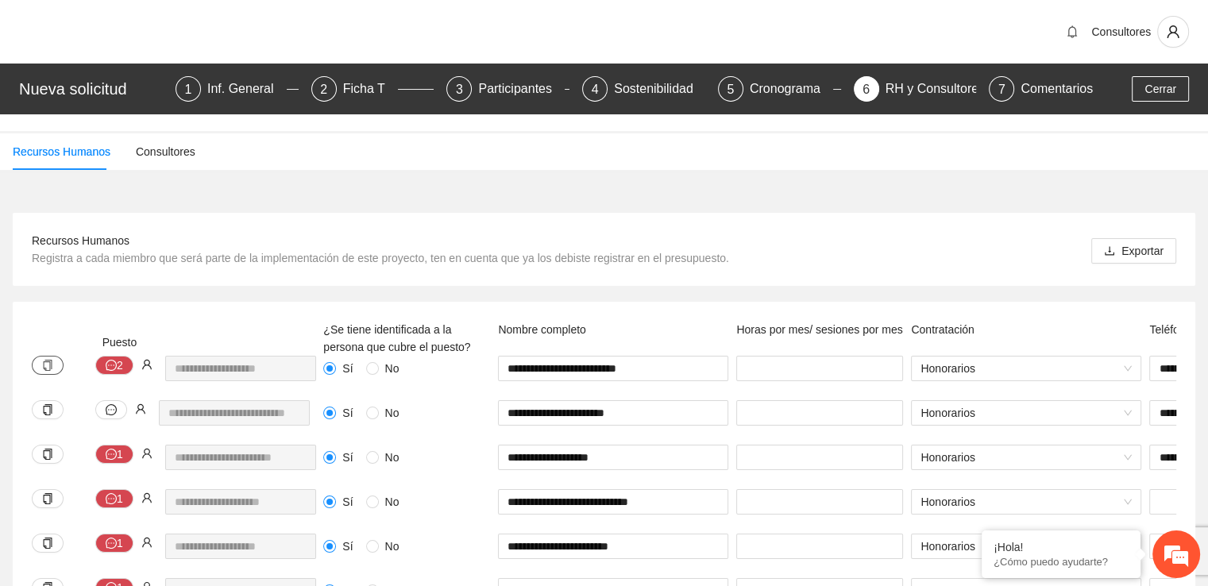
click at [53, 360] on button "button" at bounding box center [48, 365] width 32 height 19
click at [1093, 330] on div "Contratación" at bounding box center [1026, 338] width 238 height 35
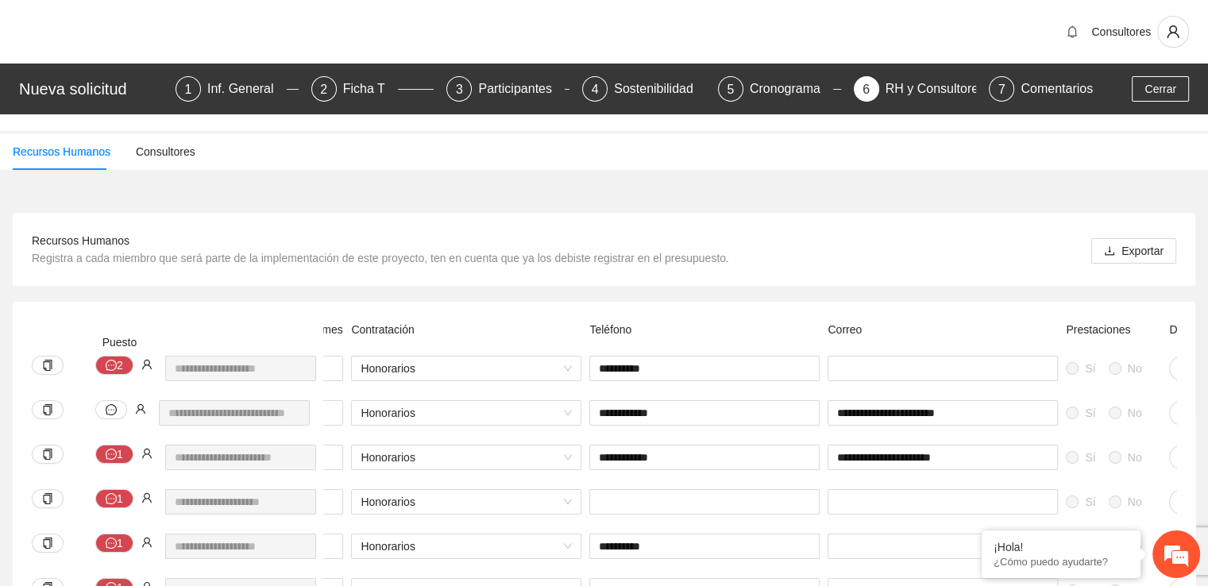
scroll to position [0, 660]
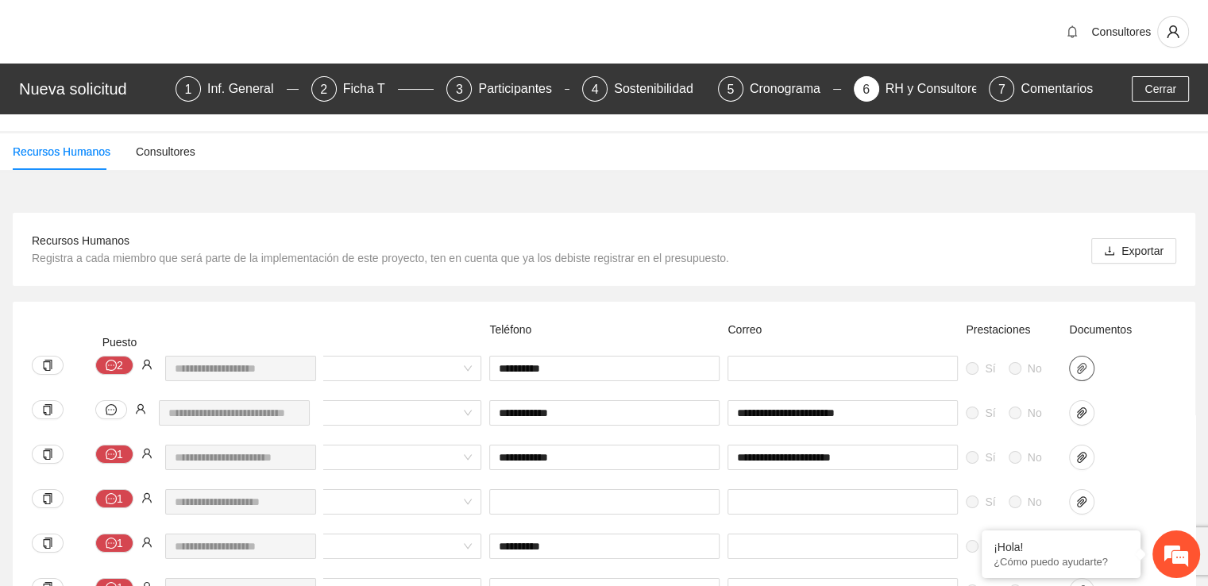
click at [1090, 358] on button "button" at bounding box center [1081, 368] width 25 height 25
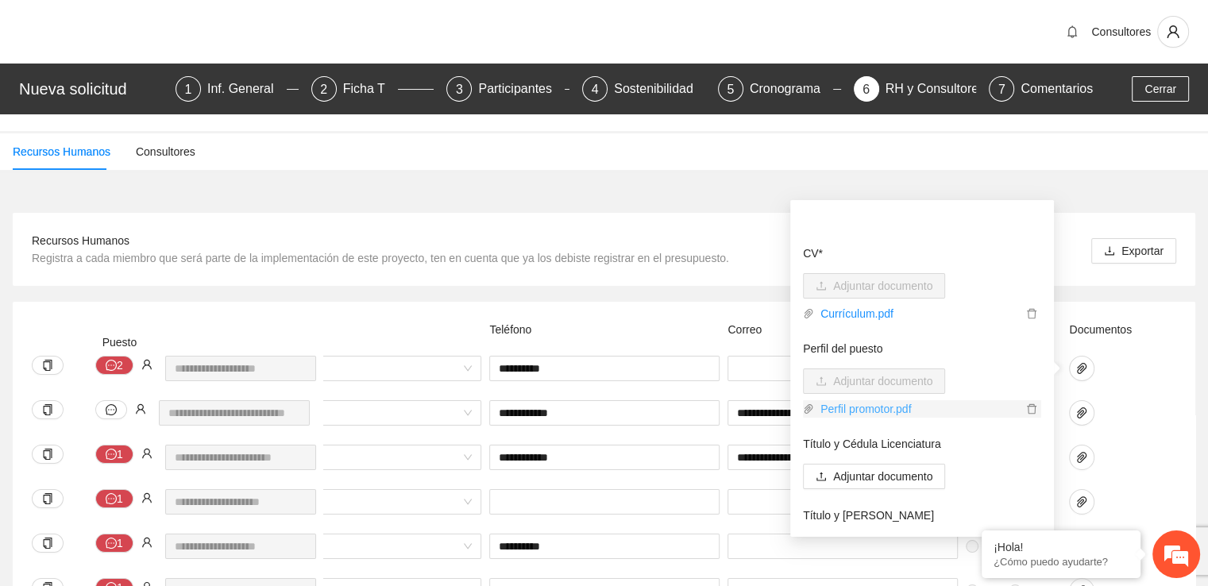
click at [870, 414] on link "Perfil promotor.pdf" at bounding box center [918, 408] width 208 height 17
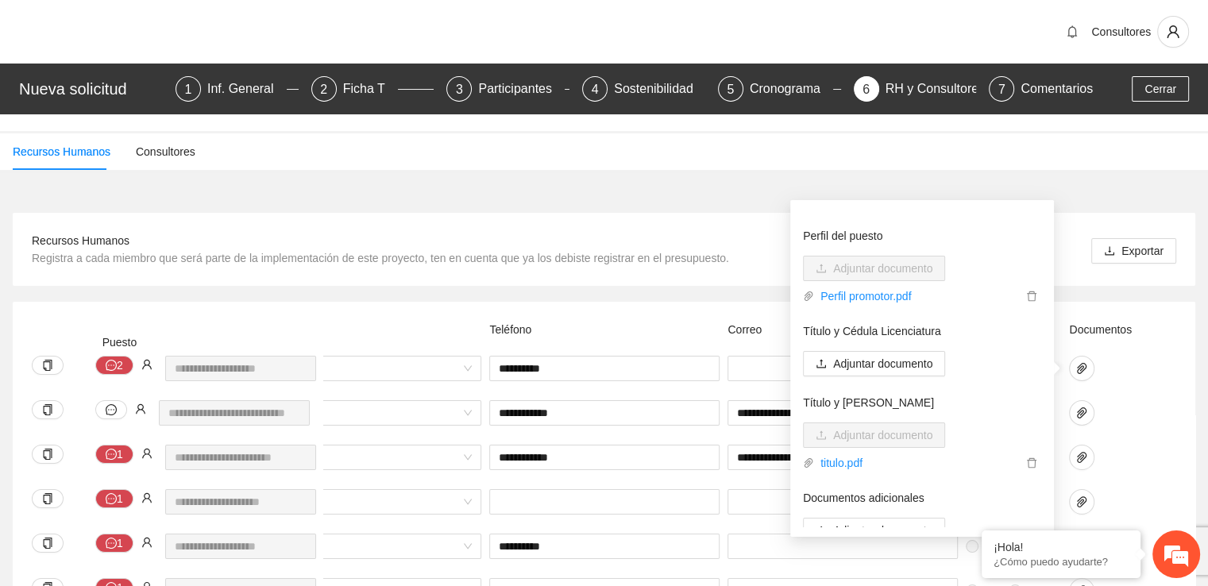
scroll to position [129, 0]
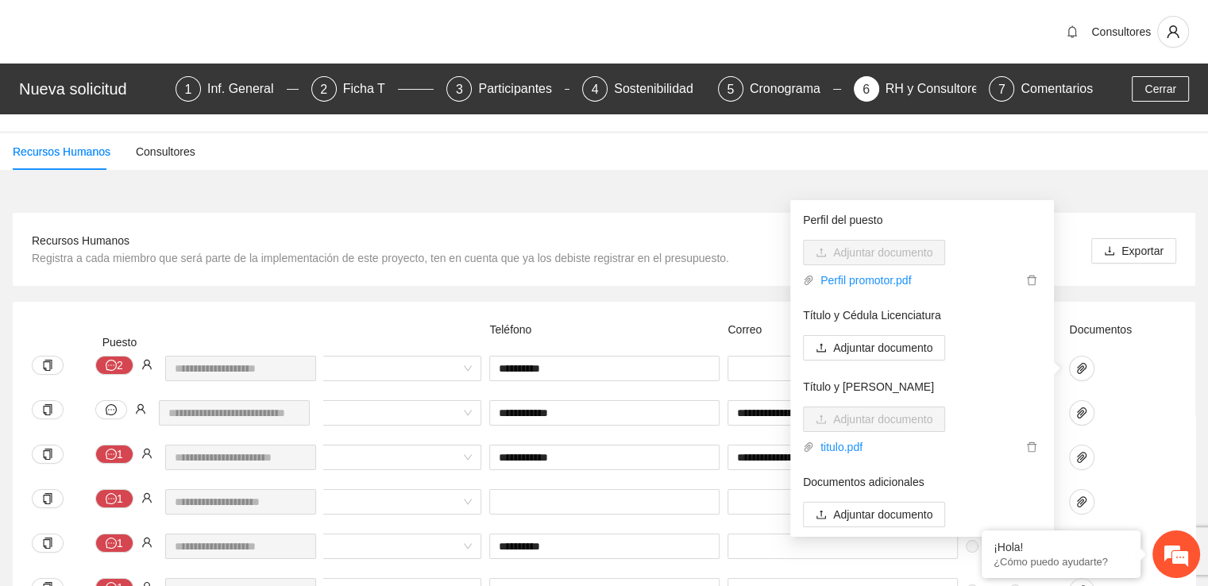
click at [1164, 388] on div "**********" at bounding box center [417, 378] width 1517 height 44
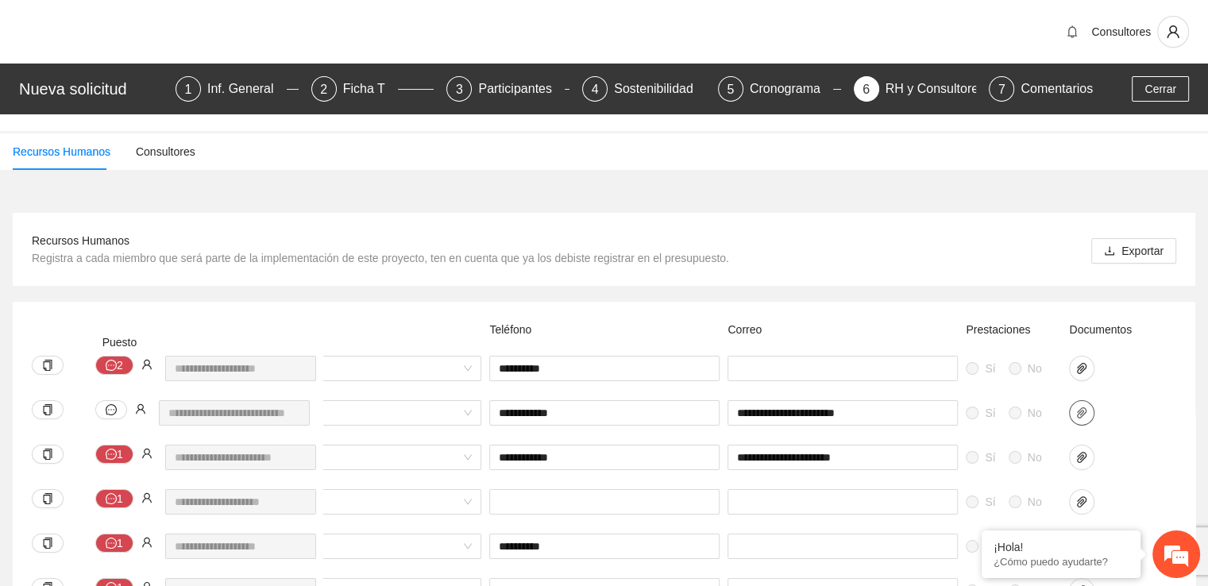
click at [1086, 416] on icon "paper-clip" at bounding box center [1081, 413] width 13 height 13
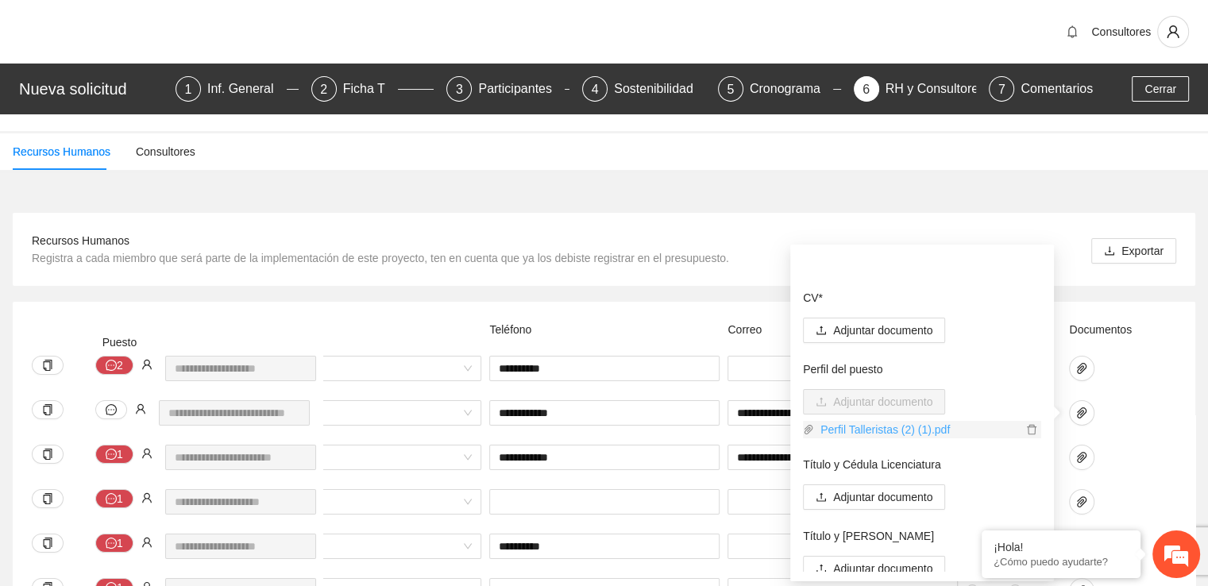
click at [910, 431] on link "Perfil Talleristas (2) (1).pdf" at bounding box center [918, 429] width 208 height 17
click at [1161, 410] on div "**********" at bounding box center [417, 422] width 1517 height 44
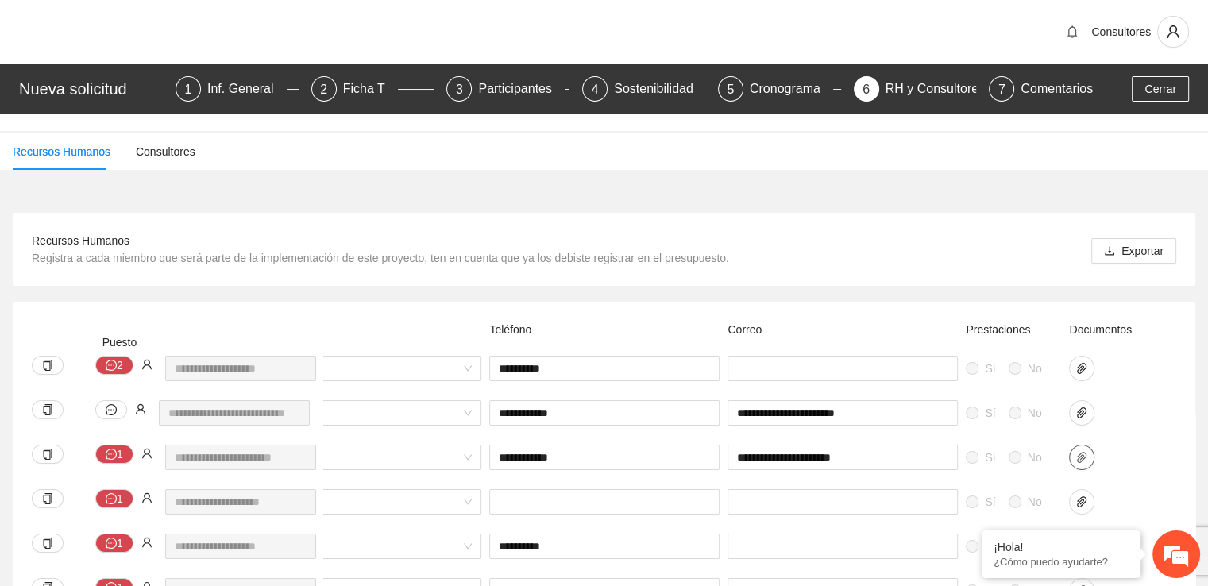
click at [1077, 458] on icon "paper-clip" at bounding box center [1081, 457] width 13 height 13
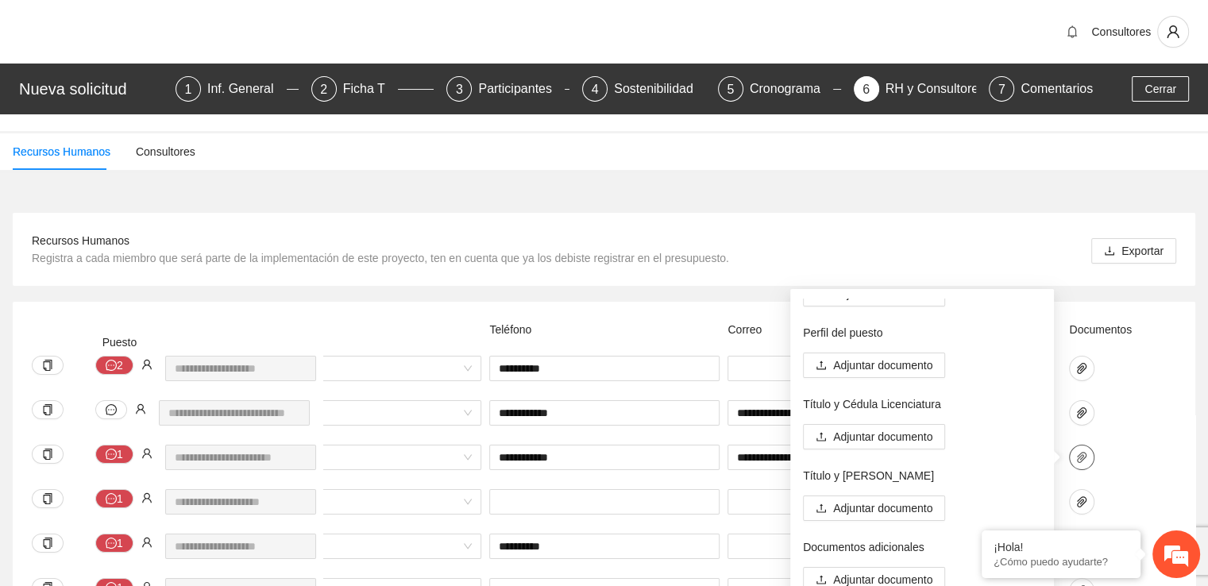
scroll to position [0, 0]
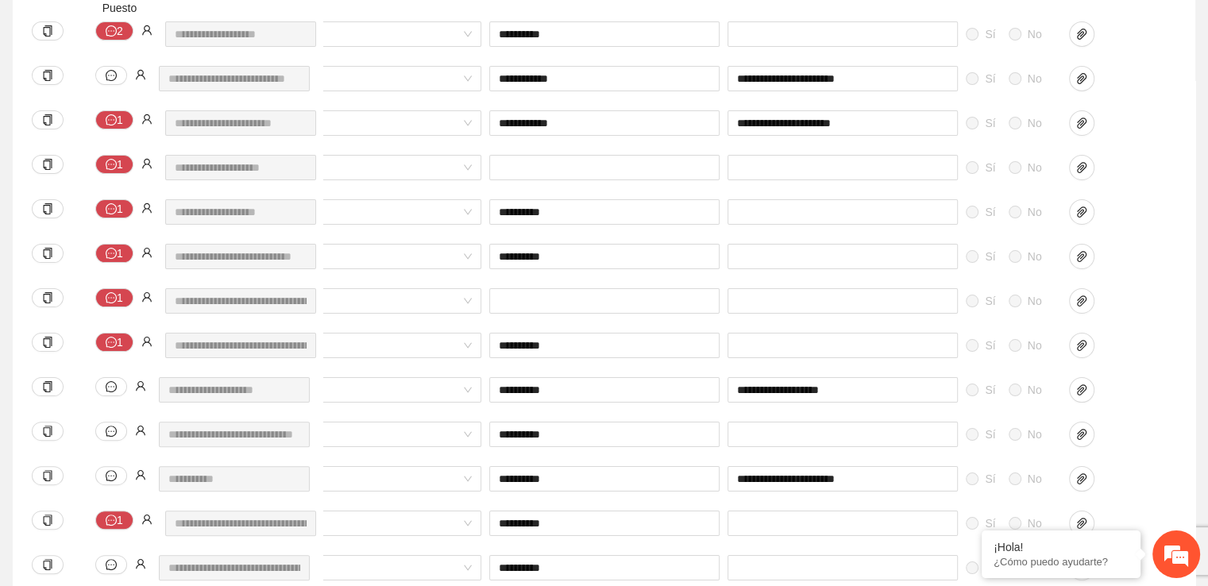
scroll to position [340, 0]
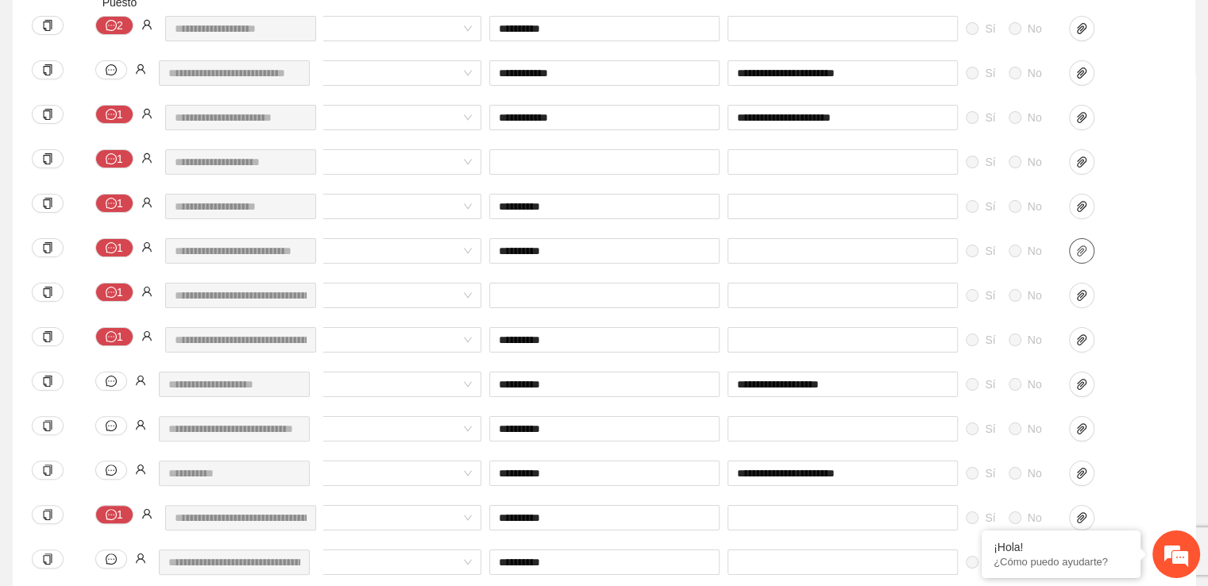
click at [1080, 255] on icon "paper-clip" at bounding box center [1082, 250] width 10 height 11
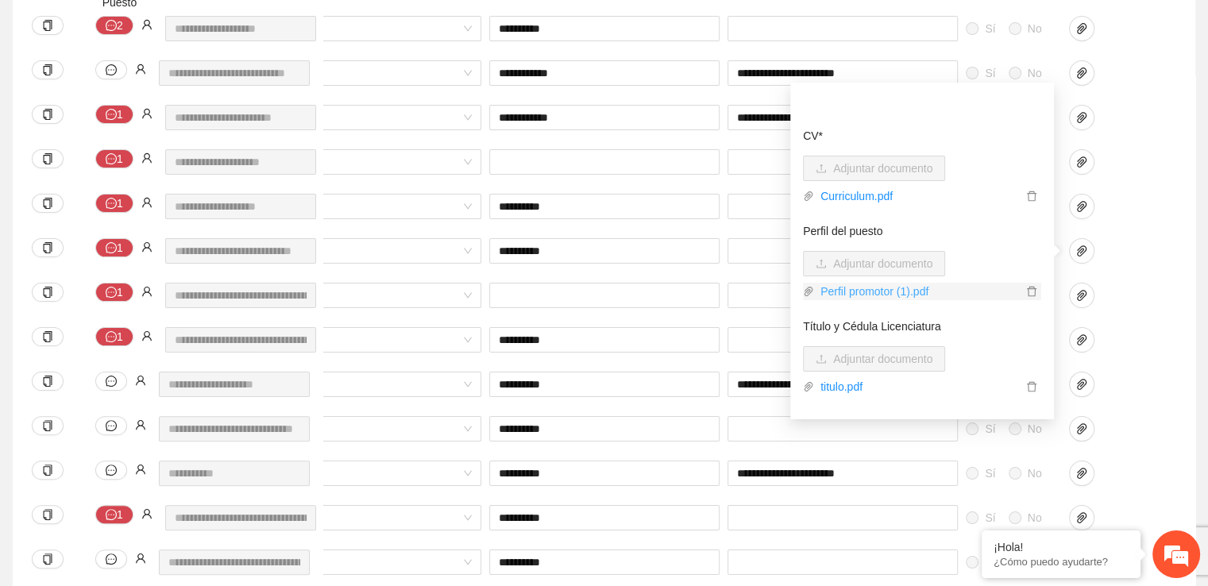
click at [902, 292] on link "Perfil promotor (1).pdf" at bounding box center [918, 291] width 208 height 17
click at [1188, 335] on div "**********" at bounding box center [604, 487] width 1182 height 1051
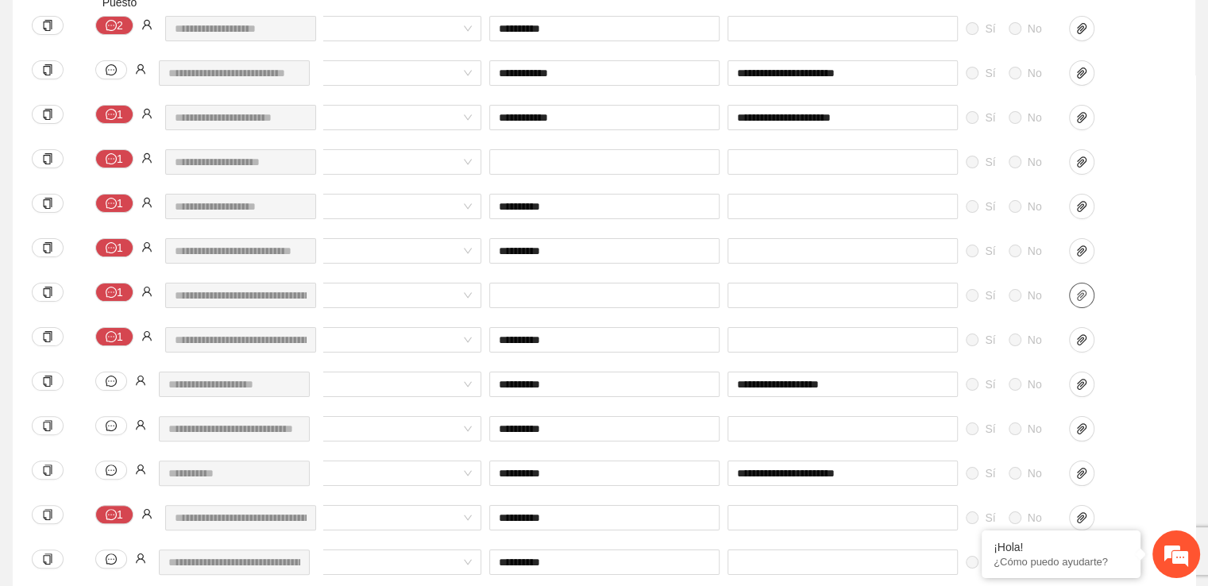
click at [1088, 300] on span "paper-clip" at bounding box center [1082, 295] width 24 height 13
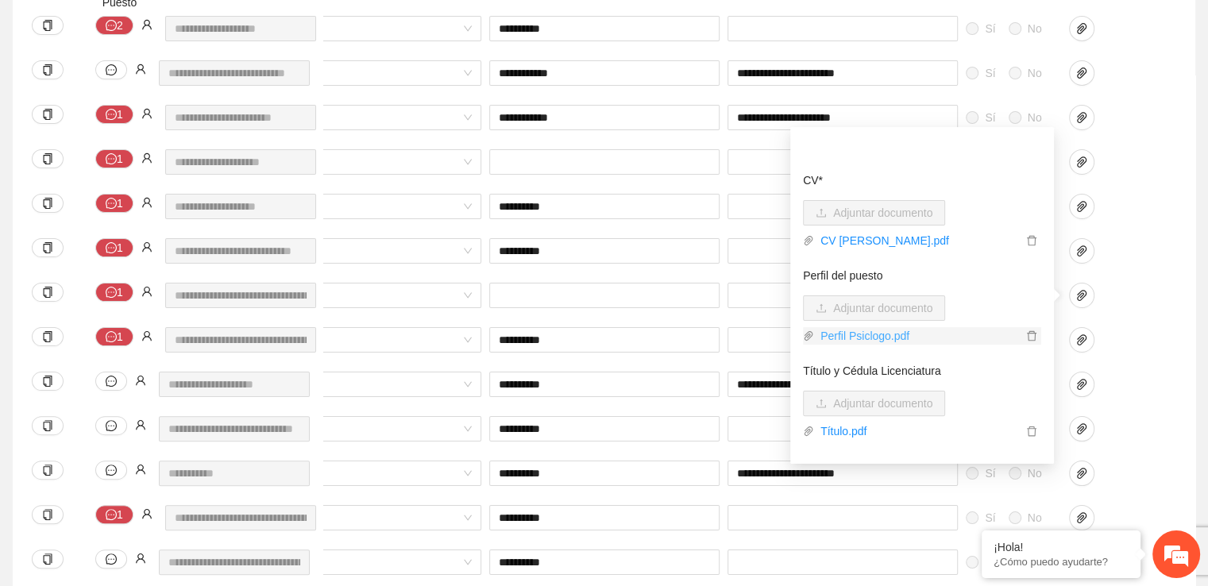
click at [866, 333] on link "Perfil Psiclogo.pdf" at bounding box center [918, 335] width 208 height 17
click at [1140, 341] on div at bounding box center [1104, 339] width 71 height 25
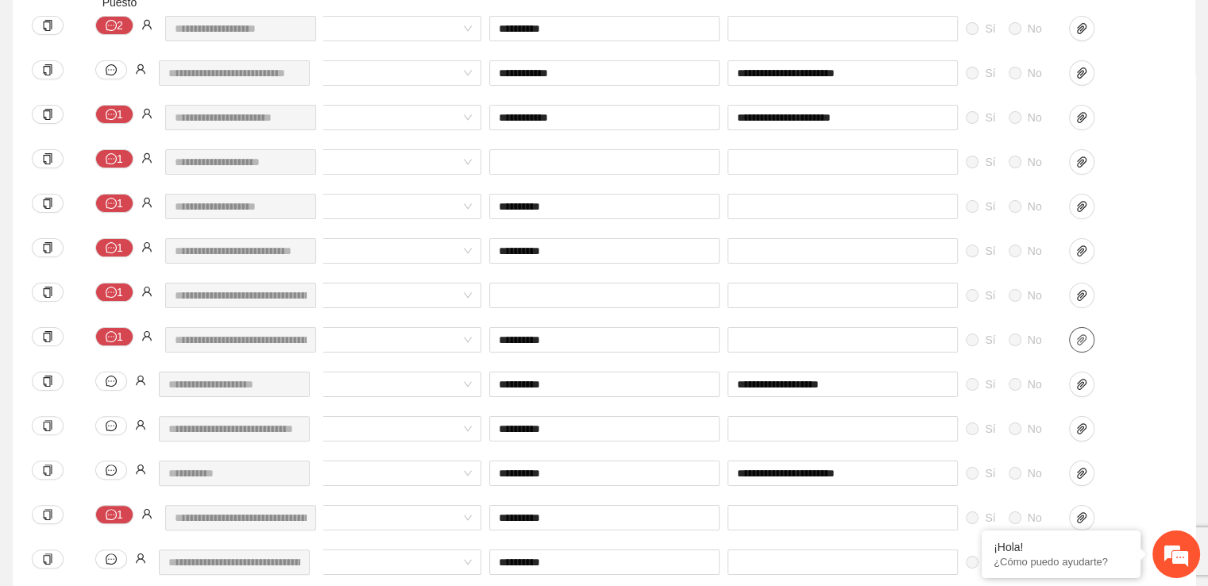
click at [1077, 343] on icon "paper-clip" at bounding box center [1082, 339] width 10 height 11
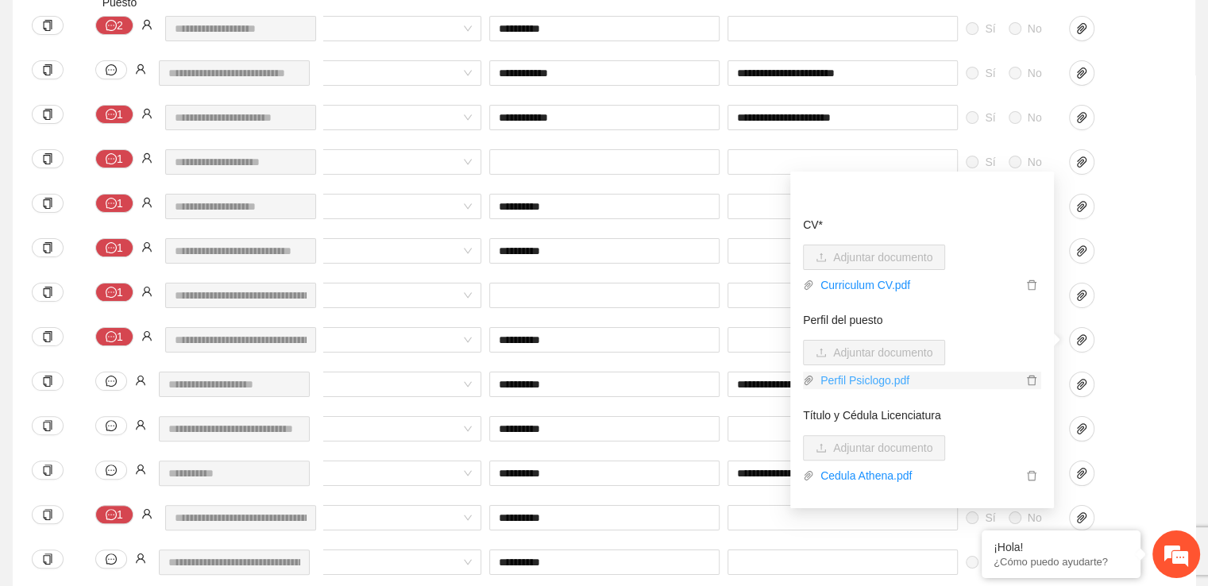
click at [898, 384] on link "Perfil Psiclogo.pdf" at bounding box center [918, 380] width 208 height 17
click at [1177, 437] on div "**********" at bounding box center [604, 487] width 1182 height 1051
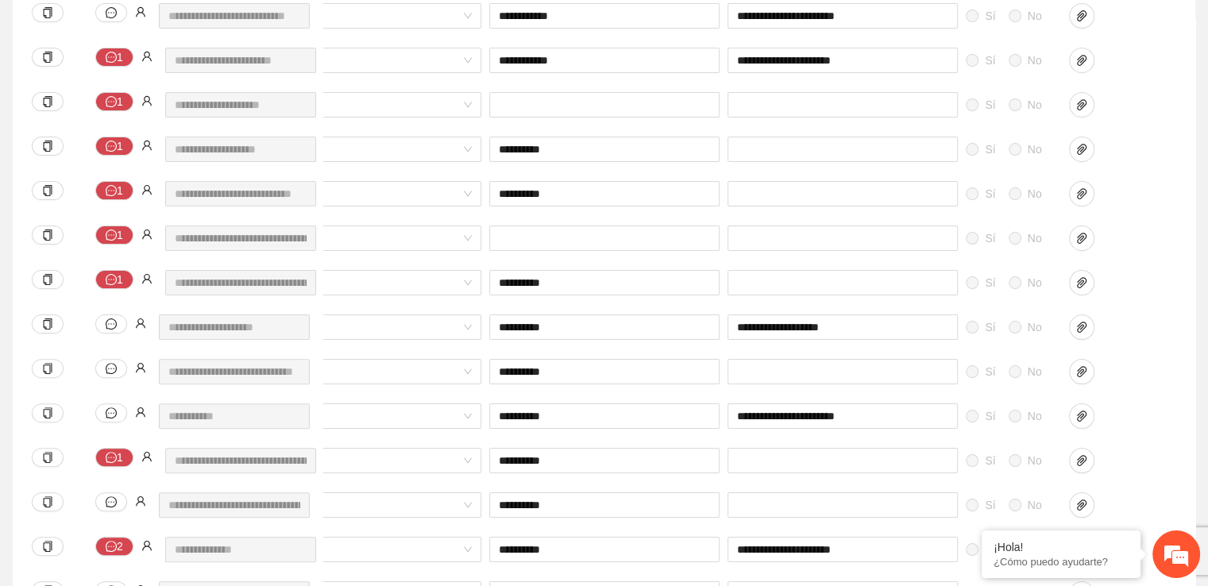
scroll to position [414, 0]
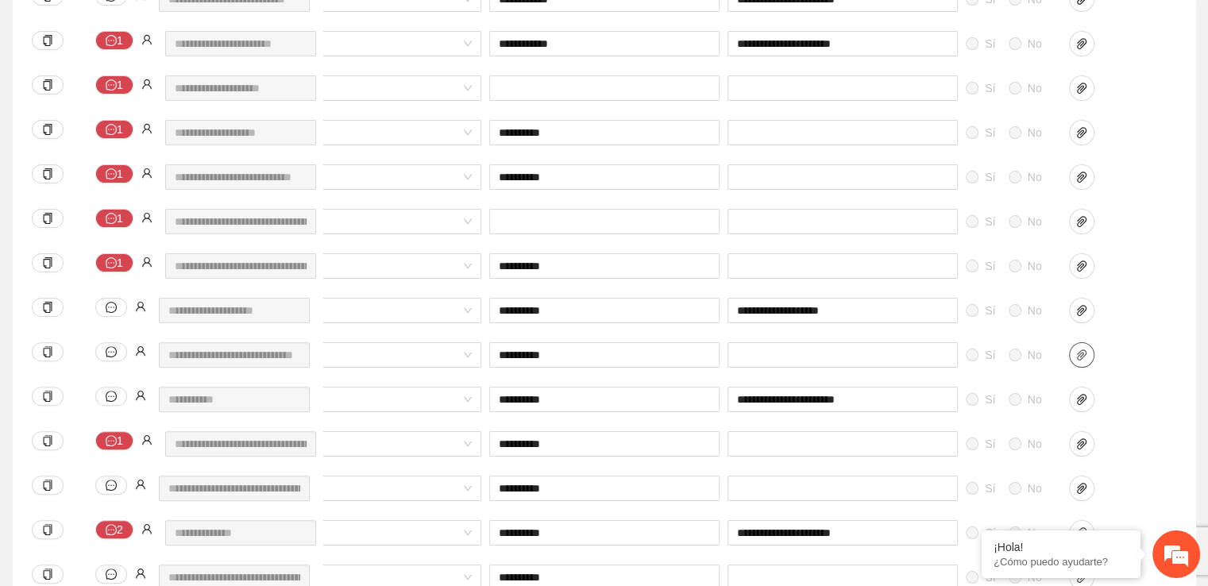
click at [1081, 357] on icon "paper-clip" at bounding box center [1081, 355] width 13 height 13
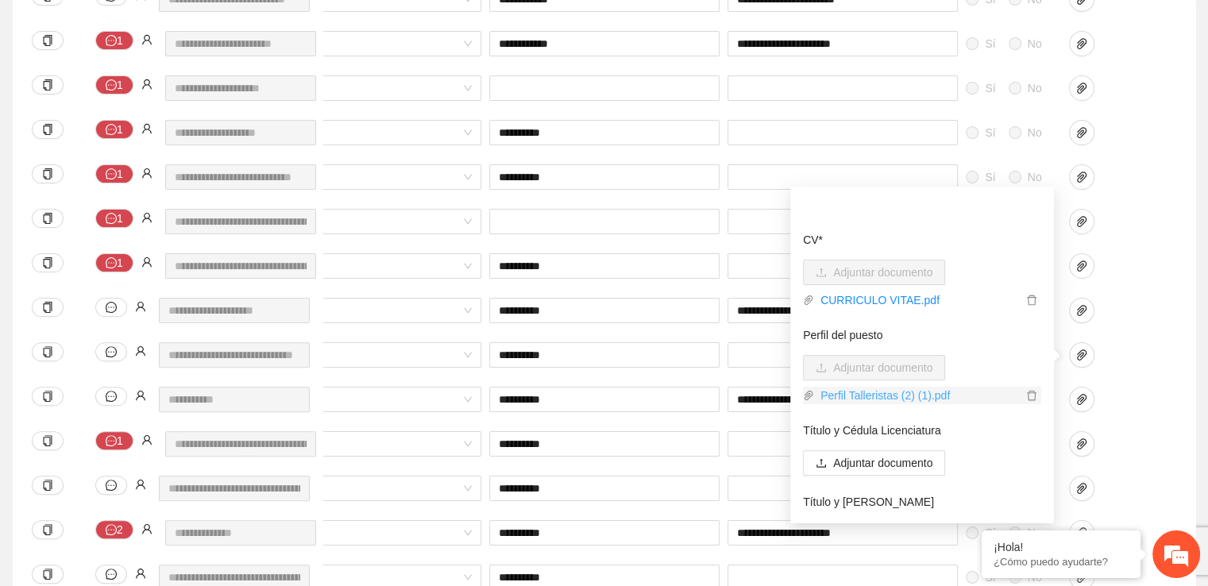
click at [908, 395] on link "Perfil Talleristas (2) (1).pdf" at bounding box center [918, 395] width 208 height 17
click at [1160, 411] on div "**********" at bounding box center [417, 409] width 1517 height 44
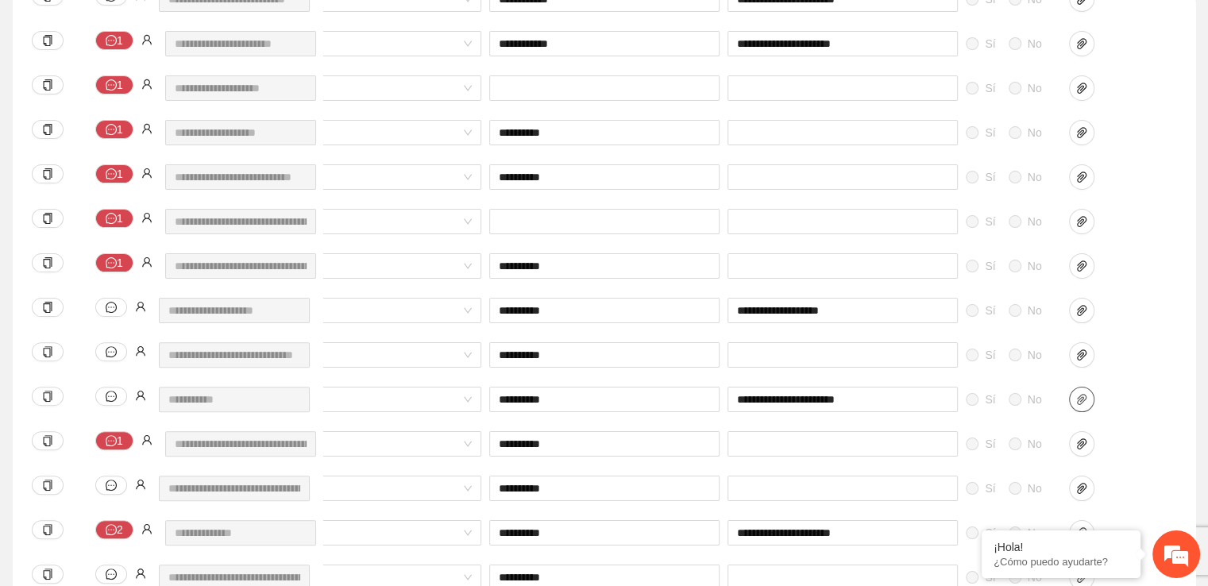
click at [1078, 402] on icon "paper-clip" at bounding box center [1081, 399] width 13 height 13
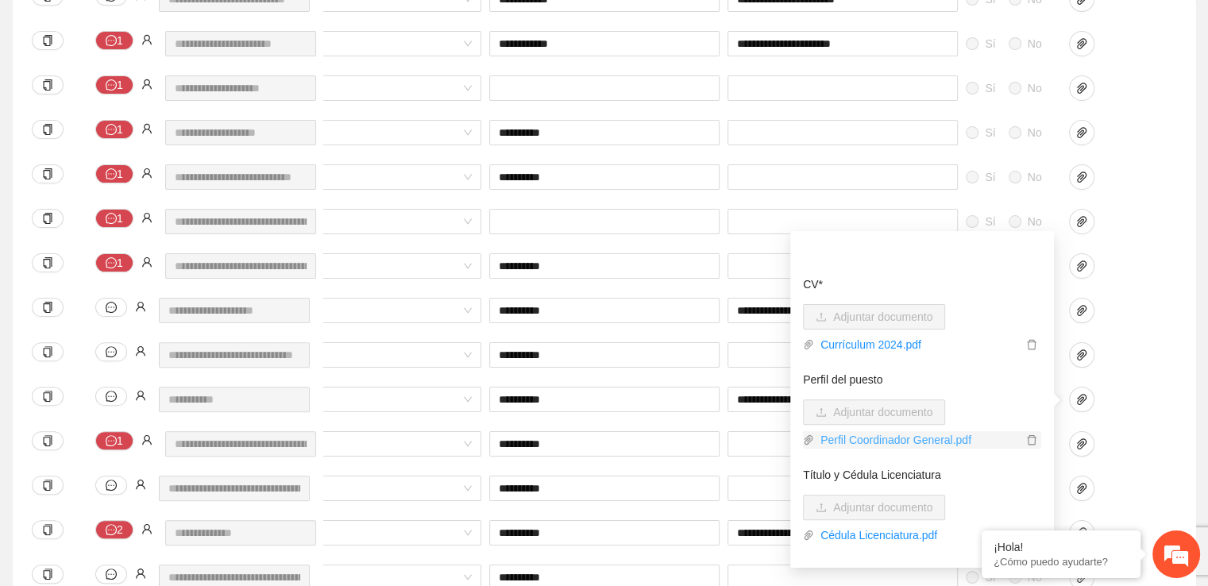
click at [901, 443] on link "Perfil Coordinador General.pdf" at bounding box center [918, 439] width 208 height 17
click at [882, 341] on link "Currículum 2024.pdf" at bounding box center [918, 344] width 208 height 17
click at [1182, 388] on div "**********" at bounding box center [604, 413] width 1182 height 1051
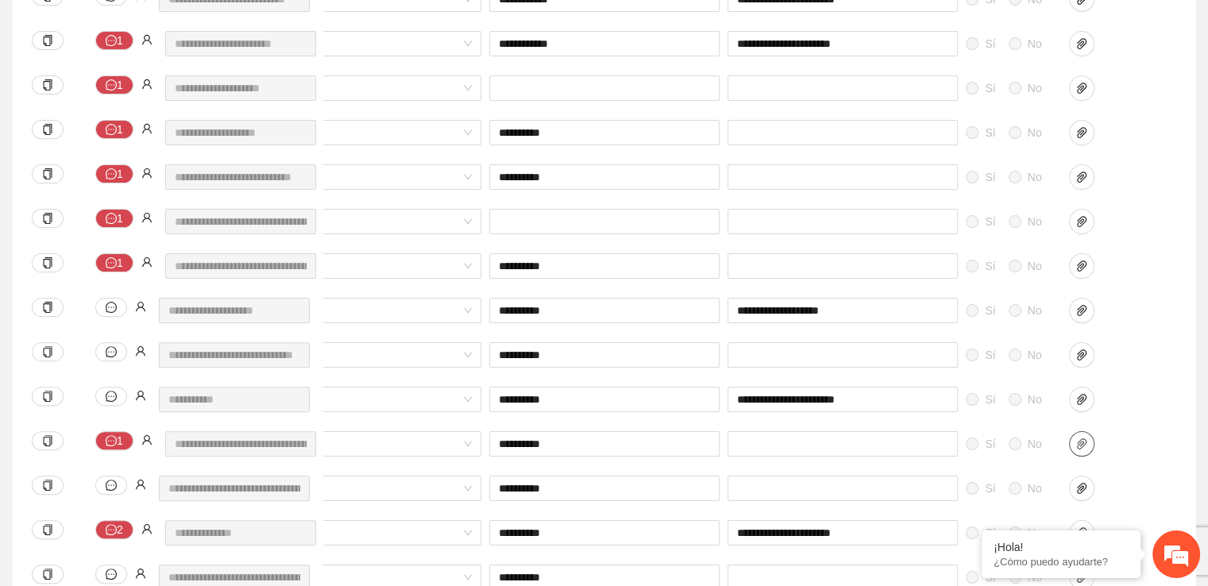
click at [1083, 445] on icon "paper-clip" at bounding box center [1081, 444] width 13 height 13
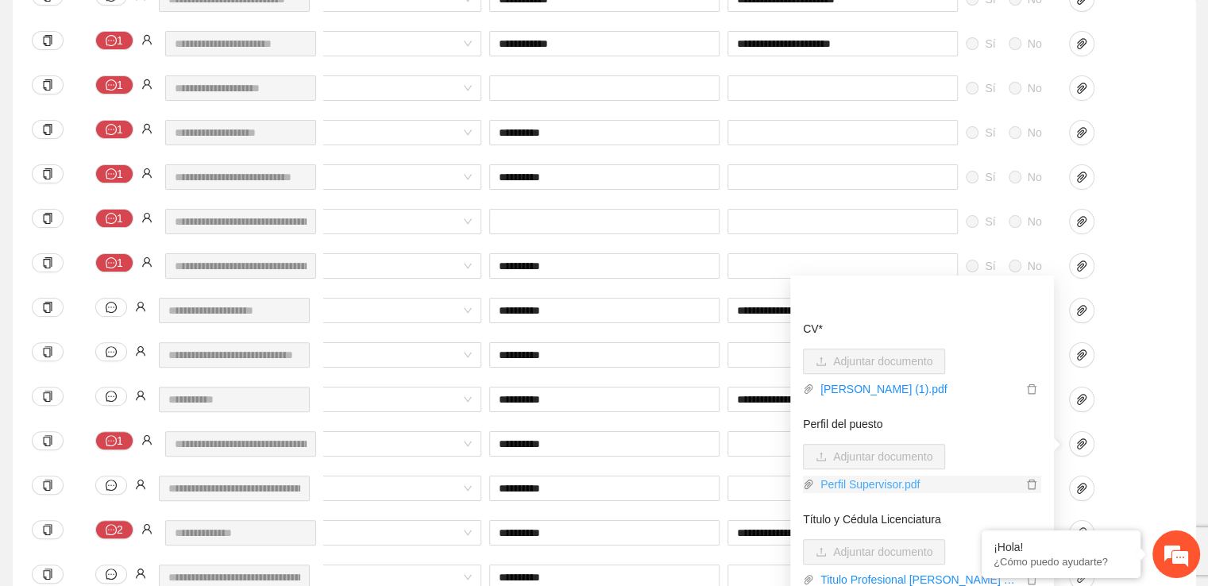
click at [887, 487] on link "Perfil Supervisor.pdf" at bounding box center [918, 484] width 208 height 17
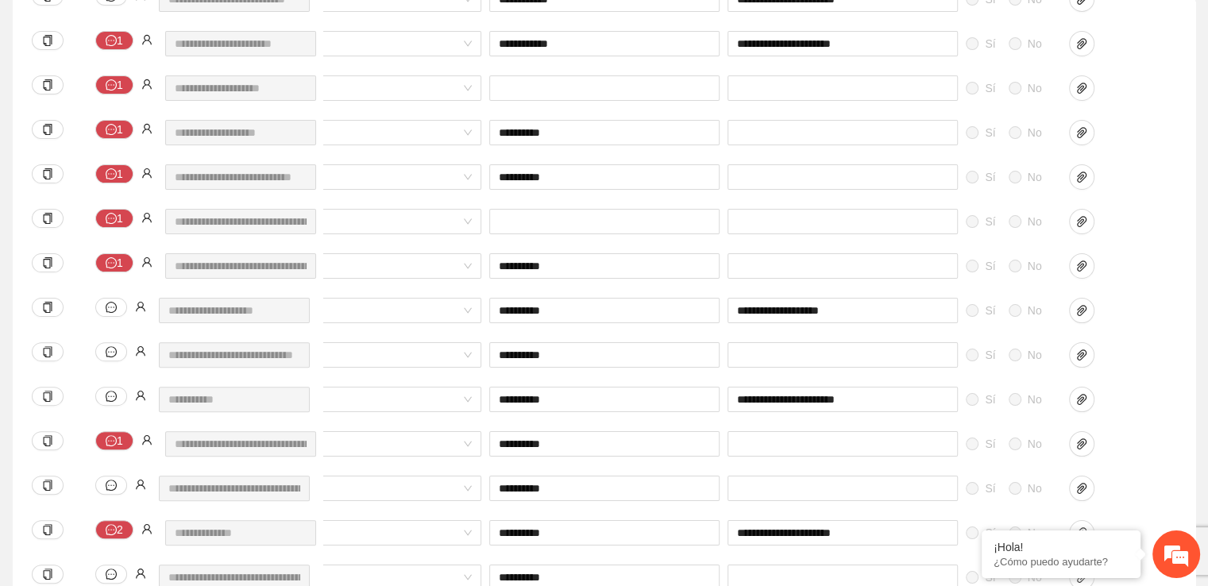
click at [1128, 469] on div at bounding box center [1104, 453] width 79 height 44
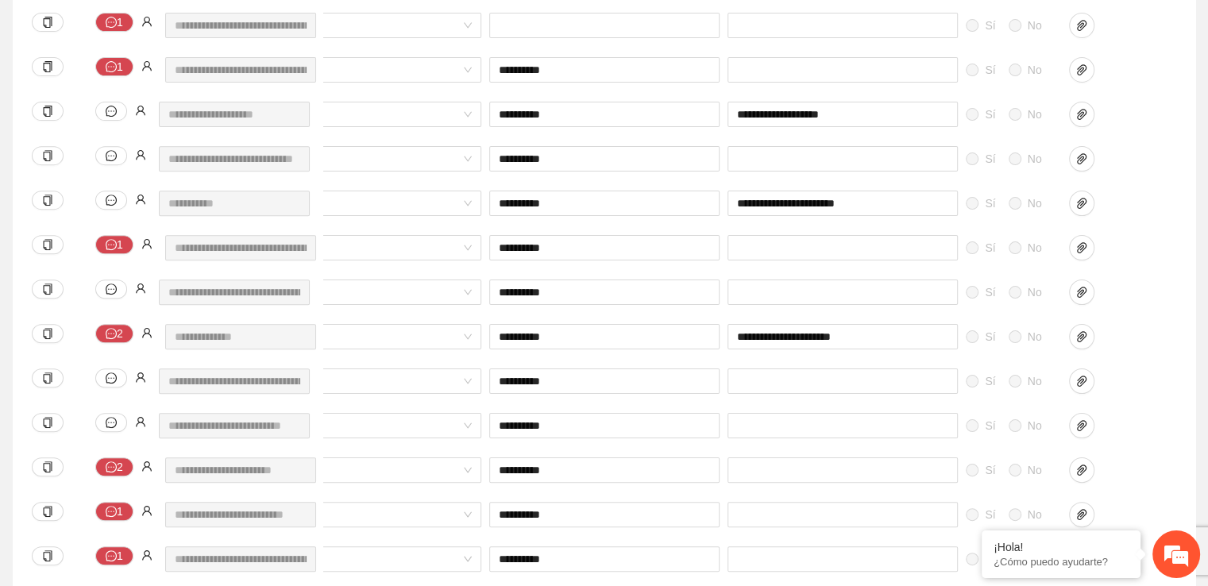
scroll to position [620, 0]
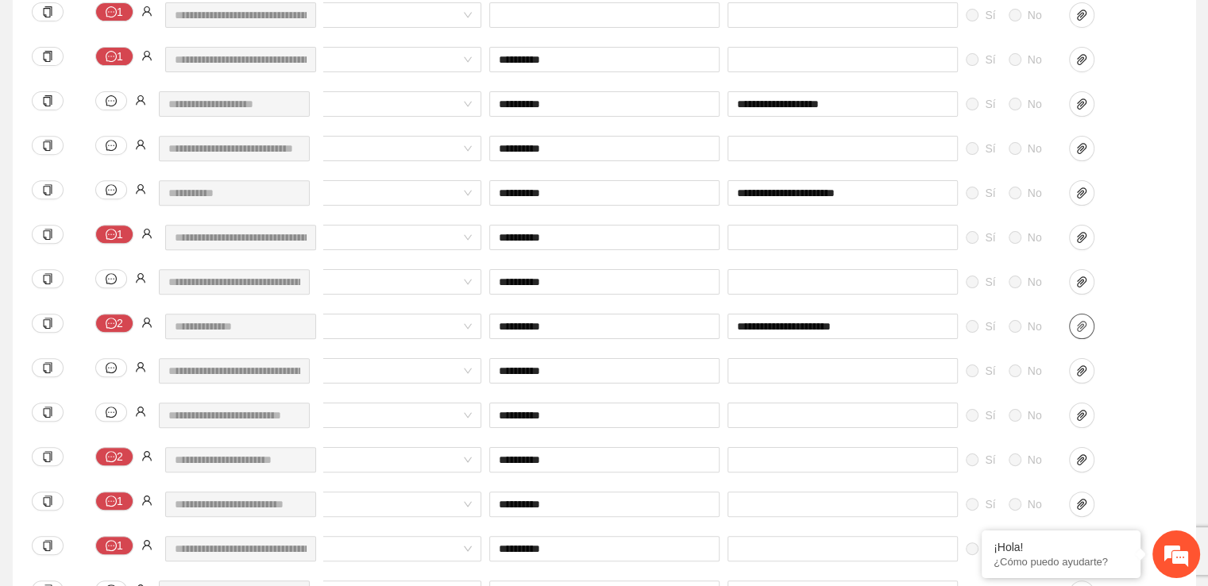
click at [1089, 323] on span "paper-clip" at bounding box center [1082, 326] width 24 height 13
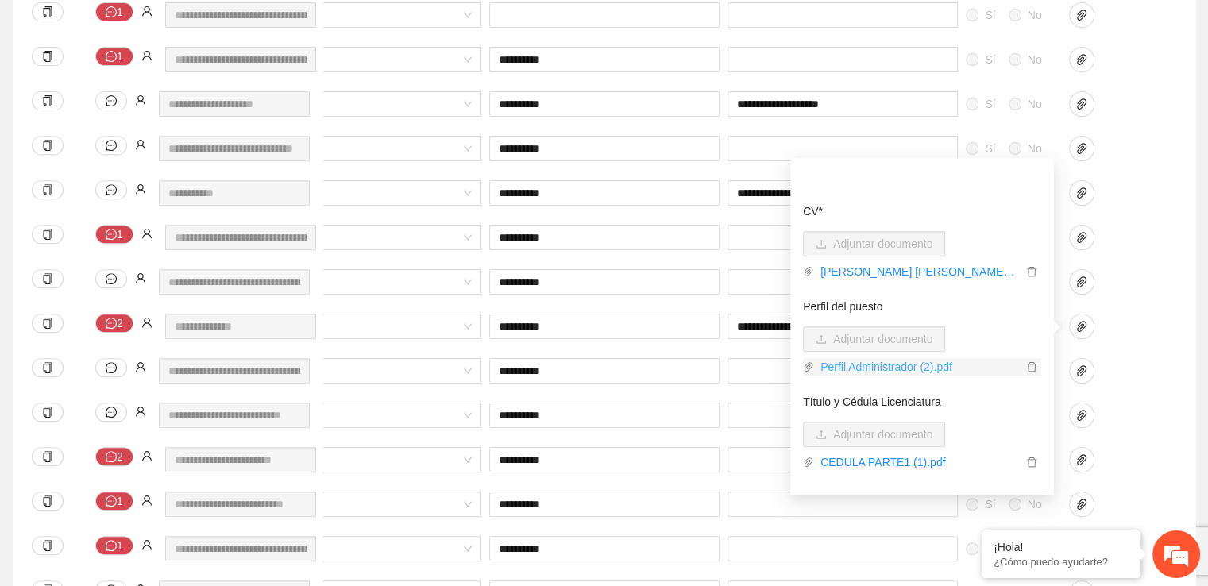
click at [904, 366] on link "Perfil Administrador (2).pdf" at bounding box center [918, 366] width 208 height 17
click at [1131, 511] on div at bounding box center [1104, 504] width 71 height 25
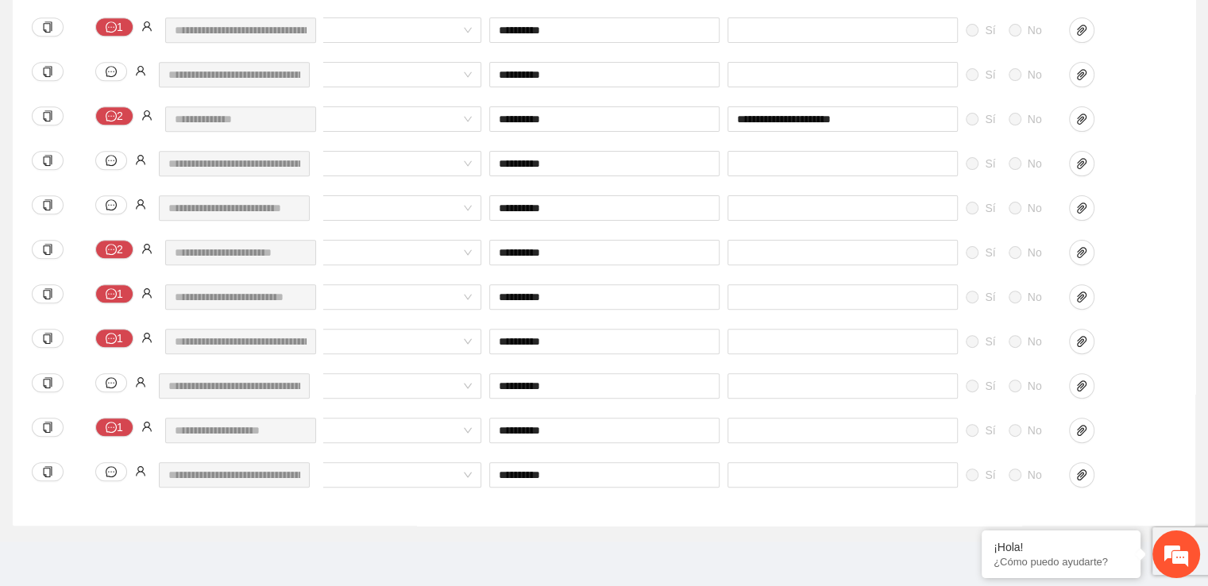
scroll to position [0, 0]
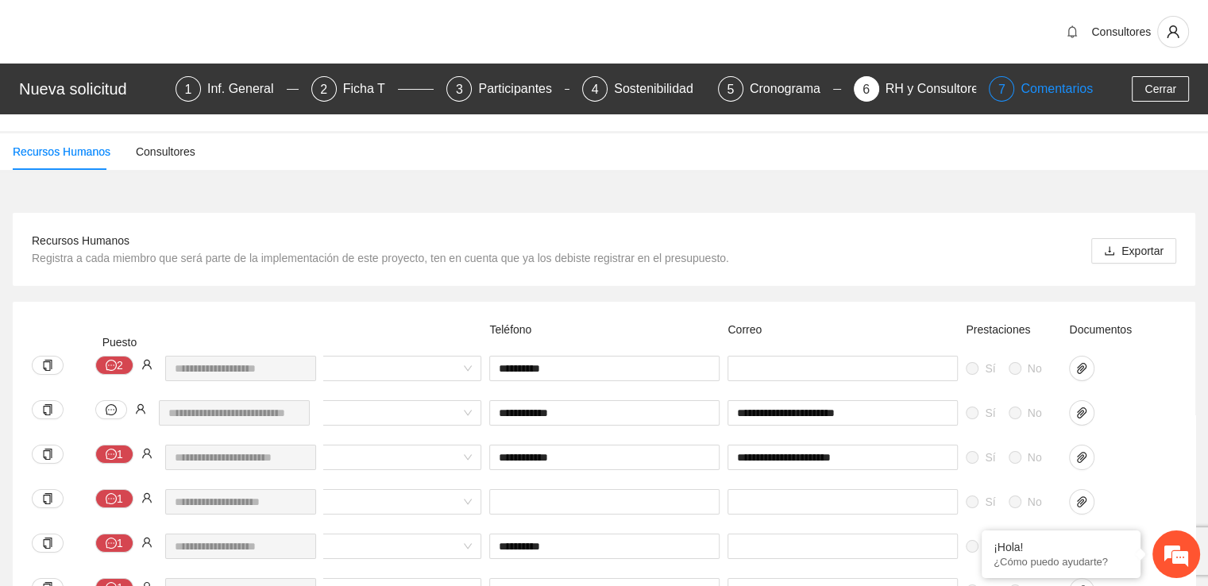
click at [1023, 97] on div "Comentarios" at bounding box center [1056, 88] width 72 height 25
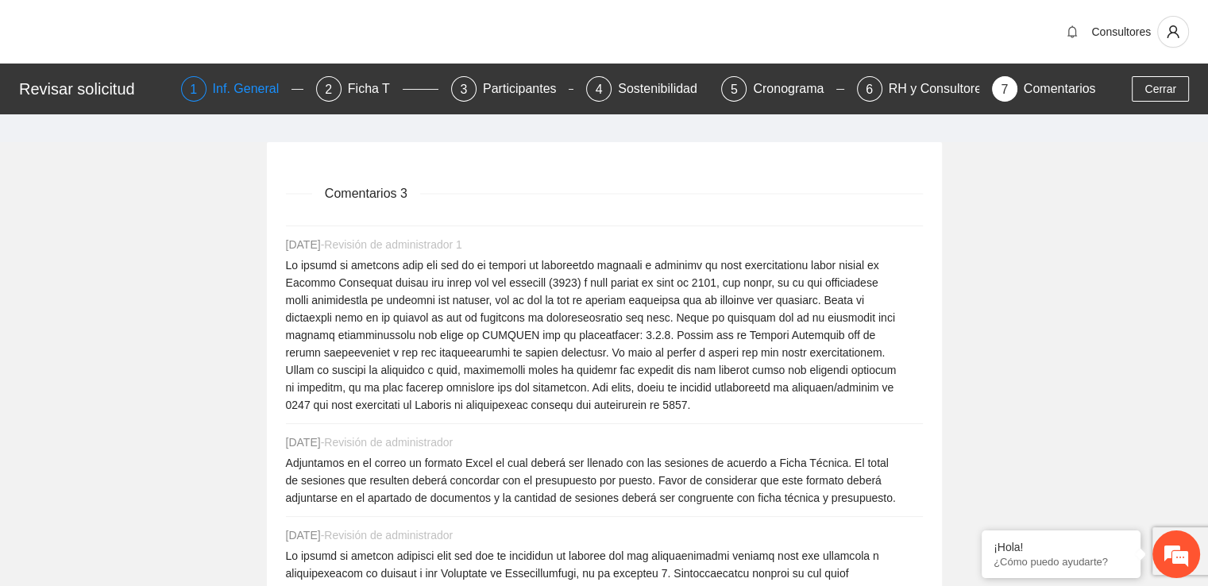
click at [233, 96] on div "Inf. General" at bounding box center [252, 88] width 79 height 25
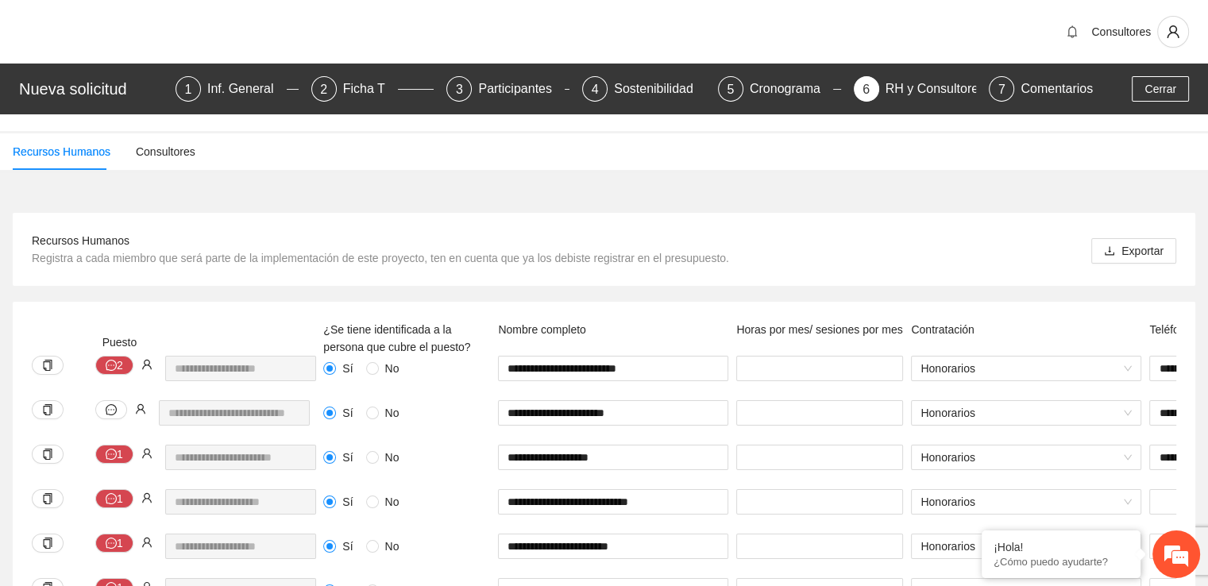
click at [60, 83] on div "Nueva solicitud" at bounding box center [92, 88] width 147 height 25
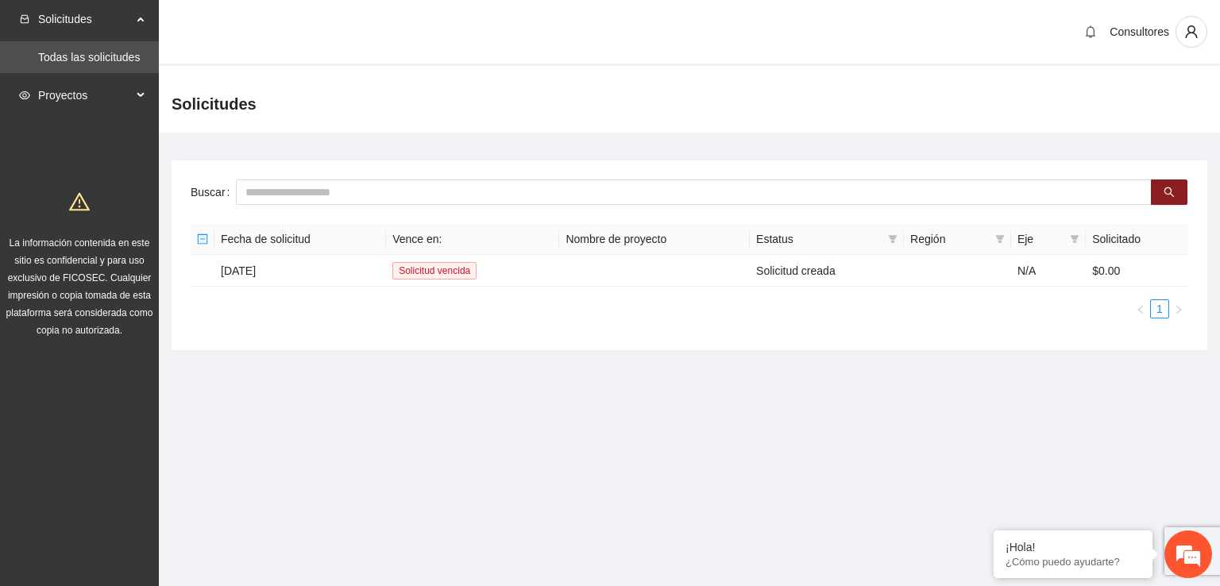
click at [140, 95] on icon at bounding box center [142, 95] width 8 height 0
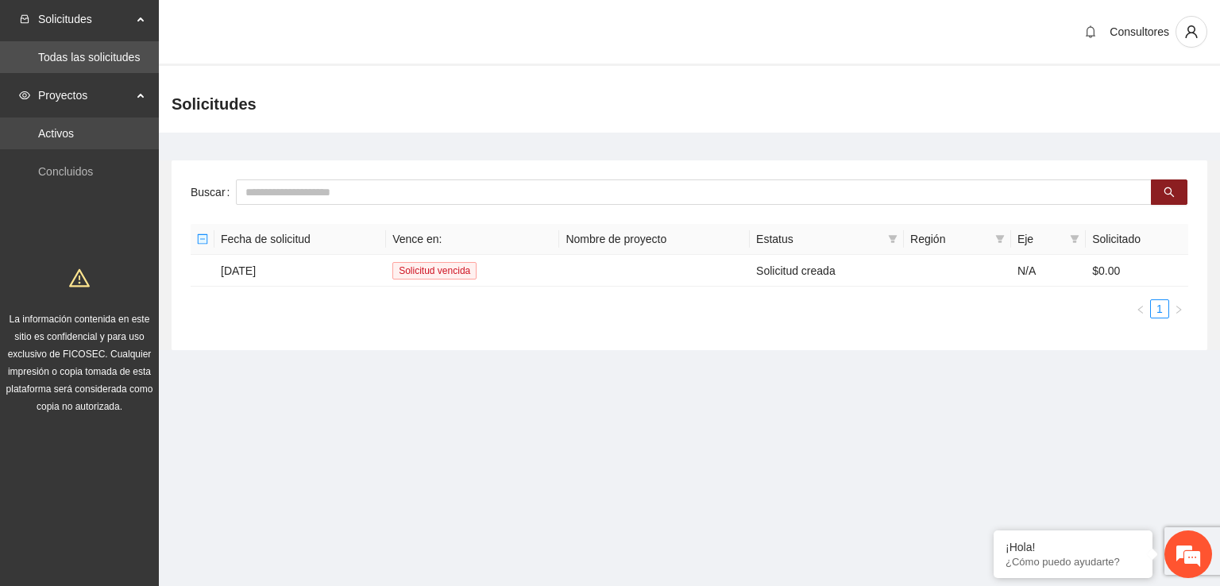
click at [74, 128] on link "Activos" at bounding box center [56, 133] width 36 height 13
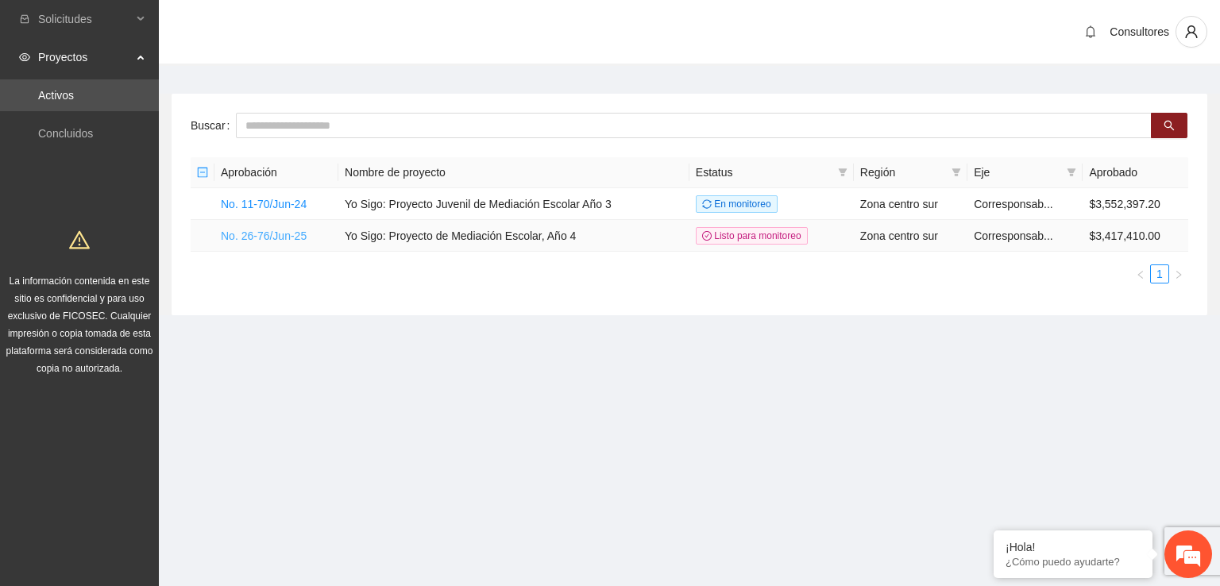
click at [269, 240] on link "No. 26-76/Jun-25" at bounding box center [264, 235] width 86 height 13
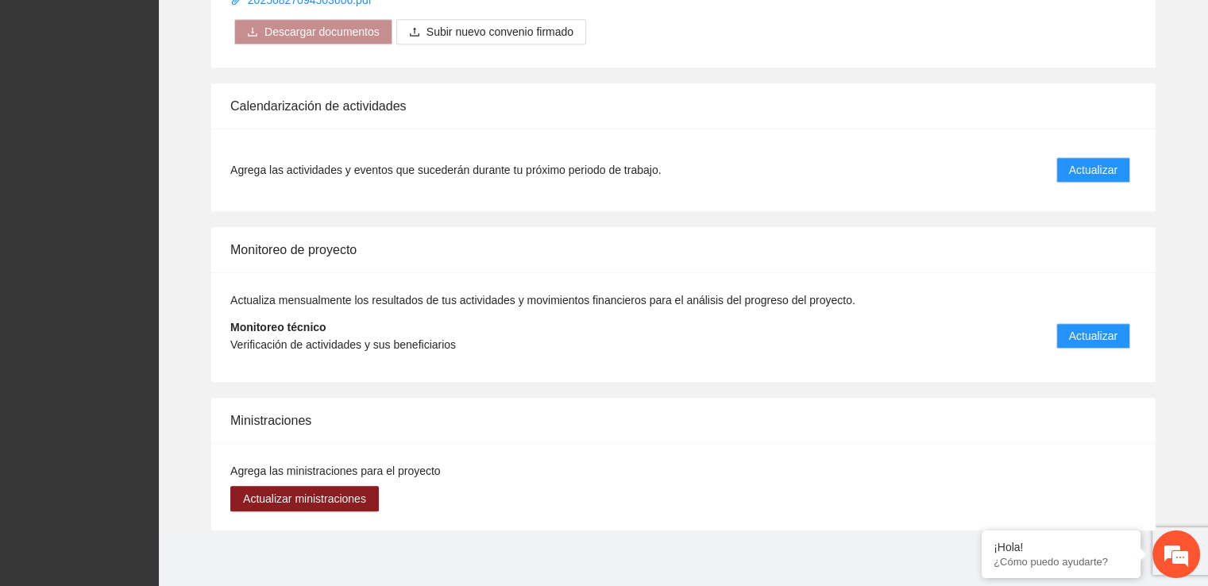
scroll to position [1213, 0]
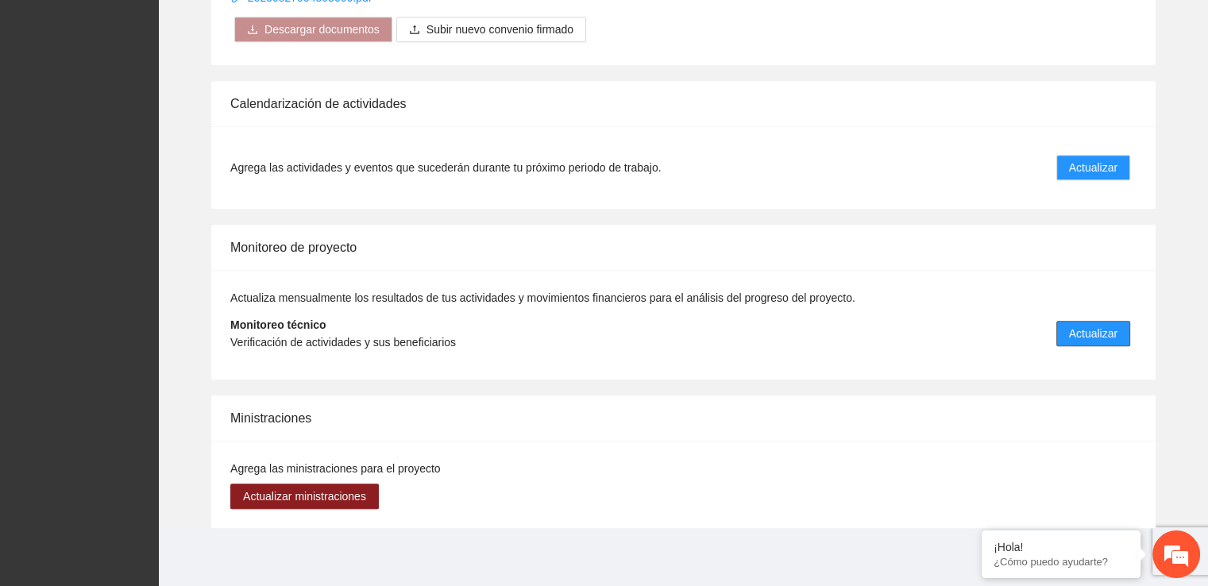
click at [1101, 337] on span "Actualizar" at bounding box center [1093, 333] width 48 height 17
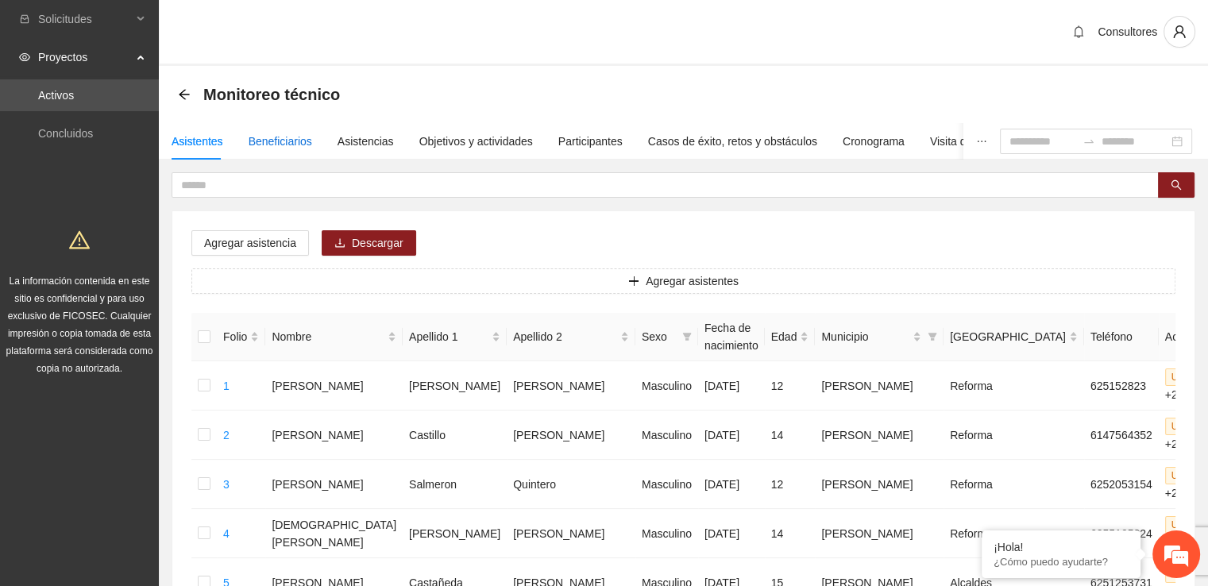
click at [273, 137] on div "Beneficiarios" at bounding box center [281, 141] width 64 height 17
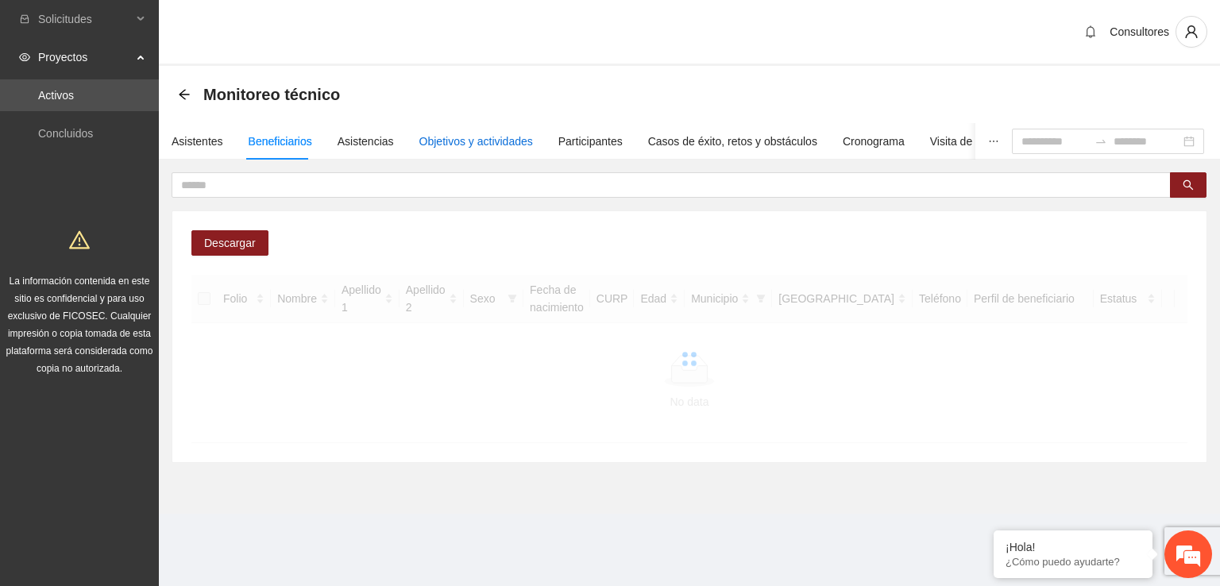
click at [431, 144] on div "Objetivos y actividades" at bounding box center [476, 141] width 114 height 17
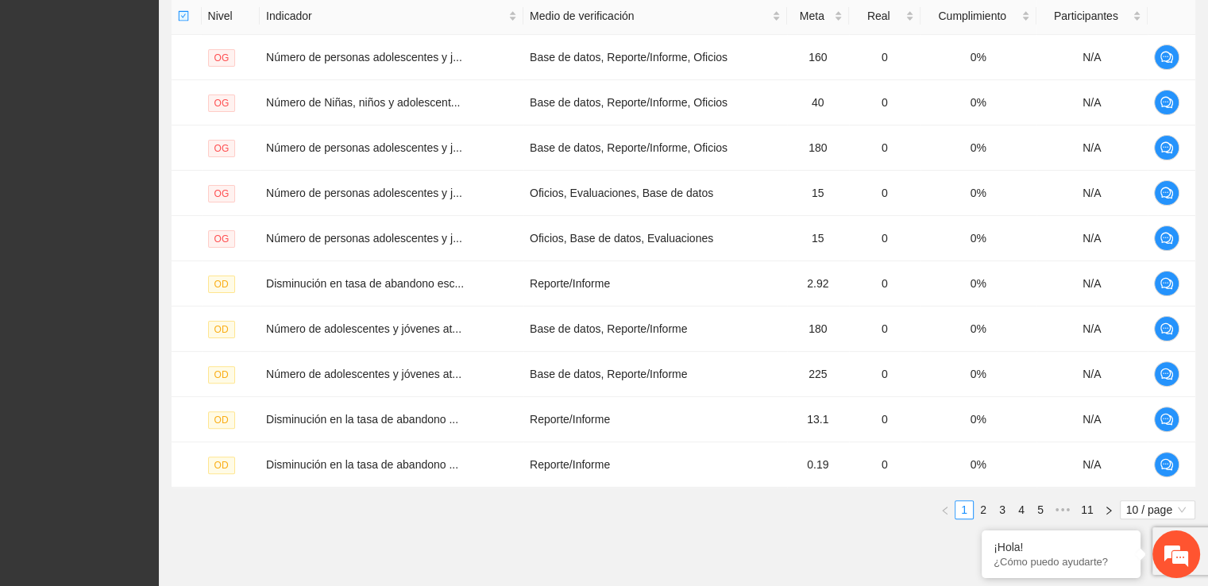
scroll to position [397, 0]
click at [983, 509] on link "2" at bounding box center [982, 510] width 17 height 17
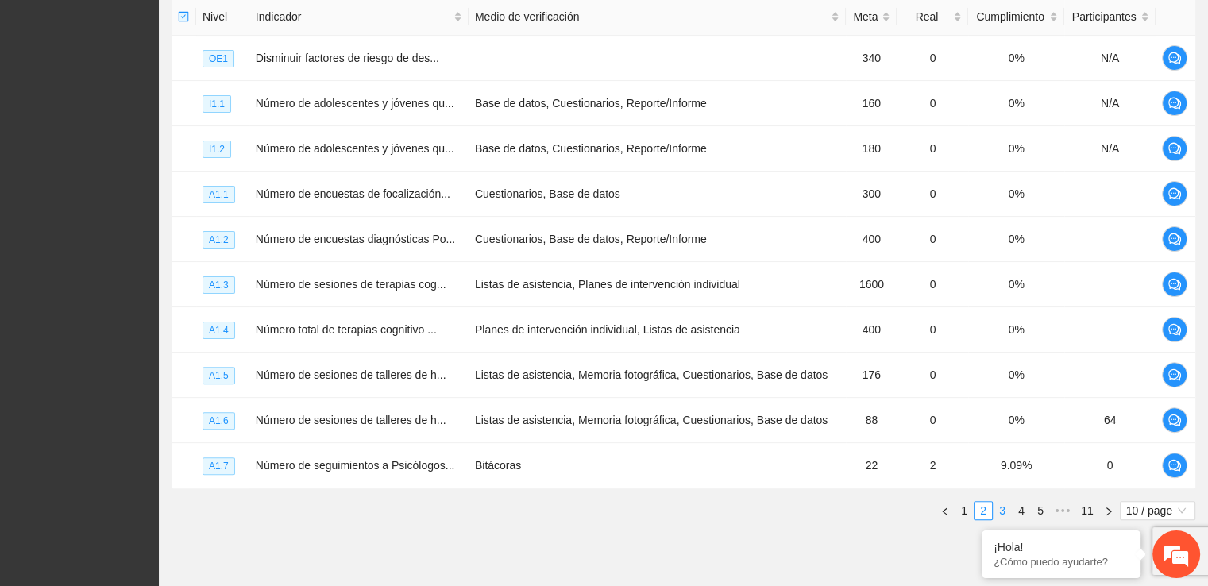
click at [1009, 511] on link "3" at bounding box center [1001, 510] width 17 height 17
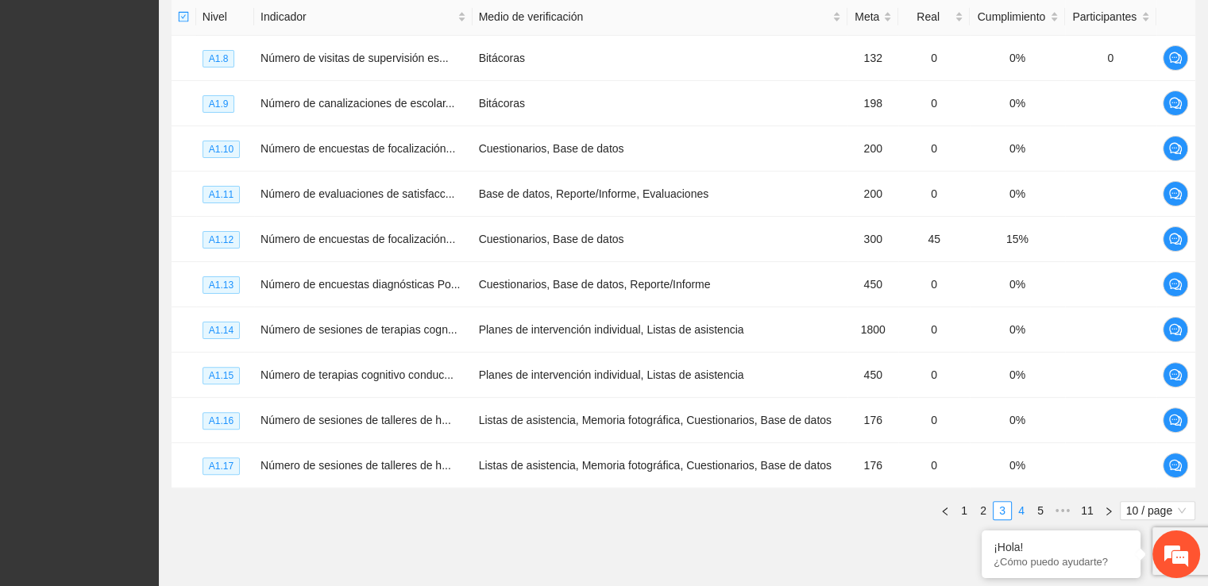
click at [1026, 512] on link "4" at bounding box center [1020, 510] width 17 height 17
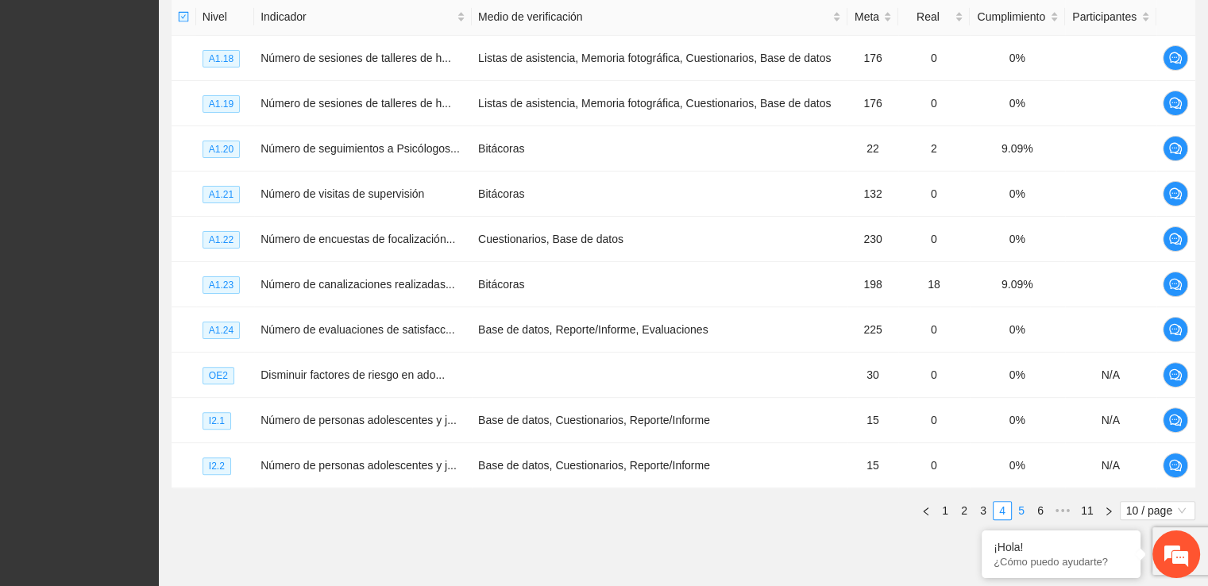
click at [1022, 511] on link "5" at bounding box center [1020, 510] width 17 height 17
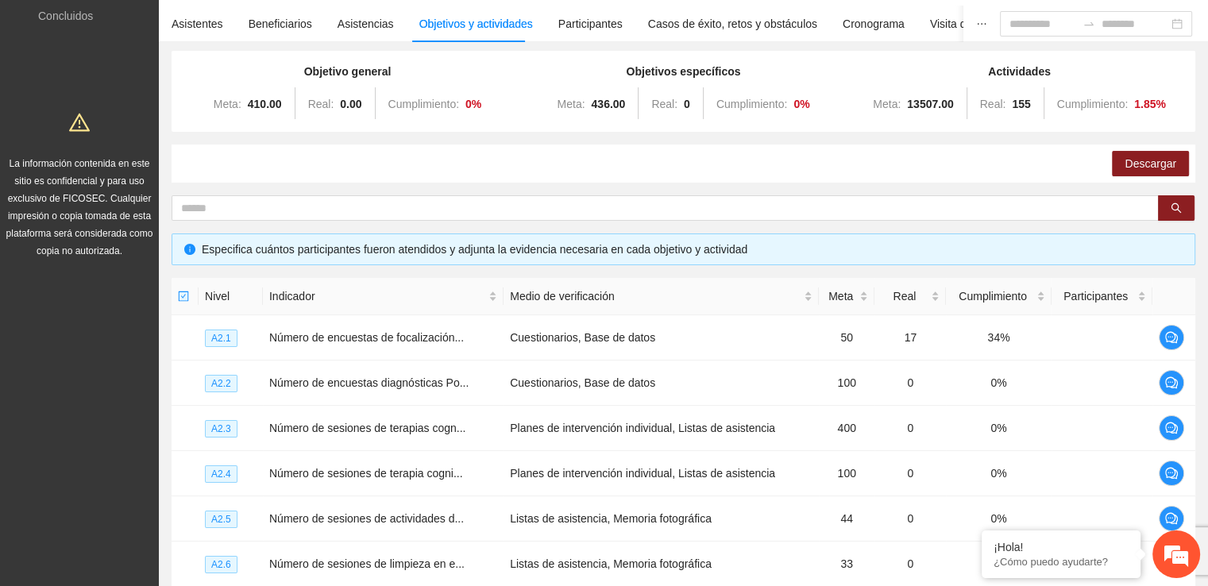
scroll to position [0, 0]
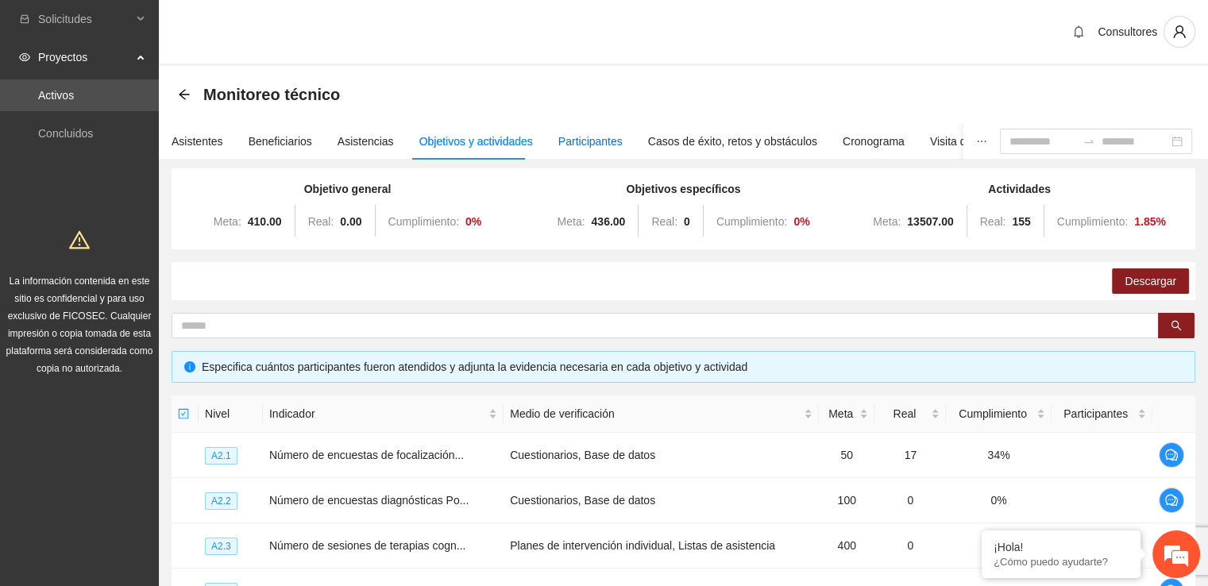
click at [588, 135] on div "Participantes" at bounding box center [590, 141] width 64 height 17
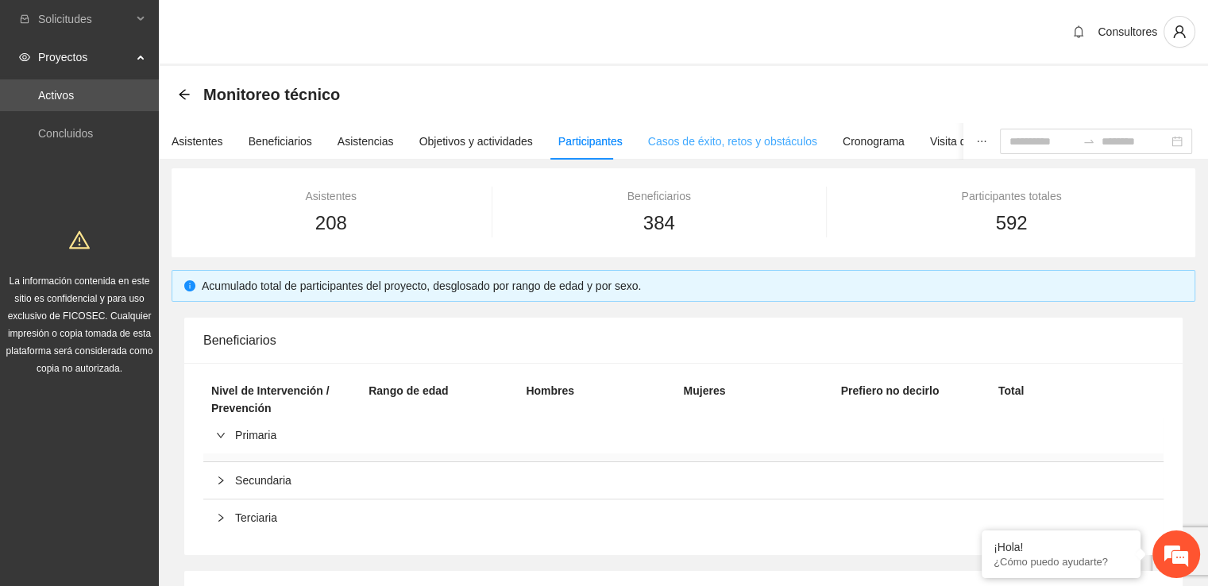
click at [753, 152] on div "Casos de éxito, retos y obstáculos" at bounding box center [732, 141] width 169 height 37
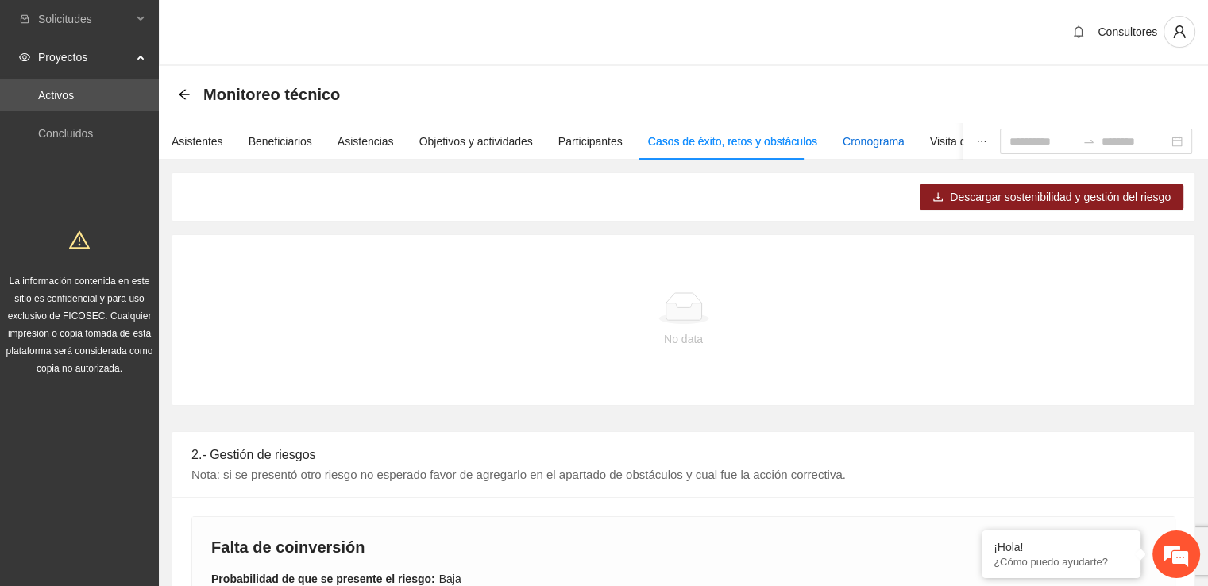
click at [864, 140] on div "Cronograma" at bounding box center [874, 141] width 62 height 17
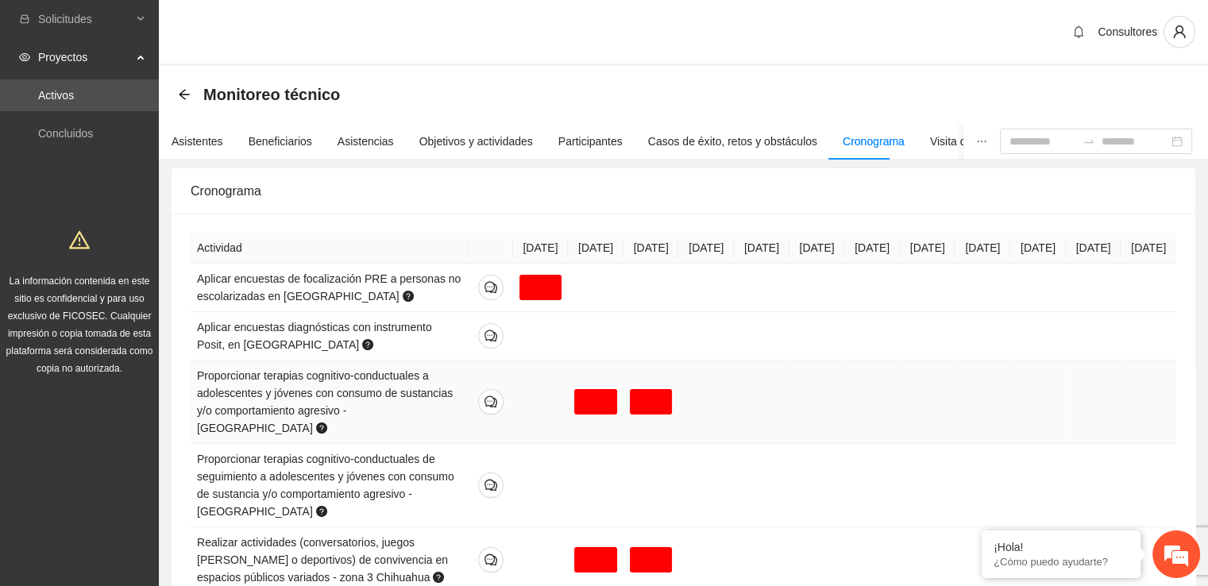
click at [654, 391] on div at bounding box center [651, 401] width 43 height 25
click at [930, 145] on div "Visita de campo y entregables" at bounding box center [1004, 141] width 148 height 17
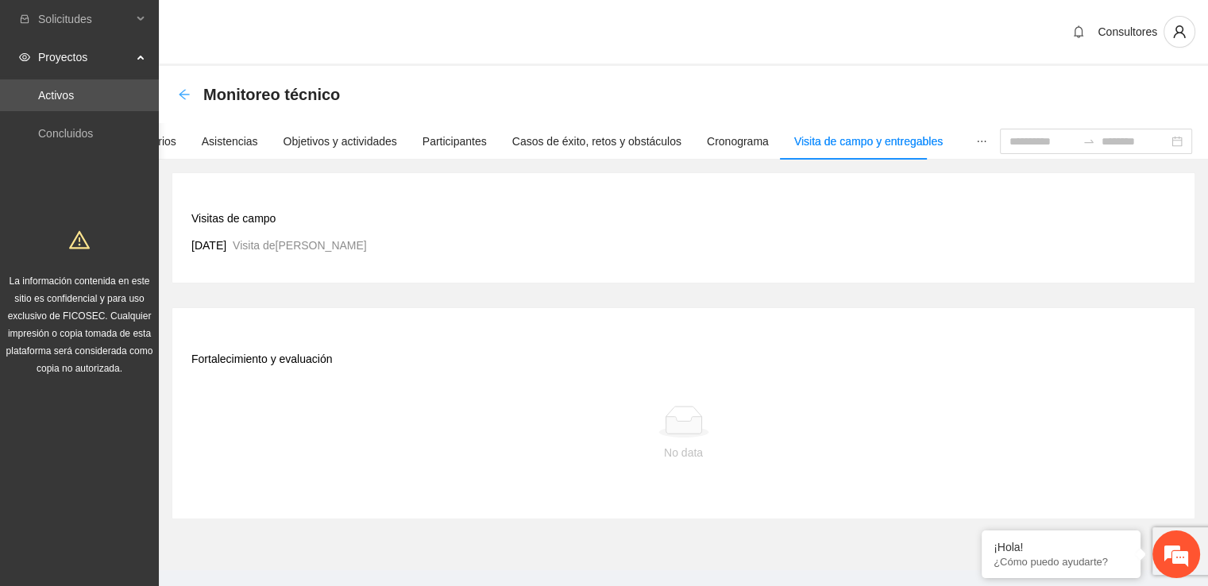
click at [183, 94] on icon "arrow-left" at bounding box center [184, 94] width 13 height 13
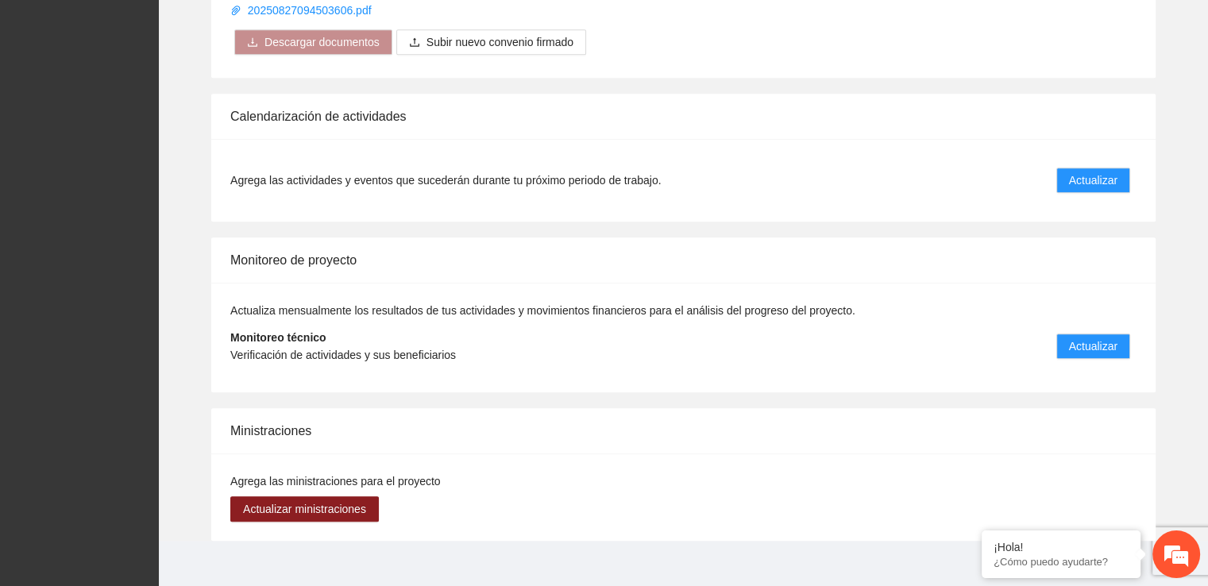
scroll to position [1213, 0]
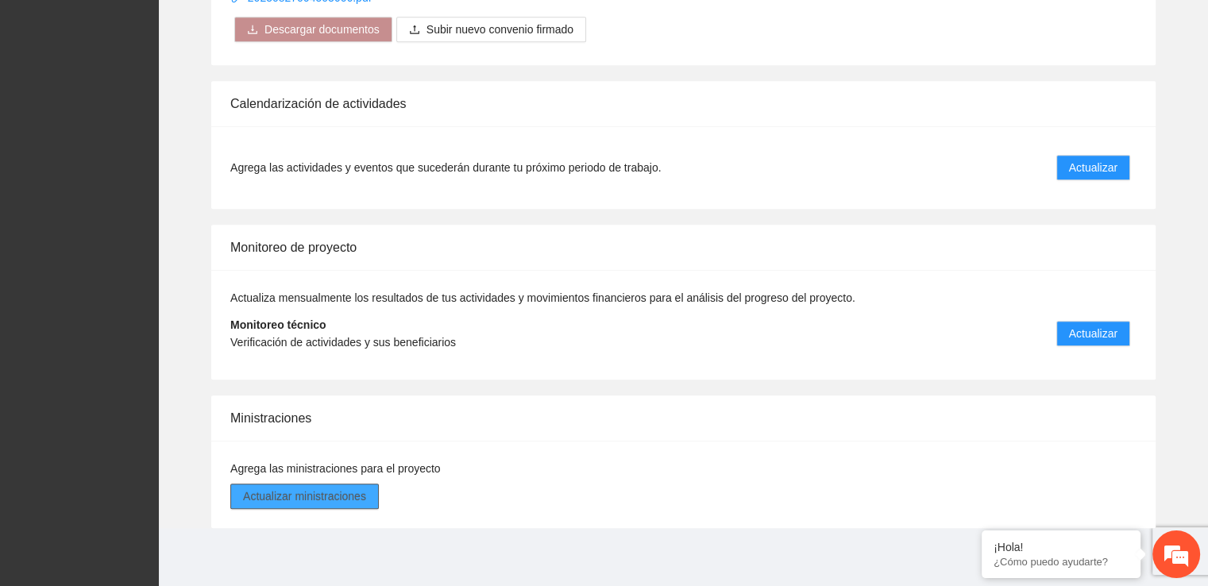
click at [367, 496] on button "Actualizar ministraciones" at bounding box center [304, 496] width 148 height 25
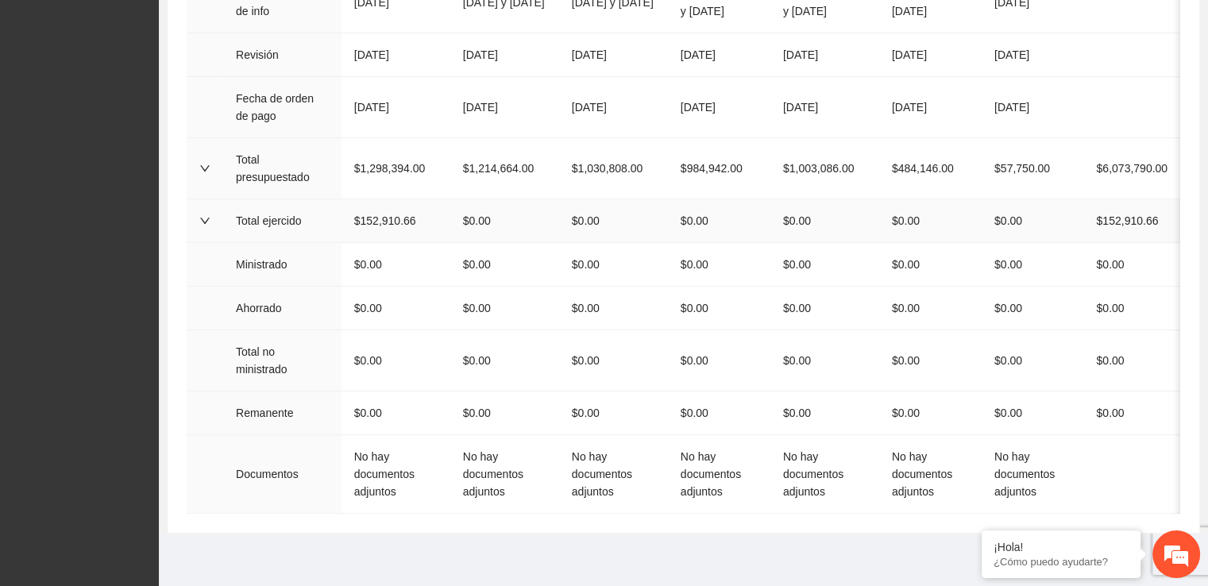
click at [202, 215] on icon "down" at bounding box center [204, 220] width 11 height 11
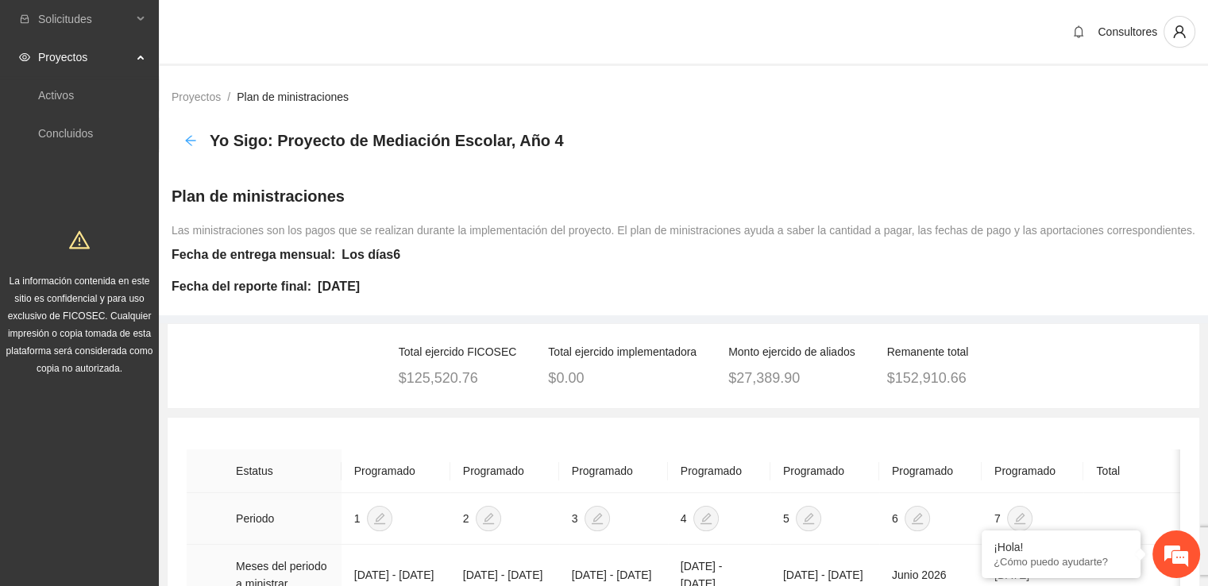
click at [187, 139] on icon "arrow-left" at bounding box center [190, 140] width 10 height 10
